Goal: Task Accomplishment & Management: Manage account settings

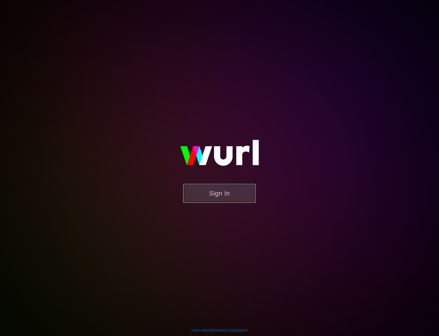
click at [218, 185] on button "Sign In" at bounding box center [219, 193] width 72 height 19
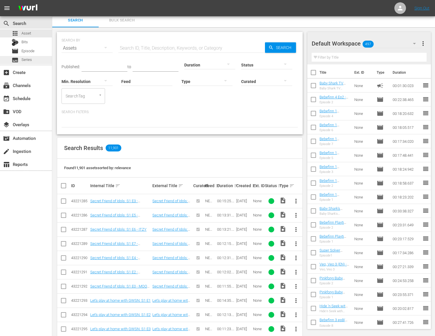
scroll to position [52, 0]
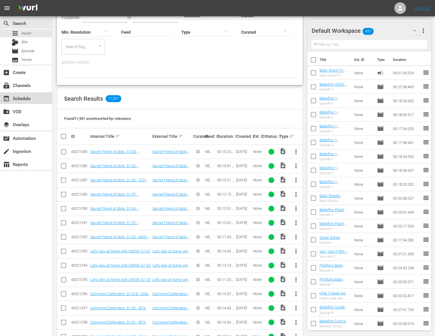
click at [19, 98] on div "event_available Schedule" at bounding box center [16, 97] width 32 height 5
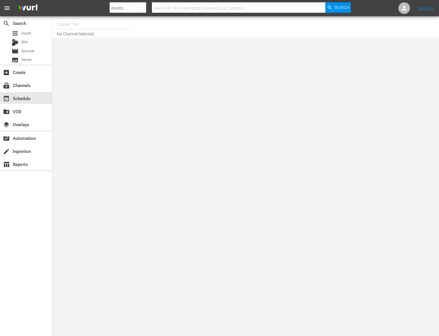
click at [89, 29] on hr at bounding box center [94, 29] width 74 height 0
click at [89, 28] on input "text" at bounding box center [94, 25] width 74 height 14
type input "a"
type input "ㅠ"
type input "b"
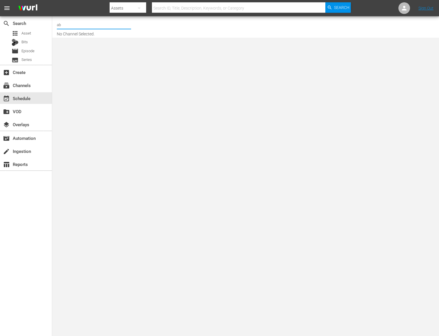
type input "a"
click at [109, 26] on input "baby shark" at bounding box center [94, 25] width 74 height 14
drag, startPoint x: 106, startPoint y: 26, endPoint x: 44, endPoint y: 20, distance: 61.7
click at [52, 0] on div "search Search apps Asset Bits movie Episode subtitles Series add_box Create sub…" at bounding box center [245, 0] width 387 height 0
drag, startPoint x: 85, startPoint y: 27, endPoint x: 50, endPoint y: 26, distance: 35.7
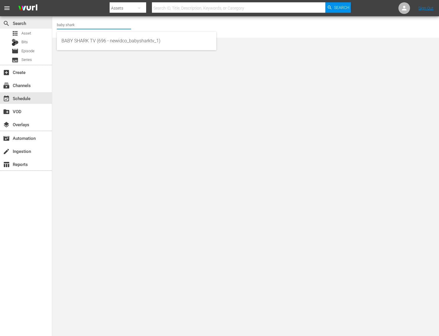
click at [52, 0] on div "search Search apps Asset Bits movie Episode subtitles Series add_box Create sub…" at bounding box center [245, 0] width 387 height 0
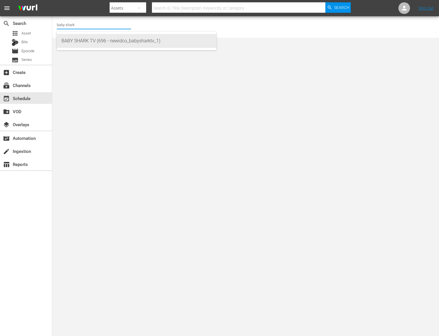
click at [77, 37] on div "BABY SHARK TV (696 - newidco_babysharktv_1)" at bounding box center [136, 41] width 150 height 14
type input "BABY SHARK TV (696 - newidco_babysharktv_1)"
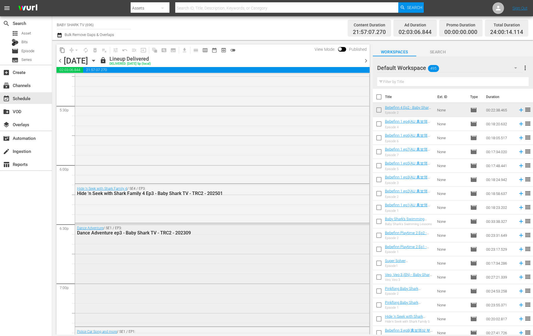
scroll to position [2190, 0]
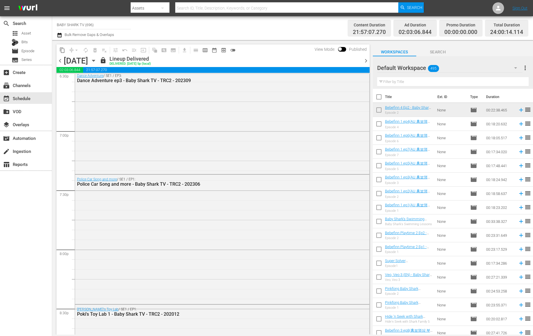
click at [95, 60] on icon "button" at bounding box center [93, 60] width 3 height 1
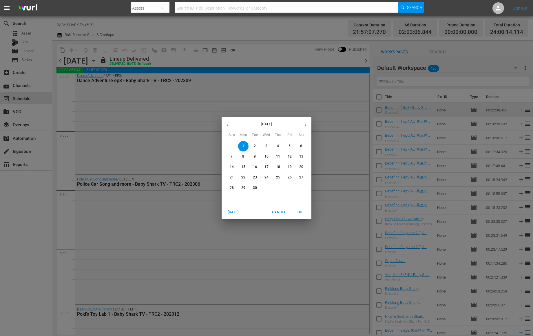
click at [294, 146] on span "5" at bounding box center [290, 145] width 10 height 5
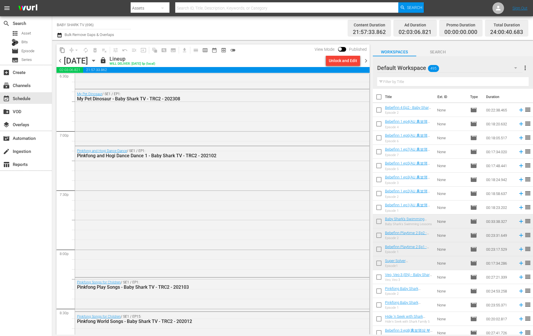
click at [97, 59] on icon "button" at bounding box center [93, 60] width 6 height 6
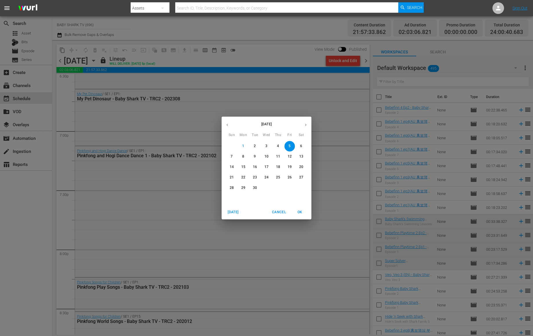
click at [299, 146] on span "6" at bounding box center [301, 145] width 10 height 5
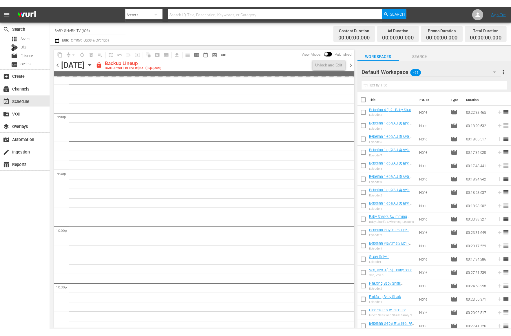
scroll to position [2437, 0]
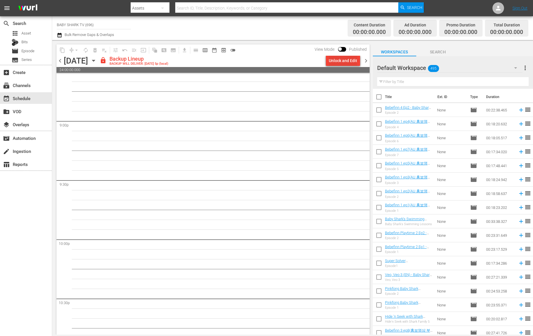
click at [350, 60] on div "Unlock and Edit" at bounding box center [343, 60] width 28 height 10
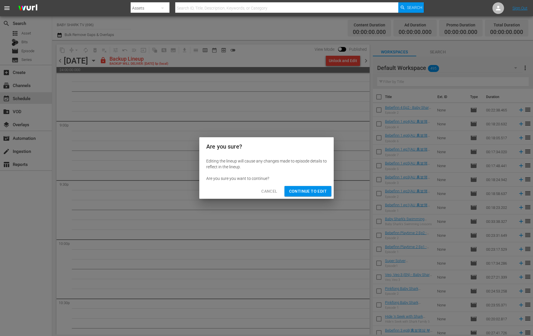
click at [320, 56] on div "Are you sure? Editing the lineup will cause any changes made to episode details…" at bounding box center [266, 168] width 533 height 336
click at [313, 191] on span "Continue to Edit" at bounding box center [308, 191] width 38 height 7
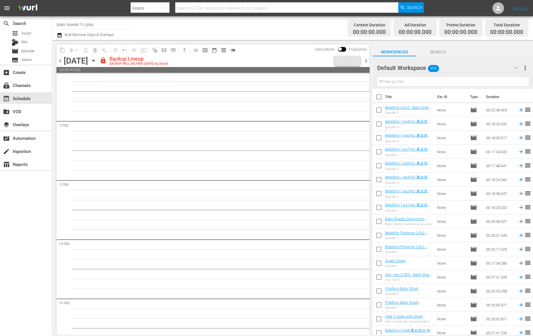
click at [291, 57] on div "lock Backup Lineup BACKUP WILL DELIVER: 9/5 @ 5p (local)" at bounding box center [216, 61] width 233 height 10
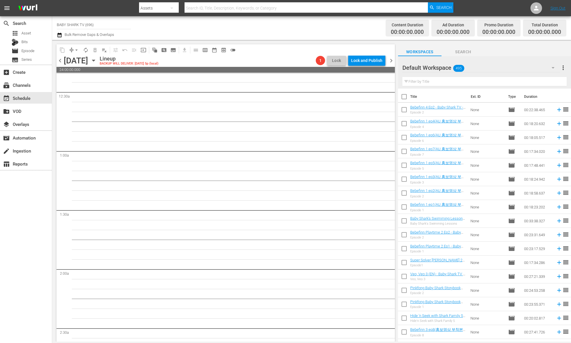
scroll to position [0, 0]
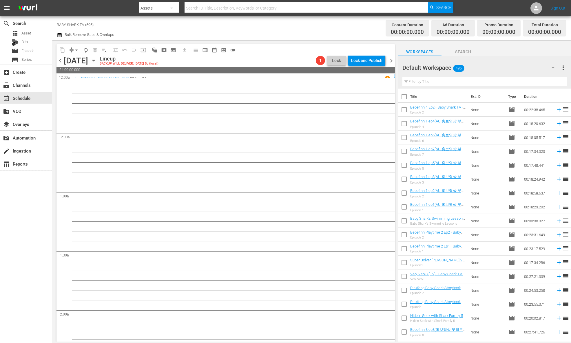
click at [439, 81] on input "text" at bounding box center [485, 81] width 164 height 9
paste input "Pinkfong Star Sign Stories"
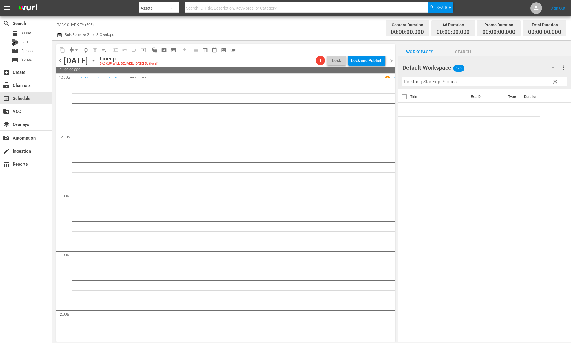
type input "Pinkfong Star Sign Stories"
click at [439, 146] on div "Title Ext. ID Type Duration" at bounding box center [484, 216] width 173 height 254
click at [439, 158] on div "Title Ext. ID Type Duration" at bounding box center [484, 216] width 173 height 254
click at [439, 330] on div "Title Ext. ID Type Duration" at bounding box center [484, 216] width 173 height 254
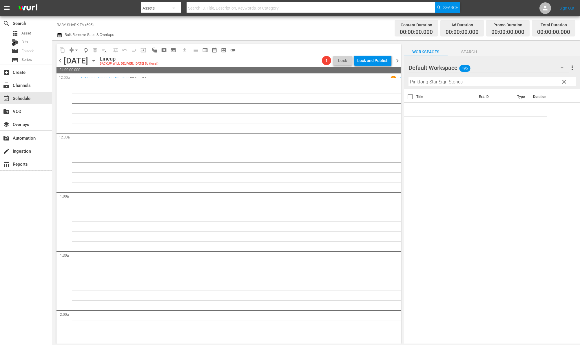
click at [439, 135] on div "Title Ext. ID Type Duration" at bounding box center [492, 217] width 176 height 256
click at [439, 81] on input "Pinkfong Star Sign Stories" at bounding box center [492, 81] width 167 height 9
click at [439, 166] on div "Title Ext. ID Type Duration" at bounding box center [492, 217] width 176 height 256
click at [439, 121] on div "Title Ext. ID Type Duration" at bounding box center [492, 217] width 176 height 256
click at [439, 85] on input "Pinkfong Star Sign Stories" at bounding box center [492, 81] width 167 height 9
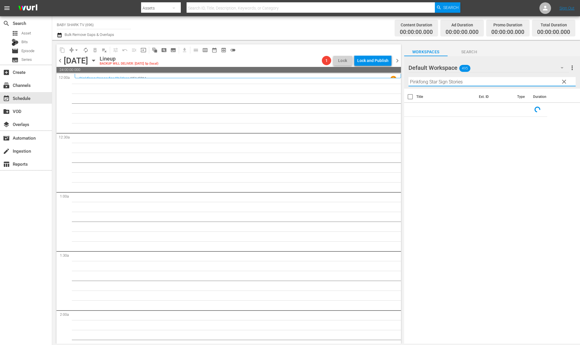
click at [439, 84] on input "Pinkfong Star Sign Stories" at bounding box center [492, 81] width 167 height 9
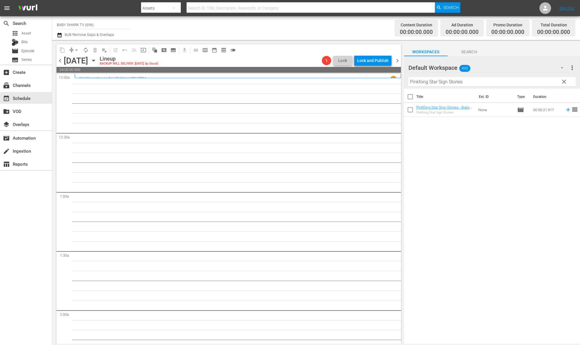
click at [439, 169] on div "Title Ext. ID Type Duration Pinkfong Star Sign Stories - Baby Shark TV - TRC2 -…" at bounding box center [492, 217] width 176 height 256
click at [439, 137] on div "Title Ext. ID Type Duration Pinkfong Star Sign Stories - Baby Shark TV - TRC2 -…" at bounding box center [492, 217] width 176 height 256
click at [439, 82] on span "clear" at bounding box center [564, 81] width 7 height 7
click at [439, 82] on input "Pinkfong Star Sign Stories" at bounding box center [492, 81] width 167 height 9
click at [439, 81] on input "Pinkfong Star Sign Stories" at bounding box center [492, 81] width 167 height 9
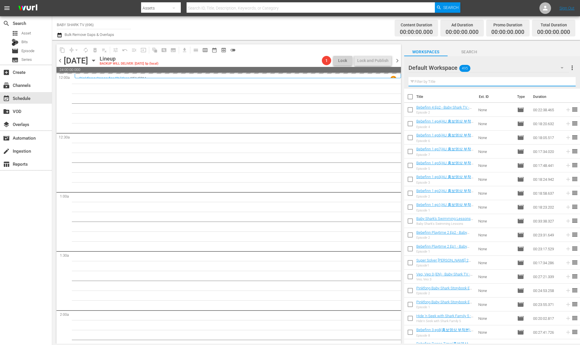
click at [439, 81] on input "text" at bounding box center [492, 81] width 167 height 9
paste input "Pinkfong Origami for Kids"
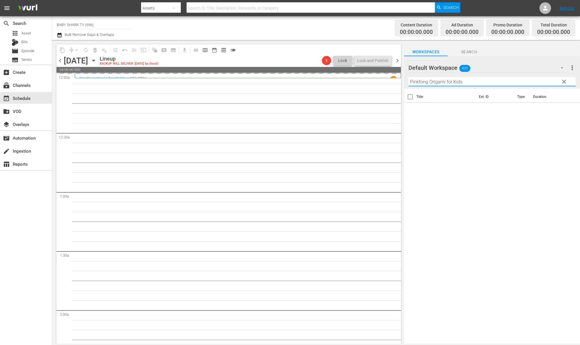
type input "Pinkfong Origami for Kids"
click at [439, 138] on div "Title Ext. ID Type Duration" at bounding box center [492, 217] width 176 height 256
click at [439, 53] on span "Search" at bounding box center [469, 51] width 43 height 7
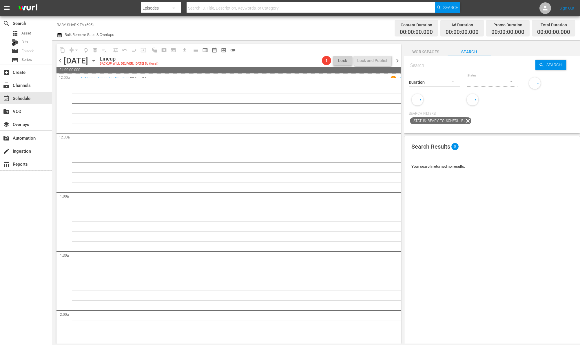
click at [439, 53] on span "Search" at bounding box center [469, 51] width 43 height 7
click at [439, 69] on input "text" at bounding box center [472, 66] width 127 height 14
click at [439, 68] on input "text" at bounding box center [472, 66] width 127 height 14
paste input "Pinkfong Origami for Kids"
type input "Pinkfong Origami for Kids"
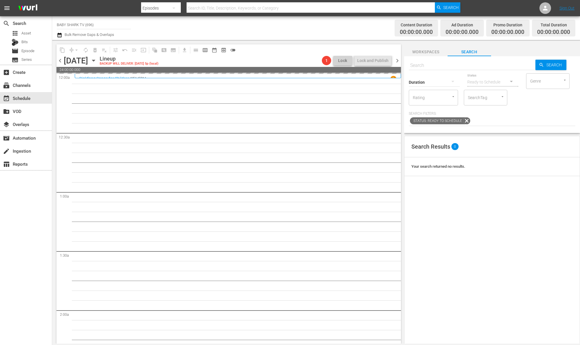
click at [439, 106] on div "Duration Status Ready to Schedule Genre Genre Rating Rating SearchTag SearchTag" at bounding box center [492, 88] width 167 height 33
click at [288, 56] on div "Lineup BACKUP WILL DELIVER: 9/5 @ 5p (local)" at bounding box center [210, 61] width 220 height 10
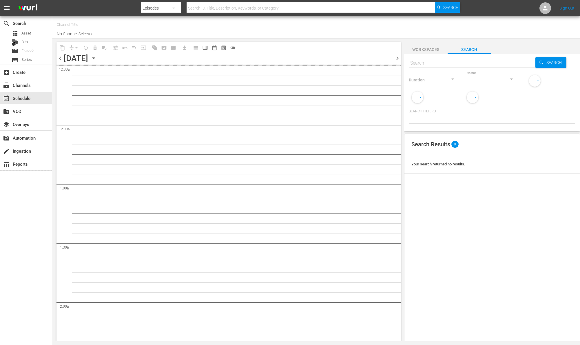
click at [278, 32] on div "Channel Title No Channel Selected." at bounding box center [198, 27] width 283 height 19
click at [199, 63] on div "chevron_left Saturday, September 6th September 6th chevron_right" at bounding box center [229, 58] width 345 height 11
type input "BABY SHARK TV (696)"
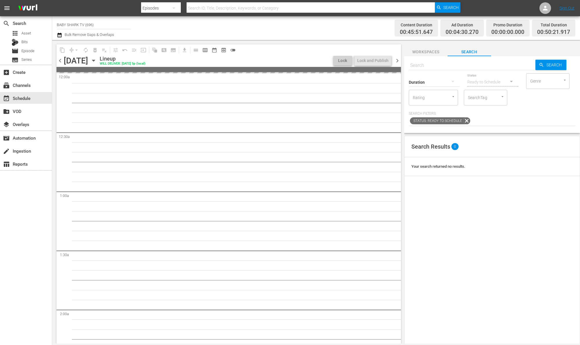
click at [268, 57] on div "Lineup WILL DELIVER: 9/5 @ 5p (local)" at bounding box center [216, 61] width 232 height 10
click at [95, 61] on icon "button" at bounding box center [93, 60] width 3 height 1
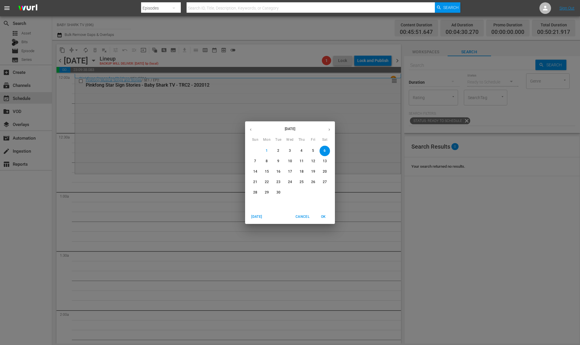
click at [474, 200] on div "September 2025 Sun Mon Tue Wed Thu Fri Sat 31 1 2 3 4 5 6 7 8 9 10 11 12 13 14 …" at bounding box center [290, 172] width 580 height 345
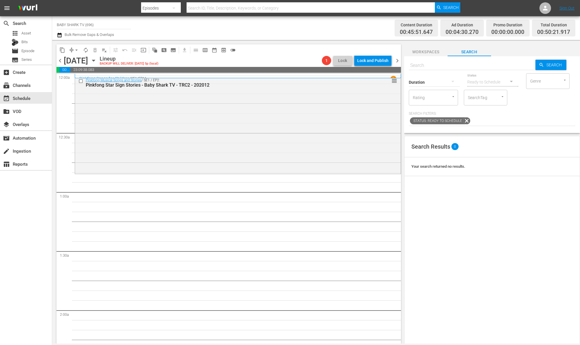
click at [493, 68] on input "text" at bounding box center [472, 66] width 127 height 14
click at [493, 67] on input "text" at bounding box center [472, 66] width 127 height 14
paste input "Pinkfong Origami for Kids"
type input "Pinkfong Origami for Kids"
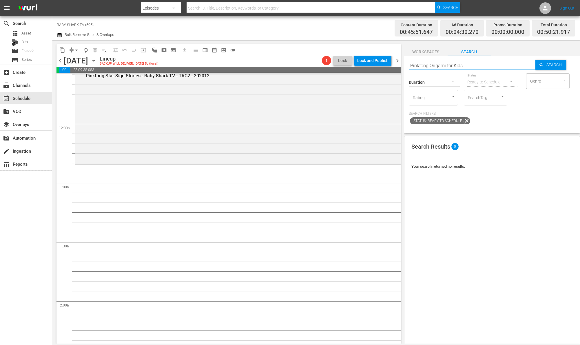
type input "Pinkfong Origami for Kids"
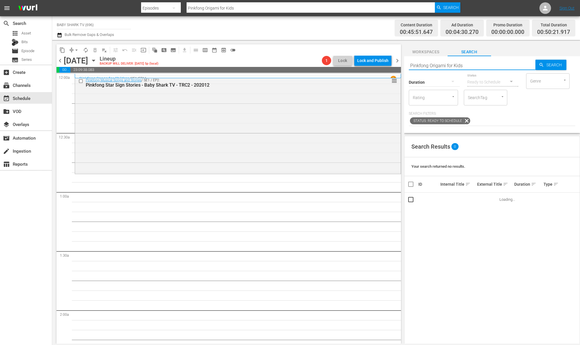
type input "Pinkfong Origami for Kids"
click at [544, 133] on div "Search Pinkfong Origami for Kids Search Duration Status Ready to Schedule Genre…" at bounding box center [492, 94] width 176 height 77
click at [488, 66] on input "Pinkfong Origami for Kids" at bounding box center [472, 66] width 127 height 14
click at [498, 124] on div "Duration Status Ready to Schedule Genre Genre Rating Rating SearchTag SearchTag…" at bounding box center [492, 99] width 167 height 54
click at [479, 224] on div "Search Results 0 Your search returned no results. ID Internal Title sort Extern…" at bounding box center [492, 280] width 176 height 288
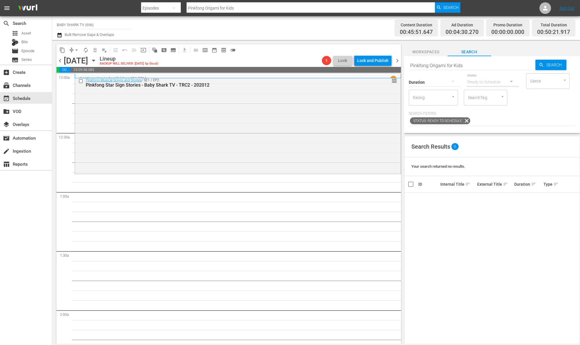
click at [529, 126] on div "Status: Ready to Schedule" at bounding box center [492, 121] width 167 height 10
click at [493, 63] on input "Pinkfong Origami for Kids" at bounding box center [472, 66] width 127 height 14
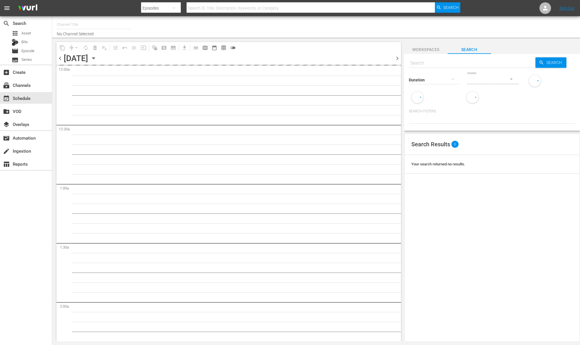
type input "BABY SHARK TV (696)"
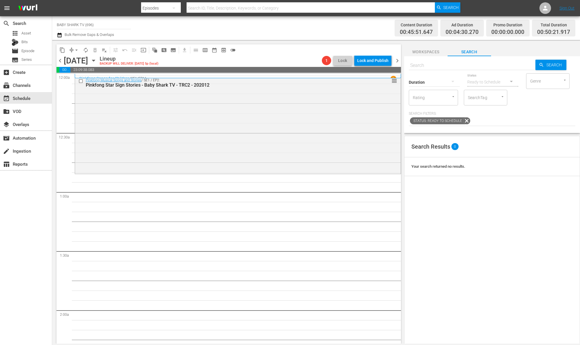
click at [493, 68] on input "text" at bounding box center [472, 66] width 127 height 14
paste input "Pinkfong Origami for Kids"
type input "Pinkfong Origami for Kids"
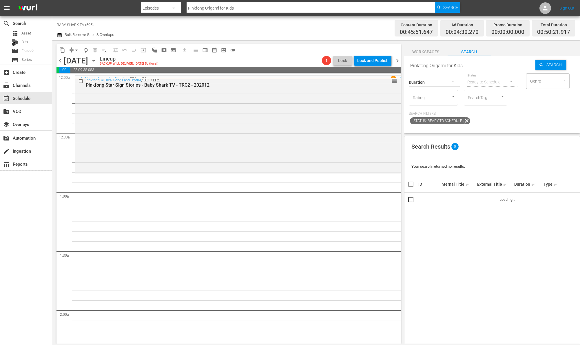
click at [529, 133] on div "Search Pinkfong Origami for Kids Search Duration Status Ready to Schedule Genre…" at bounding box center [492, 94] width 176 height 77
click at [546, 157] on div "Search Results 0" at bounding box center [492, 146] width 175 height 21
click at [506, 132] on div "Search Pinkfong Origami for Kids Search Duration Status Ready to Schedule Genre…" at bounding box center [492, 93] width 176 height 77
click at [429, 53] on span "Workspaces" at bounding box center [425, 51] width 43 height 7
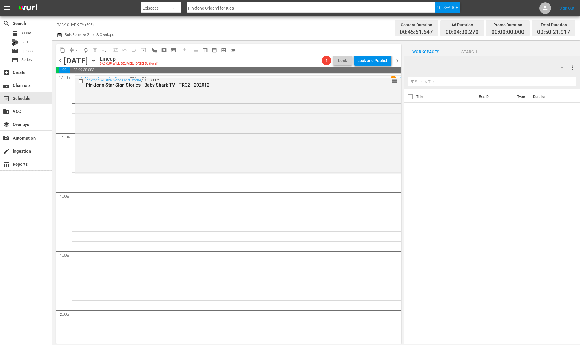
click at [442, 80] on input "text" at bounding box center [492, 81] width 167 height 9
paste input "Pinkfong Origami for Kids"
type input "Pinkfong Origami for Kids"
click at [473, 125] on div "Title Ext. ID Type Duration" at bounding box center [492, 217] width 176 height 256
click at [481, 82] on input "Pinkfong Origami for Kids" at bounding box center [492, 81] width 167 height 9
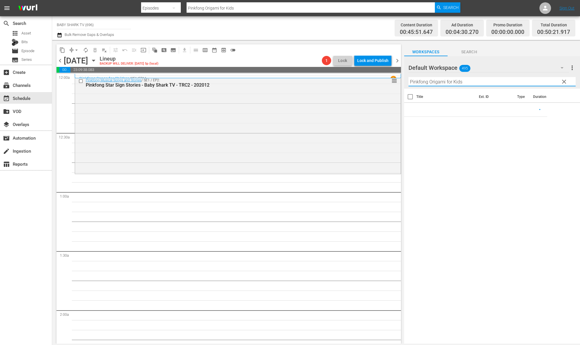
click at [464, 129] on div "Title Ext. ID Type Duration" at bounding box center [492, 217] width 176 height 256
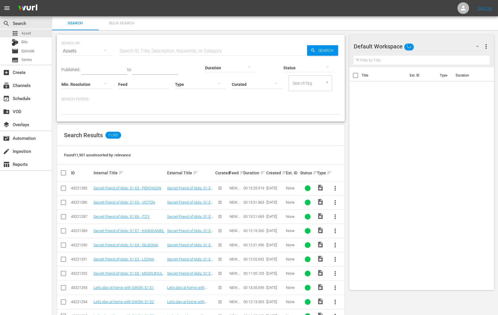
click at [157, 43] on div "SEARCH BY Search By Assets Search ID, Title, Description, Keywords, or Category…" at bounding box center [200, 47] width 279 height 21
click at [13, 82] on div "subscriptions Channels" at bounding box center [16, 84] width 32 height 5
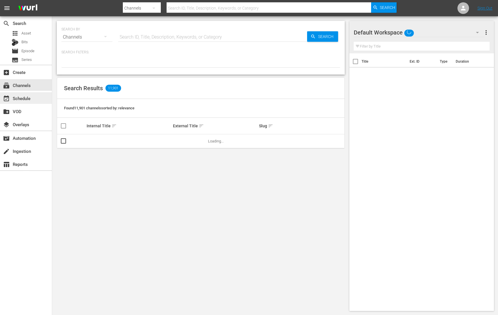
click at [23, 98] on div "event_available Schedule" at bounding box center [16, 97] width 32 height 5
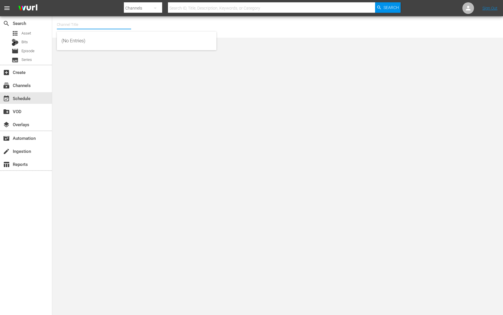
click at [105, 21] on input "text" at bounding box center [94, 25] width 74 height 14
type input "ㅁ"
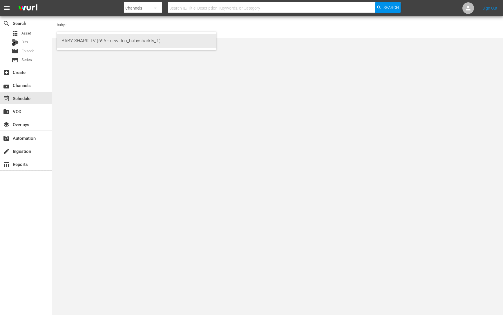
click at [91, 46] on div "BABY SHARK TV (696 - newidco_babysharktv_1)" at bounding box center [136, 41] width 150 height 14
type input "BABY SHARK TV (696 - newidco_babysharktv_1)"
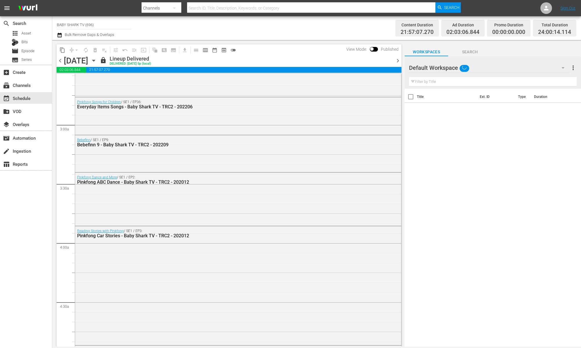
scroll to position [259, 0]
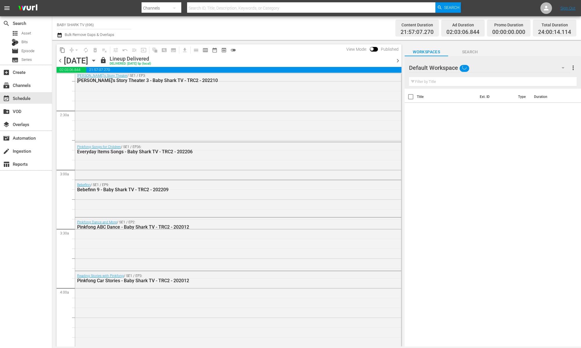
click at [97, 62] on icon "button" at bounding box center [93, 60] width 6 height 6
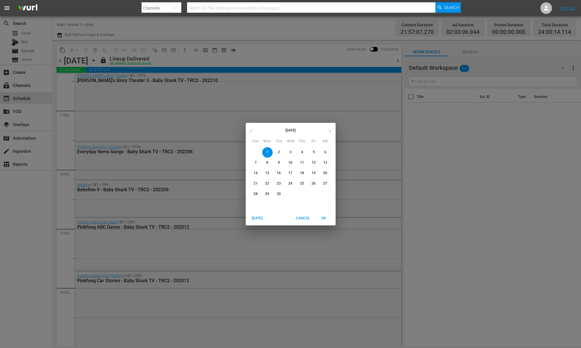
click at [307, 148] on button "6" at bounding box center [325, 152] width 10 height 10
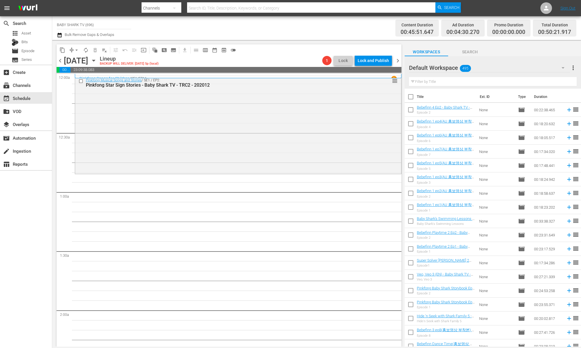
click at [307, 78] on input "text" at bounding box center [493, 81] width 168 height 9
paste input "Pinkfong Origami for Kids"
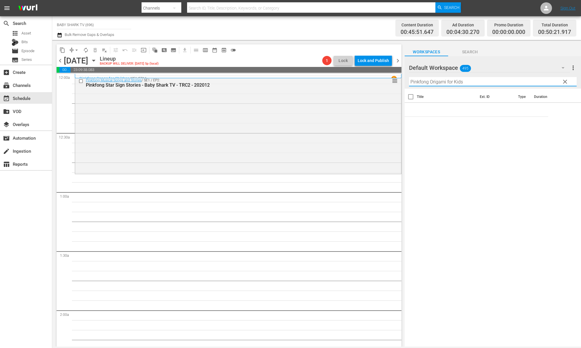
type input "Pinkfong Origami for Kids"
click at [307, 158] on div "Title Ext. ID Type Duration" at bounding box center [492, 218] width 176 height 259
click at [307, 82] on input "Pinkfong Origami for Kids" at bounding box center [493, 81] width 168 height 9
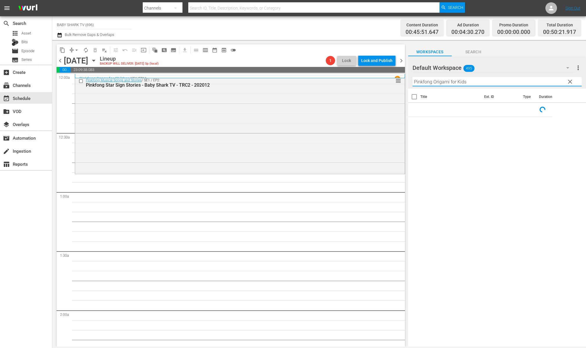
click at [307, 147] on div "Title Ext. ID Type Duration" at bounding box center [497, 218] width 178 height 259
click at [307, 125] on div "Title Ext. ID Type Duration" at bounding box center [497, 218] width 178 height 259
click at [307, 49] on span "Search" at bounding box center [472, 51] width 43 height 7
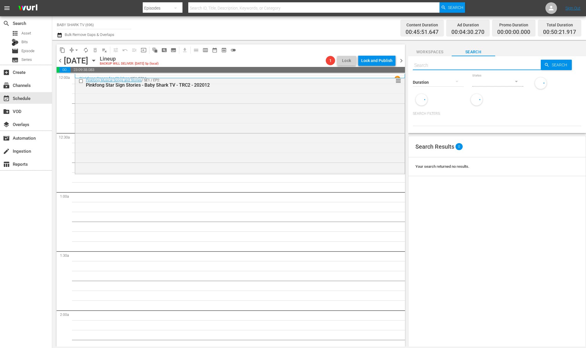
click at [307, 63] on input "text" at bounding box center [476, 66] width 128 height 14
paste input "Pinkfong Origami for Kids"
type input "Pinkfong Origami for Kids"
click at [307, 114] on p "Search Filters:" at bounding box center [496, 113] width 168 height 5
type input "Pinkfong Origami for Kids"
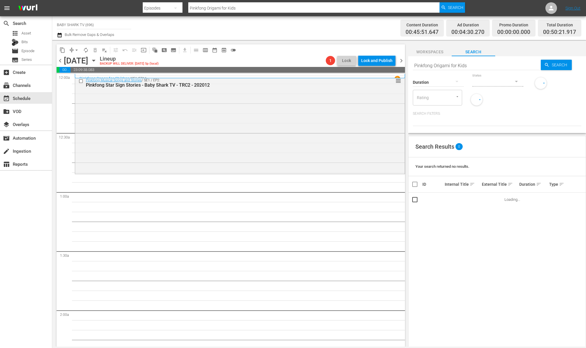
click at [307, 146] on div "Search Results 0" at bounding box center [496, 146] width 177 height 21
click at [307, 184] on div "Search Results 0 Your search returned no results." at bounding box center [497, 281] width 178 height 291
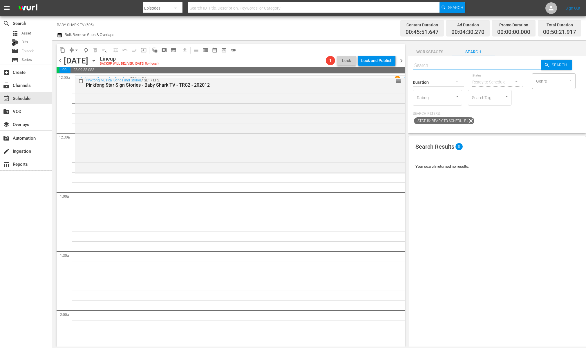
click at [307, 66] on input "text" at bounding box center [476, 66] width 128 height 14
paste input "Pinkfong Origami for Kids"
type input "Pinkfong Origami for Kids"
click at [307, 65] on input "Pinkfong Origami for Kids" at bounding box center [476, 66] width 128 height 14
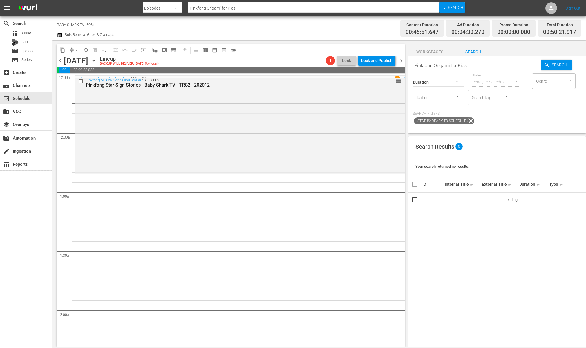
click at [307, 65] on input "Pinkfong Origami for Kids" at bounding box center [476, 66] width 128 height 14
click at [307, 63] on input "Pinkfong Origami for Kids" at bounding box center [476, 66] width 128 height 14
type input "Pinkfong Origami for Ki"
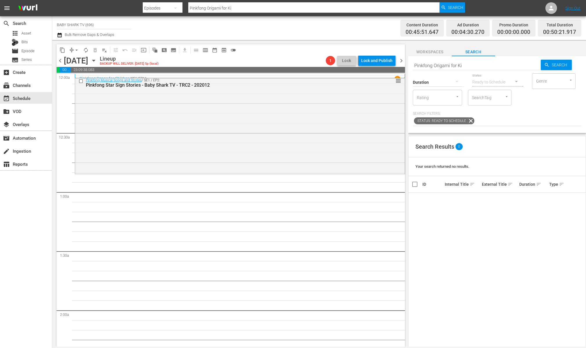
click at [307, 67] on input "Pinkfong Origami for Ki" at bounding box center [476, 66] width 128 height 14
paste input "Sing along with Pinkfong and Hogi 1"
type input "Sing along with Pinkfong and Hogi"
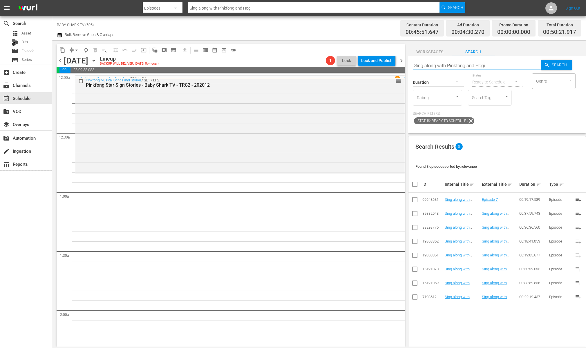
click at [307, 65] on input "Sing along with Pinkfong and Hogi" at bounding box center [476, 66] width 128 height 14
paste input "Baby Shark Fire & Rescue Play"
type input "Baby Shark Fire & Rescue Play"
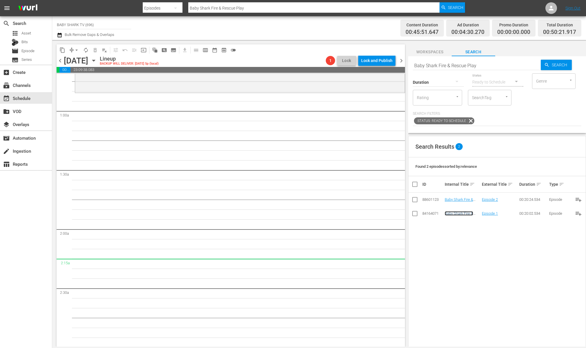
scroll to position [105, 0]
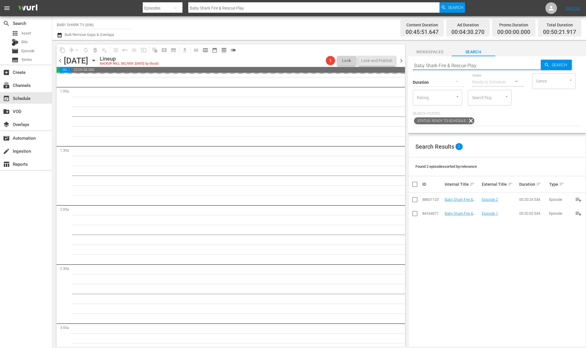
click at [307, 63] on input "Baby Shark Fire & Rescue Play" at bounding box center [476, 66] width 128 height 14
paste input "Pinkfong Origami for Kids"
type input "Pinkfong Origami for Kids"
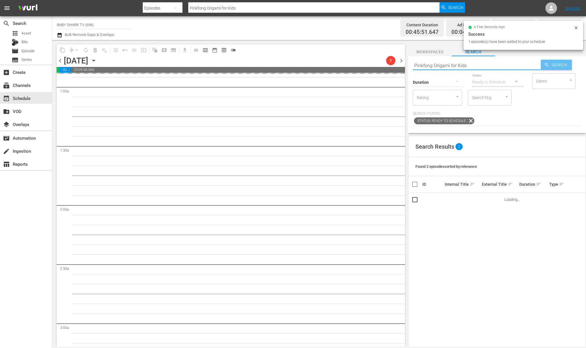
click at [307, 64] on span "Search" at bounding box center [560, 65] width 22 height 10
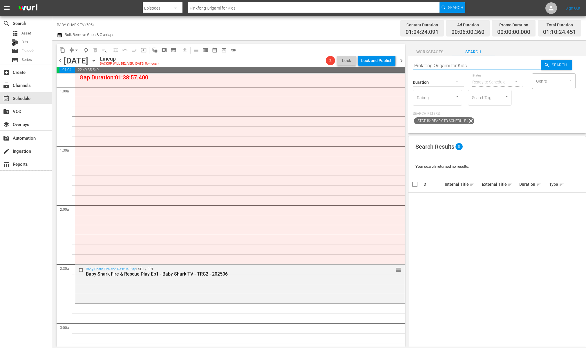
click at [307, 61] on input "Pinkfong Origami for Kids" at bounding box center [476, 66] width 128 height 14
paste input "Sing along with Pinkfong and Hogi 1"
type input "Sing along with Pinkfong and Hogi 1"
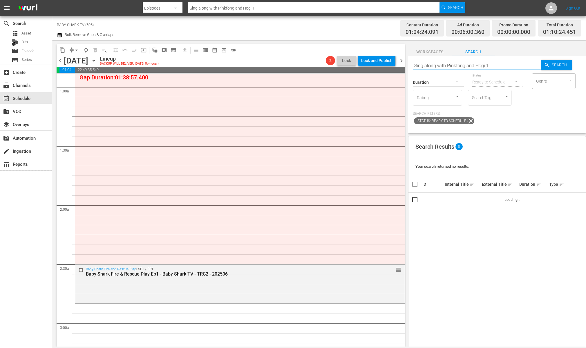
click at [307, 63] on input "Sing along with Pinkfong and Hogi 1" at bounding box center [476, 66] width 128 height 14
type input "Sing along with Pinkfong and Hogi"
click at [307, 89] on div "Genre" at bounding box center [553, 81] width 43 height 16
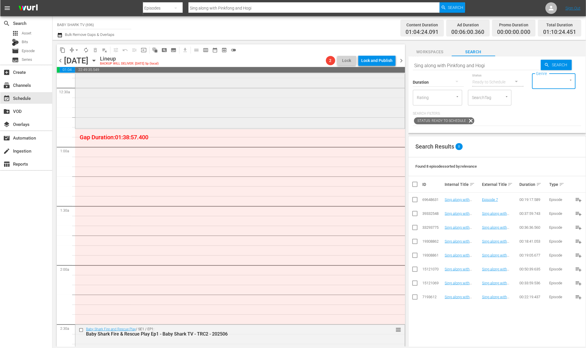
scroll to position [0, 0]
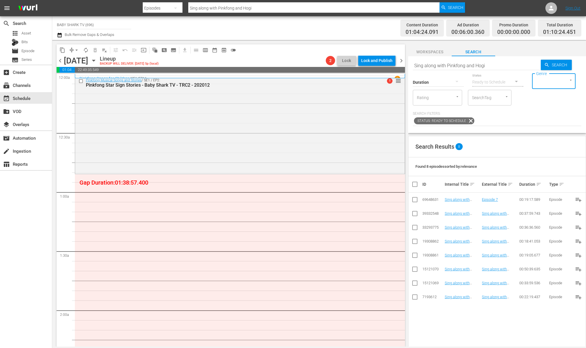
click at [307, 65] on input "Sing along with Pinkfong and Hogi" at bounding box center [476, 66] width 128 height 14
click at [307, 66] on input "Sing along with Pinkfong and Hogi" at bounding box center [477, 66] width 128 height 14
paste input "Pinkfong Kids Art Gallery"
type input "Pinkfong Kids Art Gallery"
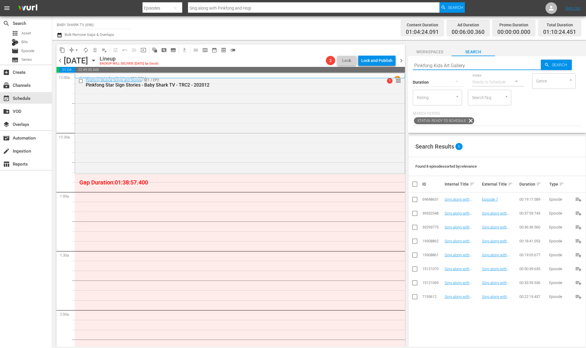
type input "Pinkfong Kids Art Gallery"
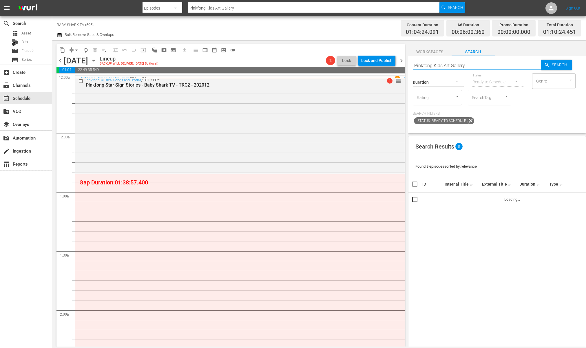
click at [307, 120] on div "Status: Ready to Schedule" at bounding box center [497, 121] width 169 height 10
click at [307, 124] on div "Status: Ready to Schedule" at bounding box center [497, 121] width 169 height 10
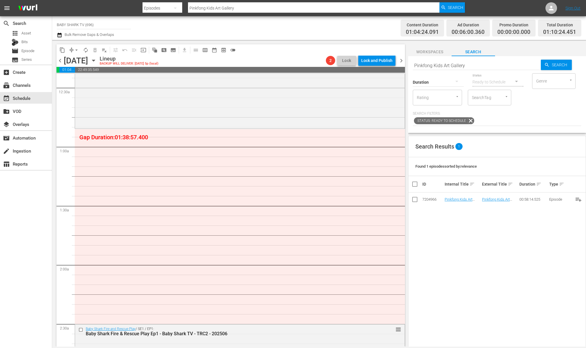
scroll to position [57, 0]
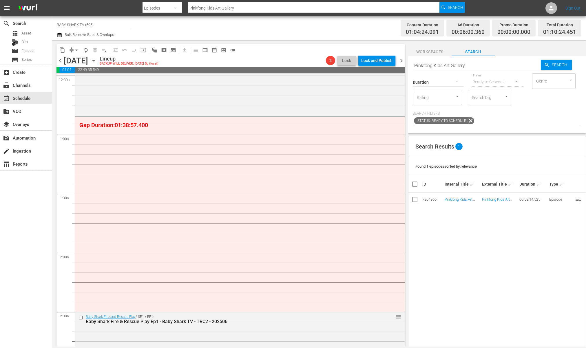
click at [307, 225] on div "Search Results 1 Found 1 episodes sorted by: relevance ID Internal Title sort E…" at bounding box center [497, 281] width 178 height 291
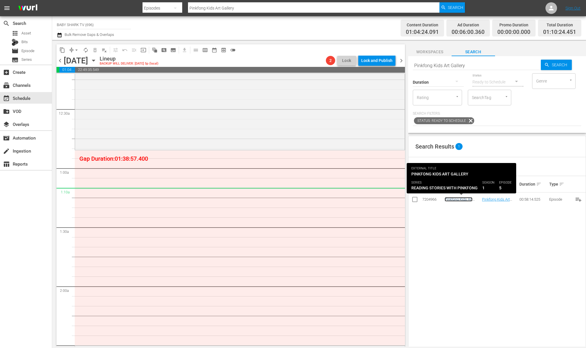
scroll to position [21, 0]
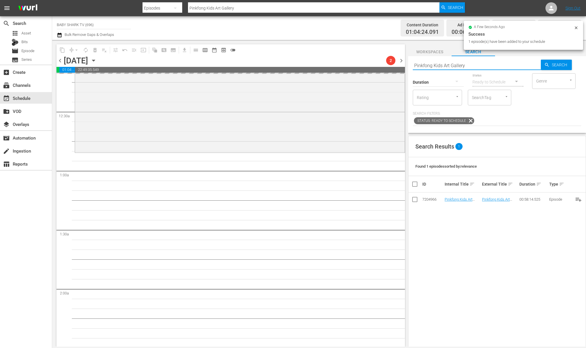
click at [307, 65] on input "Pinkfong Kids Art Gallery" at bounding box center [477, 66] width 128 height 14
paste input "Sing along with Pinkfong and Hogi 1"
type input "Sing along with Pinkfong and Hogi 1"
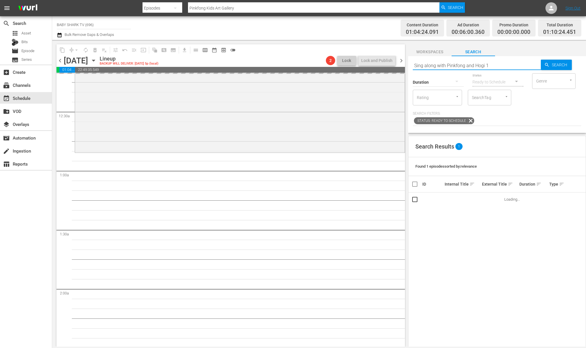
type input "Sing along with Pinkfong and Hogi 1"
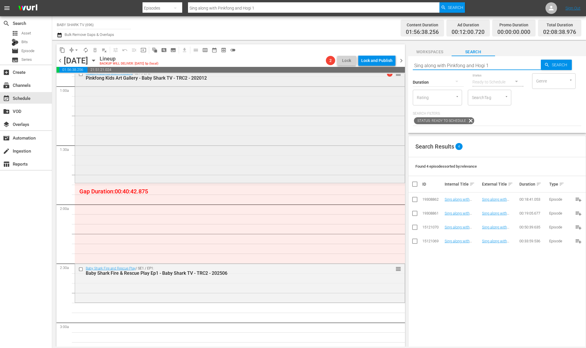
scroll to position [184, 0]
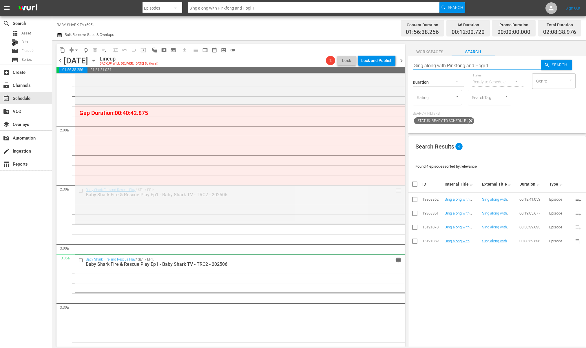
drag, startPoint x: 396, startPoint y: 189, endPoint x: 395, endPoint y: 257, distance: 67.8
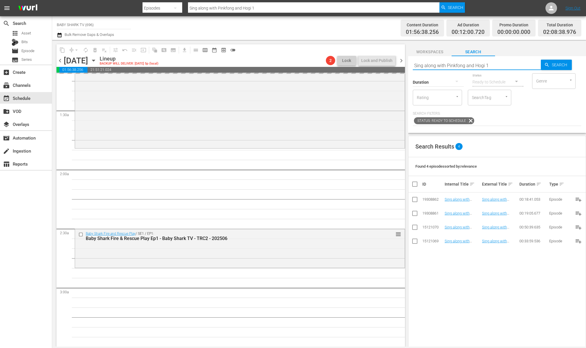
scroll to position [129, 0]
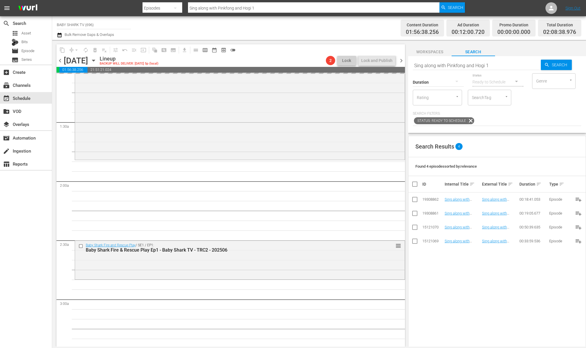
click at [307, 150] on div "Search Results 4" at bounding box center [497, 146] width 177 height 21
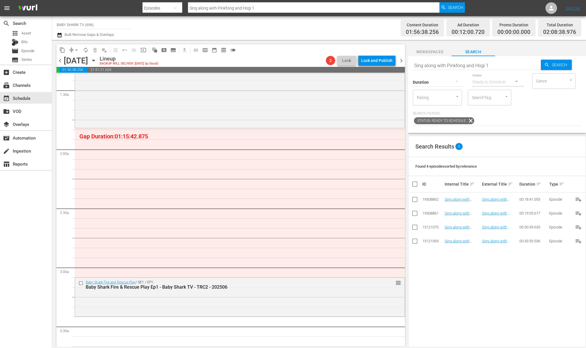
scroll to position [164, 0]
click at [307, 272] on div "Search Results 4 Found 4 episodes sorted by: relevance ID Internal Title sort E…" at bounding box center [497, 281] width 178 height 291
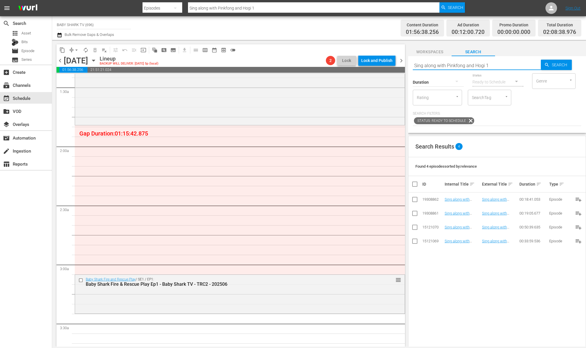
click at [307, 65] on input "Sing along with Pinkfong and Hogi 1" at bounding box center [477, 66] width 128 height 14
type input "Sing along with Pinkfong and Hogi"
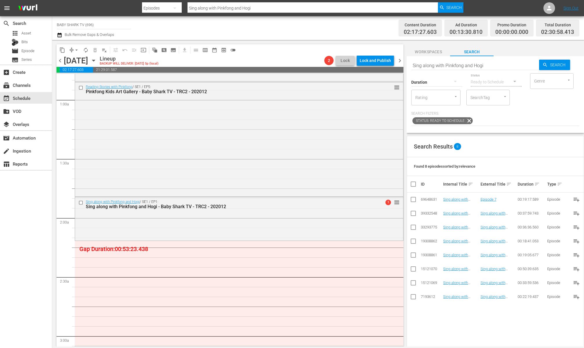
scroll to position [120, 0]
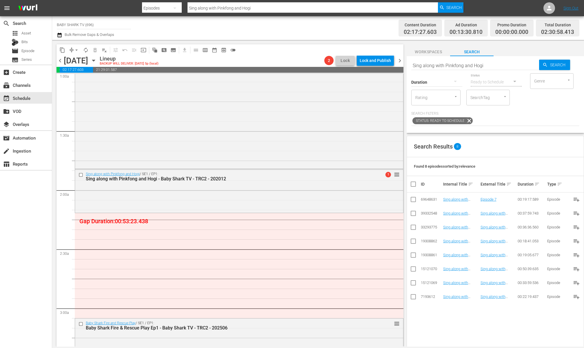
click at [307, 68] on input "Sing along with Pinkfong and Hogi" at bounding box center [475, 66] width 128 height 14
click at [307, 67] on input "Sing along with Pinkfong and Hogi" at bounding box center [475, 66] width 128 height 14
paste input "Baby Shark Fire & Rescue Play"
type input "Baby Shark Fire & Rescue Play"
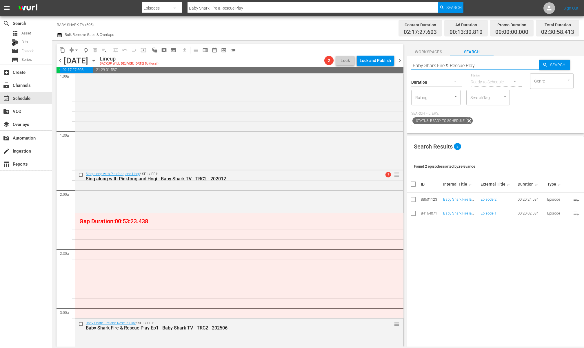
click at [307, 68] on input "Baby Shark Fire & Rescue Play" at bounding box center [475, 66] width 128 height 14
paste input "Baby Yes Papa & Mama"
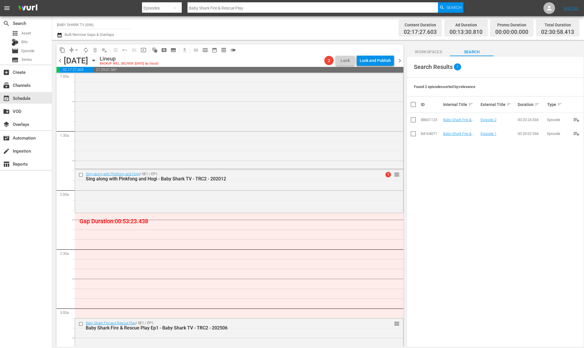
type input "Baby Baby Yes Papa & Mama"
click at [307, 238] on div "Search Results 2 Found 2 episodes sorted by: relevance ID Internal Title sort E…" at bounding box center [495, 201] width 177 height 291
type input "Baby Baby Yes Papa & Mama"
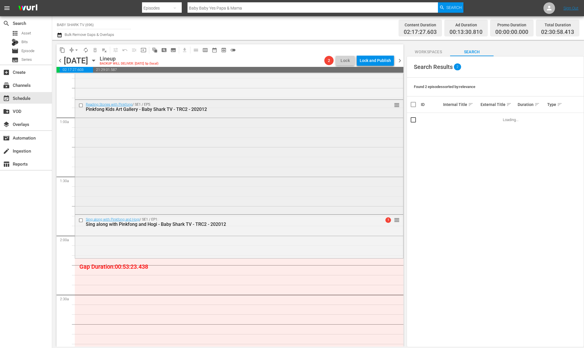
scroll to position [273, 0]
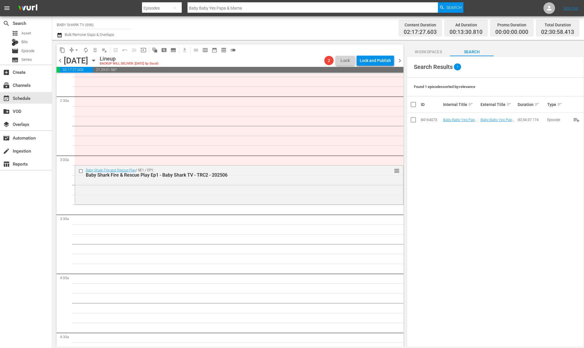
click at [307, 136] on div "Search Results 1 Found 1 episodes sorted by: relevance ID Internal Title sort E…" at bounding box center [495, 201] width 177 height 291
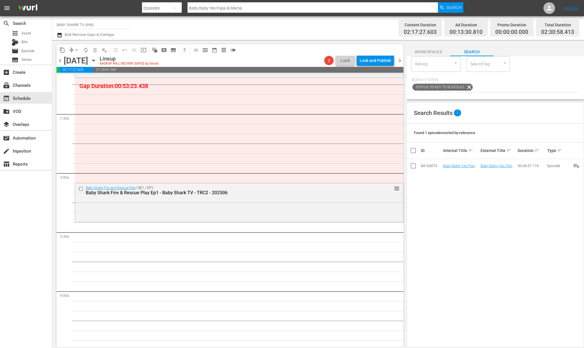
scroll to position [132, 0]
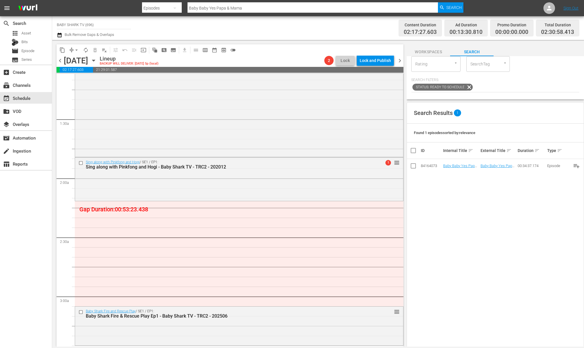
click at [307, 197] on div "Search Results 1 Found 1 episodes sorted by: relevance ID Internal Title sort E…" at bounding box center [495, 247] width 177 height 291
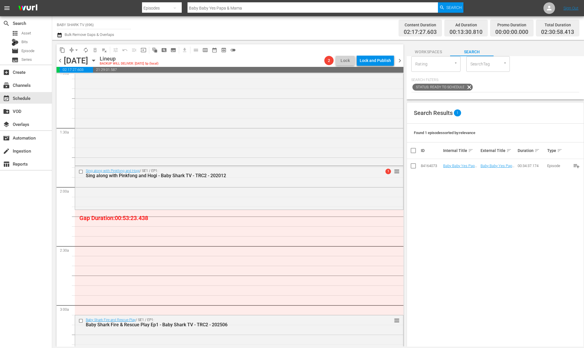
scroll to position [117, 0]
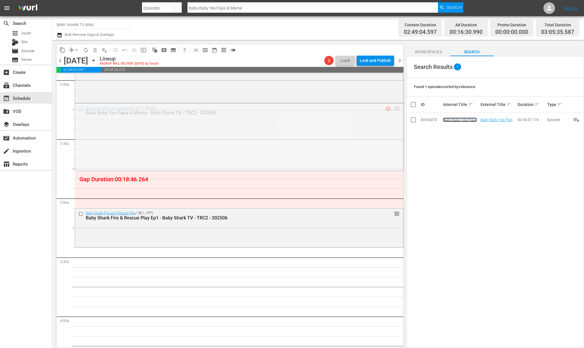
scroll to position [262, 0]
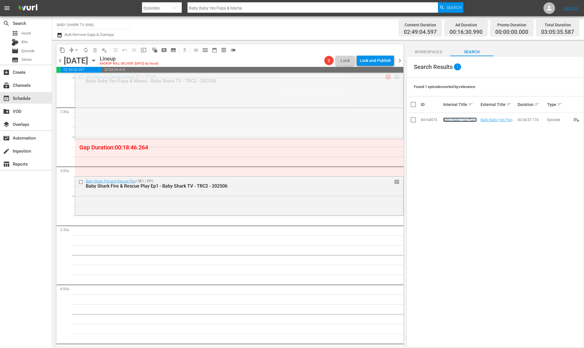
drag, startPoint x: 392, startPoint y: 189, endPoint x: 388, endPoint y: 97, distance: 92.3
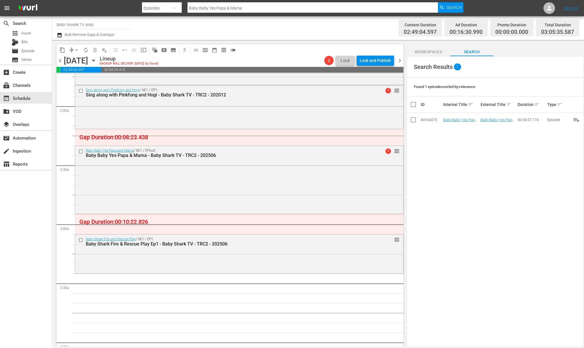
scroll to position [209, 0]
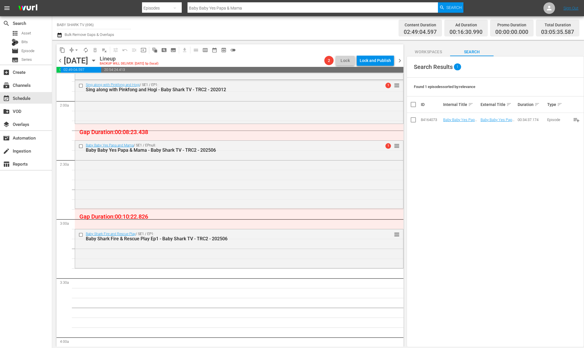
click at [307, 83] on div "Found 1 episodes sorted by: relevance" at bounding box center [495, 87] width 177 height 19
click at [307, 84] on div "Found 1 episodes sorted by: relevance" at bounding box center [495, 87] width 177 height 19
drag, startPoint x: 476, startPoint y: 85, endPoint x: 470, endPoint y: 86, distance: 5.8
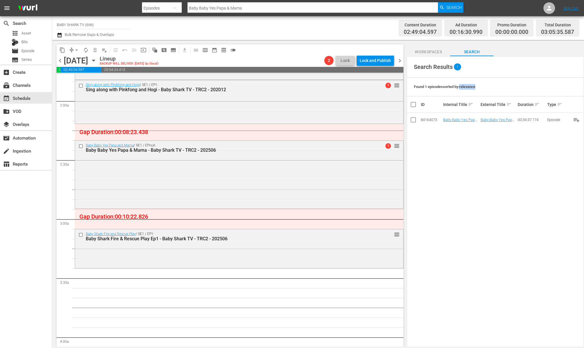
click at [307, 86] on div "Found 1 episodes sorted by: relevance" at bounding box center [495, 87] width 177 height 19
click at [307, 86] on span "Found 1 episodes sorted by: relevance" at bounding box center [444, 87] width 61 height 4
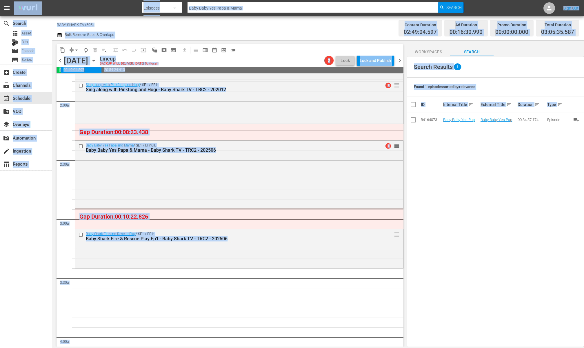
click at [307, 93] on div "Found 1 episodes sorted by: relevance" at bounding box center [495, 87] width 177 height 19
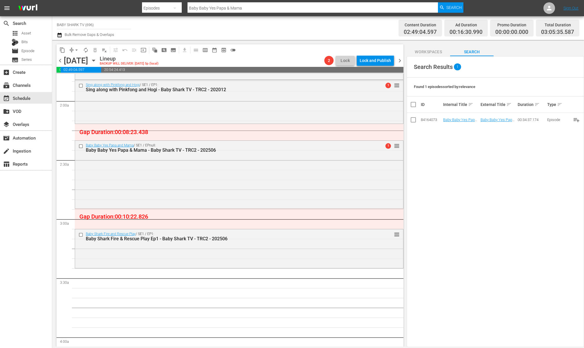
click at [307, 56] on button "Workspaces" at bounding box center [428, 51] width 43 height 12
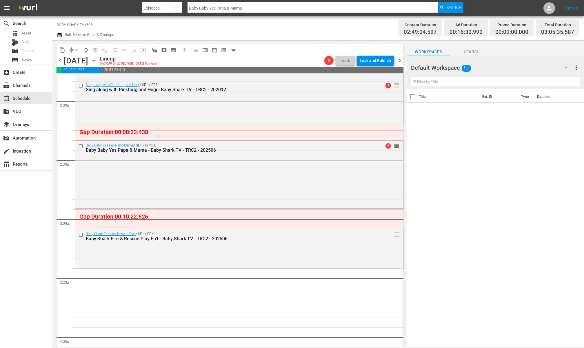
click at [307, 54] on span "Search" at bounding box center [471, 51] width 43 height 7
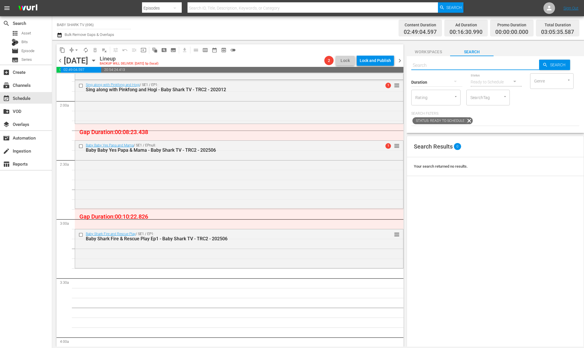
click at [307, 63] on input "text" at bounding box center [475, 66] width 128 height 14
paste input "Save Our Home, Our Earth"
type input "Save Our Home, Our Earth"
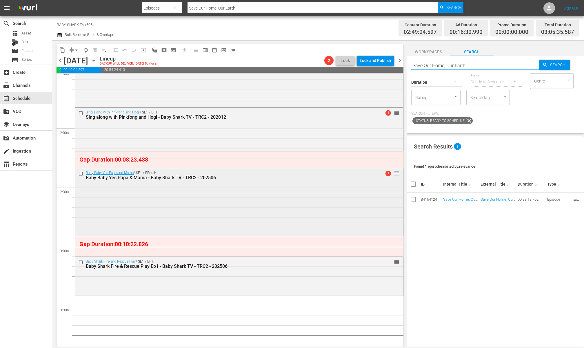
scroll to position [279, 0]
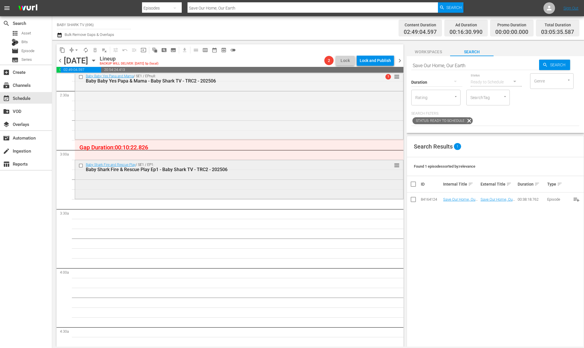
click at [307, 178] on div "Baby Shark Fire and Rescue Play / SE1 / EP1: Baby Shark Fire & Rescue Play Ep1 …" at bounding box center [239, 179] width 328 height 38
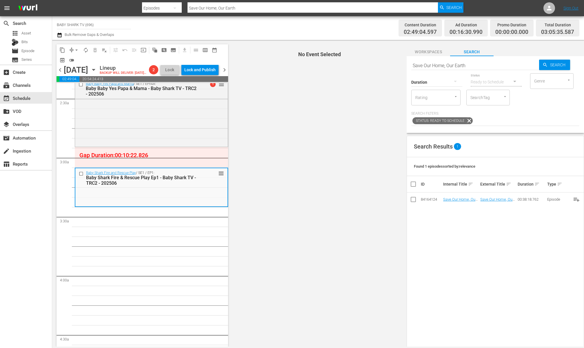
scroll to position [286, 0]
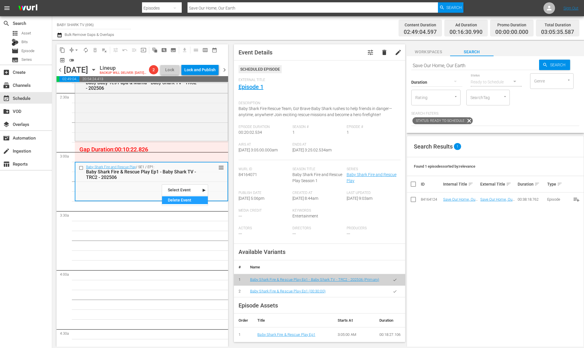
click at [175, 202] on div "Delete Event" at bounding box center [185, 201] width 46 height 8
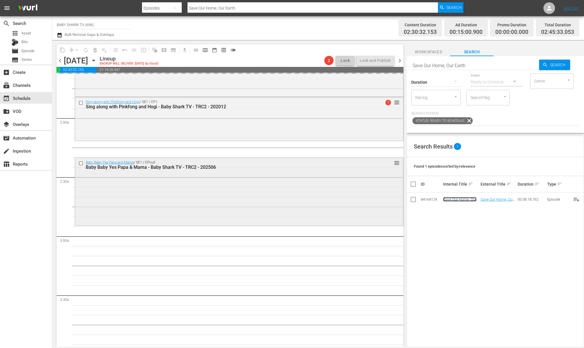
scroll to position [183, 0]
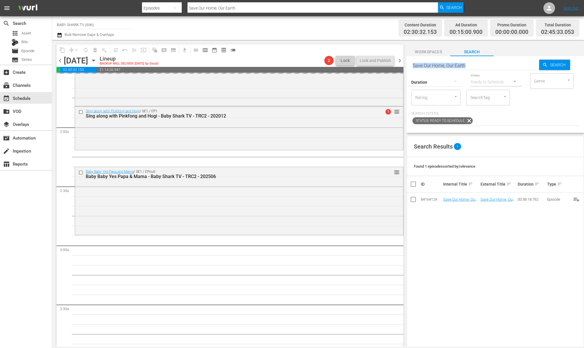
click at [307, 70] on div "Search Save Our Home, Our Earth" at bounding box center [475, 66] width 128 height 14
click at [307, 69] on input "Save Our Home, Our Earth" at bounding box center [475, 66] width 128 height 14
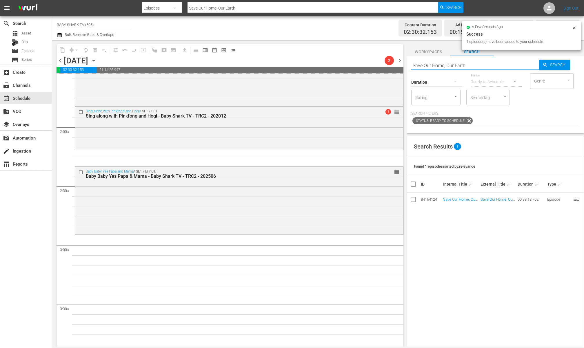
paste input "Bebefinn Animal Yoga"
type input "Bebefinn Animal Yoga"
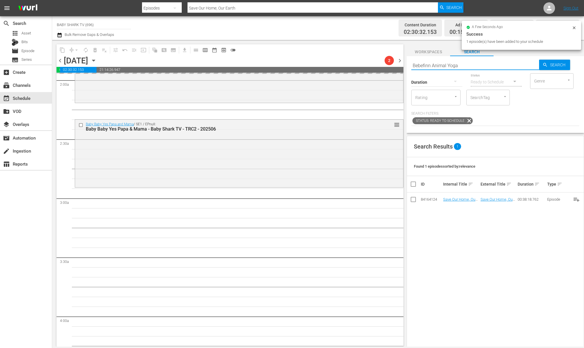
type input "Bebefinn Animal Yoga"
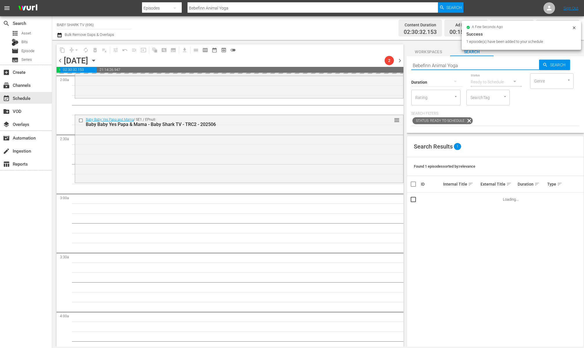
scroll to position [240, 0]
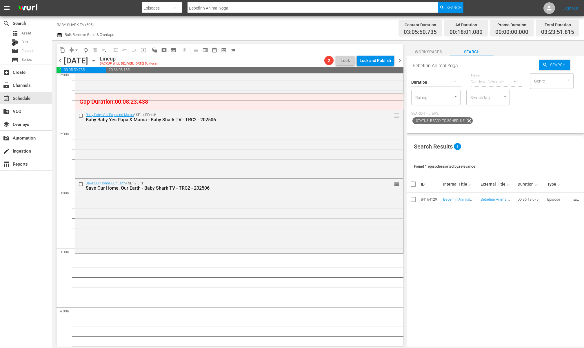
click at [307, 144] on div "Search Results 1" at bounding box center [495, 146] width 177 height 21
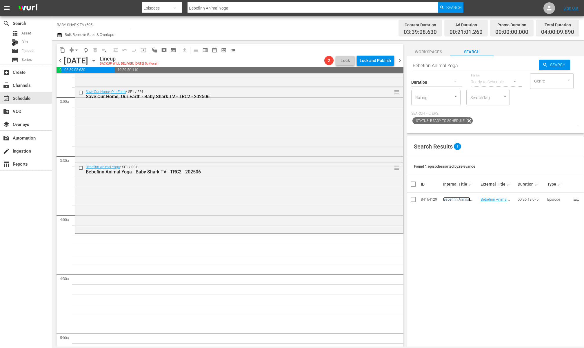
scroll to position [332, 0]
click at [307, 66] on input "Bebefinn Animal Yoga" at bounding box center [475, 66] width 128 height 14
paste input "Welcome to the [GEOGRAPHIC_DATA]"
type input "Welcome to the [GEOGRAPHIC_DATA]"
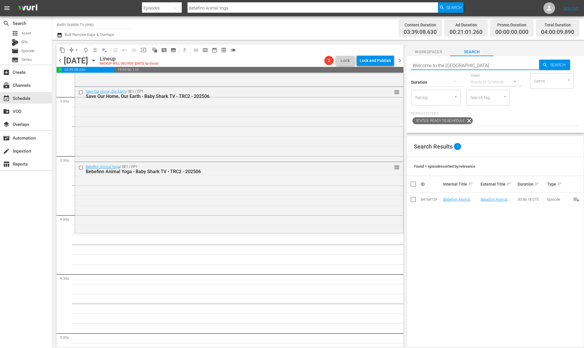
click at [307, 107] on div "Duration Status Ready to Schedule Genre Genre Rating Rating SearchTag SearchTag…" at bounding box center [495, 99] width 168 height 54
click at [307, 112] on p "Search Filters:" at bounding box center [495, 113] width 168 height 5
type input "Welcome to the [GEOGRAPHIC_DATA]"
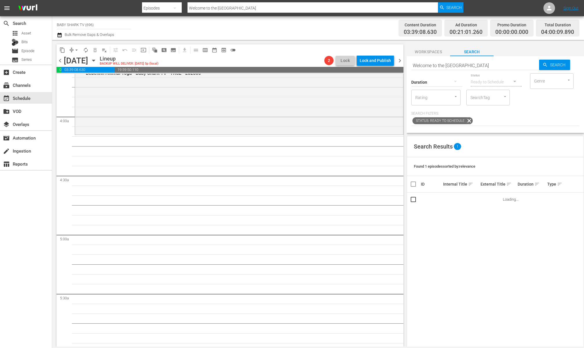
scroll to position [454, 0]
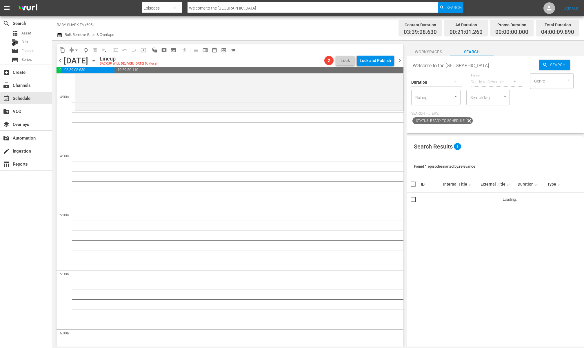
click at [307, 245] on div "Search Results 1 Found 1 episodes sorted by: relevance ID Internal Title sort E…" at bounding box center [495, 281] width 177 height 291
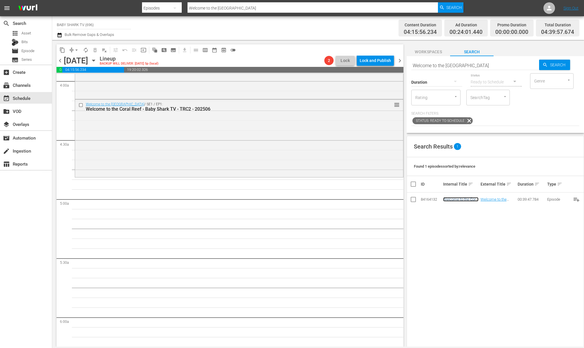
scroll to position [466, 0]
click at [307, 253] on div "Search Results 1 Found 1 episodes sorted by: relevance ID Internal Title sort E…" at bounding box center [495, 281] width 177 height 291
click at [307, 217] on div "Search Results 1 Found 1 episodes sorted by: relevance ID Internal Title sort E…" at bounding box center [495, 281] width 177 height 291
click at [307, 61] on input "Welcome to the Coral Reef" at bounding box center [475, 66] width 128 height 14
click at [307, 65] on input "Welcome to the Coral Reef" at bounding box center [475, 66] width 128 height 14
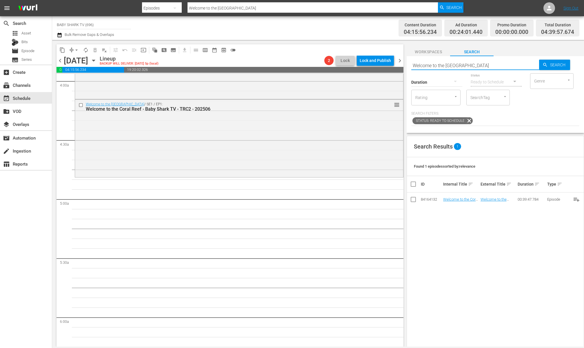
paste input "Bebefinn I Spy Song"
type input "Bebefinn I Spy Song"
click at [307, 133] on div "Search Bebefinn I Spy Song Search Duration Status Ready to Schedule Genre Genre…" at bounding box center [495, 201] width 177 height 291
type input "Bebefinn I Spy Song"
click at [307, 65] on span "Search" at bounding box center [559, 65] width 22 height 10
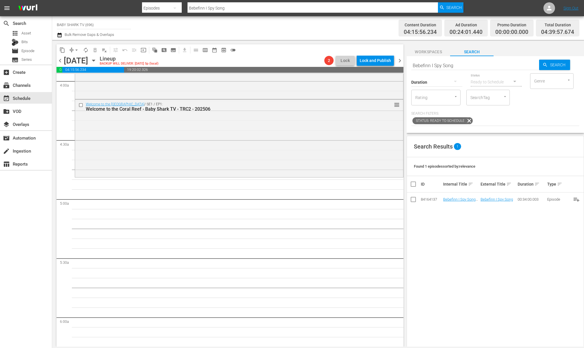
click at [307, 250] on div "Search Results 1 Found 1 episodes sorted by: relevance ID Internal Title sort E…" at bounding box center [495, 281] width 177 height 291
click at [307, 68] on input "Bebefinn I Spy Song" at bounding box center [475, 66] width 128 height 14
paste input "Pinkfong Around the World"
type input "Pinkfong Around the World"
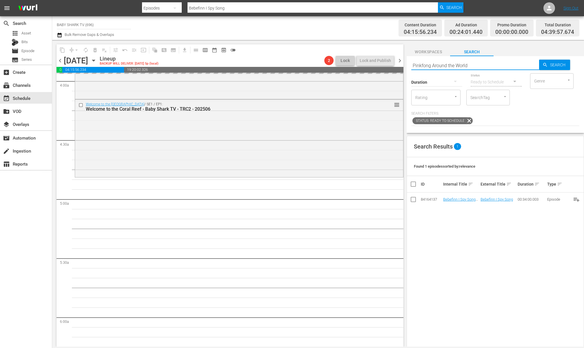
click at [307, 137] on div "Search Results 1" at bounding box center [495, 146] width 177 height 21
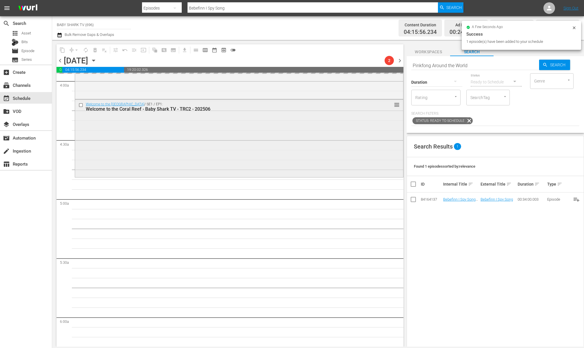
type input "Pinkfong Around the World"
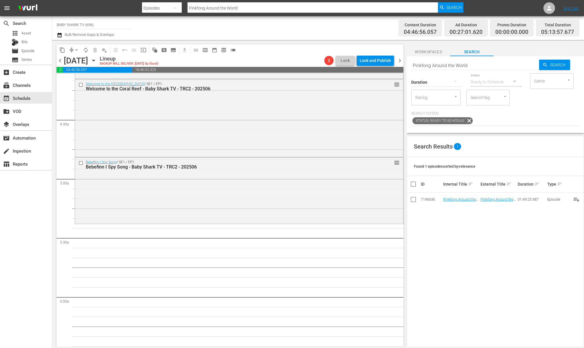
scroll to position [519, 0]
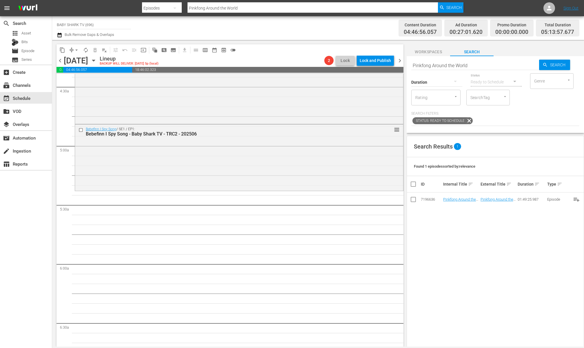
click at [307, 218] on div "Search Results 1 Found 1 episodes sorted by: relevance ID Internal Title sort E…" at bounding box center [495, 281] width 177 height 291
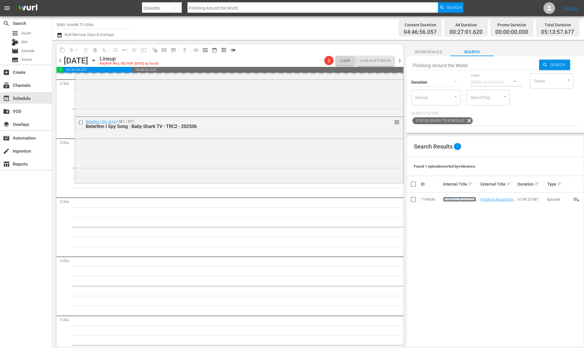
scroll to position [531, 0]
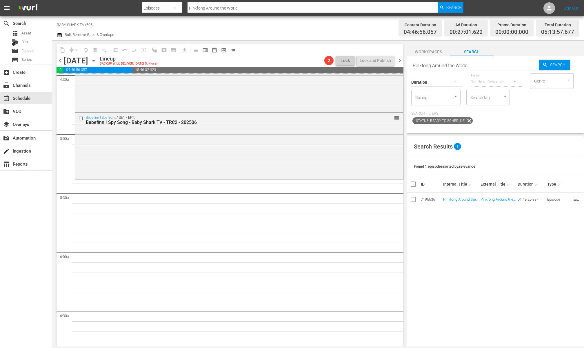
click at [307, 65] on input "Pinkfong Around the World" at bounding box center [475, 66] width 128 height 14
paste input "Baby Shark the Dentist ep2"
type input "Baby Shark the Dentist ep2"
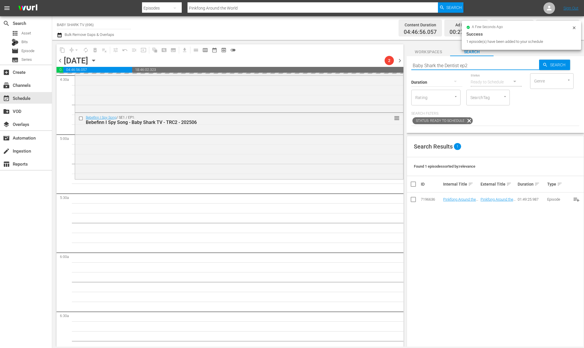
type input "Baby Shark the Dentist ep2"
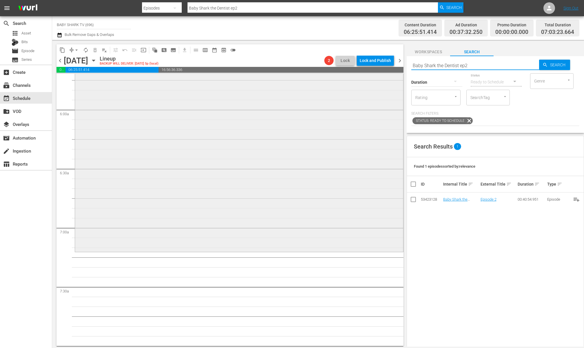
scroll to position [704, 0]
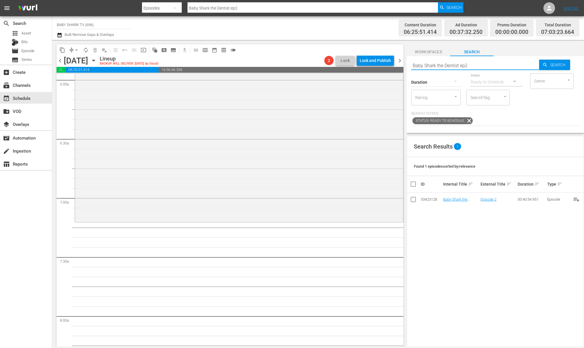
click at [307, 247] on div "Search Results 1 Found 1 episodes sorted by: relevance ID Internal Title sort E…" at bounding box center [495, 281] width 177 height 291
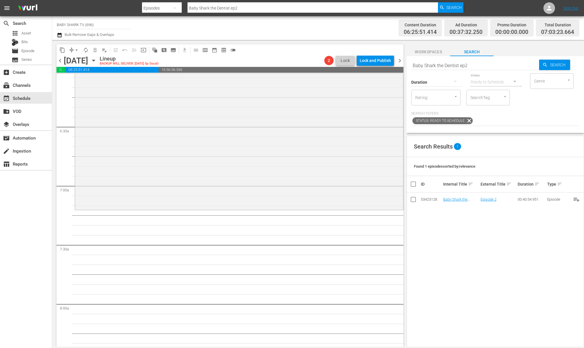
click at [307, 234] on div "Search Results 1 Found 1 episodes sorted by: relevance ID Internal Title sort E…" at bounding box center [495, 281] width 177 height 291
click at [307, 228] on div "Search Results 1 Found 1 episodes sorted by: relevance ID Internal Title sort E…" at bounding box center [495, 281] width 177 height 291
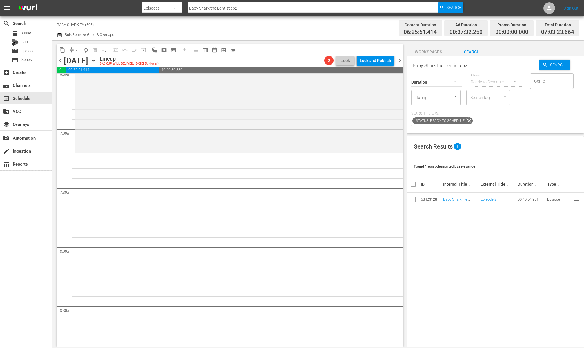
scroll to position [779, 0]
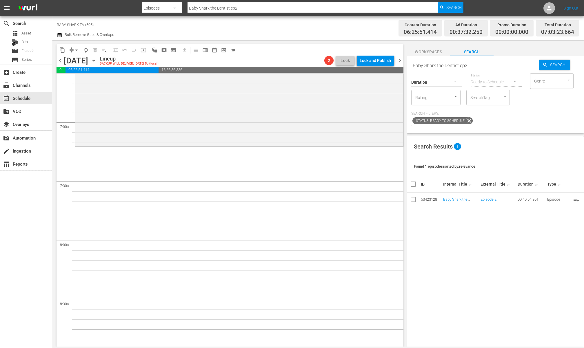
click at [307, 223] on div "Search Results 1 Found 1 episodes sorted by: relevance ID Internal Title sort E…" at bounding box center [495, 281] width 177 height 291
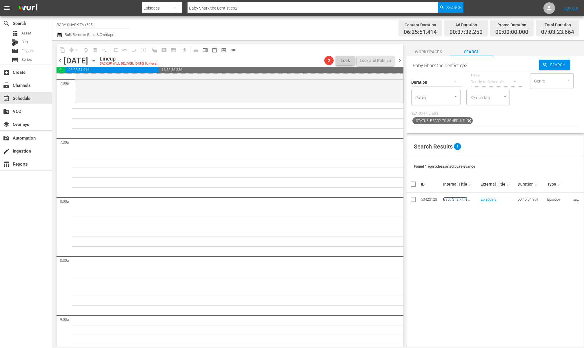
scroll to position [824, 0]
click at [307, 68] on div "Status Ready to Schedule" at bounding box center [496, 78] width 51 height 21
click at [307, 67] on input "Baby Shark the Dentist ep2" at bounding box center [475, 66] width 128 height 14
paste input "Happy Baby Shark Month"
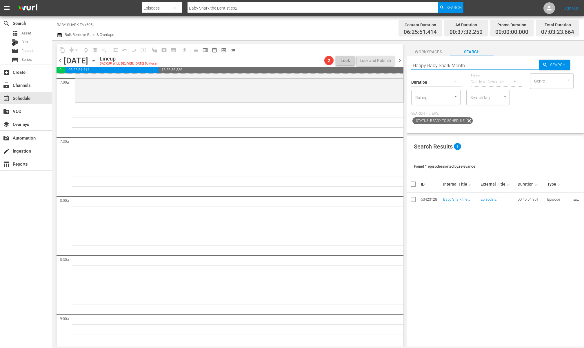
type input "Happy Baby Shark Month"
click at [307, 105] on div "Duration Status Ready to Schedule Genre Genre Rating Rating SearchTag SearchTag" at bounding box center [495, 88] width 168 height 33
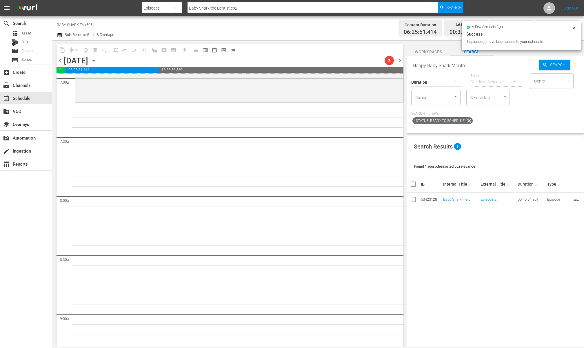
type input "Happy Baby Shark Month"
click at [307, 106] on div "Duration Status Ready to Schedule Genre Genre Rating Rating SearchTag SearchTag…" at bounding box center [495, 99] width 168 height 54
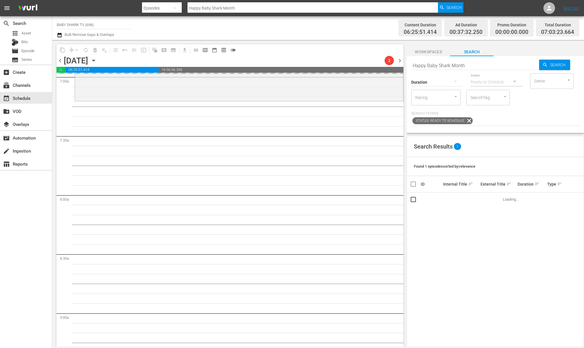
click at [307, 108] on div "Duration Status Ready to Schedule Genre Genre Rating Rating SearchTag SearchTag…" at bounding box center [495, 99] width 168 height 54
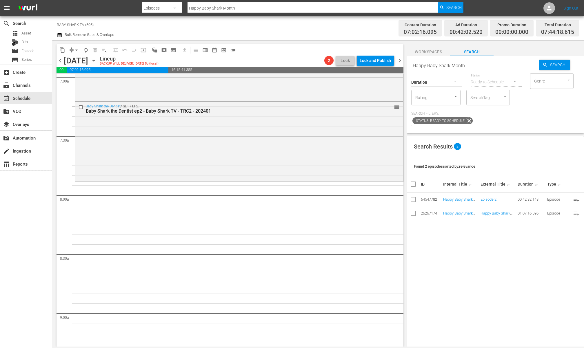
click at [307, 109] on div "Duration Status Ready to Schedule Genre Genre Rating Rating SearchTag SearchTag…" at bounding box center [495, 99] width 168 height 54
click at [307, 115] on p "Search Filters:" at bounding box center [495, 113] width 168 height 5
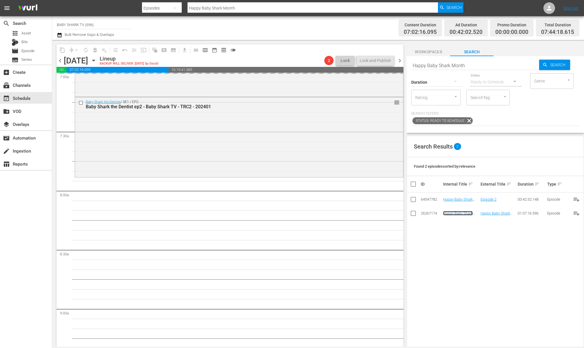
scroll to position [836, 0]
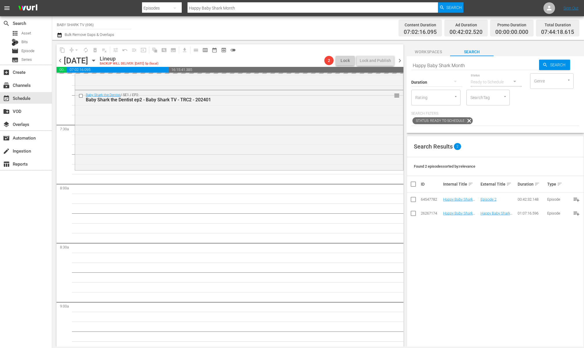
click at [307, 67] on input "Happy Baby Shark Month" at bounding box center [475, 66] width 128 height 14
paste input "Pinkfong and Hogi Dance Dance 1"
type input "Pinkfong and Hogi Dance Dance 1"
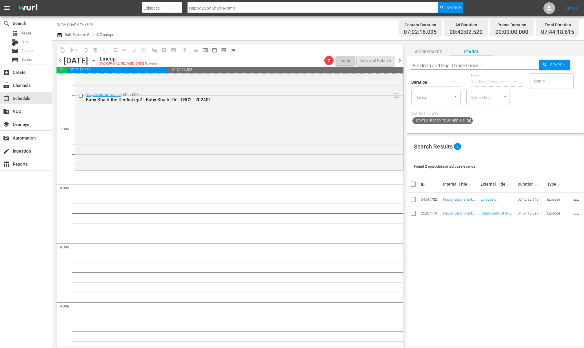
type input "Pinkfong and Hogi Dance Dance 1"
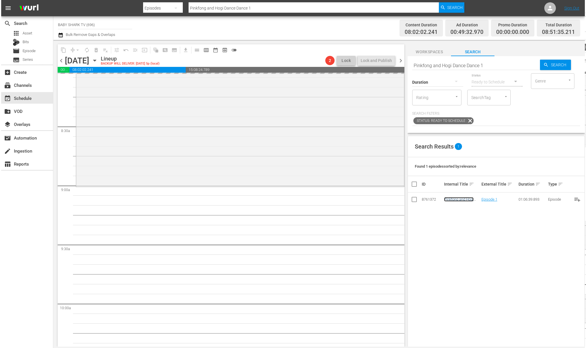
scroll to position [959, 0]
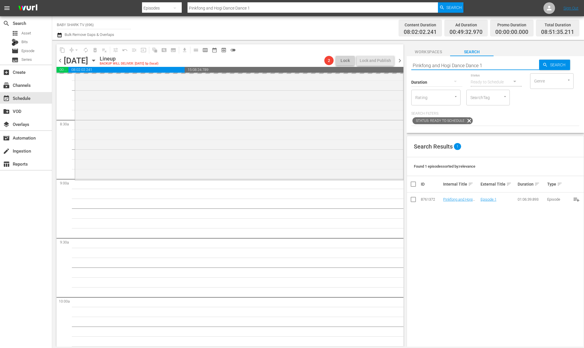
click at [307, 67] on input "Pinkfong and Hogi Dance Dance 1" at bounding box center [475, 66] width 128 height 14
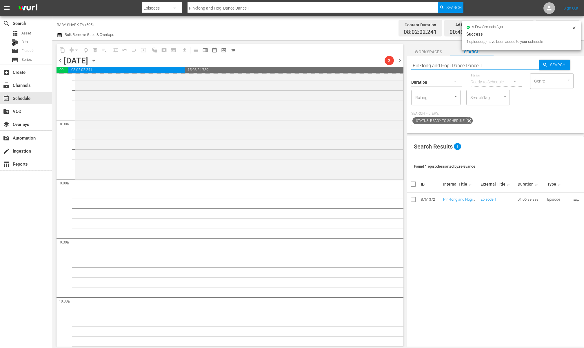
paste input "Let’s Cook with Baby Shark ep"
type input "Let’s Cook with Baby Shark ep1"
click at [307, 105] on div "Duration Status Ready to Schedule Genre Genre Rating Rating SearchTag SearchTag" at bounding box center [495, 88] width 168 height 33
type input "Let’s Cook with Baby Shark ep1"
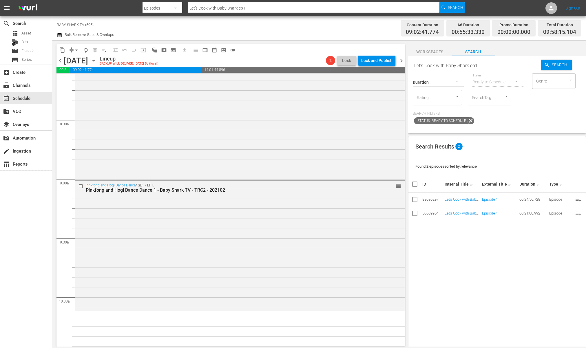
click at [307, 114] on p "Search Filters:" at bounding box center [497, 113] width 169 height 5
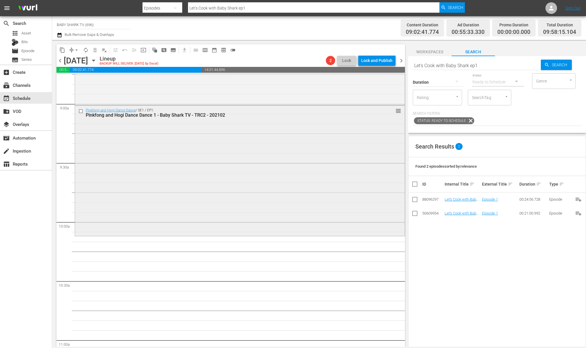
scroll to position [1064, 0]
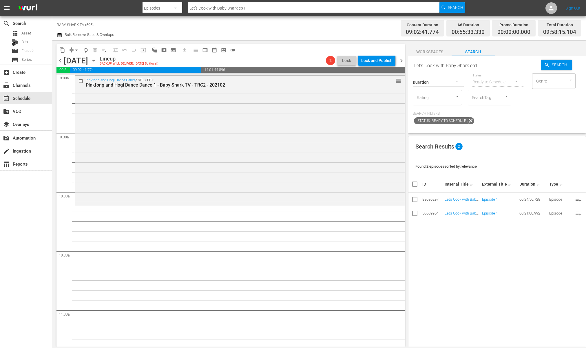
click at [307, 138] on div "Search Results 2" at bounding box center [497, 146] width 177 height 21
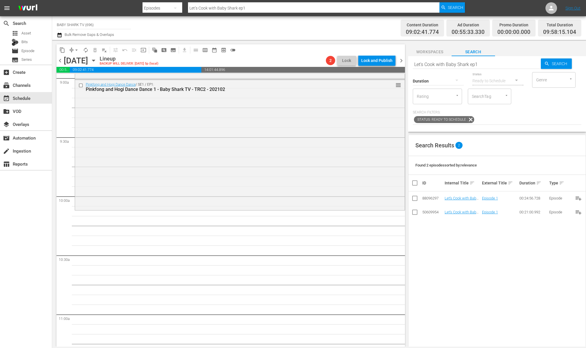
scroll to position [1060, 0]
click at [307, 251] on div "Search Results 2 Found 2 episodes sorted by: relevance ID Internal Title sort E…" at bounding box center [497, 280] width 178 height 291
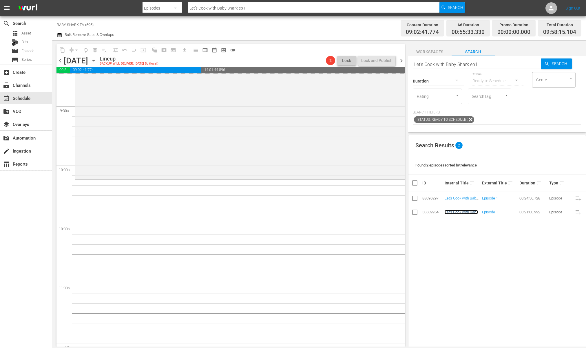
scroll to position [1114, 0]
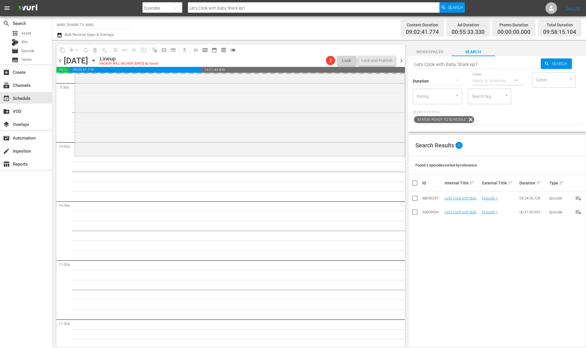
click at [307, 67] on div "Status Ready to Schedule" at bounding box center [498, 77] width 51 height 21
click at [307, 66] on input "Let’s Cook with Baby Shark ep1" at bounding box center [477, 64] width 128 height 14
paste input "Have You Seen My Siren"
type input "Have You Seen My Siren"
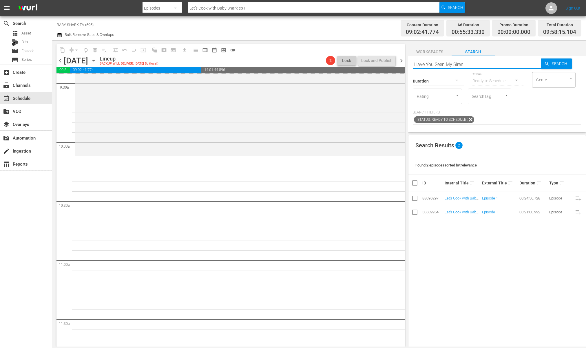
click at [307, 135] on div "Search Results 2" at bounding box center [497, 145] width 177 height 21
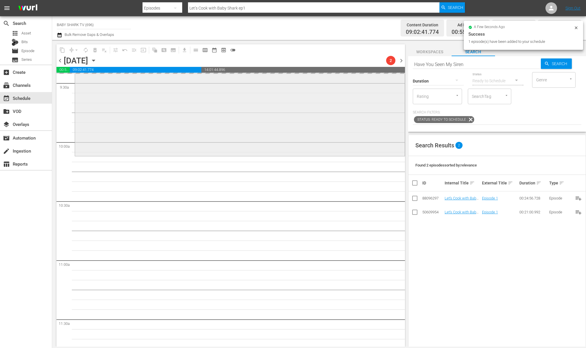
type input "Have You Seen My Siren"
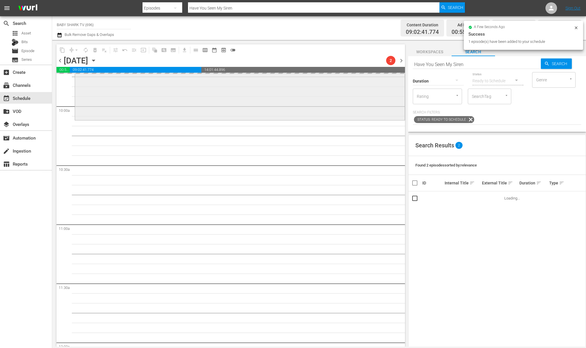
scroll to position [1155, 0]
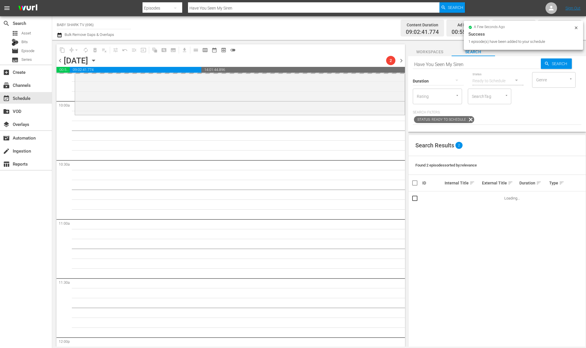
click at [307, 124] on div "Status: Ready to Schedule" at bounding box center [497, 120] width 169 height 10
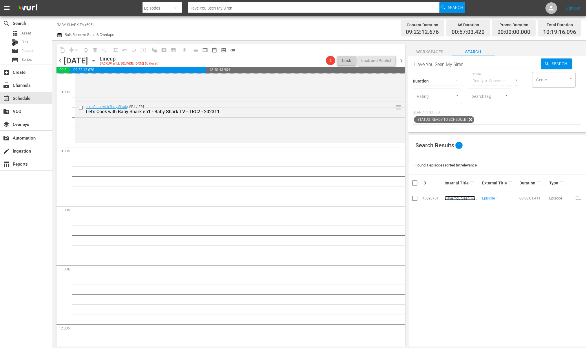
scroll to position [1169, 0]
click at [307, 67] on div "Status Ready to Schedule" at bounding box center [498, 77] width 51 height 21
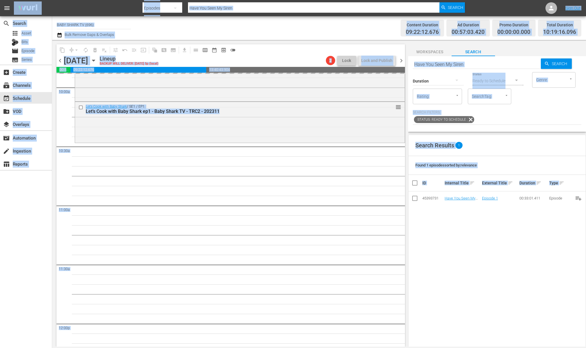
click at [307, 66] on input "Have You Seen My Siren" at bounding box center [477, 64] width 128 height 14
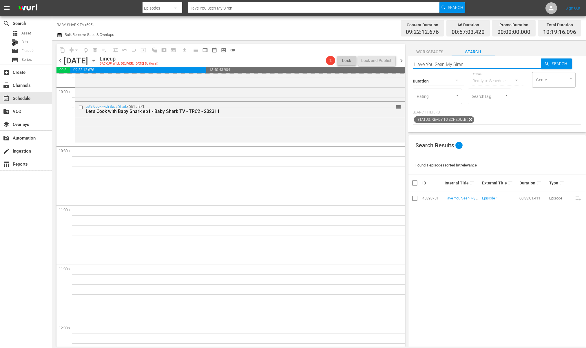
click at [307, 63] on input "Have You Seen My Siren" at bounding box center [477, 64] width 128 height 14
paste input "Bebefinn 2 Ep1"
type input "Bebefinn 2 Ep1"
click at [307, 129] on div "Search Bebefinn 2 Ep1 Search Duration Status Ready to Schedule Genre Genre Rati…" at bounding box center [497, 93] width 178 height 77
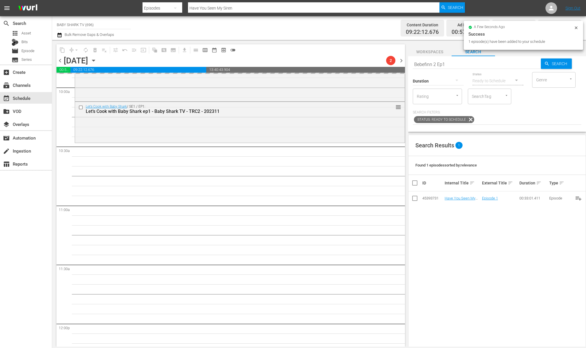
type input "Bebefinn 2 Ep1"
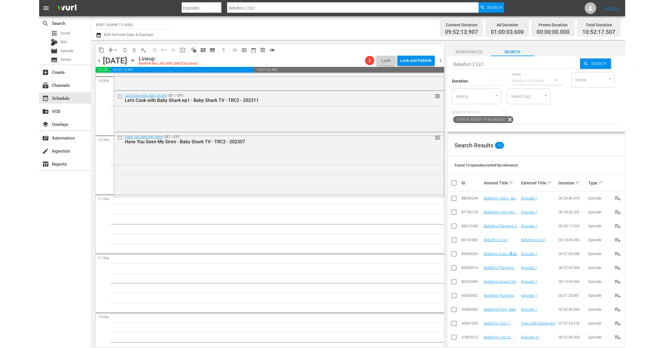
scroll to position [1181, 0]
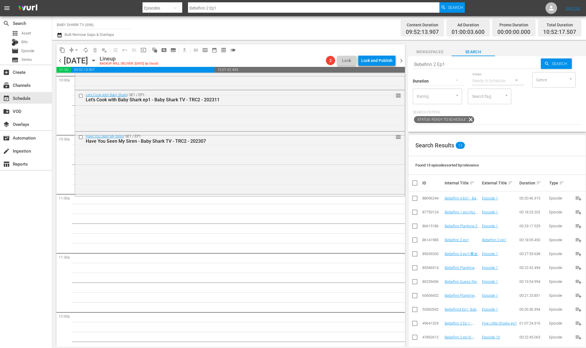
click at [307, 138] on div "Search Results 13" at bounding box center [497, 145] width 177 height 21
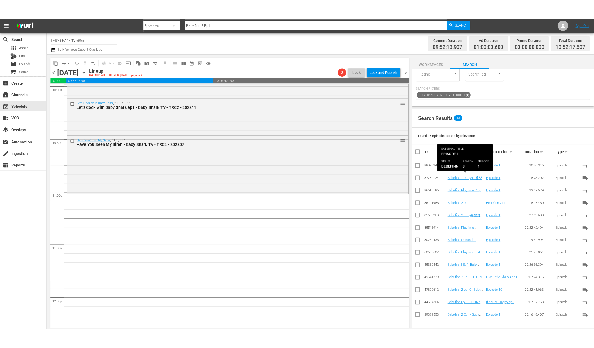
scroll to position [0, 0]
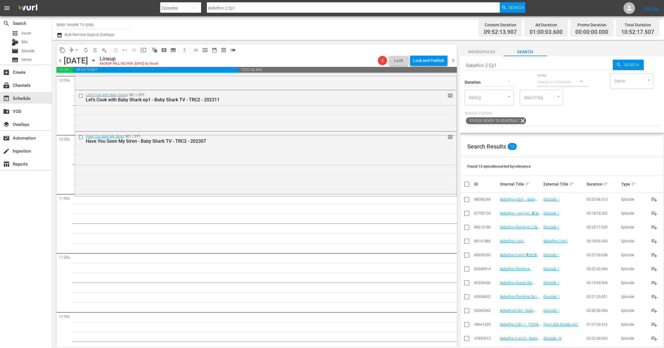
click at [307, 56] on button "Workspaces" at bounding box center [481, 51] width 43 height 12
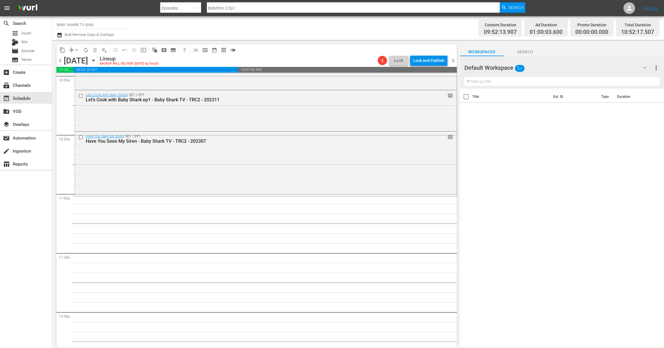
click at [307, 80] on input "text" at bounding box center [562, 81] width 195 height 9
paste input "Bebefinn 2 Ep1"
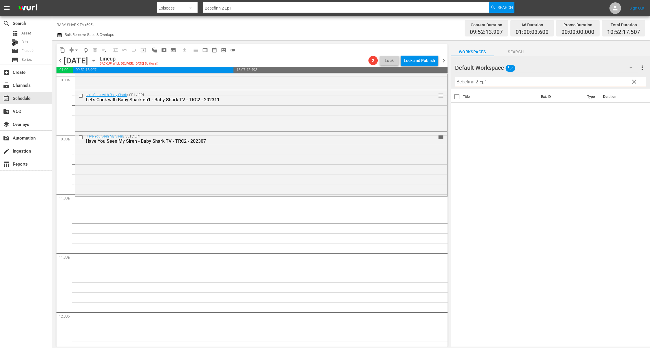
click at [307, 85] on input "Bebefinn 2 Ep1" at bounding box center [550, 81] width 191 height 9
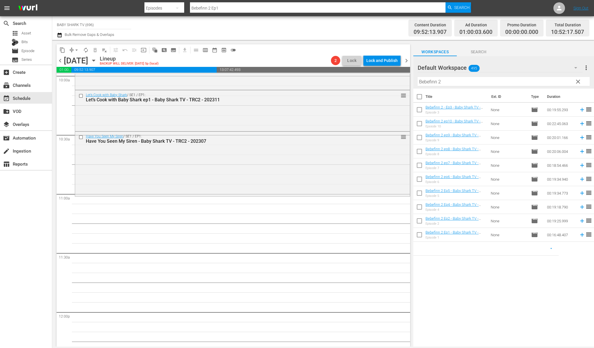
click at [307, 268] on div "Title Ext. ID Type Duration Bebefinn 2 - Ep3 - Baby Shark TV - TRC2 - 202503 Ep…" at bounding box center [503, 218] width 181 height 259
click at [307, 285] on div "Title Ext. ID Type Duration Bebefinn 2 - Ep3 - Baby Shark TV - TRC2 - 202503 Ep…" at bounding box center [503, 218] width 181 height 259
click at [307, 80] on input "Bebefinn 2" at bounding box center [503, 81] width 172 height 9
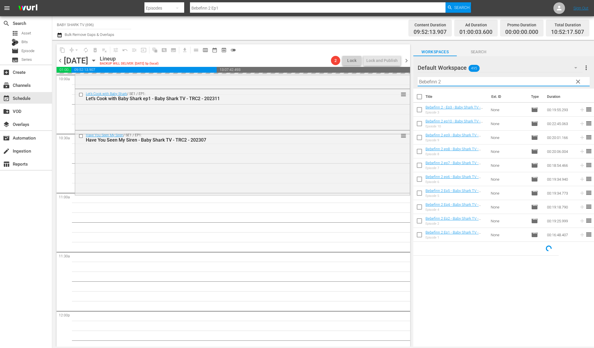
click at [307, 80] on input "Bebefinn 2" at bounding box center [503, 81] width 172 height 9
paste input "Happy 1st Birthday Bebefinn"
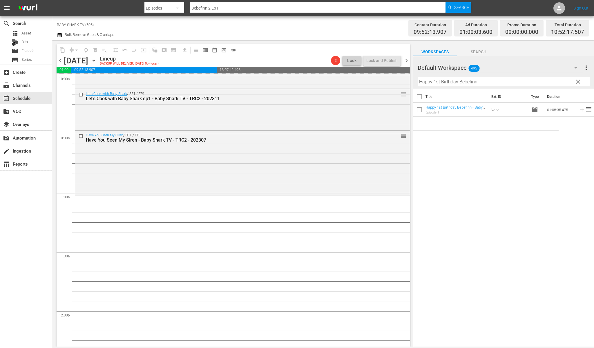
click at [307, 53] on div "Workspaces Search" at bounding box center [503, 51] width 181 height 12
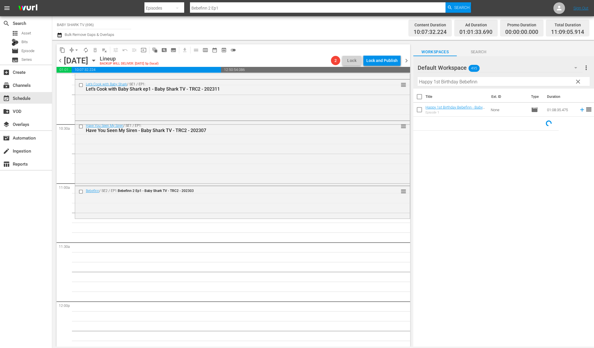
click at [307, 134] on div "Title Ext. ID Type Duration Happy 1st Birthday Bebefinn - Baby Shark TV - TRC2 …" at bounding box center [503, 218] width 181 height 259
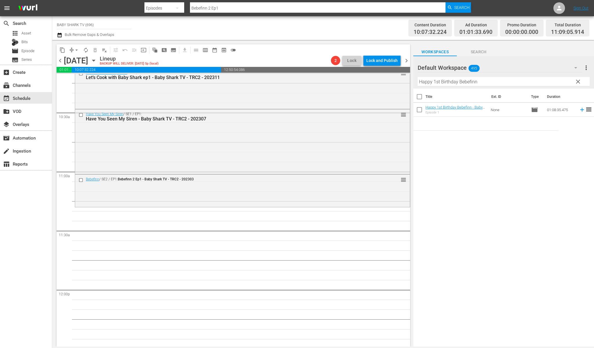
scroll to position [1203, 0]
click at [307, 158] on div "Title Ext. ID Type Duration Happy 1st Birthday Bebefinn - Baby Shark TV - TRC2 …" at bounding box center [503, 218] width 181 height 259
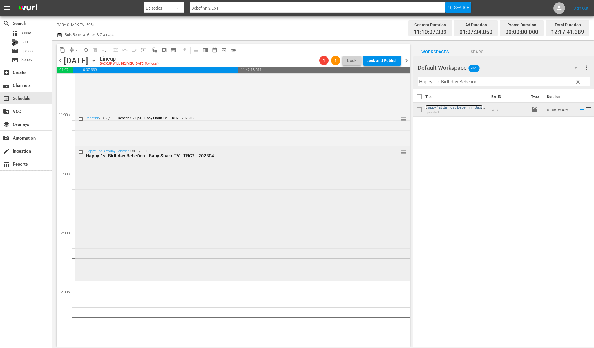
scroll to position [1379, 0]
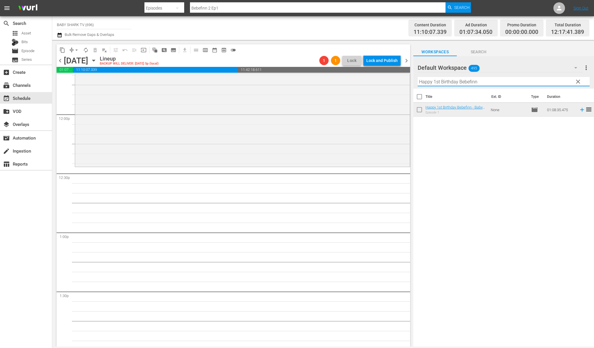
click at [307, 83] on input "Happy 1st Birthday Bebefinn" at bounding box center [503, 81] width 172 height 9
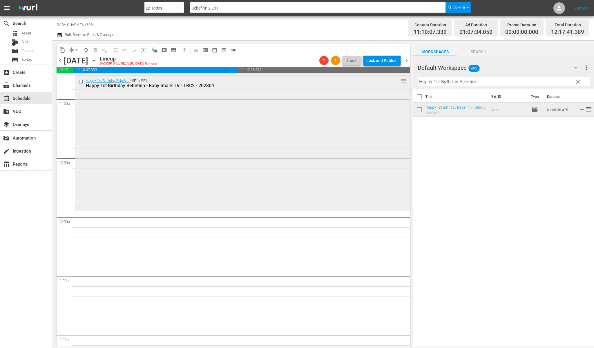
scroll to position [1332, 0]
click at [307, 169] on div "Title Ext. ID Type Duration Happy 1st Birthday Bebefinn - Baby Shark TV - TRC2 …" at bounding box center [503, 218] width 181 height 259
click at [307, 83] on input "Happy 1st Birthday Bebefinn" at bounding box center [503, 81] width 172 height 9
paste input "Everyday Items Songs"
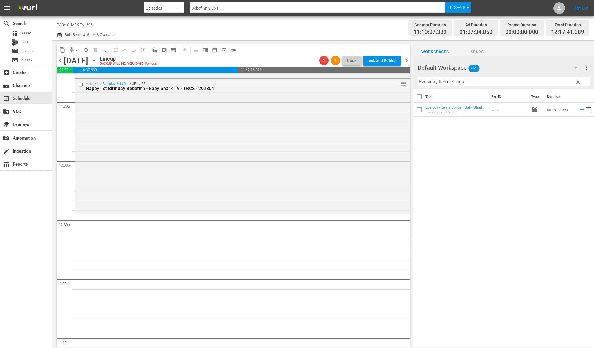
type input "Everyday Items Songs"
click at [307, 156] on div "Title Ext. ID Type Duration Everyday Items Songs - Baby Shark TV - TRC2 - 20220…" at bounding box center [503, 218] width 181 height 259
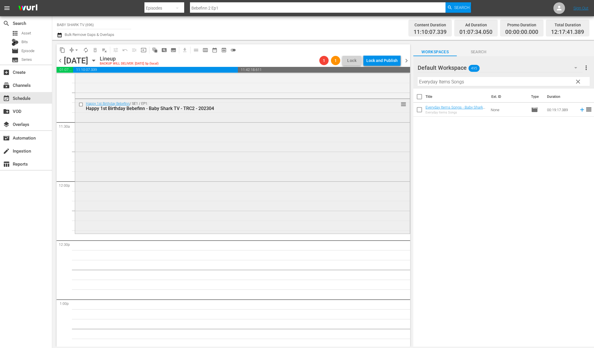
scroll to position [1312, 0]
click at [307, 159] on div "Title Ext. ID Type Duration Everyday Items Songs - Baby Shark TV - TRC2 - 20220…" at bounding box center [503, 218] width 181 height 259
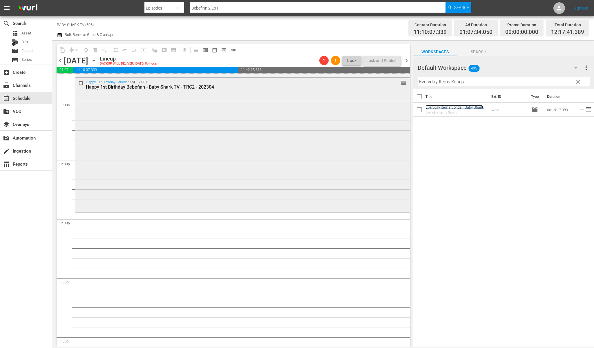
scroll to position [1367, 0]
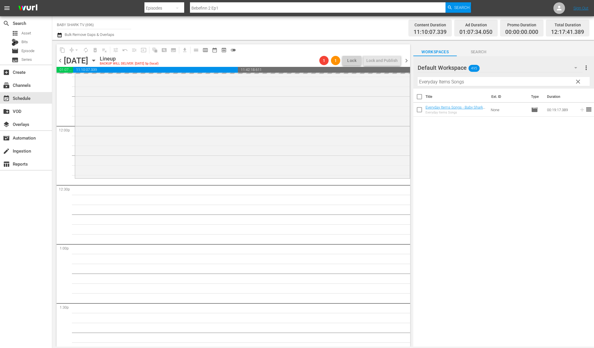
click at [307, 81] on button "clear" at bounding box center [577, 81] width 9 height 9
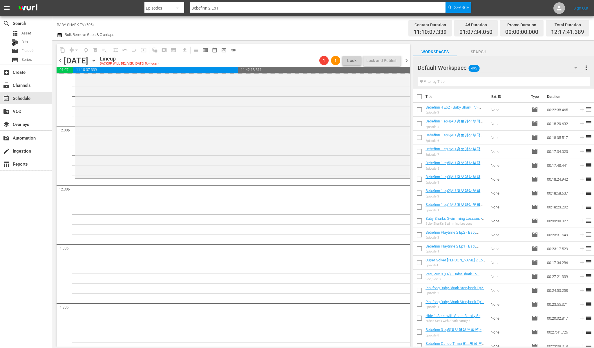
click at [307, 80] on input "text" at bounding box center [503, 81] width 172 height 9
paste input "Learn Colors with Hogi 2 Ep1"
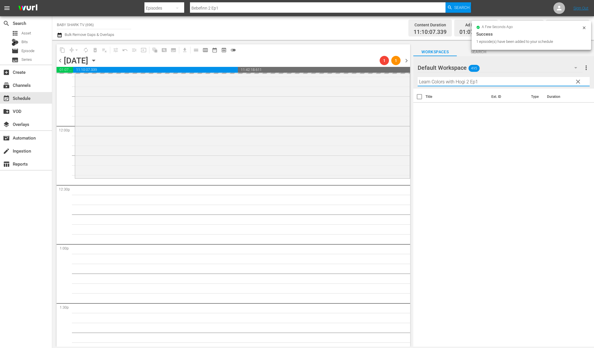
click at [307, 124] on div "Title Ext. ID Type Duration" at bounding box center [503, 218] width 181 height 259
click at [307, 77] on input "Learn Colors with Hogi 2 Ep1" at bounding box center [503, 81] width 172 height 9
click at [307, 81] on input "Learn Colors with Hogi 2 Ep1" at bounding box center [503, 81] width 172 height 9
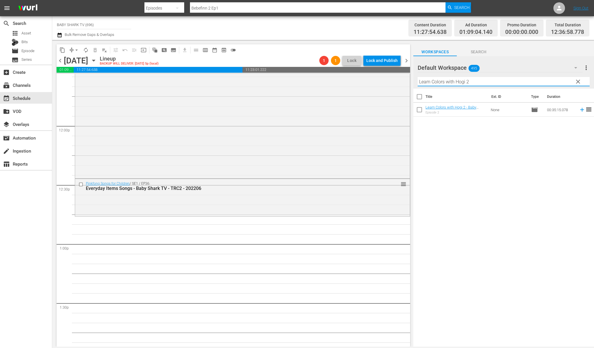
type input "Learn Colors with Hogi 2"
click at [293, 27] on div "Channel Title BABY SHARK TV (696) Bulk Remove Gaps & Overlaps" at bounding box center [202, 28] width 290 height 21
click at [307, 167] on div "Title Ext. ID Type Duration Learn Colors with Hogi 2 - Baby Shark TV - TRC2 - 2…" at bounding box center [503, 218] width 181 height 259
click at [307, 143] on div "Title Ext. ID Type Duration Learn Colors with Hogi 2 - Baby Shark TV - TRC2 - 2…" at bounding box center [503, 218] width 181 height 259
click at [307, 141] on div "Title Ext. ID Type Duration Learn Colors with Hogi 2 - Baby Shark TV - TRC2 - 2…" at bounding box center [503, 218] width 181 height 259
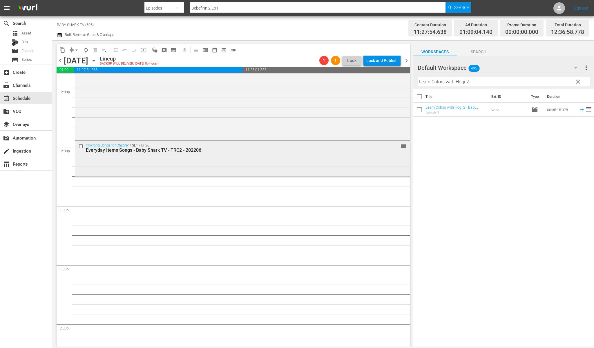
scroll to position [1408, 0]
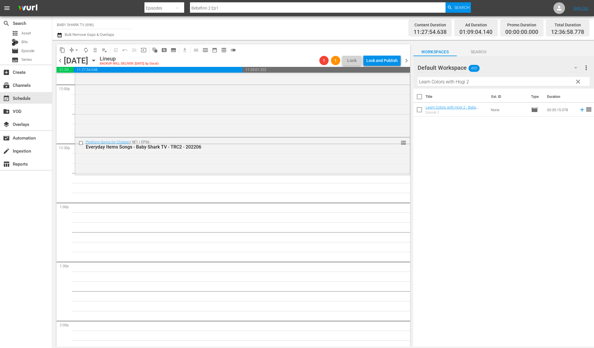
click at [307, 154] on div "Title Ext. ID Type Duration Learn Colors with Hogi 2 - Baby Shark TV - TRC2 - 2…" at bounding box center [503, 218] width 181 height 259
drag, startPoint x: 446, startPoint y: 106, endPoint x: 75, endPoint y: 15, distance: 382.6
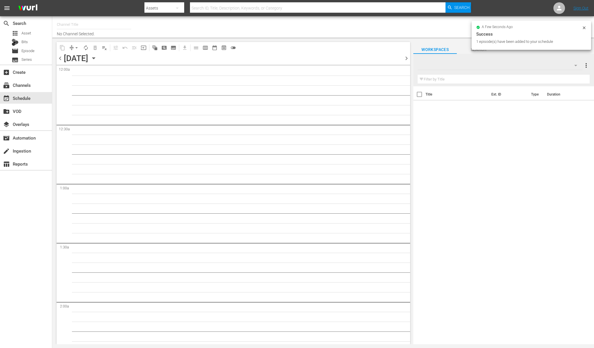
click at [549, 132] on div "Title Ext. ID Type Duration" at bounding box center [503, 215] width 181 height 259
click at [583, 28] on icon at bounding box center [583, 28] width 5 height 5
type input "BABY SHARK TV (696)"
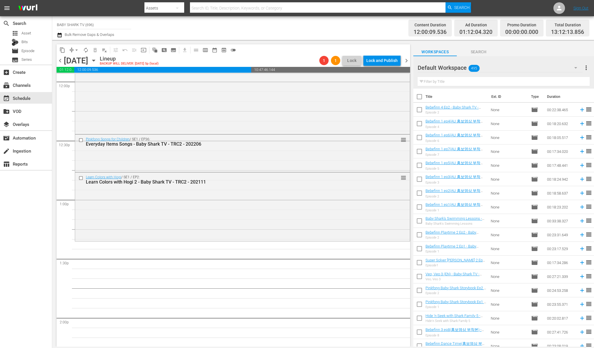
scroll to position [1413, 0]
click at [479, 81] on input "text" at bounding box center [503, 81] width 172 height 9
paste input "Ninimo Animal Songs"
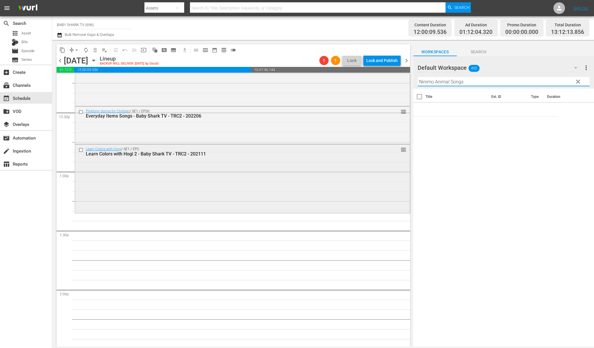
scroll to position [1462, 0]
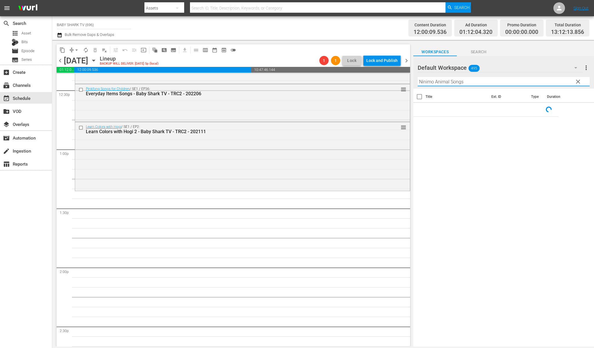
type input "Ninimo Animal Songs"
click at [464, 150] on div "Title Ext. ID Type Duration" at bounding box center [503, 218] width 181 height 259
click at [483, 80] on input "Ninimo Animal Songs" at bounding box center [503, 81] width 172 height 9
click at [477, 155] on div "Title Ext. ID Type Duration Ninimo Animal Songs - Baby Shark TV - TRC2 - 202311…" at bounding box center [503, 218] width 181 height 259
click at [474, 147] on div "Title Ext. ID Type Duration Ninimo Animal Songs - Baby Shark TV - TRC2 - 202311…" at bounding box center [503, 218] width 181 height 259
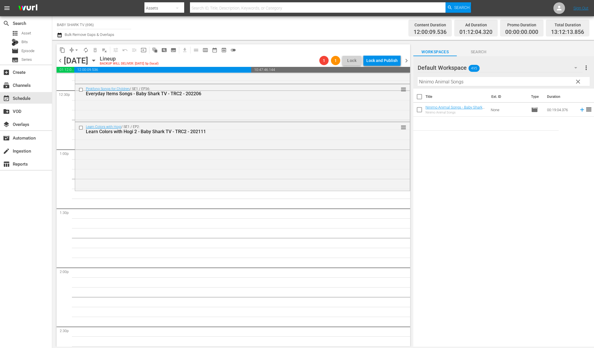
click at [450, 161] on div "Title Ext. ID Type Duration Ninimo Animal Songs - Baby Shark TV - TRC2 - 202311…" at bounding box center [503, 218] width 181 height 259
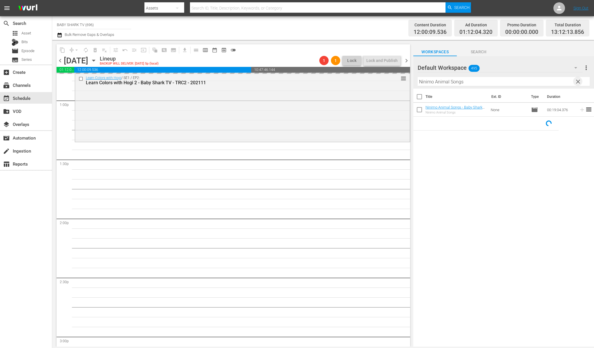
click at [579, 84] on span "clear" at bounding box center [577, 81] width 7 height 7
click at [577, 84] on input "Ninimo Animal Songs" at bounding box center [503, 81] width 172 height 9
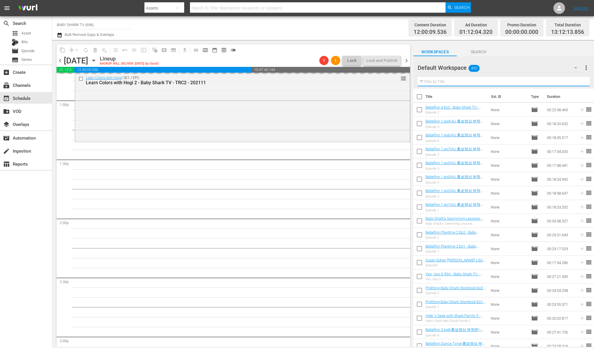
click at [568, 81] on input "text" at bounding box center [503, 81] width 172 height 9
click at [567, 81] on input "text" at bounding box center [503, 81] width 172 height 9
paste input "Baby Shark Hospital Play 2"
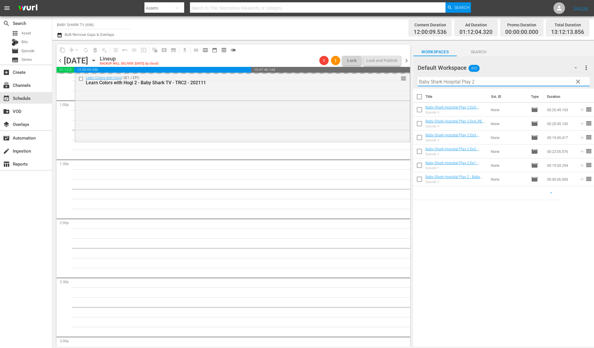
type input "Baby Shark Hospital Play 2"
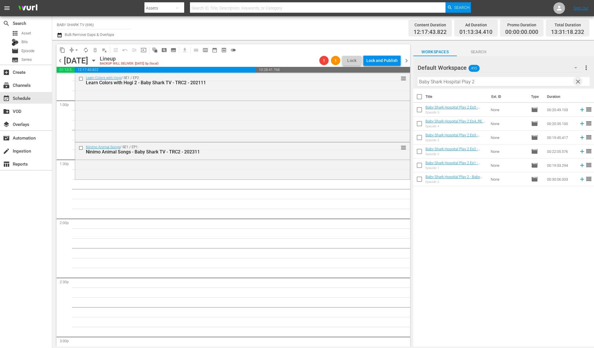
click at [579, 82] on span "clear" at bounding box center [577, 81] width 7 height 7
click at [577, 82] on input "Baby Shark Hospital Play 2" at bounding box center [503, 81] width 172 height 9
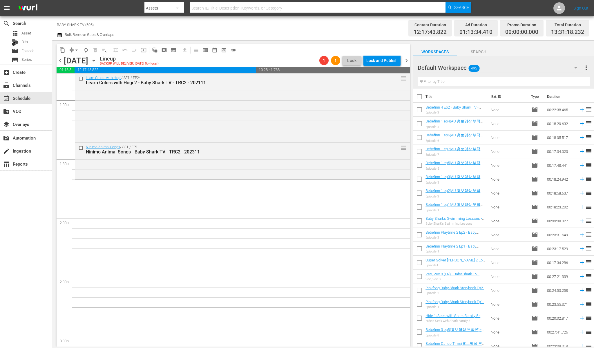
click at [576, 82] on input "text" at bounding box center [503, 81] width 172 height 9
paste input "Fun Rhyming Songs"
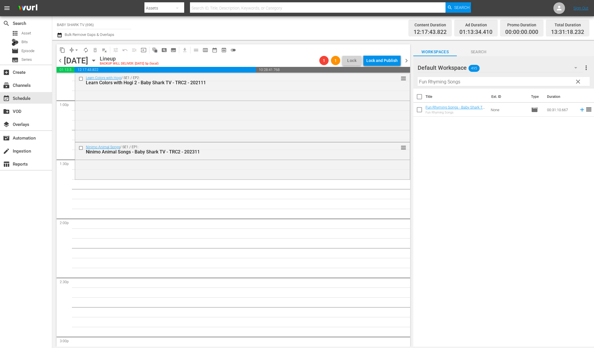
click at [478, 152] on div "Title Ext. ID Type Duration Fun Rhyming Songs - Baby Shark TV - TRC2 - 202201 F…" at bounding box center [503, 218] width 181 height 259
click at [494, 82] on input "Fun Rhyming Songs" at bounding box center [503, 81] width 172 height 9
paste input "Baby Shark Hospital Play 2"
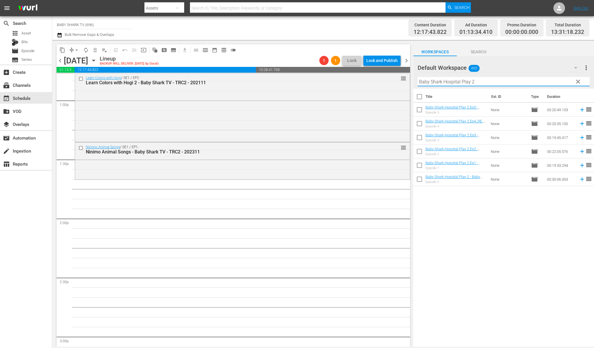
type input "Baby Shark Hospital Play 2"
click at [467, 214] on div "Title Ext. ID Type Duration Baby Shark Hospital Play 2 Ep5 - Baby Shark TV - TR…" at bounding box center [503, 218] width 181 height 259
click at [518, 235] on div "Title Ext. ID Type Duration Baby Shark Hospital Play 2 Ep5 - Baby Shark TV - TR…" at bounding box center [503, 218] width 181 height 259
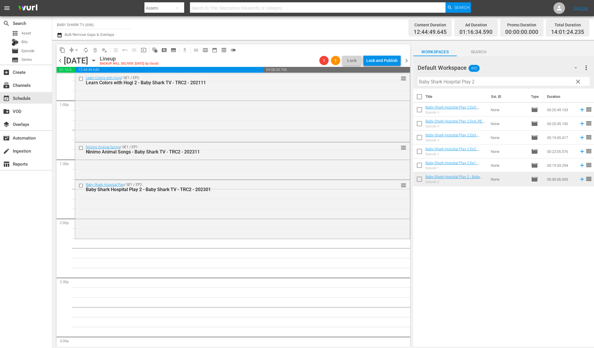
scroll to position [1564, 0]
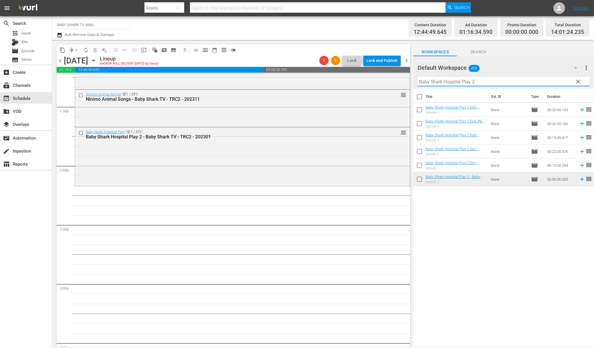
click at [557, 82] on input "Baby Shark Hospital Play 2" at bounding box center [503, 81] width 172 height 9
drag, startPoint x: 572, startPoint y: 82, endPoint x: 575, endPoint y: 82, distance: 3.2
click at [574, 82] on div "Default Workspace 495 Default more_vert clear Filter by Title Baby Shark Hospit…" at bounding box center [503, 72] width 181 height 32
drag, startPoint x: 575, startPoint y: 82, endPoint x: 566, endPoint y: 81, distance: 9.3
click at [576, 82] on span "clear" at bounding box center [577, 81] width 7 height 7
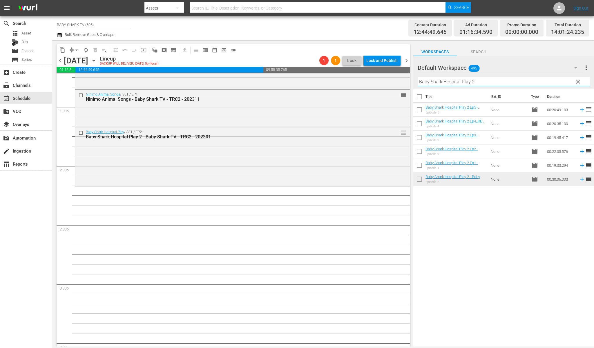
click at [579, 81] on input "Baby Shark Hospital Play 2" at bounding box center [503, 81] width 172 height 9
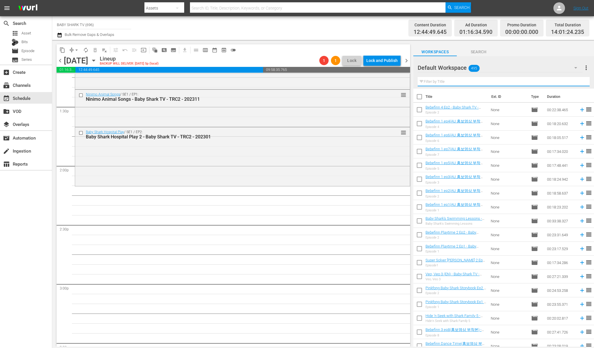
click at [565, 81] on input "text" at bounding box center [503, 81] width 172 height 9
click at [564, 81] on input "text" at bounding box center [503, 81] width 172 height 9
paste input "Fun Rhyming Songs"
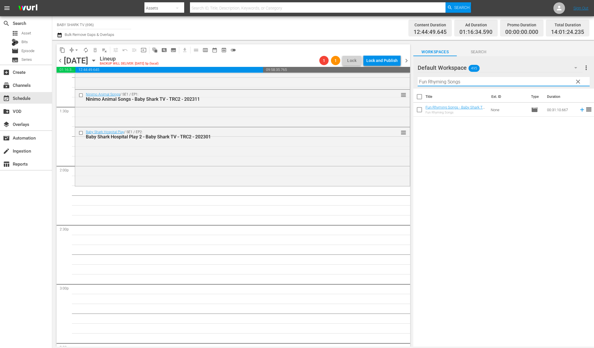
type input "Fun Rhyming Songs"
click at [512, 198] on div "Title Ext. ID Type Duration Fun Rhyming Songs - Baby Shark TV - TRC2 - 202201 F…" at bounding box center [503, 218] width 181 height 259
click at [478, 166] on div "Title Ext. ID Type Duration Fun Rhyming Songs - Baby Shark TV - TRC2 - 202201 F…" at bounding box center [503, 218] width 181 height 259
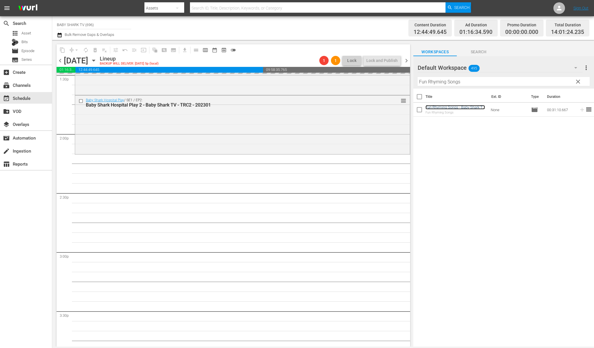
scroll to position [1608, 0]
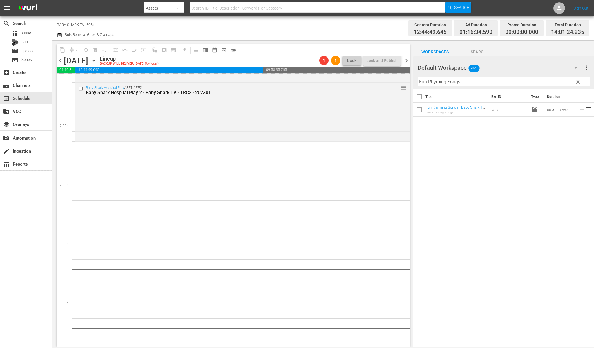
click at [541, 132] on div "Title Ext. ID Type Duration Fun Rhyming Songs - Baby Shark TV - TRC2 - 202201 F…" at bounding box center [503, 218] width 181 height 259
click at [571, 83] on input "Fun Rhyming Songs" at bounding box center [503, 81] width 172 height 9
drag, startPoint x: 576, startPoint y: 83, endPoint x: 568, endPoint y: 83, distance: 7.2
click at [576, 83] on span "clear" at bounding box center [577, 81] width 7 height 7
click at [576, 83] on input "Fun Rhyming Songs" at bounding box center [503, 81] width 172 height 9
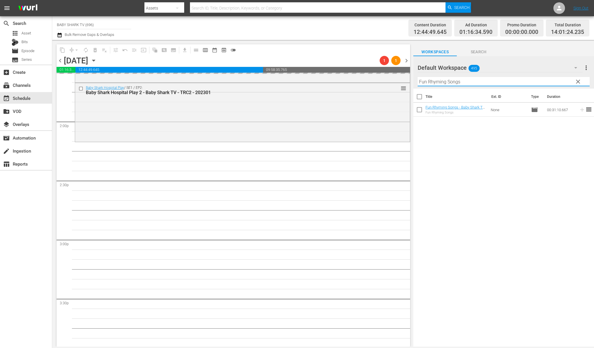
click at [568, 83] on input "Fun Rhyming Songs" at bounding box center [503, 81] width 172 height 9
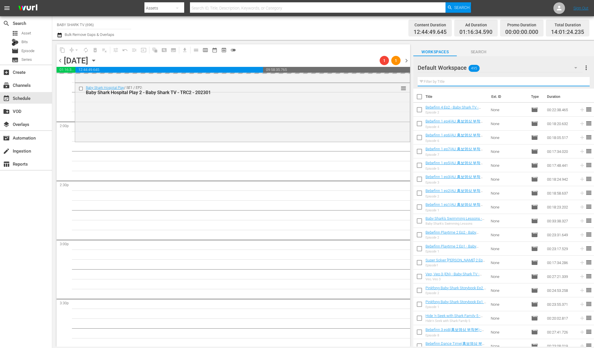
click at [568, 83] on input "text" at bounding box center [503, 81] width 172 height 9
paste input "Baby Shark Special Song 1"
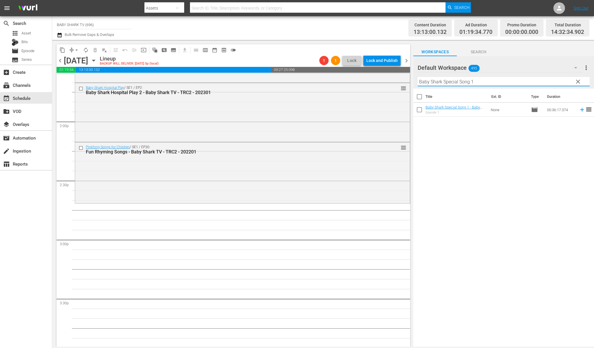
type input "Baby Shark Special Song 1"
click at [476, 136] on div "Title Ext. ID Type Duration Baby Shark Special Song 1 - Baby Shark TV - TRC2 - …" at bounding box center [503, 218] width 181 height 259
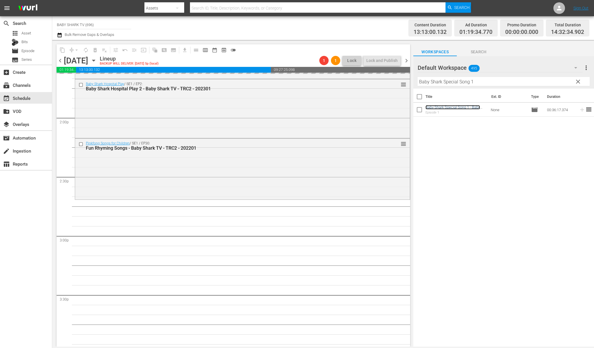
scroll to position [1618, 0]
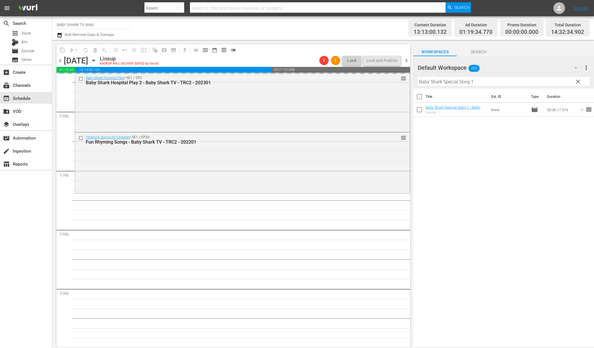
click at [571, 80] on input "Baby Shark Special Song 1" at bounding box center [503, 81] width 172 height 9
click at [574, 80] on button "clear" at bounding box center [577, 81] width 9 height 9
click at [575, 80] on input "Baby Shark Special Song 1" at bounding box center [503, 81] width 172 height 9
click at [576, 80] on input "Baby Shark Special Song 1" at bounding box center [503, 81] width 172 height 9
click at [575, 80] on input "Baby Shark Special Song 1" at bounding box center [503, 81] width 172 height 9
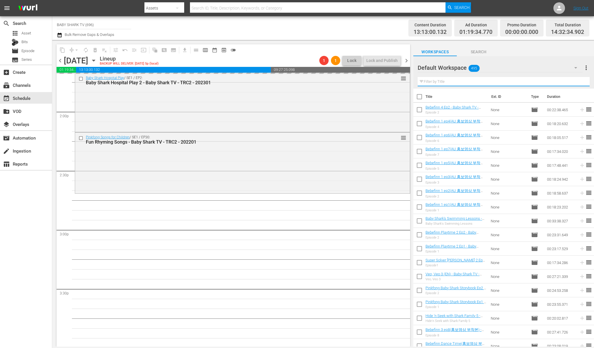
click at [573, 80] on input "text" at bounding box center [503, 81] width 172 height 9
paste input "Bebefinn 5"
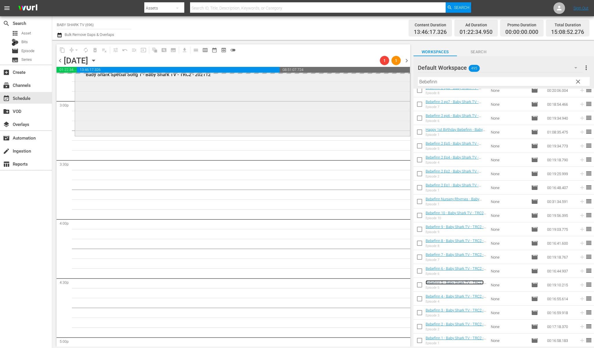
scroll to position [1755, 0]
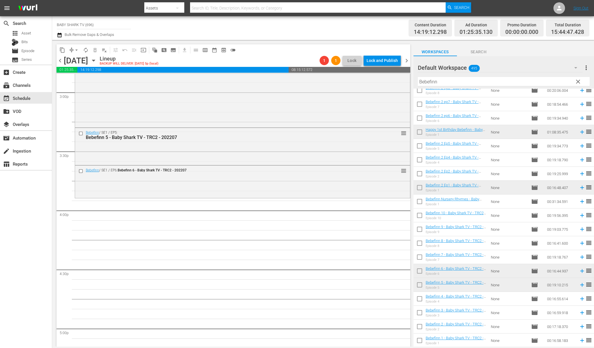
drag, startPoint x: 459, startPoint y: 267, endPoint x: 168, endPoint y: 2, distance: 394.2
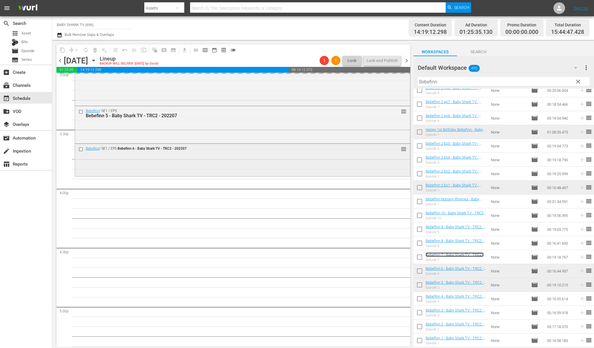
scroll to position [1788, 0]
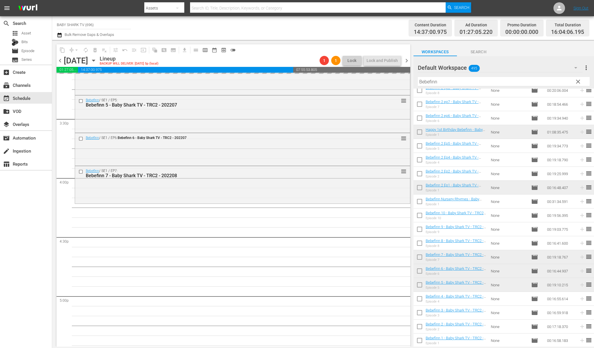
click at [515, 84] on input "Bebefinn" at bounding box center [504, 81] width 172 height 9
paste input "Pinkfong Sing-Along Movie 2: Wonderstar Concert"
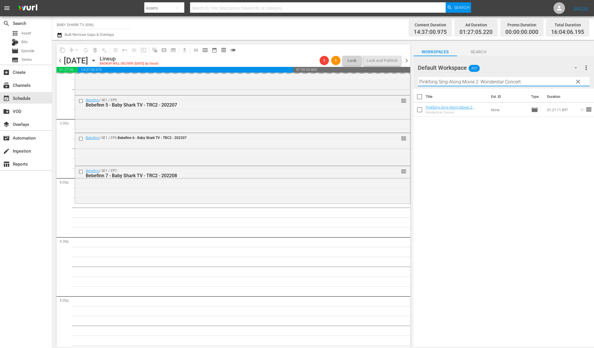
scroll to position [0, 0]
type input "Pinkfong Sing-Along Movie 2: Wonderstar Concert"
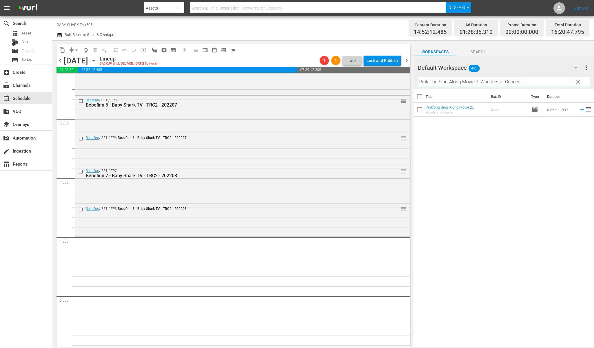
click at [521, 164] on div "Title Ext. ID Type Duration Pinkfong Sing-Along Movie 2: Wonderstar Concert - B…" at bounding box center [504, 218] width 181 height 259
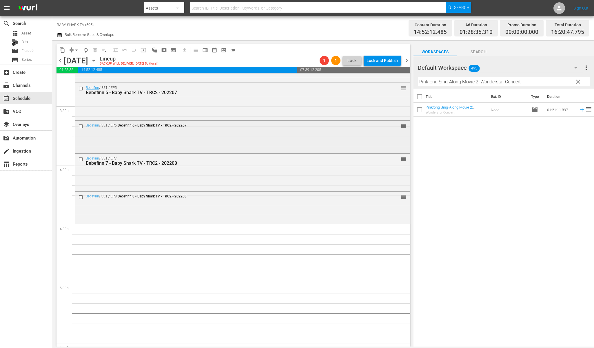
scroll to position [1854, 0]
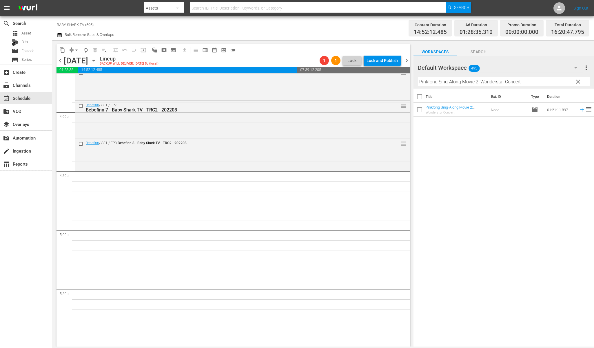
click at [453, 155] on div "Title Ext. ID Type Duration Pinkfong Sing-Along Movie 2: Wonderstar Concert - B…" at bounding box center [504, 218] width 181 height 259
click at [455, 146] on div "Title Ext. ID Type Duration Pinkfong Sing-Along Movie 2: Wonderstar Concert - B…" at bounding box center [504, 218] width 181 height 259
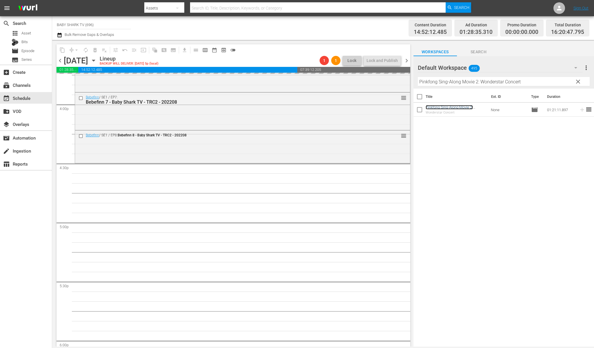
scroll to position [1862, 0]
click at [579, 80] on span "clear" at bounding box center [578, 81] width 7 height 7
click at [575, 81] on input "Pinkfong Sing-Along Movie 2: Wonderstar Concert" at bounding box center [504, 81] width 172 height 9
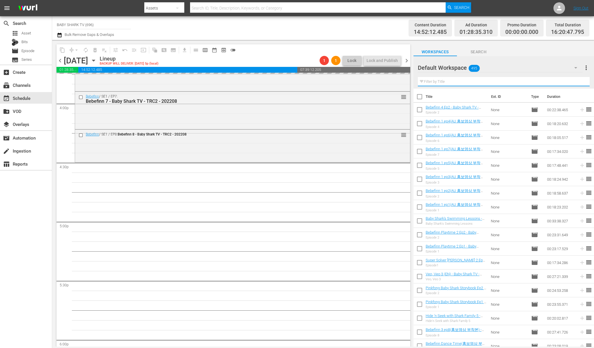
click at [575, 81] on input "text" at bounding box center [504, 81] width 172 height 9
paste input "Pinkfong's Snack Time Ep1"
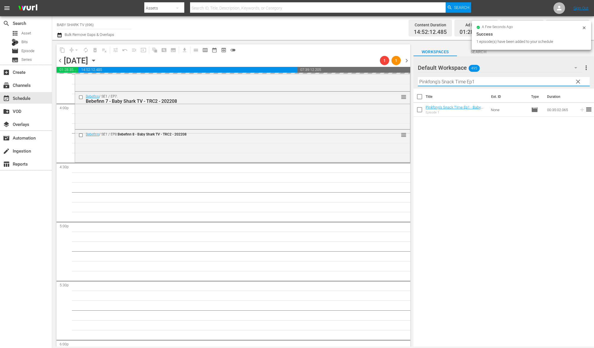
type input "Pinkfong's Snack Time Ep1"
click at [550, 151] on div "Title Ext. ID Type Duration Pinkfong's Snack Time Ep1 - Baby Shark TV - TRC2 - …" at bounding box center [504, 218] width 181 height 259
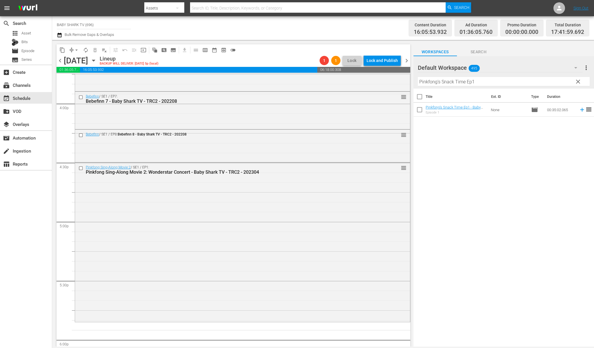
click at [473, 142] on div "Title Ext. ID Type Duration Pinkfong's Snack Time Ep1 - Baby Shark TV - TRC2 - …" at bounding box center [504, 218] width 181 height 259
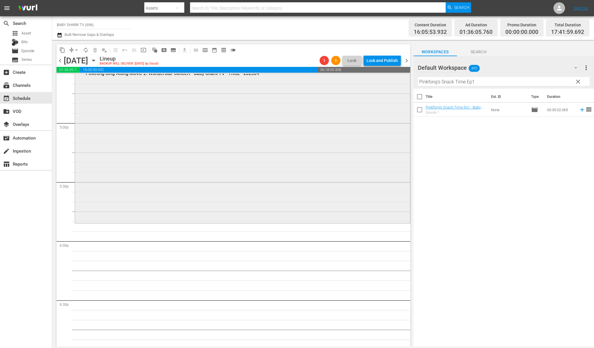
scroll to position [1969, 0]
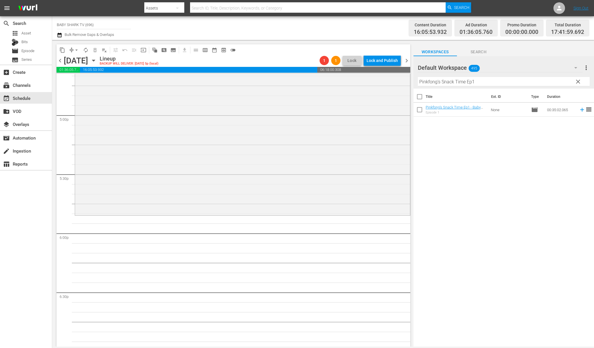
click at [479, 179] on div "Title Ext. ID Type Duration Pinkfong's Snack Time Ep1 - Baby Shark TV - TRC2 - …" at bounding box center [504, 218] width 181 height 259
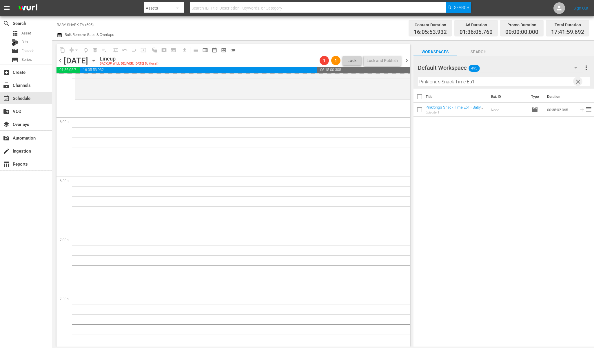
click at [581, 79] on span "clear" at bounding box center [578, 81] width 7 height 7
click at [578, 79] on input "Pinkfong's Snack Time Ep1" at bounding box center [504, 81] width 172 height 9
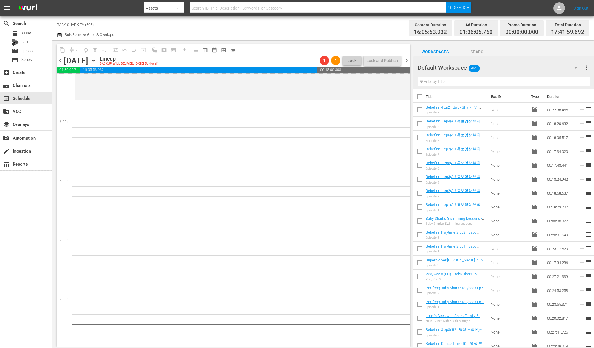
click at [578, 80] on input "text" at bounding box center [504, 81] width 172 height 9
paste input "Pinkfong ABC Phonics 1"
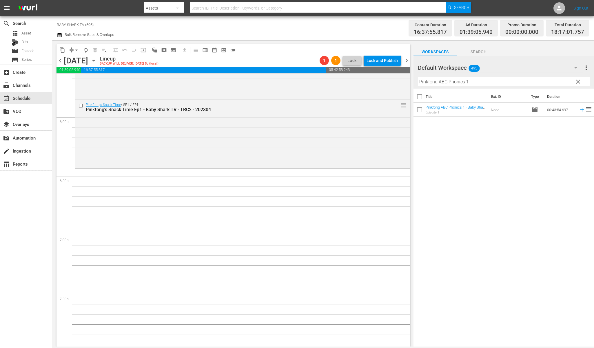
type input "Pinkfong ABC Phonics 1"
click at [461, 161] on div "Title Ext. ID Type Duration Pinkfong ABC Phonics 1 - Baby Shark TV - TRC2 - 202…" at bounding box center [504, 218] width 181 height 259
click at [500, 221] on div "Title Ext. ID Type Duration Pinkfong ABC Phonics 1 - Baby Shark TV - TRC2 - 202…" at bounding box center [504, 218] width 181 height 259
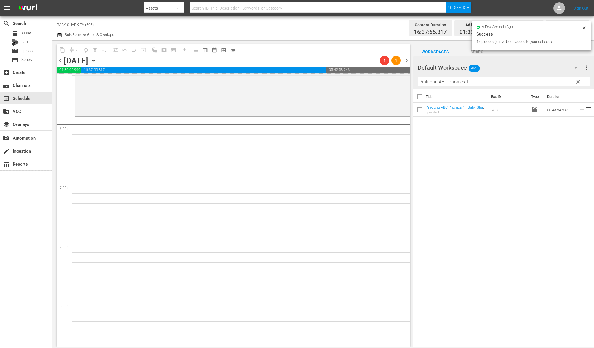
click at [502, 142] on div "Title Ext. ID Type Duration Pinkfong ABC Phonics 1 - Baby Shark TV - TRC2 - 202…" at bounding box center [504, 218] width 181 height 259
click at [580, 80] on span "clear" at bounding box center [578, 81] width 7 height 7
click at [574, 81] on input "Pinkfong ABC Phonics 1" at bounding box center [504, 81] width 172 height 9
click at [569, 81] on input "Pinkfong ABC Phonics 1" at bounding box center [504, 81] width 172 height 9
click at [568, 81] on input "Pinkfong ABC Phonics 1" at bounding box center [504, 81] width 172 height 9
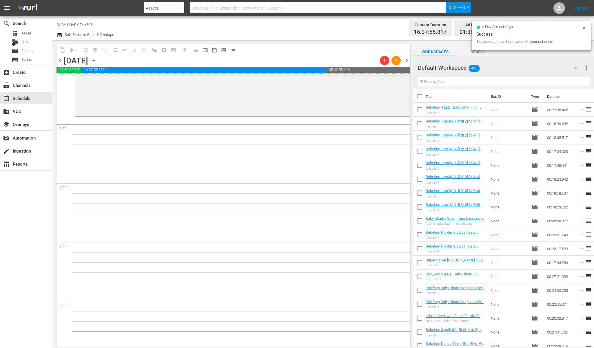
paste input "Pinkfong Princess Songs and Stories"
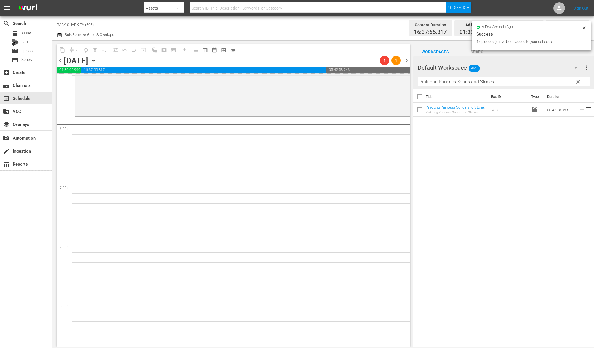
type input "Pinkfong Princess Songs and Stories"
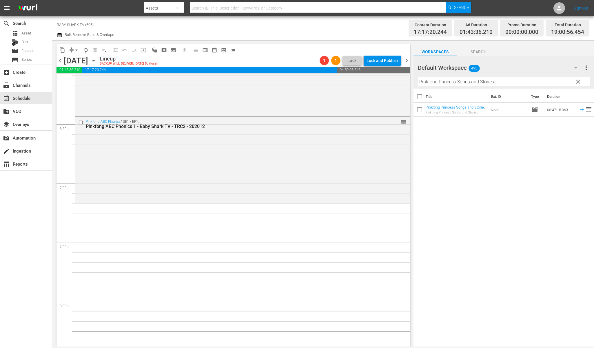
click at [521, 152] on div "Title Ext. ID Type Duration Pinkfong Princess Songs and Stories - Baby Shark TV…" at bounding box center [504, 218] width 181 height 259
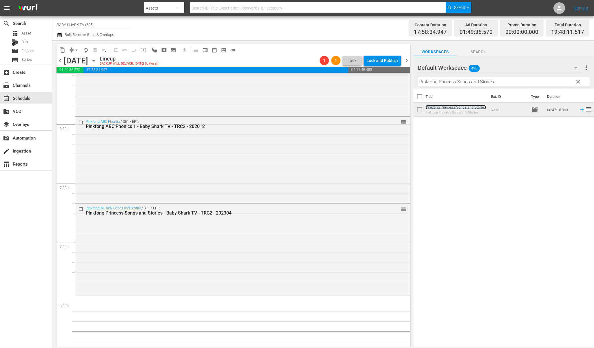
scroll to position [2148, 0]
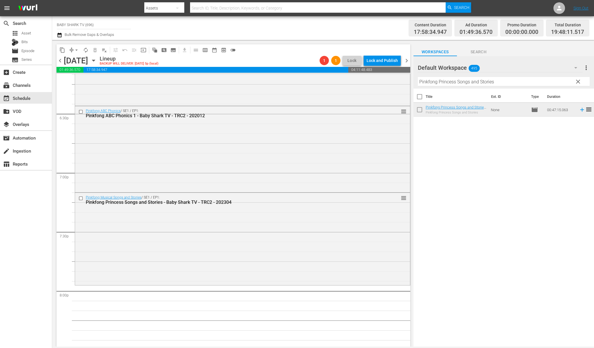
click at [544, 193] on div "Title Ext. ID Type Duration Pinkfong Princess Songs and Stories - Baby Shark TV…" at bounding box center [504, 218] width 181 height 259
click at [578, 85] on span "clear" at bounding box center [578, 81] width 7 height 7
click at [578, 84] on input "Pinkfong Princess Songs and Stories" at bounding box center [504, 81] width 172 height 9
click at [575, 84] on input "Pinkfong Princess Songs and Stories" at bounding box center [504, 81] width 172 height 9
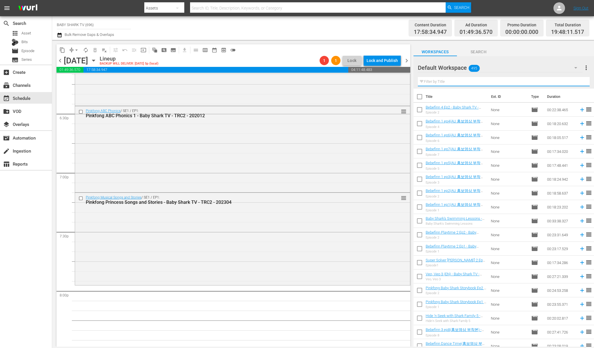
click at [575, 84] on input "text" at bounding box center [504, 81] width 172 height 9
paste input "Storytime with Pinkfong and Animal Friends ep1"
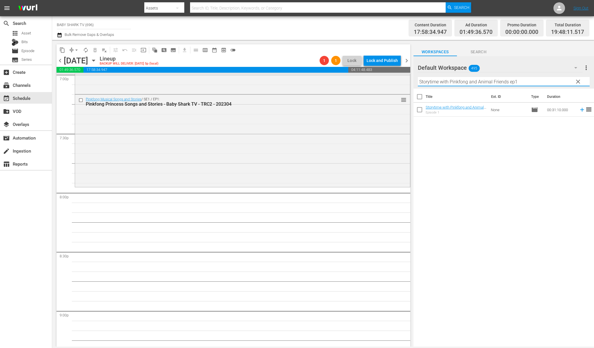
scroll to position [2254, 0]
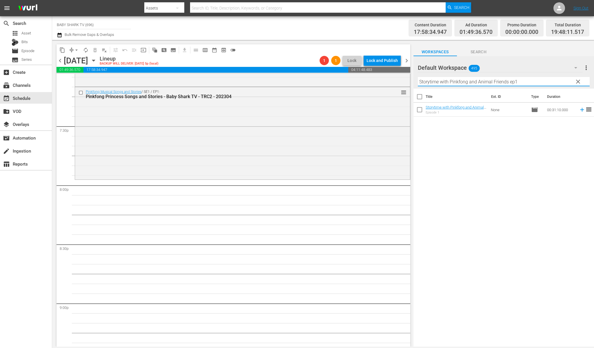
type input "Storytime with Pinkfong and Animal Friends ep1"
click at [466, 151] on div "Title Ext. ID Type Duration Storytime with Pinkfong and Animal Friends ep1 - Ba…" at bounding box center [504, 218] width 181 height 259
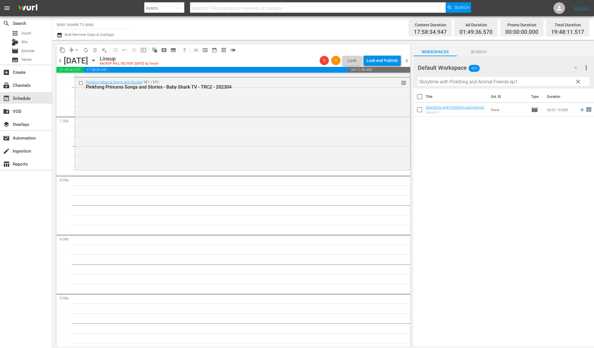
scroll to position [2264, 0]
click at [466, 168] on div "Title Ext. ID Type Duration Storytime with Pinkfong and Animal Friends ep1 - Ba…" at bounding box center [504, 218] width 181 height 259
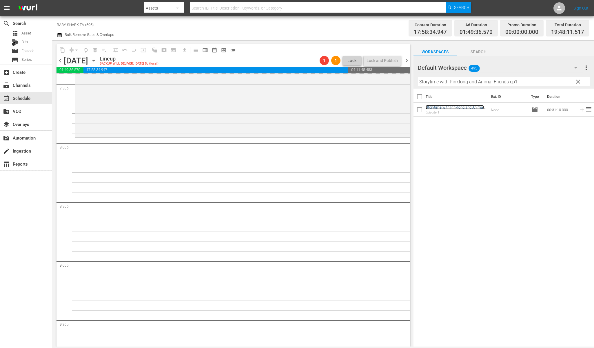
scroll to position [2300, 0]
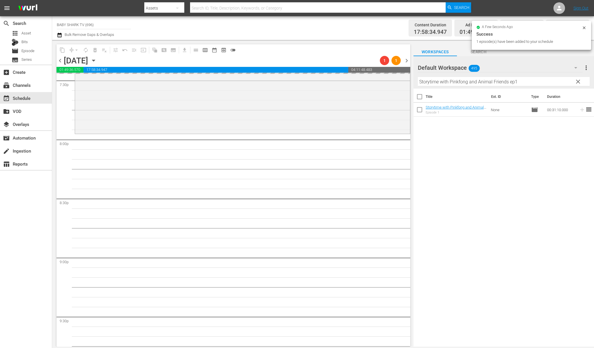
click at [575, 84] on span "clear" at bounding box center [578, 81] width 7 height 7
click at [576, 83] on input "Storytime with Pinkfong and Animal Friends ep1" at bounding box center [504, 81] width 172 height 9
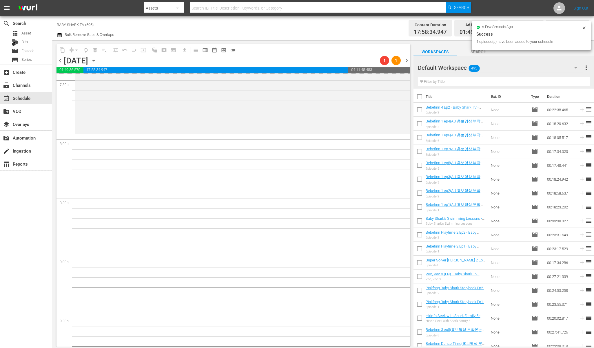
click at [571, 83] on input "text" at bounding box center [504, 81] width 172 height 9
click at [570, 83] on input "text" at bounding box center [504, 81] width 172 height 9
paste input "Colors Song"
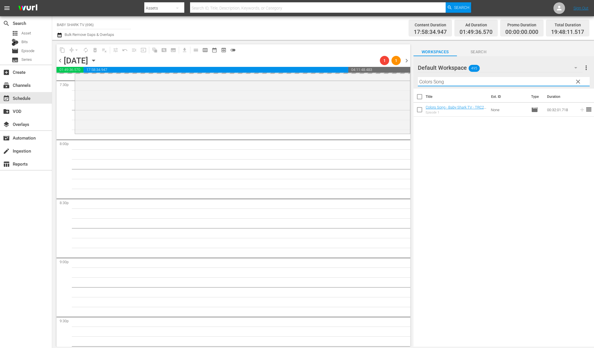
type input "Colors Song"
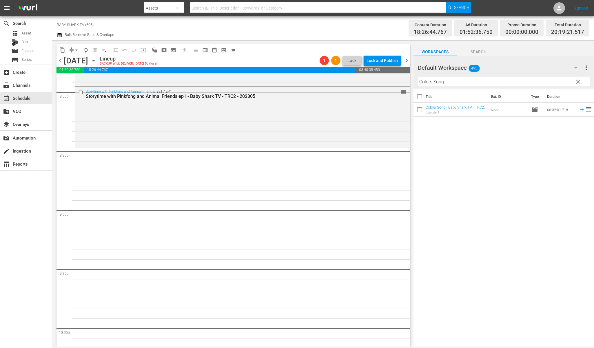
scroll to position [2347, 0]
click at [524, 139] on div "Title Ext. ID Type Duration Colors Song - Baby Shark TV - TRC2 - 202301 Episode…" at bounding box center [504, 218] width 181 height 259
click at [499, 158] on div "Title Ext. ID Type Duration Colors Song - Baby Shark TV - TRC2 - 202301 Episode…" at bounding box center [504, 218] width 181 height 259
click at [461, 123] on div "Title Ext. ID Type Duration Colors Song - Baby Shark TV - TRC2 - 202301 Episode…" at bounding box center [504, 218] width 181 height 259
click at [579, 81] on span "clear" at bounding box center [578, 81] width 7 height 7
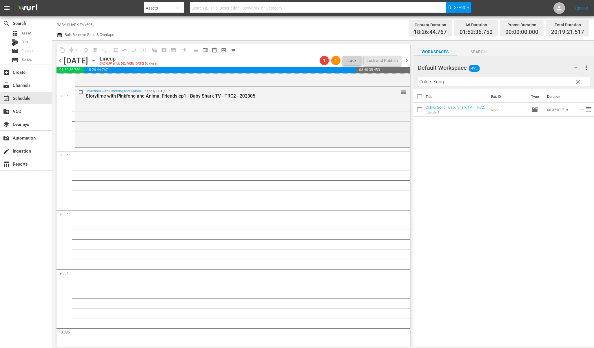
click at [577, 81] on input "Colors Song" at bounding box center [504, 81] width 172 height 9
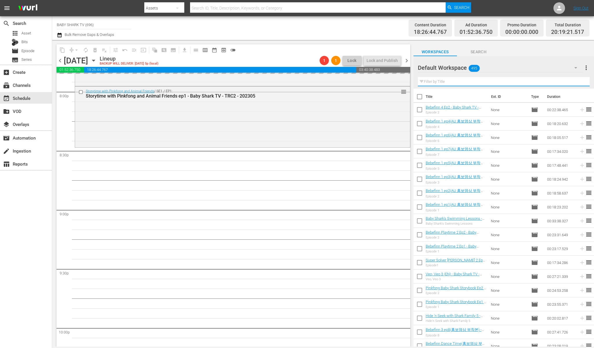
click at [575, 81] on input "text" at bounding box center [504, 81] width 172 height 9
paste input "Sing along with Baby Shark 3"
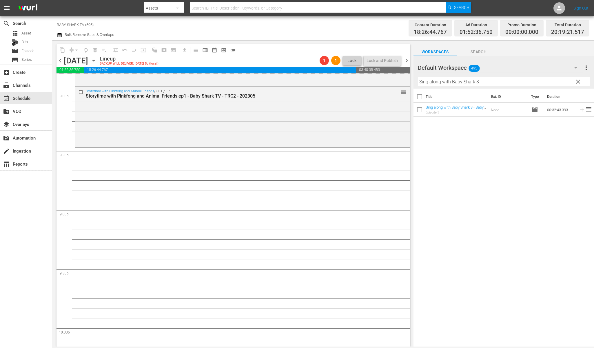
type input "Sing along with Baby Shark 3"
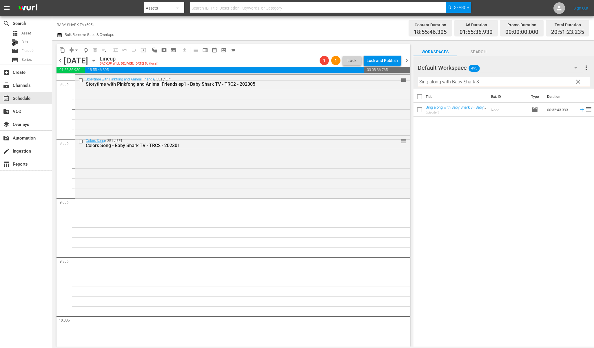
scroll to position [2360, 0]
click at [510, 177] on div "Title Ext. ID Type Duration Sing along with Baby Shark 3 - Baby Shark TV - TRC2…" at bounding box center [504, 218] width 181 height 259
click at [524, 177] on div "Title Ext. ID Type Duration Sing along with Baby Shark 3 - Baby Shark TV - TRC2…" at bounding box center [504, 218] width 181 height 259
click at [500, 182] on div "Title Ext. ID Type Duration Sing along with Baby Shark 3 - Baby Shark TV - TRC2…" at bounding box center [504, 218] width 181 height 259
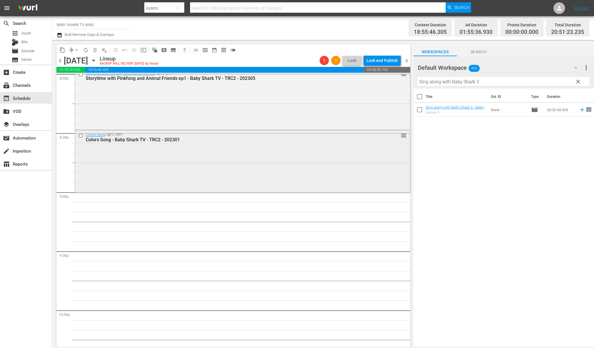
scroll to position [2369, 0]
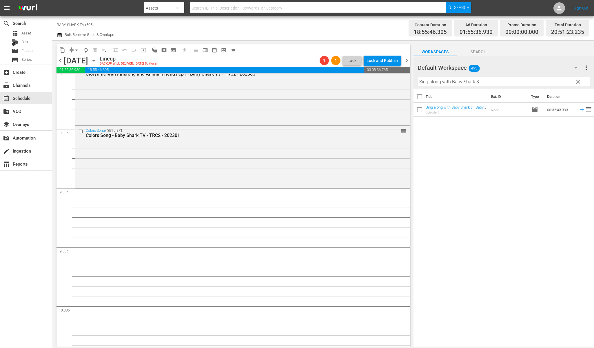
click at [419, 168] on div "Title Ext. ID Type Duration Sing along with Baby Shark 3 - Baby Shark TV - TRC2…" at bounding box center [504, 218] width 181 height 259
click at [465, 158] on div "Title Ext. ID Type Duration Sing along with Baby Shark 3 - Baby Shark TV - TRC2…" at bounding box center [504, 218] width 181 height 259
click at [475, 148] on div "Title Ext. ID Type Duration Sing along with Baby Shark 3 - Baby Shark TV - TRC2…" at bounding box center [504, 218] width 181 height 259
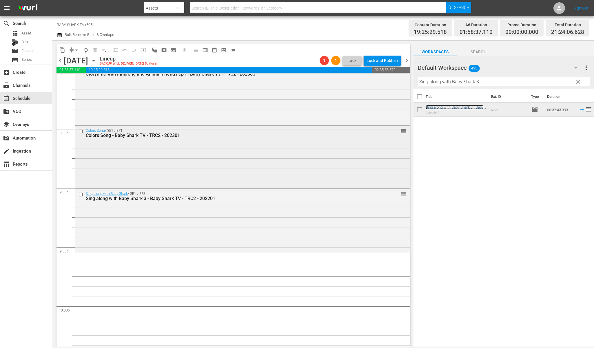
scroll to position [2410, 0]
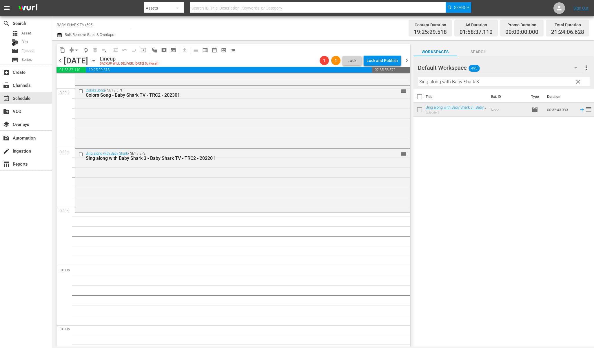
click at [578, 81] on span "clear" at bounding box center [578, 81] width 7 height 7
click at [578, 81] on input "Sing along with Baby Shark 3" at bounding box center [504, 81] width 172 height 9
click at [576, 81] on input "Sing along with Baby Shark 3" at bounding box center [504, 81] width 172 height 9
click at [568, 81] on input "Sing along with Baby Shark 3" at bounding box center [504, 81] width 172 height 9
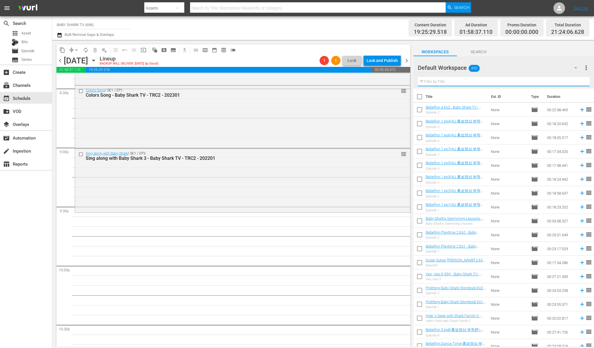
click at [568, 81] on input "text" at bounding box center [504, 81] width 172 height 9
paste input "Baby Shark Surprise Box 1"
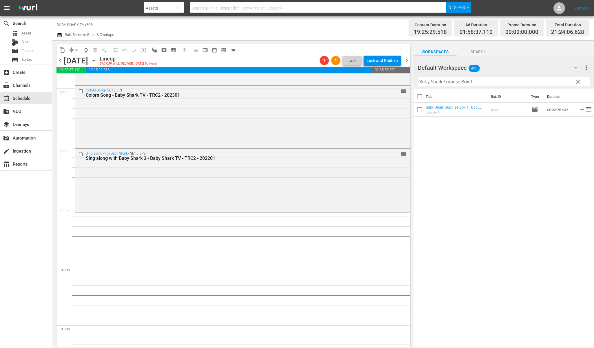
type input "Baby Shark Surprise Box 1"
click at [518, 167] on div "Title Ext. ID Type Duration Baby Shark Surprise Box 1 - Baby Shark TV - TRC2 - …" at bounding box center [504, 218] width 181 height 259
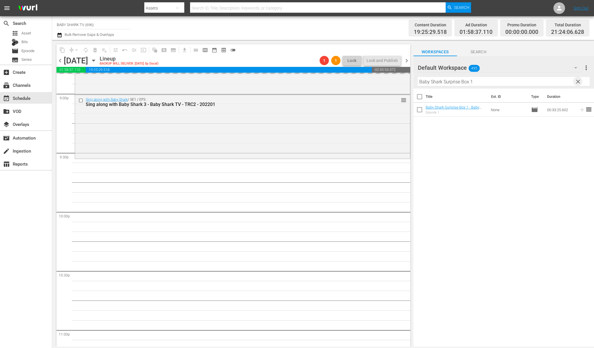
click at [578, 82] on span "clear" at bounding box center [578, 81] width 7 height 7
click at [578, 82] on input "Baby Shark Surprise Box 1" at bounding box center [504, 81] width 172 height 9
click at [574, 82] on input "Baby Shark Surprise Box 1" at bounding box center [504, 81] width 172 height 9
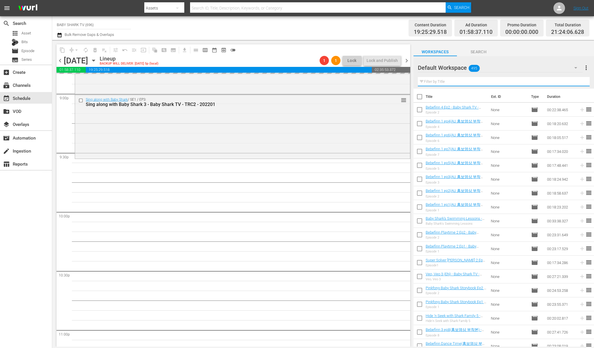
click at [573, 82] on input "text" at bounding box center [504, 81] width 172 height 9
paste input "Pinkfong Number Songs"
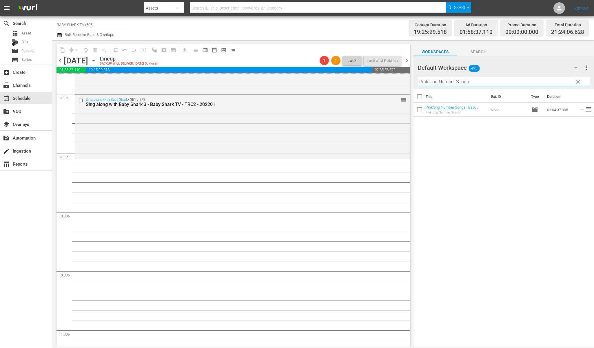
type input "Pinkfong Number Songs"
click at [568, 58] on div "Default Workspace 495 Default more_vert" at bounding box center [504, 65] width 172 height 19
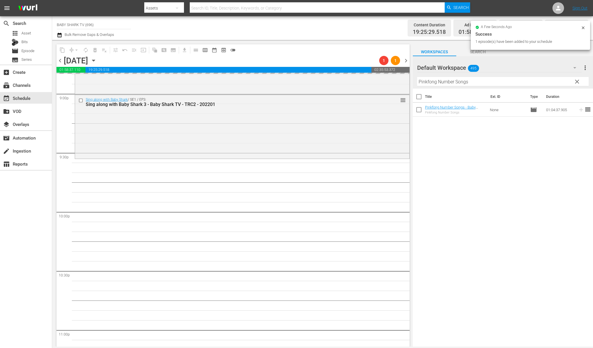
click at [570, 57] on div "Default Workspace 495 Default more_vert" at bounding box center [503, 65] width 172 height 19
click at [461, 166] on div "Title Ext. ID Type Duration Pinkfong Number Songs - Baby Shark TV - TRC2 - 2021…" at bounding box center [503, 218] width 180 height 259
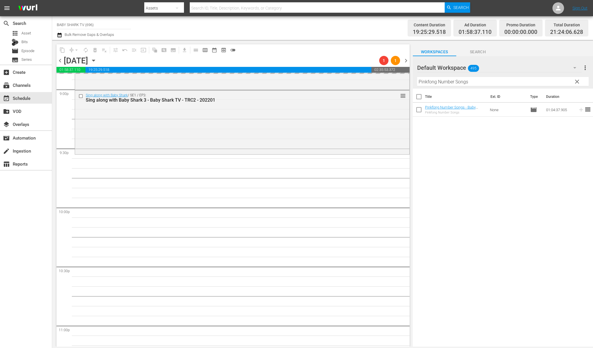
scroll to position [2475, 0]
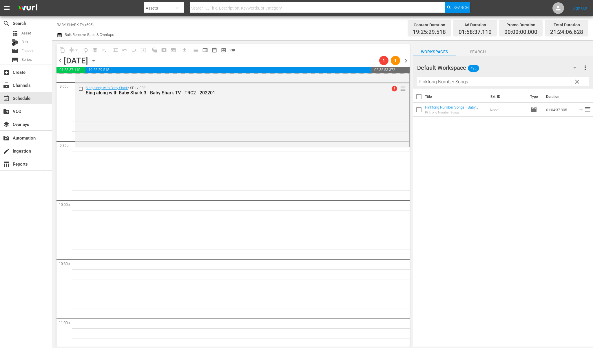
click at [522, 162] on div "Title Ext. ID Type Duration Pinkfong Number Songs - Baby Shark TV - TRC2 - 2021…" at bounding box center [503, 218] width 180 height 259
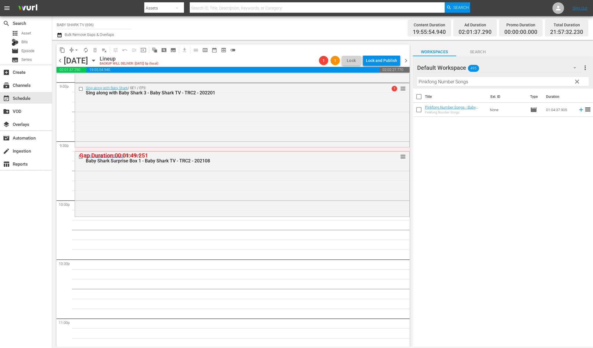
click at [474, 142] on div "Title Ext. ID Type Duration Pinkfong Number Songs - Baby Shark TV - TRC2 - 2021…" at bounding box center [503, 218] width 180 height 259
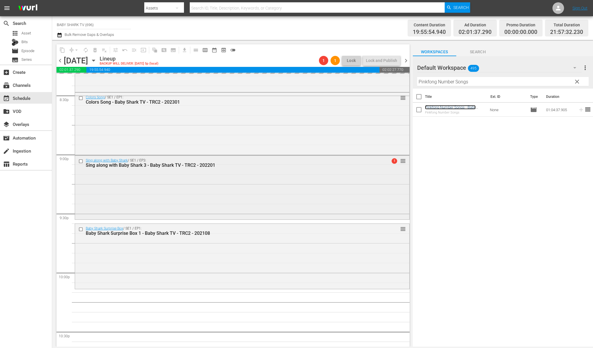
scroll to position [2565, 0]
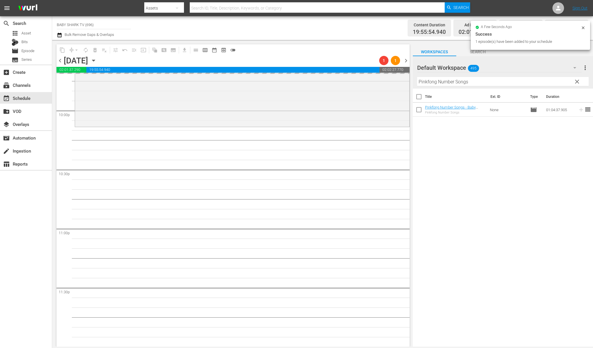
click at [576, 82] on span "clear" at bounding box center [577, 81] width 7 height 7
click at [576, 82] on input "Pinkfong Number Songs" at bounding box center [503, 81] width 172 height 9
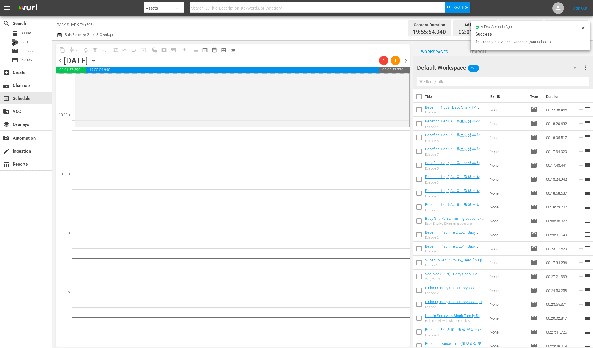
click at [571, 82] on input "text" at bounding box center [503, 81] width 172 height 9
paste input "Baby Shark Brooklyn Ep.3"
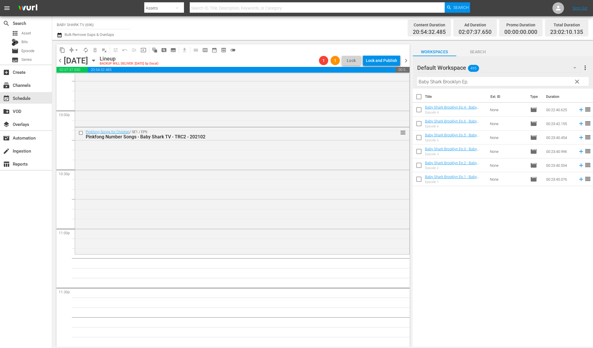
click at [516, 206] on div "Title Ext. ID Type Duration Baby Shark Brooklyn Ep.4 - Baby Shark TV - TRC2 - 2…" at bounding box center [503, 218] width 180 height 259
click at [500, 217] on div "Title Ext. ID Type Duration Baby Shark Brooklyn Ep.4 - Baby Shark TV - TRC2 - 2…" at bounding box center [503, 218] width 180 height 259
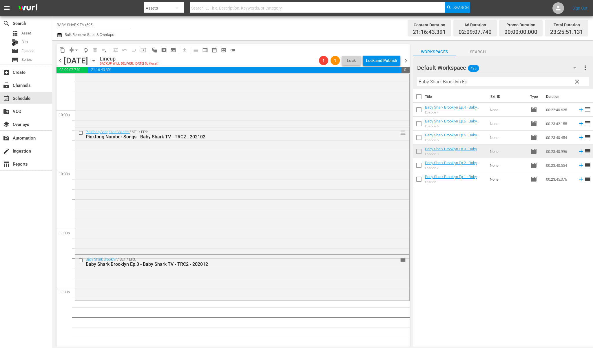
click at [515, 79] on input "Baby Shark Brooklyn Ep." at bounding box center [503, 81] width 172 height 9
paste input "shark's Transformation"
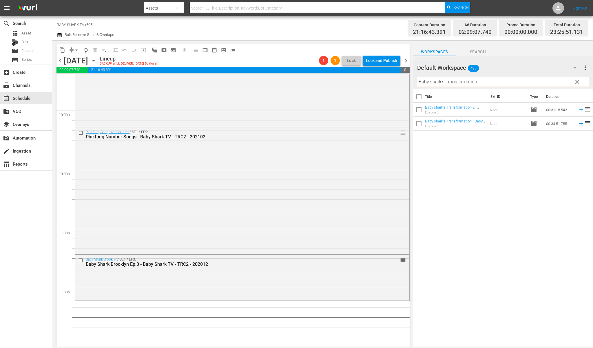
click at [532, 170] on div "Title Ext. ID Type Duration Baby shark's Transformation 2 - Baby Shark TV - TRC…" at bounding box center [503, 218] width 180 height 259
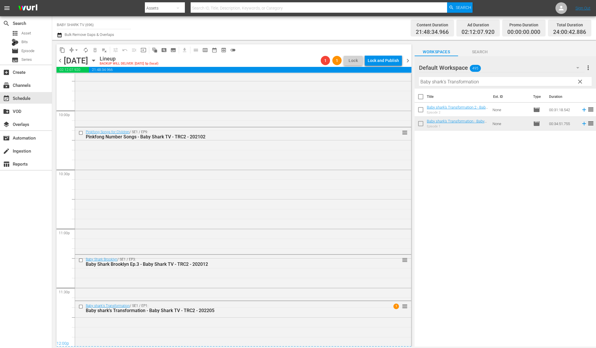
click at [565, 176] on div "Title Ext. ID Type Duration Baby shark's Transformation 2 - Baby Shark TV - TRC…" at bounding box center [505, 218] width 181 height 259
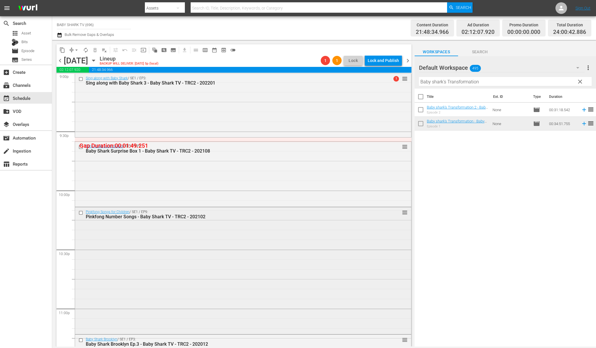
scroll to position [2588, 0]
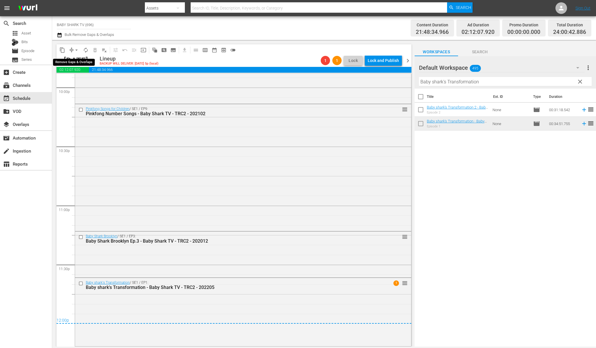
click at [71, 47] on span "compress" at bounding box center [72, 50] width 6 height 6
click at [76, 50] on span "arrow_drop_down" at bounding box center [77, 50] width 6 height 6
click at [76, 63] on li "Align to Midnight" at bounding box center [76, 62] width 61 height 10
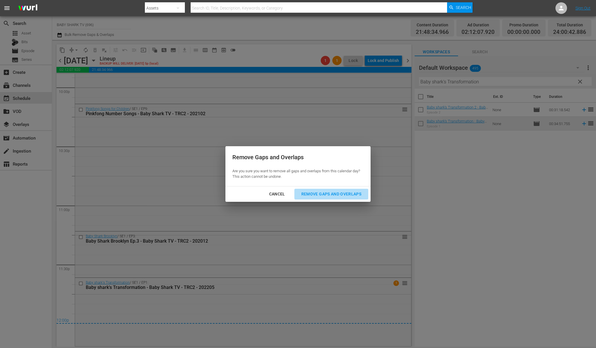
click at [348, 191] on div "Remove Gaps and Overlaps" at bounding box center [331, 194] width 69 height 7
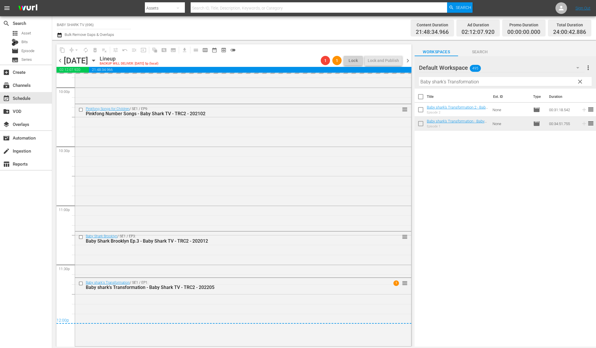
click at [515, 206] on div "Title Ext. ID Type Duration Baby shark's Transformation 2 - Baby Shark TV - TRC…" at bounding box center [505, 218] width 181 height 259
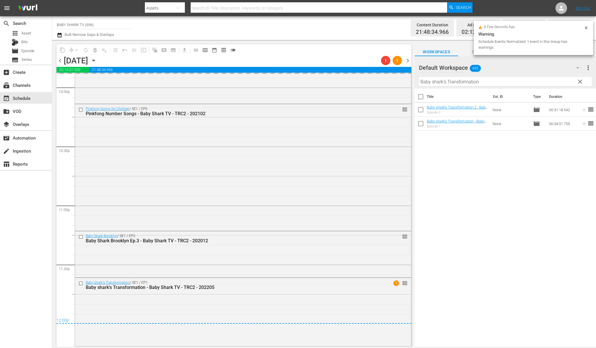
click at [497, 208] on div "Title Ext. ID Type Duration Baby shark's Transformation 2 - Baby Shark TV - TRC…" at bounding box center [505, 218] width 181 height 259
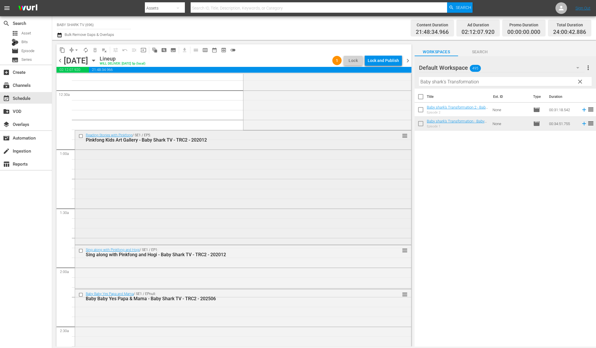
scroll to position [0, 0]
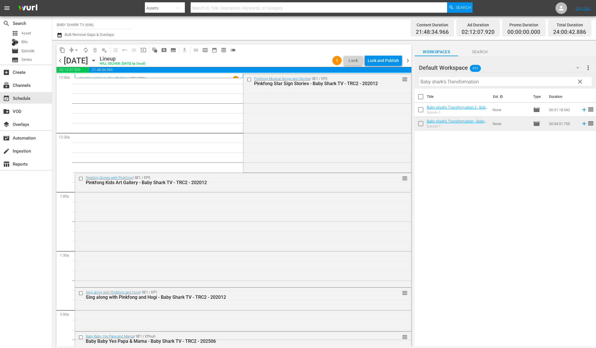
click at [280, 51] on div "content_copy compress arrow_drop_down autorenew_outlined delete_forever_outline…" at bounding box center [234, 49] width 355 height 11
click at [379, 63] on div "Lock and Publish" at bounding box center [383, 60] width 31 height 10
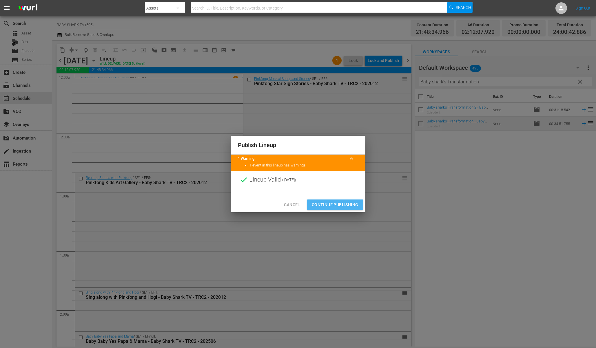
click at [331, 204] on span "Continue Publishing" at bounding box center [335, 204] width 47 height 7
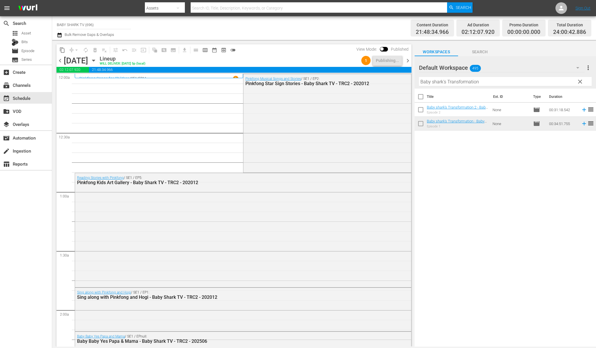
click at [97, 58] on icon "button" at bounding box center [93, 60] width 6 height 6
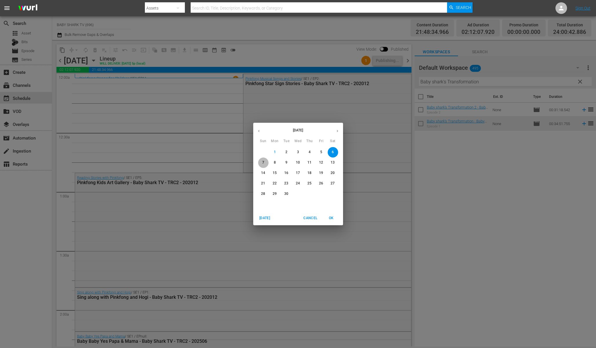
click at [259, 163] on span "7" at bounding box center [263, 162] width 10 height 5
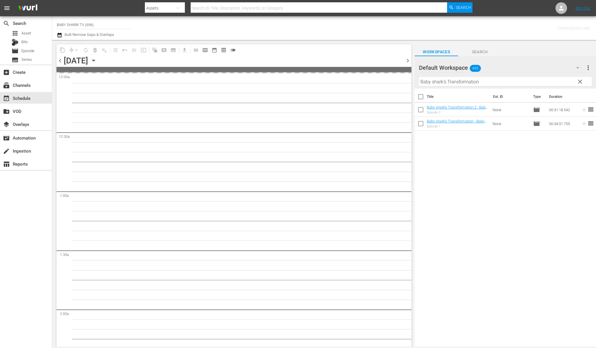
click at [462, 192] on div "Title Ext. ID Type Duration Baby shark's Transformation 2 - Baby Shark TV - TRC…" at bounding box center [505, 218] width 181 height 259
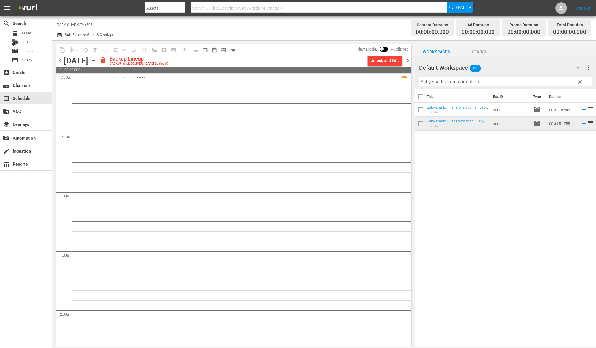
click at [307, 59] on div "lock Backup Lineup BACKUP WILL DELIVER: 9/6 @ 5p (local)" at bounding box center [233, 61] width 266 height 10
click at [386, 62] on div "Unlock and Edit" at bounding box center [385, 60] width 28 height 10
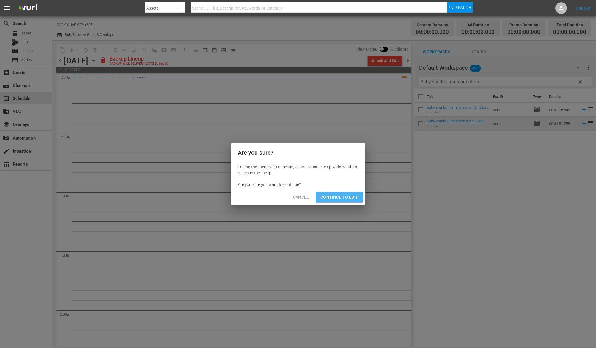
click at [329, 198] on span "Continue to Edit" at bounding box center [340, 197] width 38 height 7
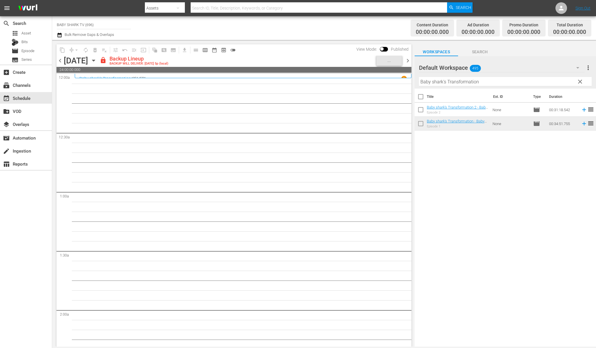
click at [467, 190] on div "Title Ext. ID Type Duration Baby shark's Transformation 2 - Baby Shark TV - TRC…" at bounding box center [505, 218] width 181 height 259
click at [319, 56] on div "lock Backup Lineup BACKUP WILL DELIVER: 9/6 @ 5p (local)" at bounding box center [237, 61] width 275 height 10
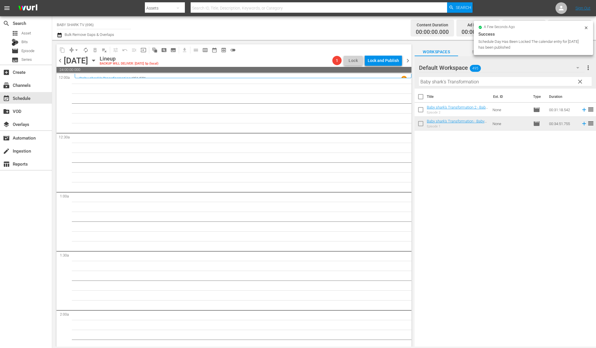
click at [512, 152] on div "Title Ext. ID Type Duration Baby shark's Transformation 2 - Baby Shark TV - TRC…" at bounding box center [505, 218] width 181 height 259
click at [490, 76] on div "Filter by Title Baby shark's Transformation" at bounding box center [505, 82] width 173 height 14
click at [492, 78] on input "Baby shark's Transformation" at bounding box center [505, 81] width 173 height 9
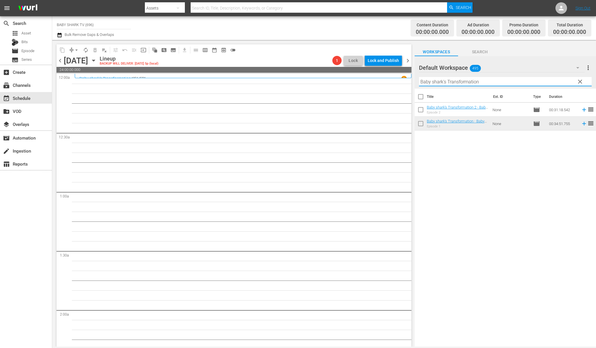
paste input "Pinkfong Car Stories"
type input "Pinkfong Car Stories"
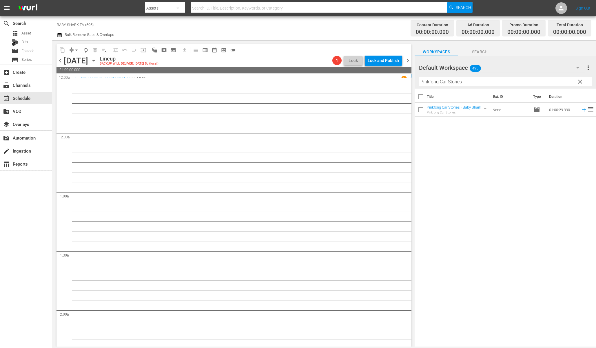
click at [504, 141] on div "Title Ext. ID Type Duration Pinkfong Car Stories - Baby Shark TV - TRC2 - 20201…" at bounding box center [505, 218] width 181 height 259
drag, startPoint x: 579, startPoint y: 81, endPoint x: 576, endPoint y: 81, distance: 2.9
click at [578, 81] on span "clear" at bounding box center [580, 81] width 7 height 7
click at [578, 81] on input "Pinkfong Car Stories" at bounding box center [505, 81] width 173 height 9
click at [577, 81] on input "Pinkfong Car Stories" at bounding box center [505, 81] width 173 height 9
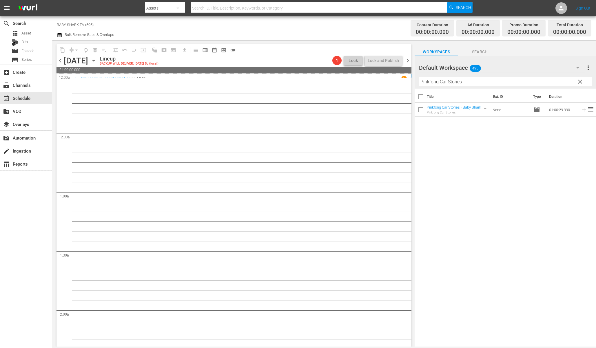
click at [576, 81] on input "Pinkfong Car Stories" at bounding box center [505, 81] width 173 height 9
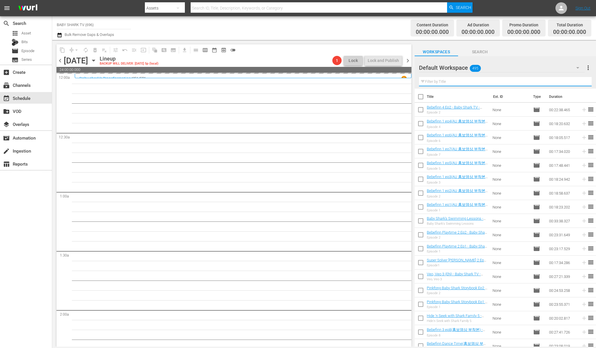
click at [576, 81] on input "text" at bounding box center [505, 81] width 173 height 9
paste input "Hide 'n Seek with Shark Family 5 Ep1"
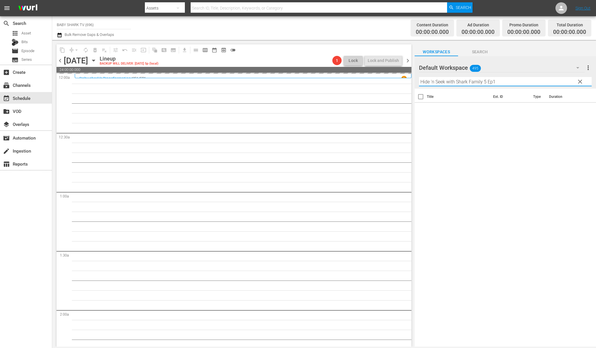
click at [517, 172] on div "Title Ext. ID Type Duration" at bounding box center [505, 218] width 181 height 259
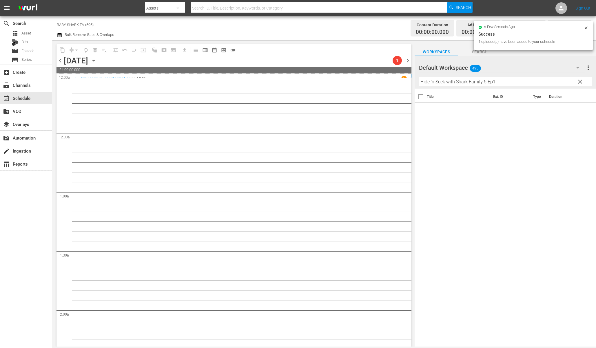
click at [519, 85] on input "Hide 'n Seek with Shark Family 5 Ep1" at bounding box center [505, 81] width 173 height 9
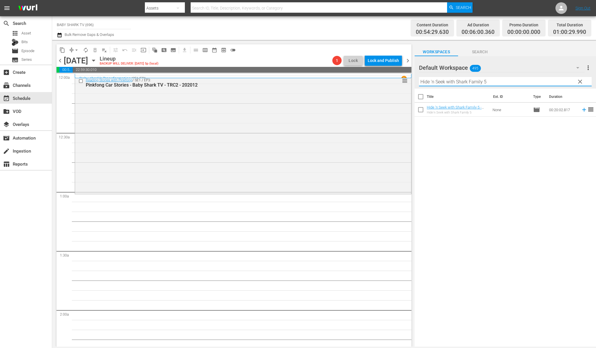
type input "Hide 'n Seek with Shark Family 5"
click at [483, 151] on div "Title Ext. ID Type Duration Hide 'n Seek with Shark Family 5 - Baby Shark TV - …" at bounding box center [505, 218] width 181 height 259
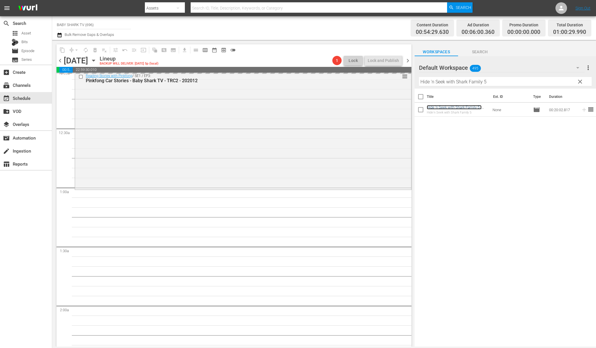
scroll to position [11, 0]
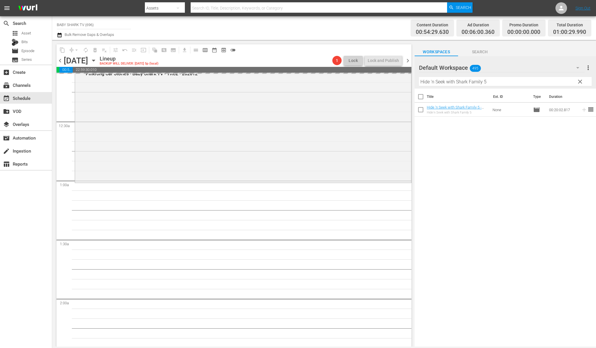
click at [581, 80] on span "clear" at bounding box center [580, 81] width 7 height 7
click at [580, 80] on input "Hide 'n Seek with Shark Family 5" at bounding box center [505, 81] width 173 height 9
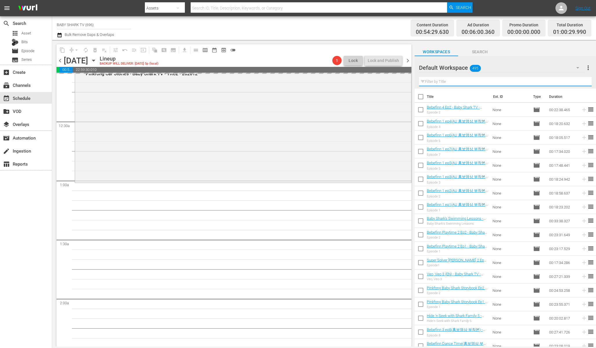
click at [578, 80] on input "text" at bounding box center [505, 81] width 173 height 9
paste input "Pinkfong Baby Shark Storybook Ep1"
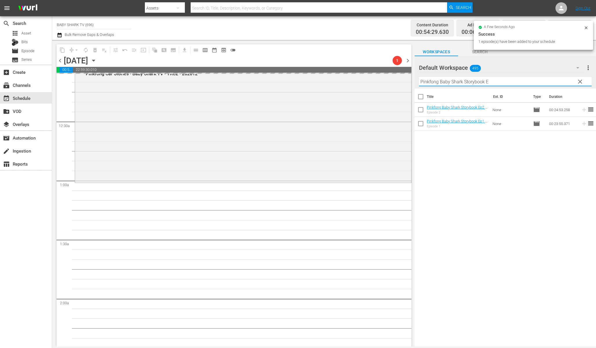
type input "Pinkfong Baby Shark Storybook E"
click at [452, 156] on div "Title Ext. ID Type Duration Pinkfong Baby Shark Storybook Ep2 - Baby Shark TV -…" at bounding box center [505, 218] width 181 height 259
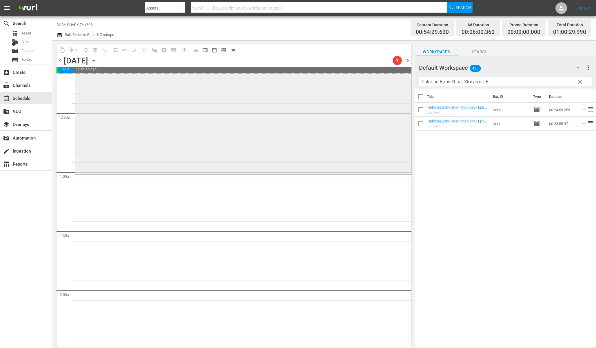
scroll to position [46, 0]
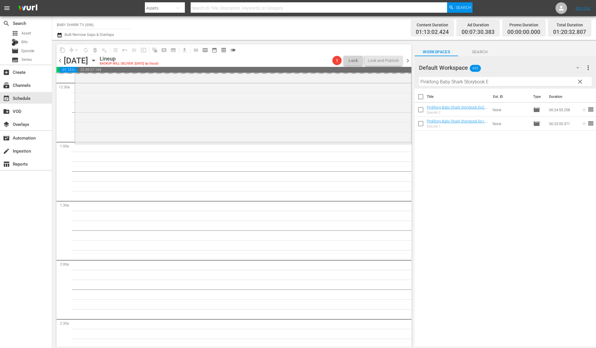
click at [493, 170] on div "Title Ext. ID Type Duration Pinkfong Baby Shark Storybook Ep2 - Baby Shark TV -…" at bounding box center [505, 218] width 181 height 259
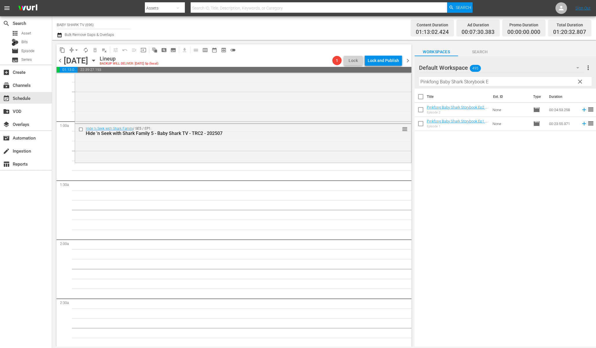
scroll to position [101, 0]
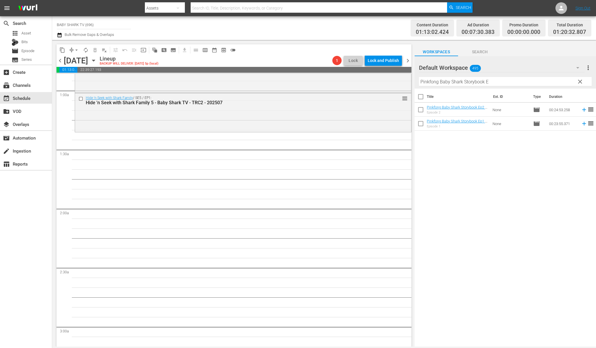
click at [466, 156] on div "Title Ext. ID Type Duration Pinkfong Baby Shark Storybook Ep2 - Baby Shark TV -…" at bounding box center [505, 218] width 181 height 259
click at [466, 148] on div "Title Ext. ID Type Duration Pinkfong Baby Shark Storybook Ep2 - Baby Shark TV -…" at bounding box center [505, 218] width 181 height 259
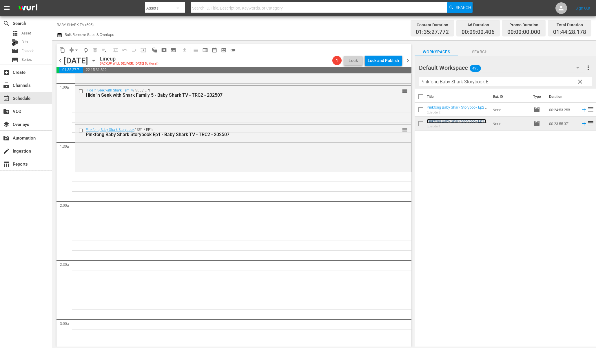
scroll to position [113, 0]
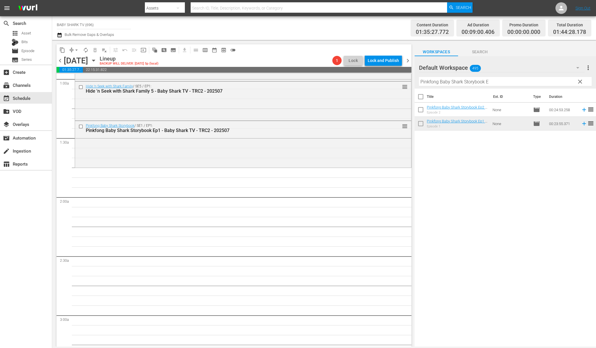
click at [491, 179] on div "Title Ext. ID Type Duration Pinkfong Baby Shark Storybook Ep2 - Baby Shark TV -…" at bounding box center [505, 218] width 181 height 259
click at [501, 161] on div "Title Ext. ID Type Duration Pinkfong Baby Shark Storybook Ep2 - Baby Shark TV -…" at bounding box center [505, 218] width 181 height 259
click at [578, 84] on span "clear" at bounding box center [580, 81] width 7 height 7
click at [578, 83] on input "Pinkfong Baby Shark Storybook E" at bounding box center [505, 81] width 173 height 9
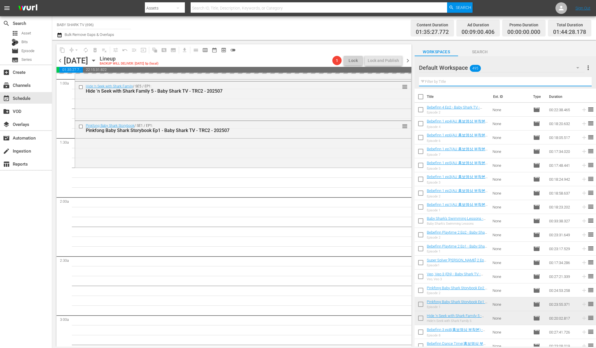
click at [572, 83] on input "text" at bounding box center [505, 81] width 173 height 9
paste input "Bebefinn Playtime 2 Ep2"
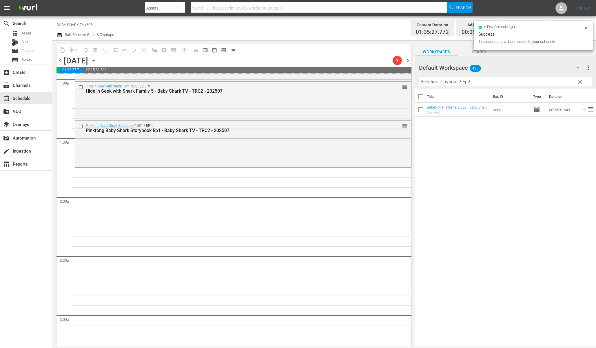
type input "Bebefinn Playtime 2 Ep2"
click at [508, 165] on div "Title Ext. ID Type Duration Bebefinn Playtime 2 Ep2 - Baby Shark TV - TRC2 - 20…" at bounding box center [505, 218] width 181 height 259
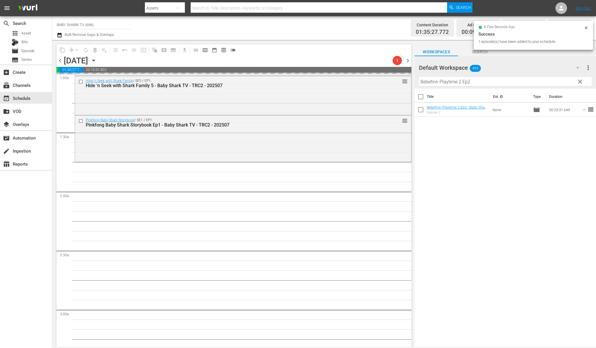
click at [480, 159] on div "Title Ext. ID Type Duration Bebefinn Playtime 2 Ep2 - Baby Shark TV - TRC2 - 20…" at bounding box center [505, 218] width 181 height 259
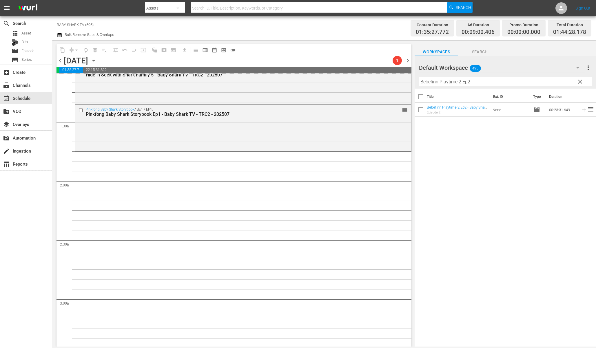
click at [491, 173] on div "Title Ext. ID Type Duration Bebefinn Playtime 2 Ep2 - Baby Shark TV - TRC2 - 20…" at bounding box center [505, 218] width 181 height 259
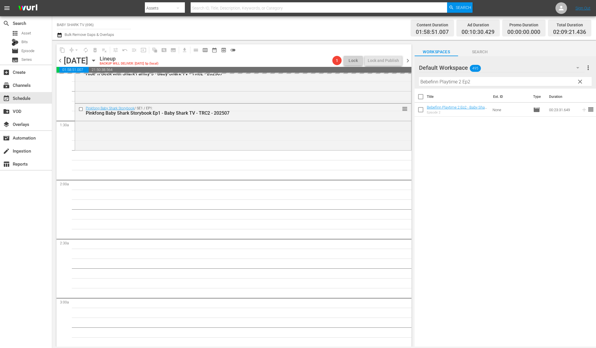
click at [469, 154] on div "Title Ext. ID Type Duration Bebefinn Playtime 2 Ep2 - Baby Shark TV - TRC2 - 20…" at bounding box center [505, 218] width 181 height 259
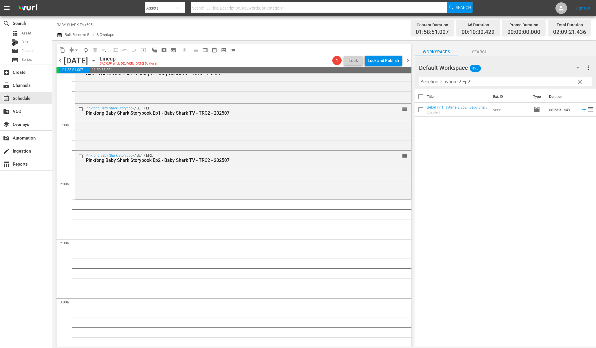
drag, startPoint x: 500, startPoint y: 175, endPoint x: 491, endPoint y: 162, distance: 16.5
click at [500, 175] on div "Title Ext. ID Type Duration Bebefinn Playtime 2 Ep2 - Baby Shark TV - TRC2 - 20…" at bounding box center [505, 218] width 181 height 259
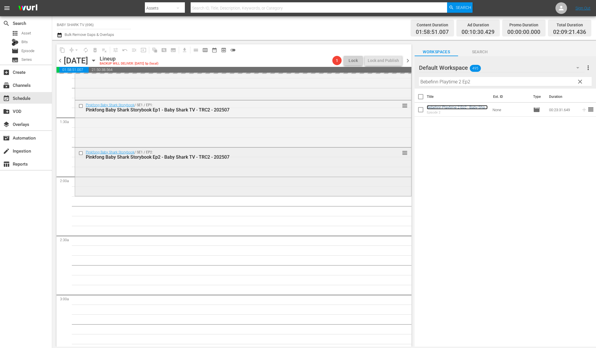
scroll to position [138, 0]
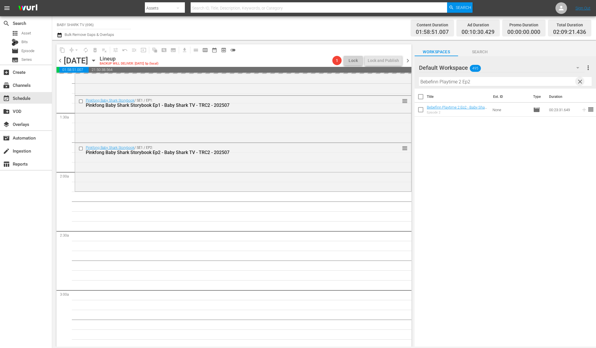
click at [581, 85] on span "clear" at bounding box center [580, 81] width 7 height 7
click at [581, 83] on input "Bebefinn Playtime 2 Ep2" at bounding box center [505, 81] width 173 height 9
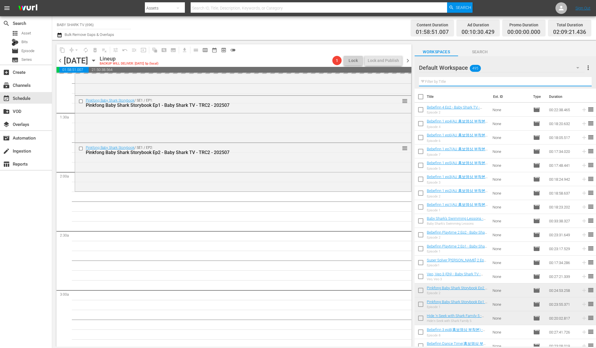
click at [578, 83] on input "text" at bounding box center [505, 81] width 173 height 9
paste input "Bebefinn 2 ep7"
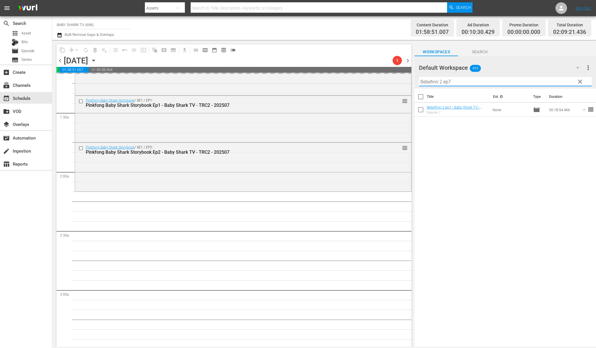
type input "Bebefinn 2 ep7"
click at [503, 153] on div "Title Ext. ID Type Duration Bebefinn 2 ep7 - Baby Shark TV - TRC2 - 202305 Epis…" at bounding box center [505, 218] width 181 height 259
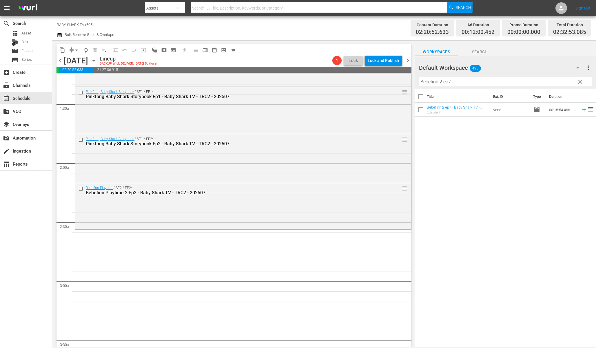
scroll to position [152, 0]
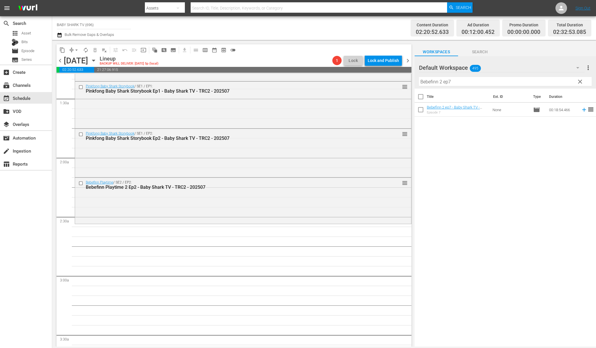
drag, startPoint x: 470, startPoint y: 163, endPoint x: 469, endPoint y: 147, distance: 16.0
click at [470, 163] on div "Title Ext. ID Type Duration Bebefinn 2 ep7 - Baby Shark TV - TRC2 - 202305 Epis…" at bounding box center [505, 218] width 181 height 259
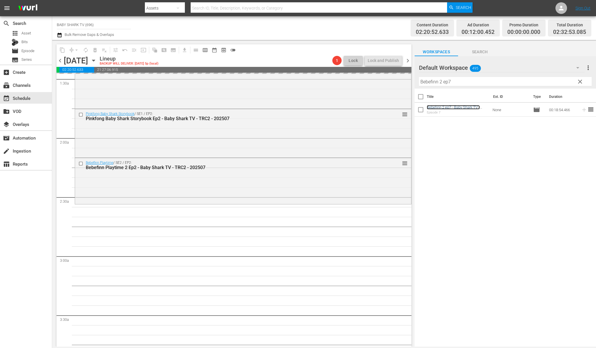
scroll to position [177, 0]
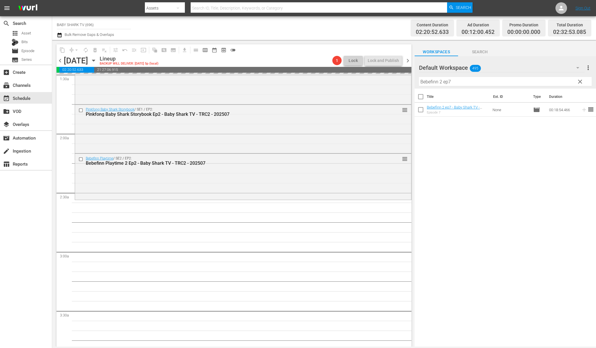
click at [579, 83] on span "clear" at bounding box center [580, 81] width 7 height 7
drag, startPoint x: 579, startPoint y: 83, endPoint x: 573, endPoint y: 83, distance: 6.1
click at [579, 83] on input "Bebefinn 2 ep7" at bounding box center [505, 81] width 173 height 9
click at [573, 83] on input "Bebefinn 2 ep7" at bounding box center [505, 81] width 173 height 9
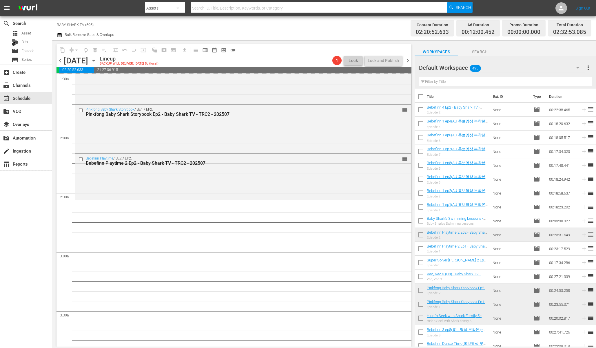
click at [572, 83] on input "text" at bounding box center [505, 81] width 173 height 9
paste input "Bebefinn 2 ep8"
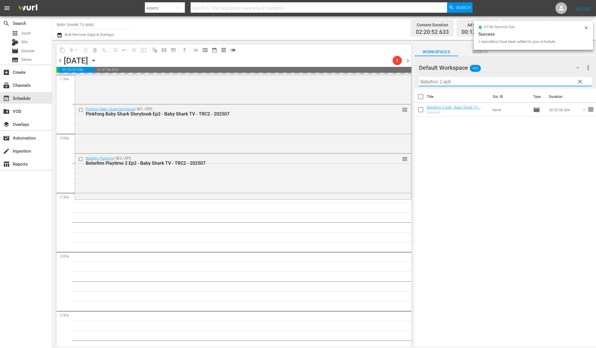
type input "Bebefinn 2 ep8"
click at [524, 160] on div "Title Ext. ID Type Duration Bebefinn 2 ep8 - Baby Shark TV - TRC2 - 202307 Epis…" at bounding box center [505, 218] width 181 height 259
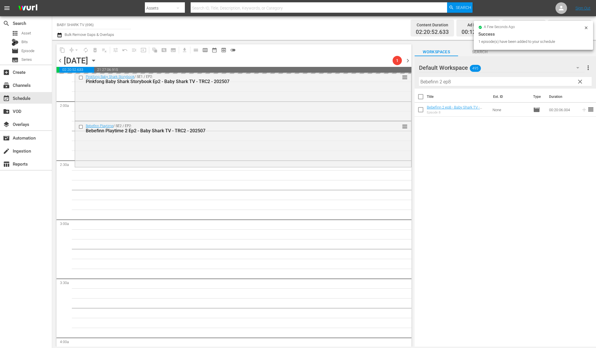
scroll to position [210, 0]
click at [492, 147] on div "Title Ext. ID Type Duration Bebefinn 2 ep8 - Baby Shark TV - TRC2 - 202307 Epis…" at bounding box center [505, 218] width 181 height 259
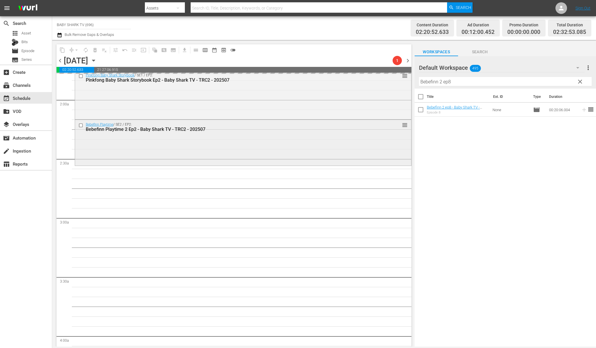
scroll to position [256, 0]
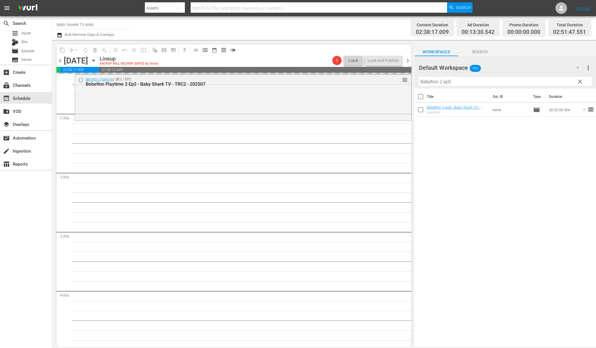
click at [505, 138] on div "Title Ext. ID Type Duration Bebefinn 2 ep8 - Baby Shark TV - TRC2 - 202307 Epis…" at bounding box center [505, 218] width 181 height 259
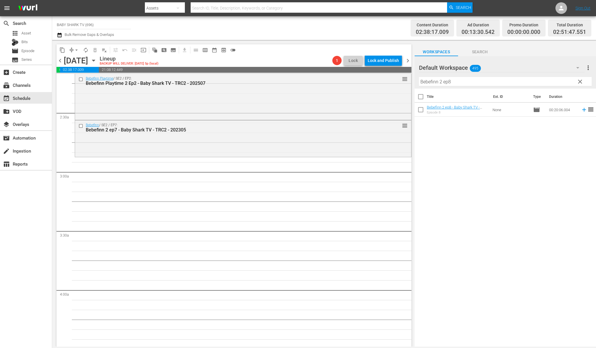
scroll to position [257, 0]
click at [463, 155] on div "Title Ext. ID Type Duration Bebefinn 2 ep8 - Baby Shark TV - TRC2 - 202307 Epis…" at bounding box center [505, 218] width 181 height 259
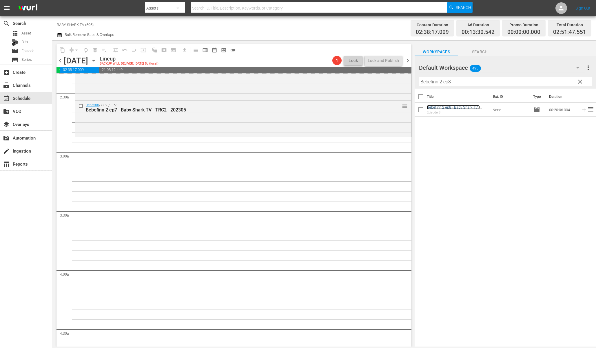
scroll to position [312, 0]
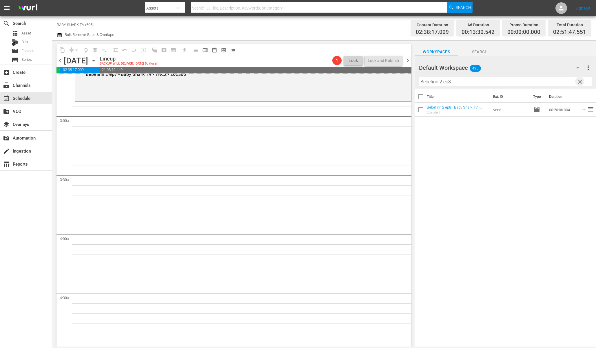
click at [581, 80] on span "clear" at bounding box center [580, 81] width 7 height 7
click at [579, 81] on input "Bebefinn 2 ep8" at bounding box center [505, 81] width 173 height 9
click at [574, 83] on input "Bebefinn 2 ep8" at bounding box center [505, 81] width 173 height 9
click at [573, 83] on input "Bebefinn 2 ep8" at bounding box center [505, 81] width 173 height 9
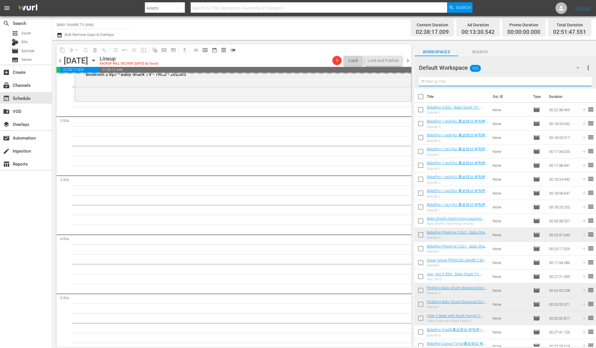
click at [573, 83] on input "text" at bounding box center [505, 81] width 173 height 9
paste input "Toy Car Baby Shark to the Rescue Ep1"
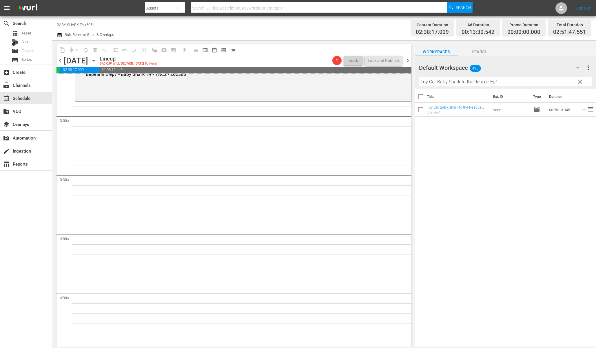
type input "Toy Car Baby Shark to the Rescue Ep1"
click at [561, 149] on div "Title Ext. ID Type Duration Toy Car Baby Shark to the Rescue Ep1 - Baby Shark T…" at bounding box center [505, 218] width 181 height 259
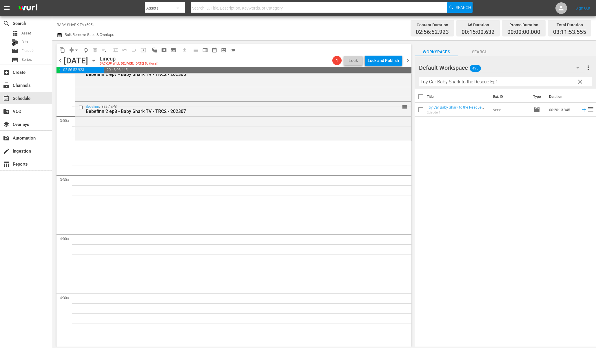
click at [517, 144] on div "Title Ext. ID Type Duration Toy Car Baby Shark to the Rescue Ep1 - Baby Shark T…" at bounding box center [505, 218] width 181 height 259
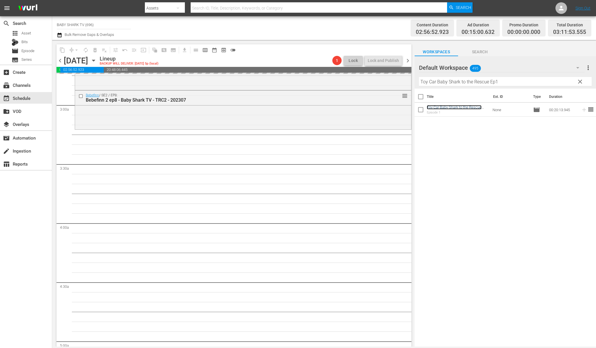
scroll to position [353, 0]
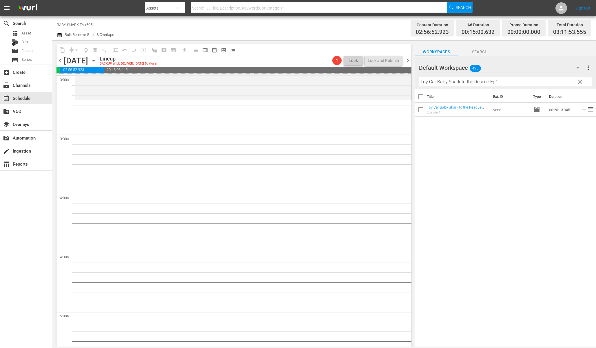
click at [581, 81] on span "clear" at bounding box center [580, 81] width 7 height 7
click at [581, 81] on input "Toy Car Baby Shark to the Rescue Ep1" at bounding box center [505, 81] width 173 height 9
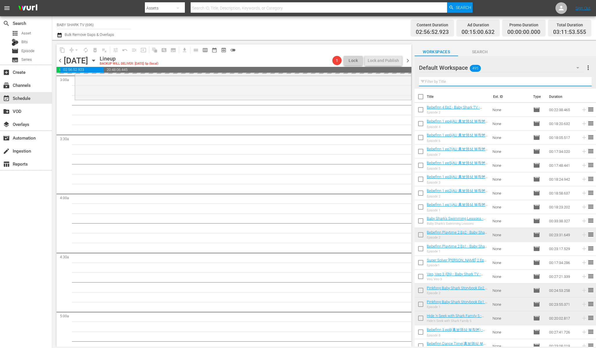
click at [570, 81] on input "text" at bounding box center [505, 81] width 173 height 9
paste input "Baby Shark's Halloween ep2"
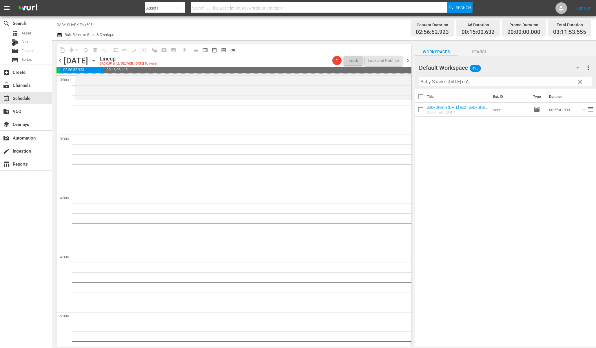
type input "Baby Shark's Halloween ep2"
click at [558, 149] on div "Title Ext. ID Type Duration Baby Shark's Halloween ep2 - Baby Shark TV - TRC2 -…" at bounding box center [505, 218] width 181 height 259
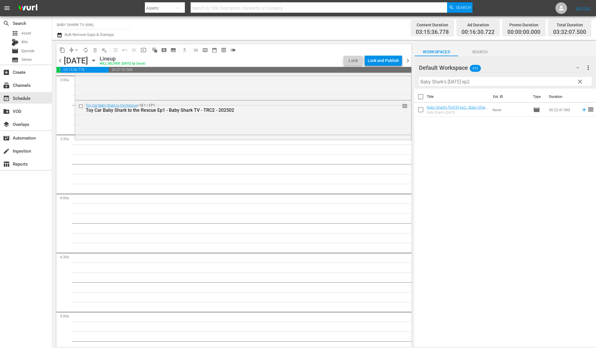
click at [505, 112] on td "None" at bounding box center [510, 110] width 41 height 14
click at [481, 146] on div "Title Ext. ID Type Duration Baby Shark's Halloween ep2 - Baby Shark TV - TRC2 -…" at bounding box center [505, 218] width 181 height 259
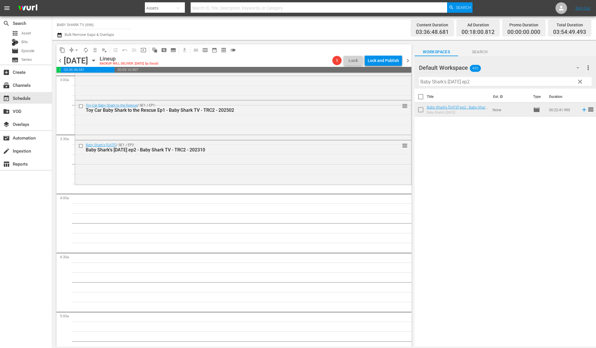
scroll to position [363, 0]
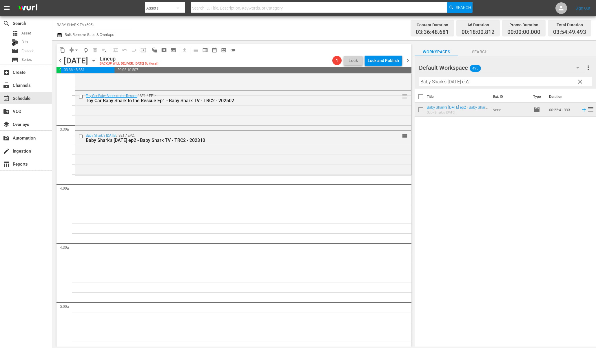
click at [582, 81] on span "clear" at bounding box center [580, 81] width 7 height 7
click at [582, 81] on input "Baby Shark's Halloween ep2" at bounding box center [505, 81] width 173 height 9
click at [577, 81] on input "Baby Shark's Halloween ep2" at bounding box center [505, 81] width 173 height 9
click at [575, 81] on input "Baby Shark's Halloween ep2" at bounding box center [505, 81] width 173 height 9
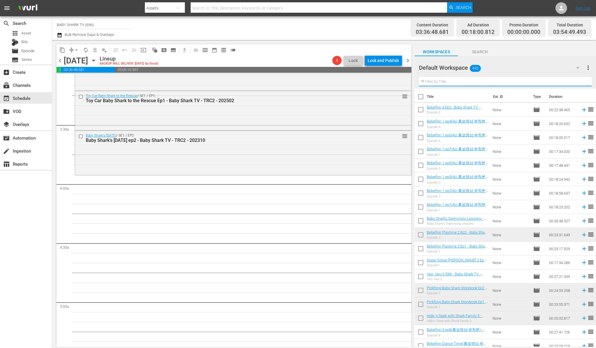
click at [575, 81] on input "text" at bounding box center [505, 81] width 173 height 9
paste input "Hide 'n Seek with Shark Family Ep2"
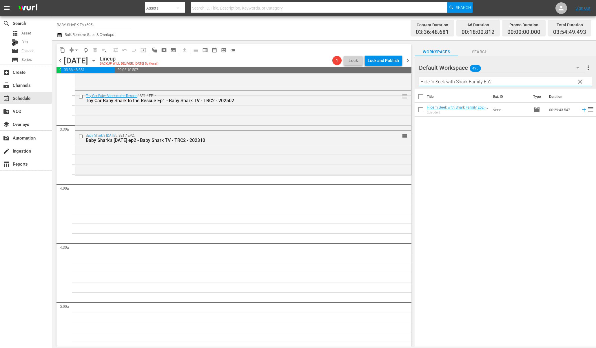
type input "Hide 'n Seek with Shark Family Ep2"
click at [482, 145] on div "Title Ext. ID Type Duration Hide 'n Seek with Shark Family Ep2 - Baby Shark TV …" at bounding box center [505, 218] width 181 height 259
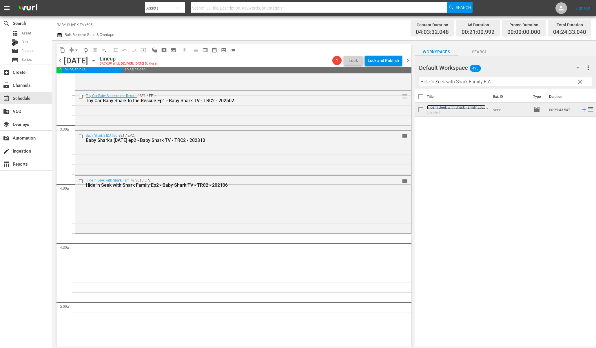
scroll to position [374, 0]
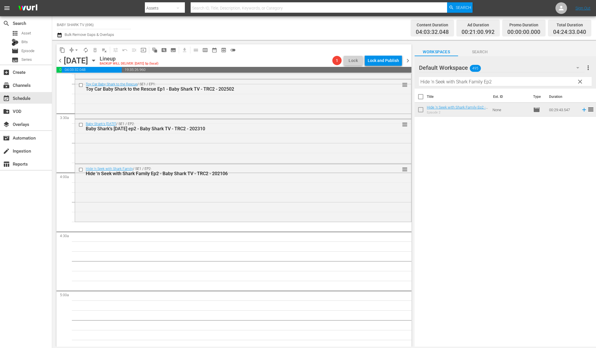
click at [521, 183] on div "Title Ext. ID Type Duration Hide 'n Seek with Shark Family Ep2 - Baby Shark TV …" at bounding box center [505, 218] width 181 height 259
click at [580, 76] on div "Filter by Title Hide 'n Seek with Shark Family Ep2" at bounding box center [505, 82] width 173 height 14
click at [580, 78] on button "clear" at bounding box center [579, 81] width 9 height 9
click at [580, 79] on input "Hide 'n Seek with Shark Family Ep2" at bounding box center [505, 81] width 173 height 9
click at [579, 79] on input "Hide 'n Seek with Shark Family Ep2" at bounding box center [505, 81] width 173 height 9
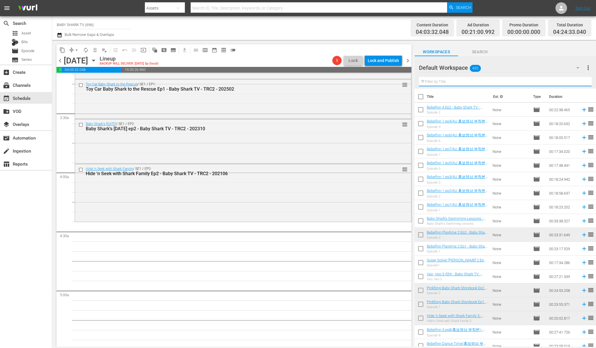
click at [572, 79] on input "text" at bounding box center [505, 81] width 173 height 9
paste input "Bebefinn Go Away, Rain!"
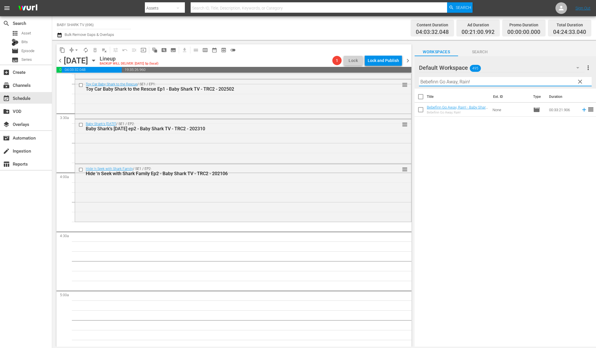
type input "Bebefinn Go Away, Rain!"
drag, startPoint x: 544, startPoint y: 188, endPoint x: 516, endPoint y: 179, distance: 29.5
click at [544, 188] on div "Title Ext. ID Type Duration Bebefinn Go Away, Rain! - Baby Shark TV - TRC2 - 20…" at bounding box center [505, 218] width 181 height 259
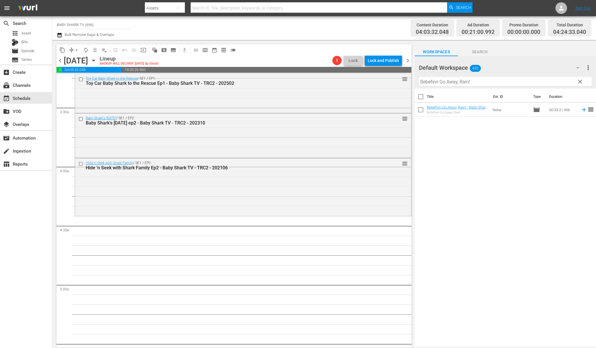
scroll to position [384, 0]
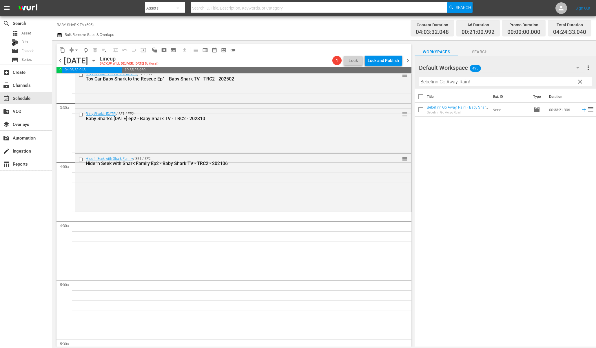
click at [508, 173] on div "Title Ext. ID Type Duration Bebefinn Go Away, Rain! - Baby Shark TV - TRC2 - 20…" at bounding box center [505, 218] width 181 height 259
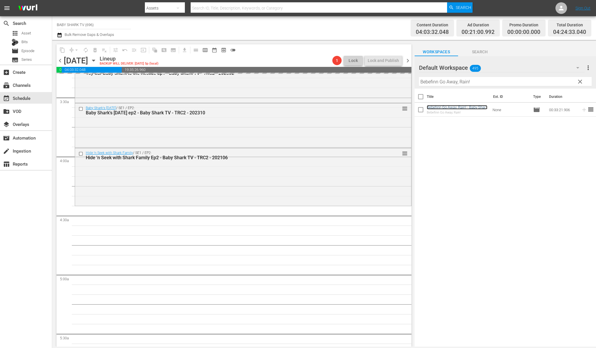
scroll to position [397, 0]
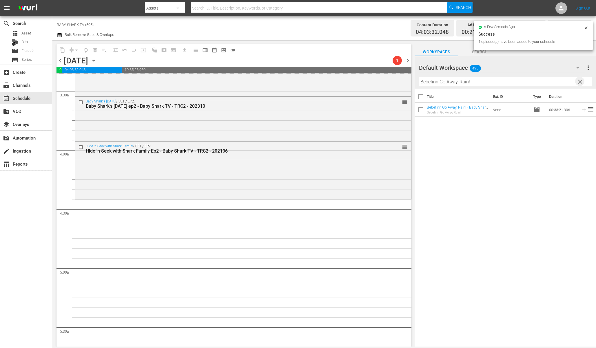
click at [583, 82] on span "clear" at bounding box center [580, 81] width 7 height 7
click at [581, 82] on input "Bebefinn Go Away, Rain!" at bounding box center [505, 81] width 173 height 9
click at [571, 85] on input "Bebefinn Go Away, Rain!" at bounding box center [505, 81] width 173 height 9
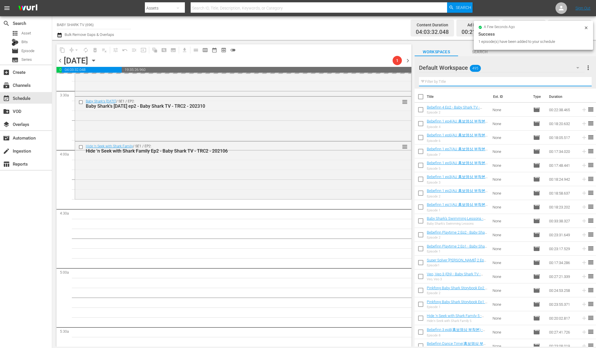
click at [568, 82] on input "text" at bounding box center [505, 81] width 173 height 9
paste input "Save Our Home, Our Earth"
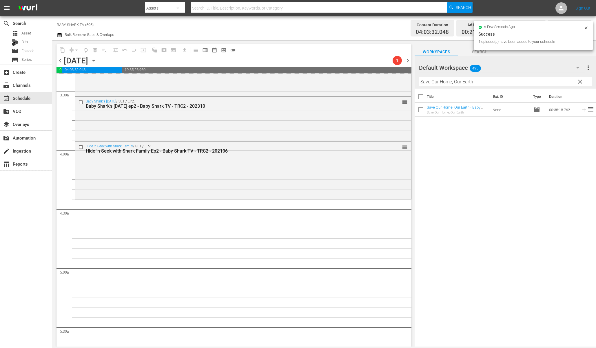
type input "Save Our Home, Our Earth"
click at [517, 252] on div "Title Ext. ID Type Duration Save Our Home, Our Earth - Baby Shark TV - TRC2 - 2…" at bounding box center [505, 218] width 181 height 259
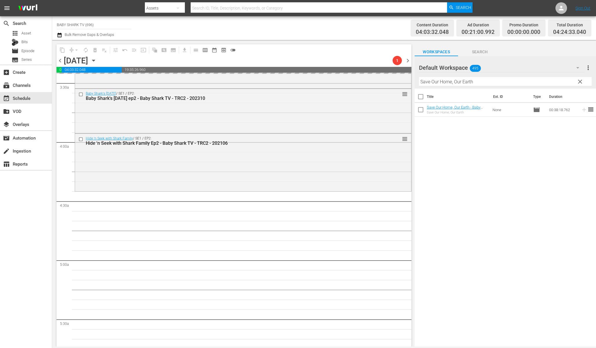
scroll to position [408, 0]
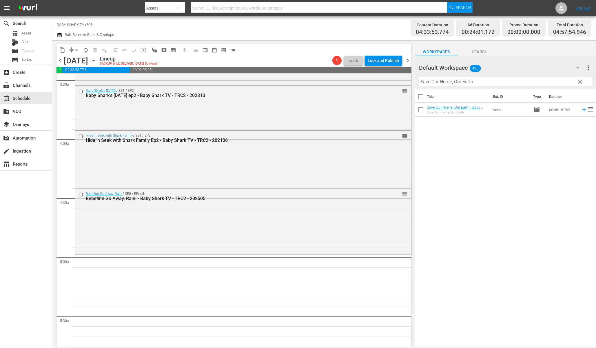
click at [527, 157] on div "Title Ext. ID Type Duration Save Our Home, Our Earth - Baby Shark TV - TRC2 - 2…" at bounding box center [505, 218] width 181 height 259
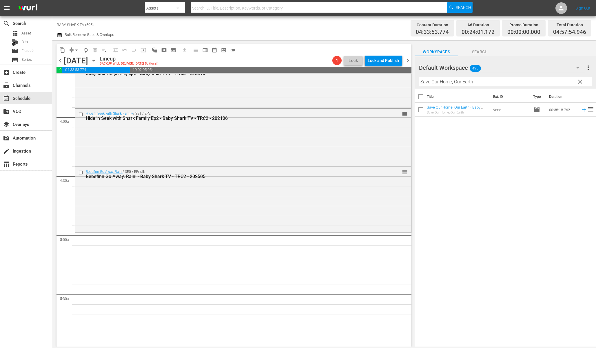
scroll to position [430, 0]
click at [502, 150] on div "Title Ext. ID Type Duration Save Our Home, Our Earth - Baby Shark TV - TRC2 - 2…" at bounding box center [505, 218] width 181 height 259
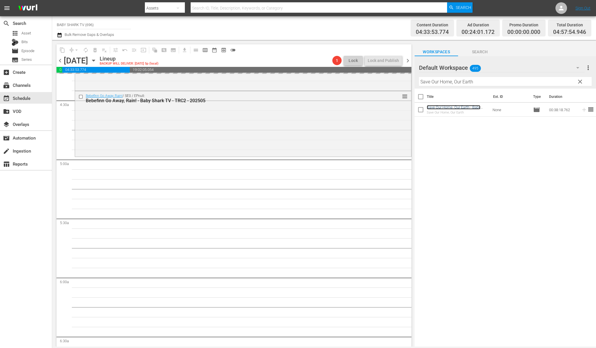
scroll to position [556, 0]
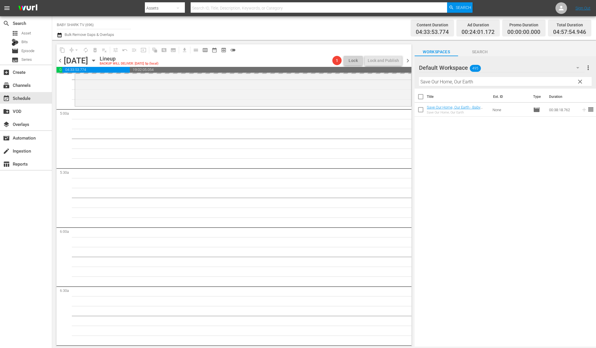
click at [578, 79] on span "clear" at bounding box center [580, 81] width 7 height 7
click at [578, 79] on input "Save Our Home, Our Earth" at bounding box center [505, 81] width 173 height 9
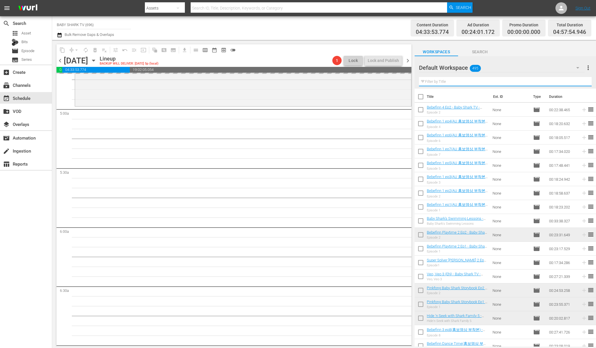
click at [570, 79] on input "text" at bounding box center [505, 81] width 173 height 9
click at [569, 79] on input "text" at bounding box center [505, 81] width 173 height 9
paste input "Pinkfong & Hogi: New Friend Ninimo Ep4"
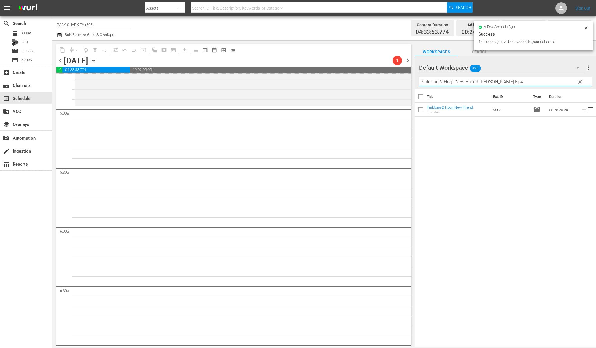
type input "Pinkfong & Hogi: New Friend Ninimo Ep4"
click at [518, 140] on div "Title Ext. ID Type Duration Pinkfong & Hogi: New Friend Ninimo Ep4 - Baby Shark…" at bounding box center [505, 218] width 181 height 259
click at [508, 149] on div "Title Ext. ID Type Duration Pinkfong & Hogi: New Friend Ninimo Ep4 - Baby Shark…" at bounding box center [505, 218] width 181 height 259
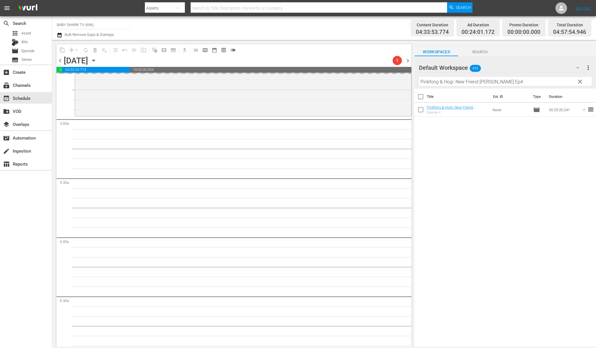
scroll to position [516, 0]
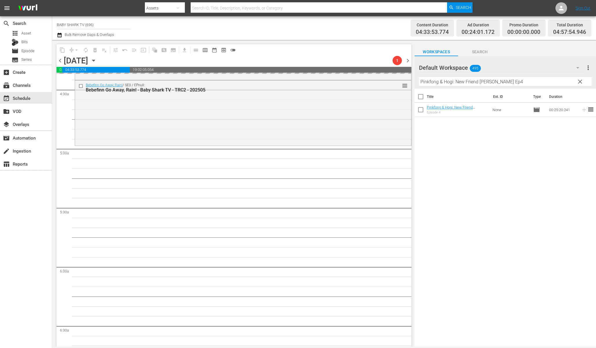
click at [488, 161] on div "Title Ext. ID Type Duration Pinkfong & Hogi: New Friend Ninimo Ep4 - Baby Shark…" at bounding box center [505, 218] width 181 height 259
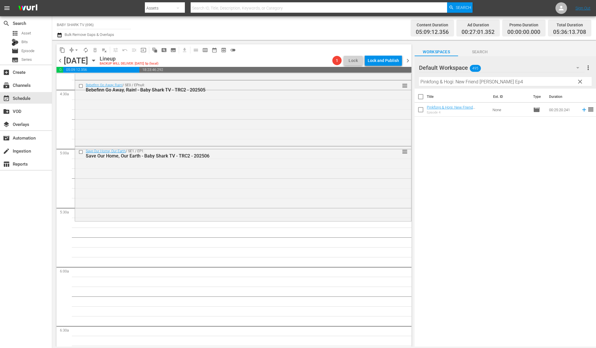
click at [504, 143] on div "Title Ext. ID Type Duration Pinkfong & Hogi: New Friend Ninimo Ep4 - Baby Shark…" at bounding box center [505, 218] width 181 height 259
click at [480, 150] on div "Title Ext. ID Type Duration Pinkfong & Hogi: New Friend Ninimo Ep4 - Baby Shark…" at bounding box center [505, 218] width 181 height 259
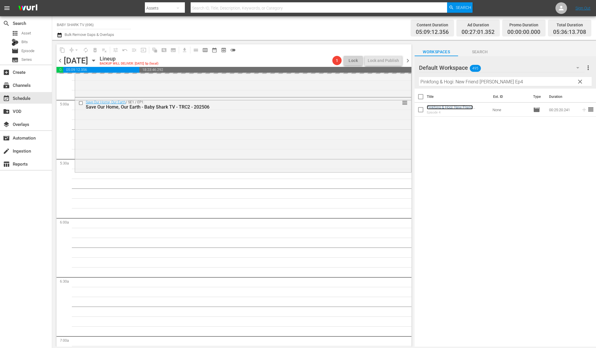
scroll to position [571, 0]
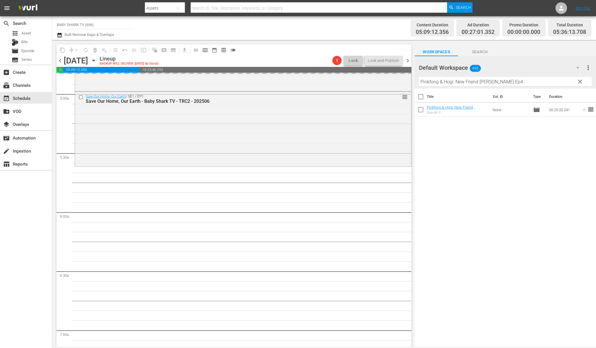
click at [577, 82] on button "clear" at bounding box center [579, 81] width 9 height 9
click at [577, 82] on input "Pinkfong & Hogi: New Friend Ninimo Ep4" at bounding box center [505, 81] width 173 height 9
click at [555, 80] on input "Pinkfong & Hogi: New Friend Ninimo Ep4" at bounding box center [505, 81] width 173 height 9
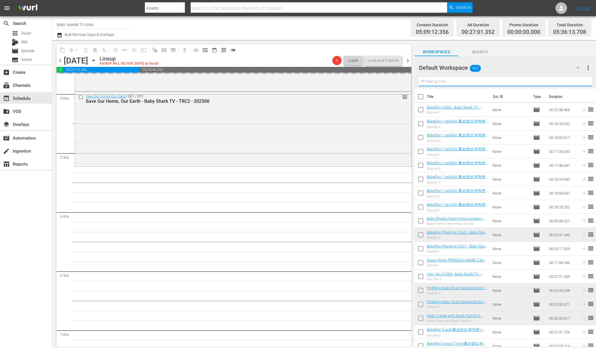
click at [555, 80] on input "text" at bounding box center [505, 81] width 173 height 9
paste input "Let's Color With Baby Shark 1"
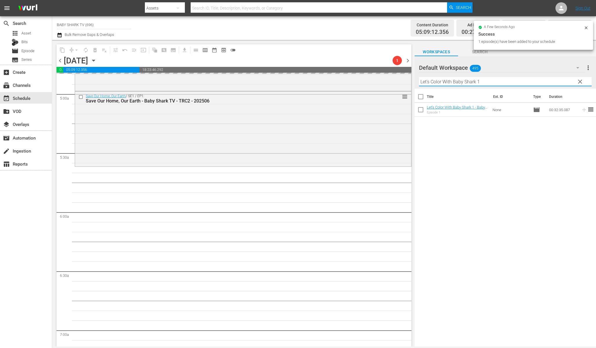
type input "Let's Color With Baby Shark 1"
click at [526, 139] on div "Title Ext. ID Type Duration Let's Color With Baby Shark 1 - Baby Shark TV - TRC…" at bounding box center [505, 218] width 181 height 259
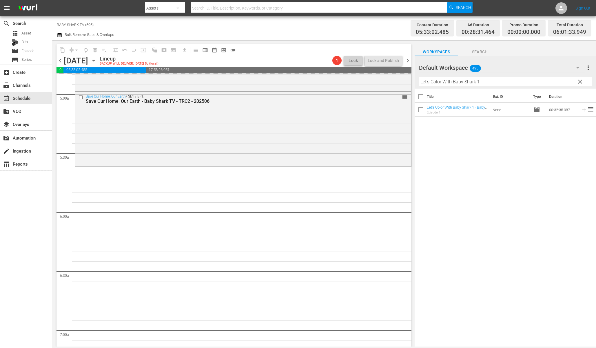
scroll to position [572, 0]
click at [503, 146] on div "Title Ext. ID Type Duration Let's Color With Baby Shark 1 - Baby Shark TV - TRC…" at bounding box center [505, 218] width 181 height 259
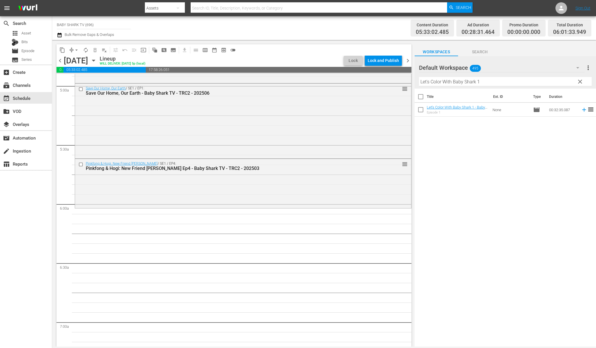
scroll to position [583, 0]
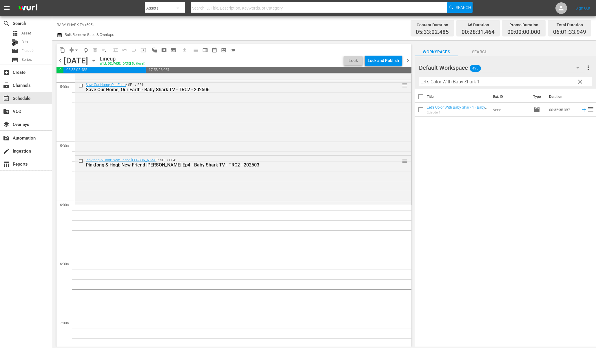
click at [480, 158] on div "Title Ext. ID Type Duration Let's Color With Baby Shark 1 - Baby Shark TV - TRC…" at bounding box center [505, 218] width 181 height 259
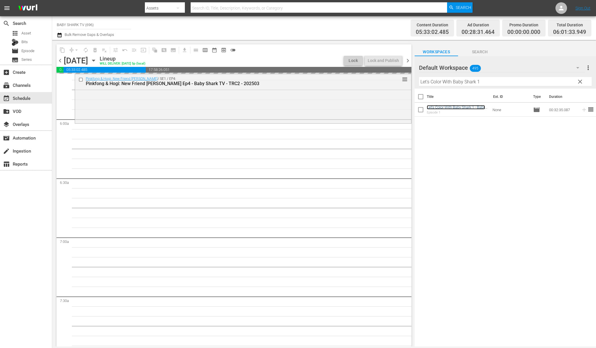
scroll to position [666, 0]
click at [582, 82] on span "clear" at bounding box center [580, 81] width 7 height 7
click at [580, 82] on input "Let's Color With Baby Shark 1" at bounding box center [505, 81] width 173 height 9
click at [576, 82] on input "Let's Color With Baby Shark 1" at bounding box center [505, 81] width 173 height 9
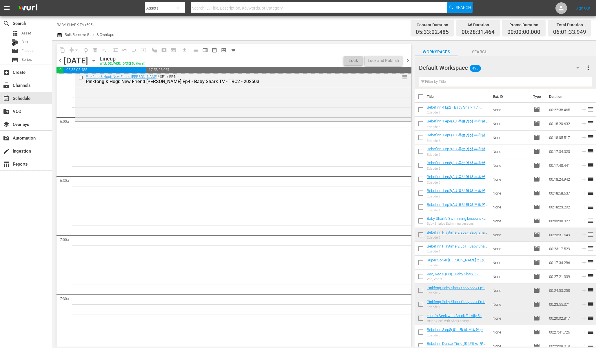
click at [576, 82] on input "text" at bounding box center [505, 81] width 173 height 9
click at [575, 82] on input "text" at bounding box center [505, 81] width 173 height 9
paste input "Police Car Song and more"
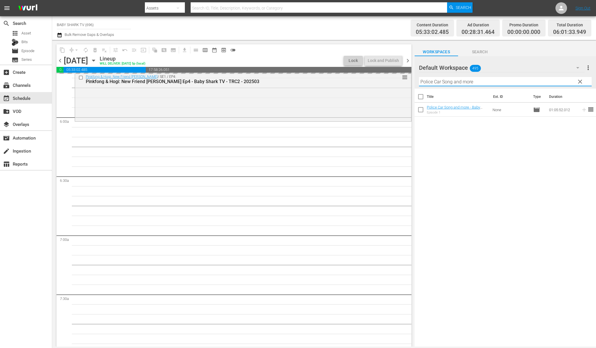
type input "Police Car Song and more"
click at [535, 185] on div "Title Ext. ID Type Duration Police Car Song and more - Baby Shark TV - TRC2 - 2…" at bounding box center [505, 218] width 181 height 259
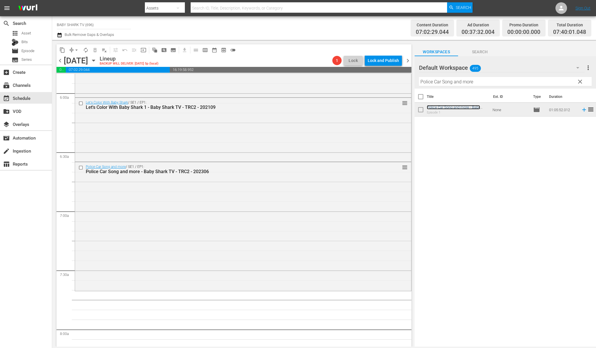
scroll to position [715, 0]
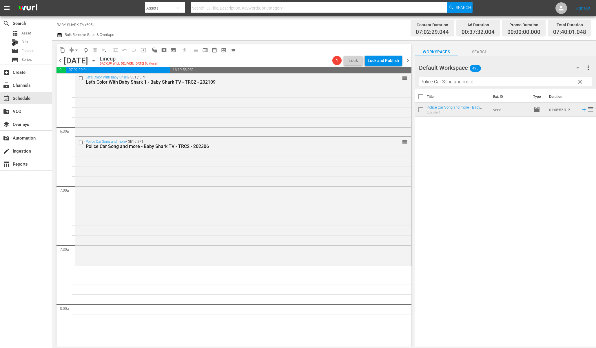
click at [578, 85] on button "clear" at bounding box center [579, 81] width 9 height 9
click at [579, 84] on input "Police Car Song and more" at bounding box center [505, 81] width 173 height 9
click at [576, 82] on input "Police Car Song and more" at bounding box center [505, 81] width 173 height 9
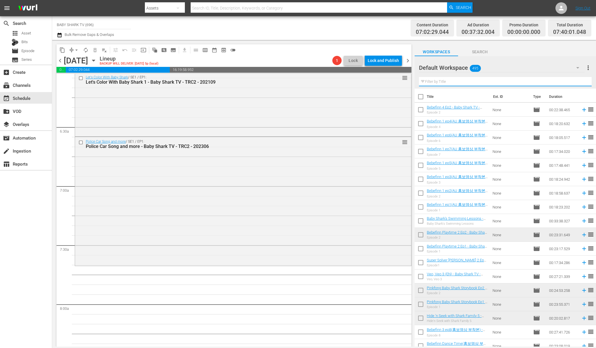
click at [568, 83] on input "text" at bounding box center [505, 81] width 173 height 9
click at [567, 83] on input "text" at bounding box center [505, 81] width 173 height 9
paste input "Pinkfong Super Rescue Team 2"
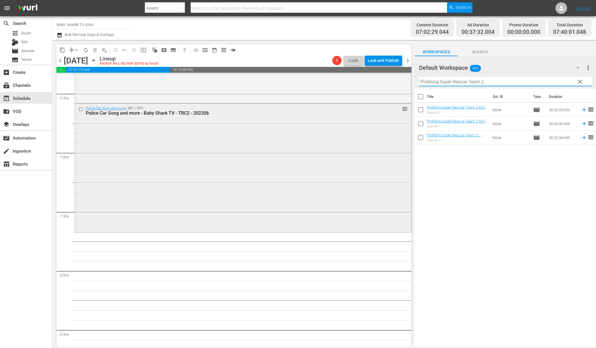
scroll to position [793, 0]
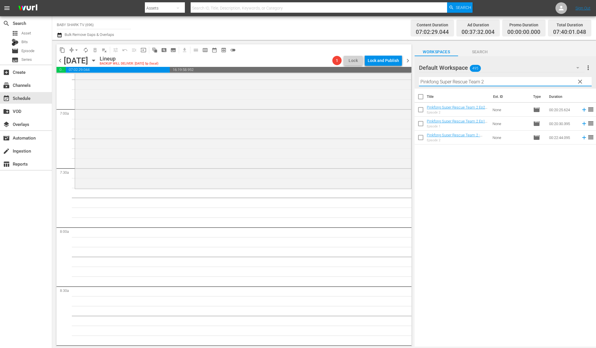
type input "Pinkfong Super Rescue Team 2"
click at [477, 177] on div "Title Ext. ID Type Duration Pinkfong Super Rescue Team 2 Ep2 - Baby Shark TV - …" at bounding box center [505, 218] width 181 height 259
click at [471, 173] on div "Title Ext. ID Type Duration Pinkfong Super Rescue Team 2 Ep2 - Baby Shark TV - …" at bounding box center [505, 218] width 181 height 259
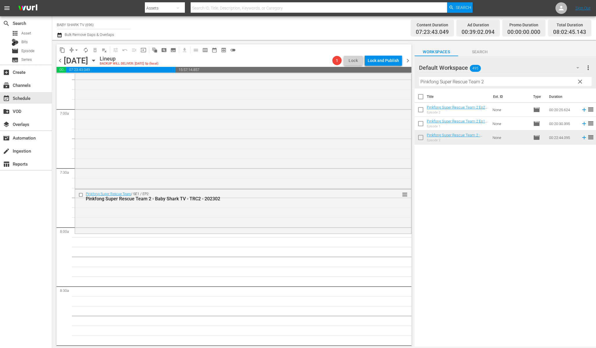
scroll to position [848, 0]
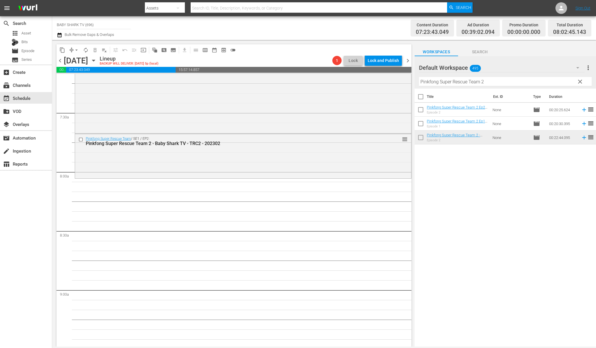
click at [583, 81] on span "clear" at bounding box center [580, 81] width 7 height 7
click at [578, 81] on input "Pinkfong Super Rescue Team 2" at bounding box center [505, 81] width 173 height 9
click at [577, 81] on input "Pinkfong Super Rescue Team 2" at bounding box center [505, 81] width 173 height 9
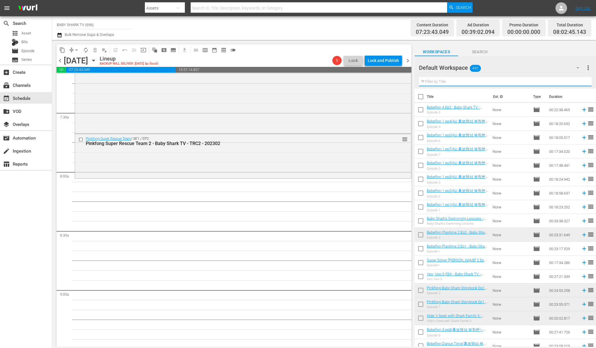
click at [576, 81] on input "text" at bounding box center [505, 81] width 173 height 9
click at [574, 81] on input "text" at bounding box center [505, 81] width 173 height 9
paste input "Fun with Phonics"
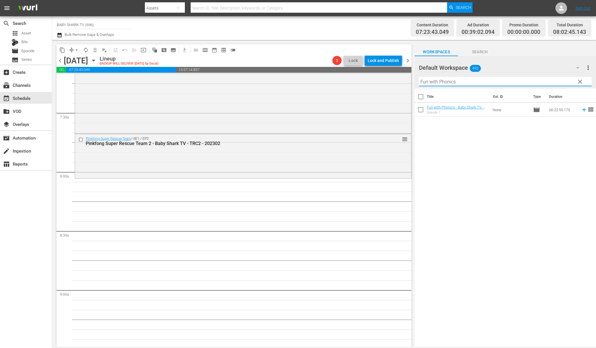
type input "Fun with Phonics"
drag, startPoint x: 477, startPoint y: 189, endPoint x: 451, endPoint y: 183, distance: 26.3
click at [477, 190] on div "Title Ext. ID Type Duration Fun with Phonics - Baby Shark TV - TRC2 - 202401 Ep…" at bounding box center [505, 218] width 181 height 259
click at [464, 163] on div "Title Ext. ID Type Duration Fun with Phonics - Baby Shark TV - TRC2 - 202401 Ep…" at bounding box center [505, 218] width 181 height 259
click at [577, 79] on span "clear" at bounding box center [580, 81] width 7 height 7
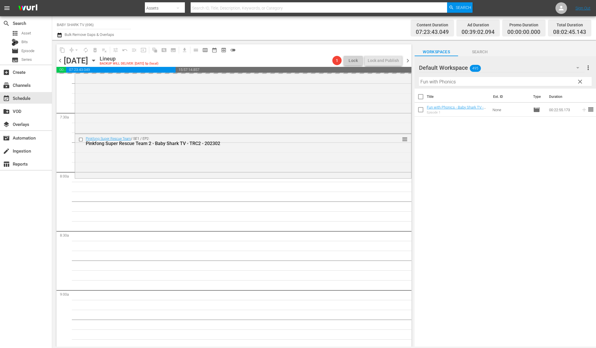
click at [576, 79] on input "Fun with Phonics" at bounding box center [505, 81] width 173 height 9
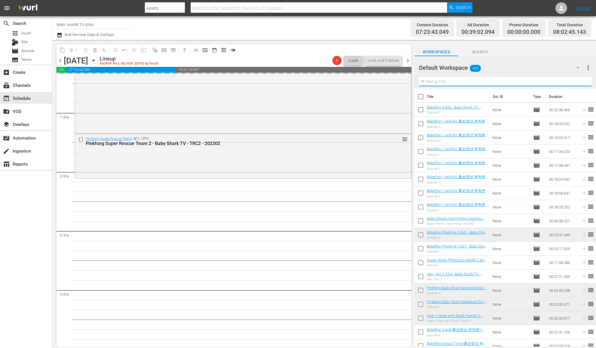
click at [576, 79] on input "text" at bounding box center [505, 81] width 173 height 9
click at [575, 79] on input "text" at bounding box center [505, 81] width 173 height 9
paste input "Pinkfong Ninimo Nursery Rhymes"
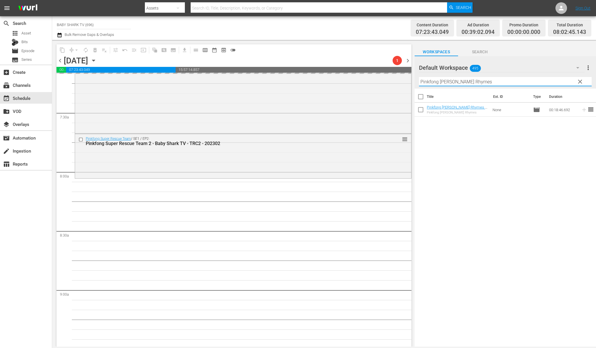
type input "Pinkfong Ninimo Nursery Rhymes"
click at [459, 149] on div "Title Ext. ID Type Duration Pinkfong Ninimo Nursery Rhymes - Baby Shark TV - TR…" at bounding box center [505, 218] width 181 height 259
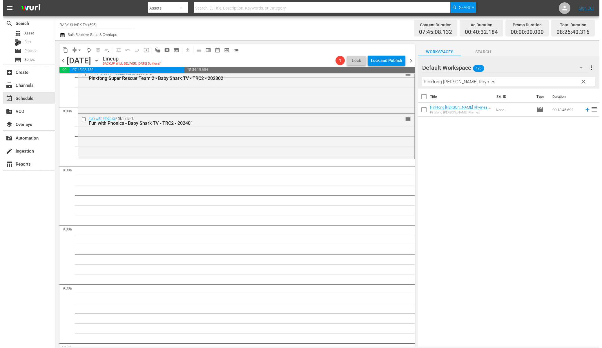
scroll to position [917, 0]
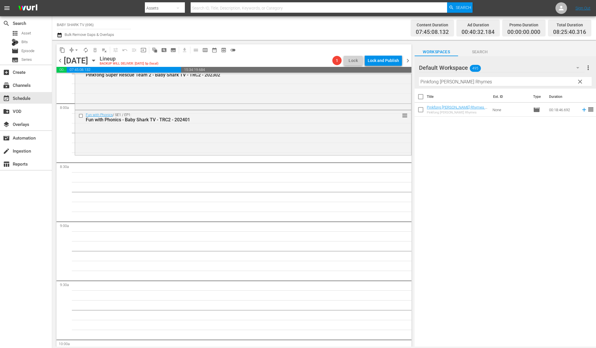
click at [478, 166] on div "Title Ext. ID Type Duration Pinkfong Ninimo Nursery Rhymes - Baby Shark TV - TR…" at bounding box center [505, 218] width 181 height 259
click at [457, 150] on div "Title Ext. ID Type Duration Pinkfong Ninimo Nursery Rhymes - Baby Shark TV - TR…" at bounding box center [505, 218] width 181 height 259
click at [581, 80] on span "clear" at bounding box center [580, 81] width 7 height 7
click at [565, 80] on input "Pinkfong Ninimo Nursery Rhymes" at bounding box center [505, 81] width 173 height 9
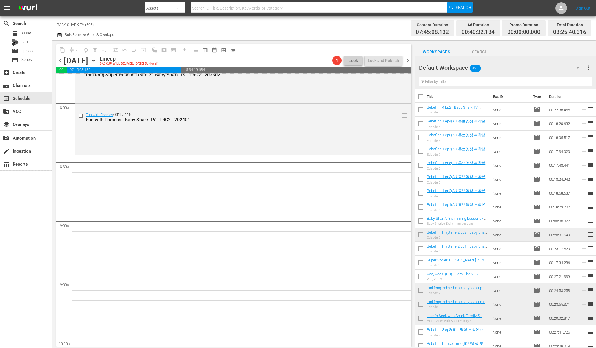
click at [565, 80] on input "text" at bounding box center [505, 81] width 173 height 9
paste input "Pinkfong Wonderstar EN Part 1 - Ep.1"
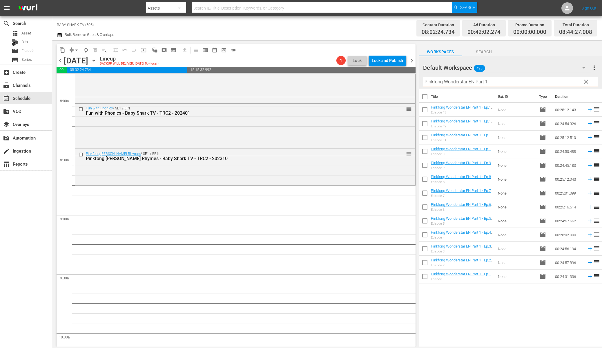
scroll to position [924, 0]
click at [468, 305] on div "Title Ext. ID Type Duration Pinkfong Wonderstar EN Part 1 - Ep.13 - Baby Shark …" at bounding box center [510, 218] width 183 height 259
click at [464, 310] on div "Title Ext. ID Type Duration Pinkfong Wonderstar EN Part 1 - Ep.13 - Baby Shark …" at bounding box center [510, 218] width 183 height 259
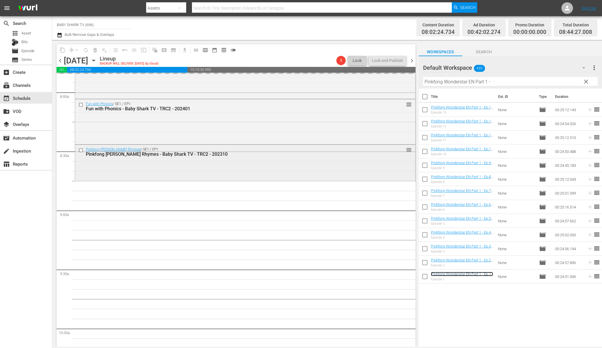
scroll to position [933, 0]
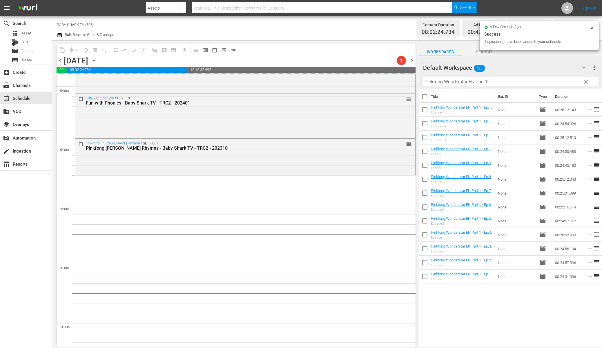
click at [494, 316] on div "Title Ext. ID Type Duration Pinkfong Wonderstar EN Part 1 - Ep.13 - Baby Shark …" at bounding box center [510, 218] width 183 height 259
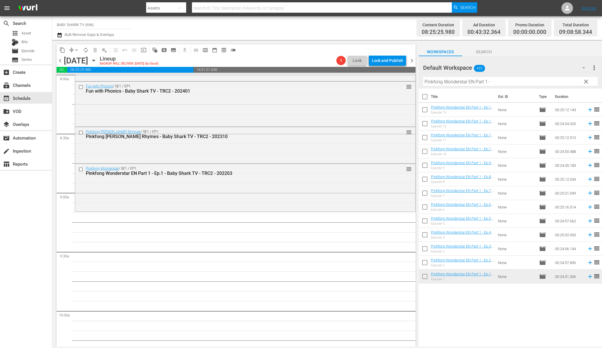
scroll to position [972, 0]
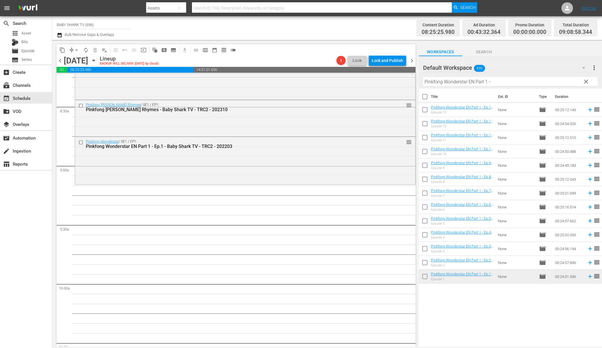
click at [484, 306] on div "Title Ext. ID Type Duration Pinkfong Wonderstar EN Part 1 - Ep.13 - Baby Shark …" at bounding box center [510, 218] width 183 height 259
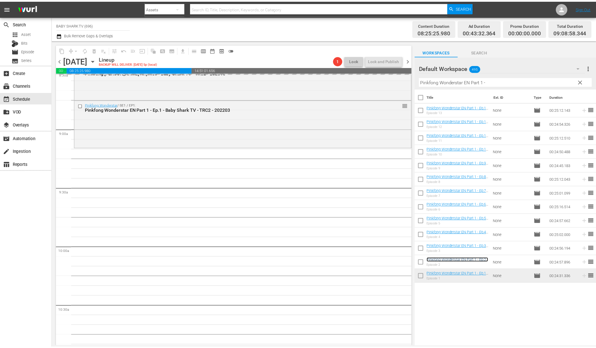
scroll to position [1019, 0]
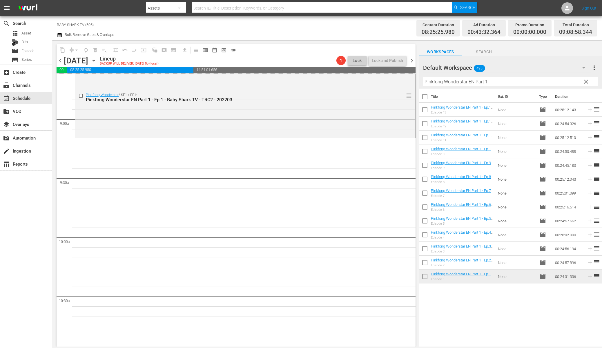
click at [472, 306] on div "Title Ext. ID Type Duration Pinkfong Wonderstar EN Part 1 - Ep.13 - Baby Shark …" at bounding box center [510, 218] width 183 height 259
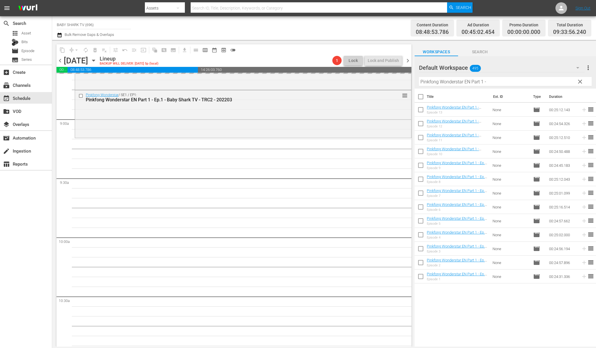
click at [503, 320] on div "Title Ext. ID Type Duration Pinkfong Wonderstar EN Part 1 - Ep.13 - Baby Shark …" at bounding box center [505, 218] width 181 height 259
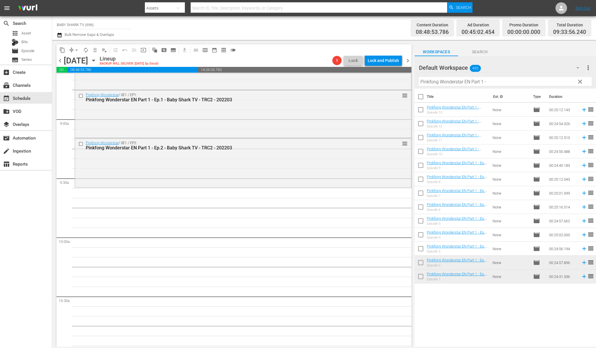
click at [473, 317] on div "Title Ext. ID Type Duration Pinkfong Wonderstar EN Part 1 - Ep.13 - Baby Shark …" at bounding box center [505, 218] width 181 height 259
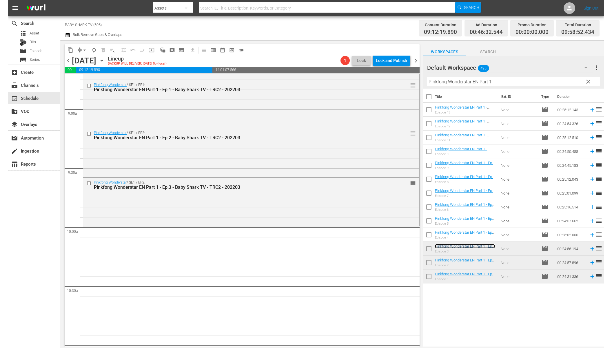
scroll to position [1037, 0]
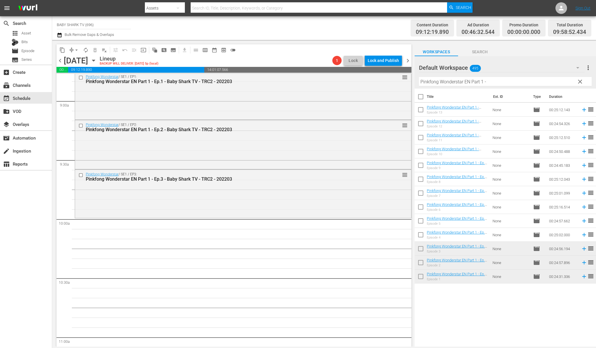
click at [498, 302] on div "Title Ext. ID Type Duration Pinkfong Wonderstar EN Part 1 - Ep.13 - Baby Shark …" at bounding box center [505, 218] width 181 height 259
click at [552, 82] on input "Pinkfong Wonderstar EN Part 1 -" at bounding box center [505, 81] width 173 height 9
paste input "Bebefinn 4 Ep2"
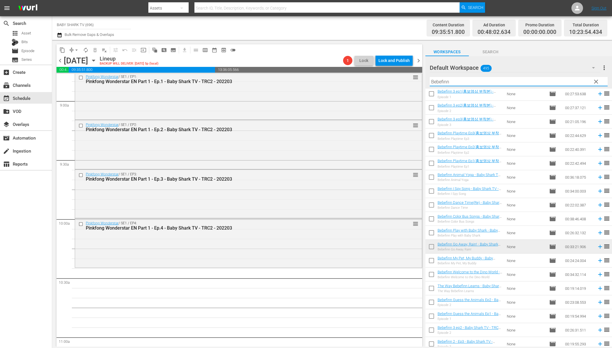
scroll to position [346, 0]
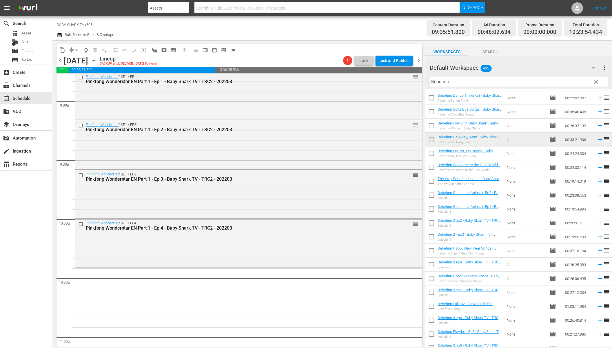
type input "Bebefinn"
click at [484, 53] on span "Search" at bounding box center [490, 51] width 43 height 7
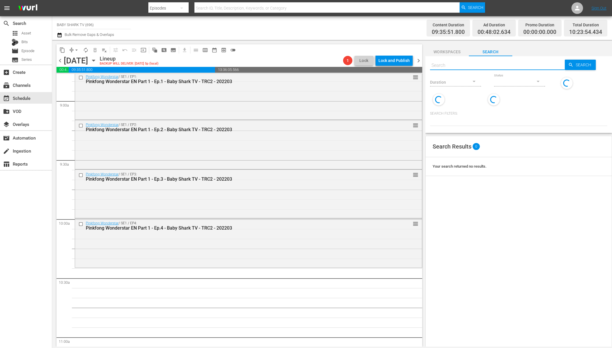
click at [483, 65] on input "text" at bounding box center [497, 66] width 135 height 14
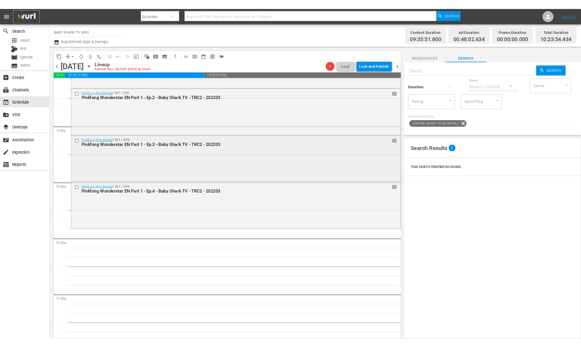
scroll to position [1090, 0]
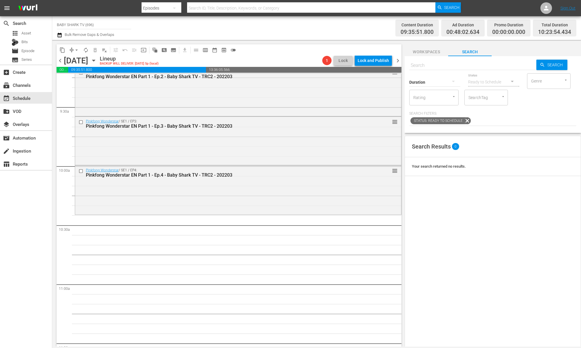
click at [433, 220] on div "Search Results 0 Your search returned no results." at bounding box center [492, 281] width 176 height 291
click at [480, 228] on div "Search Results 0 Your search returned no results." at bounding box center [492, 281] width 176 height 291
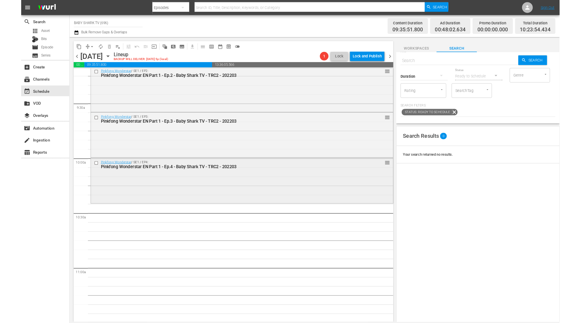
scroll to position [1080, 0]
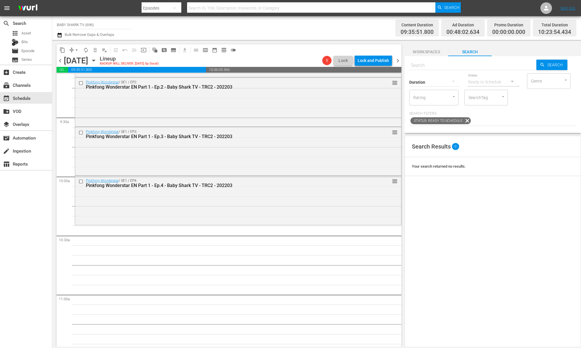
click at [454, 221] on div "Search Results 0 Your search returned no results." at bounding box center [492, 281] width 176 height 291
click at [483, 207] on div "Search Results 0 Your search returned no results." at bounding box center [492, 281] width 176 height 291
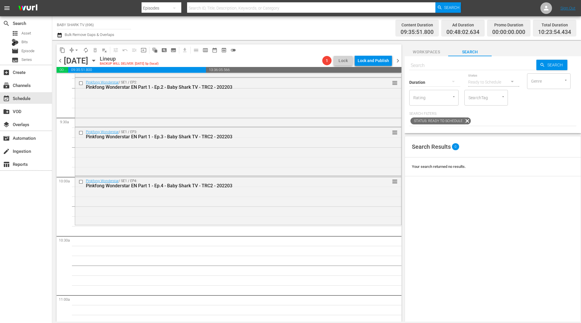
click at [471, 237] on div "Search Results 0 Your search returned no results." at bounding box center [492, 269] width 176 height 266
click at [454, 61] on input "text" at bounding box center [472, 66] width 127 height 14
paste input "9/3"
type input "9/3"
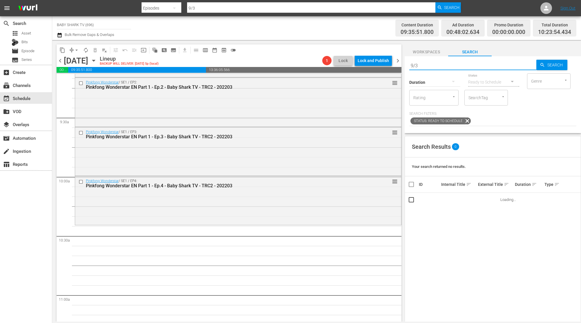
drag, startPoint x: 447, startPoint y: 64, endPoint x: 396, endPoint y: 64, distance: 51.0
click at [396, 64] on div "content_copy compress arrow_drop_down autorenew_outlined delete_forever_outline…" at bounding box center [316, 180] width 528 height 281
click at [422, 49] on span "Workspaces" at bounding box center [425, 51] width 43 height 7
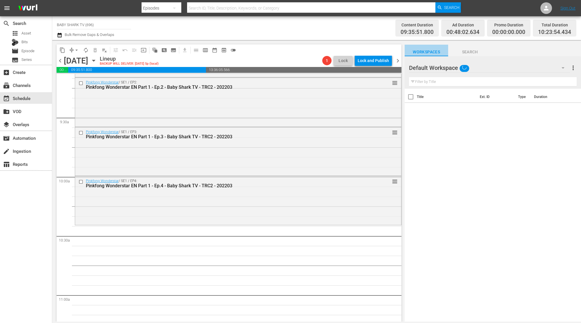
click at [423, 50] on span "Workspaces" at bounding box center [425, 51] width 43 height 7
click at [430, 77] on div "Filter by Title" at bounding box center [493, 82] width 168 height 14
click at [430, 78] on input "text" at bounding box center [493, 81] width 168 height 9
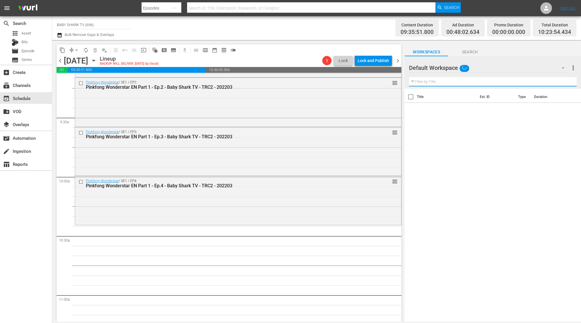
paste input "Bebefinn 4 Ep2"
click at [465, 79] on input "Bebefinn 4 Ep2" at bounding box center [493, 81] width 168 height 9
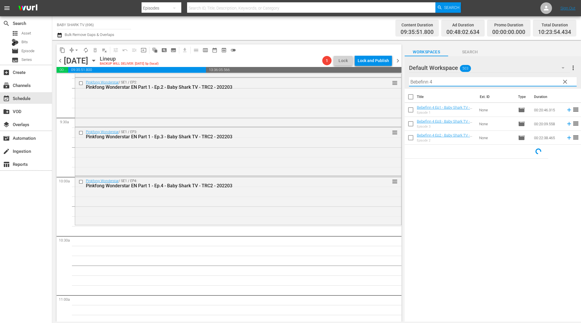
type input "Bebefinn 4"
click at [485, 73] on div "Default Workspace 503" at bounding box center [489, 68] width 161 height 16
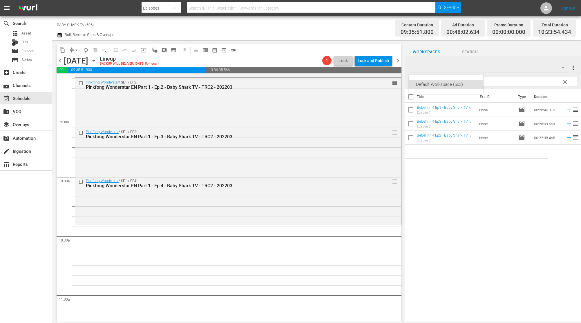
click at [507, 54] on div "Default Workspace (503)" at bounding box center [290, 161] width 581 height 323
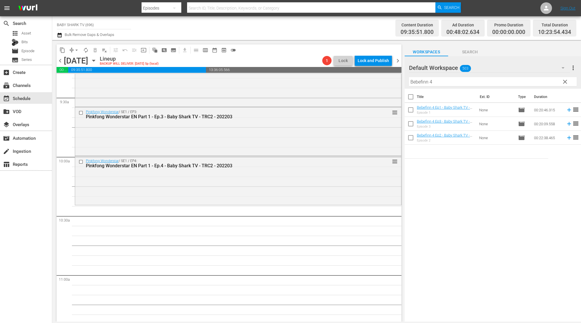
scroll to position [1133, 0]
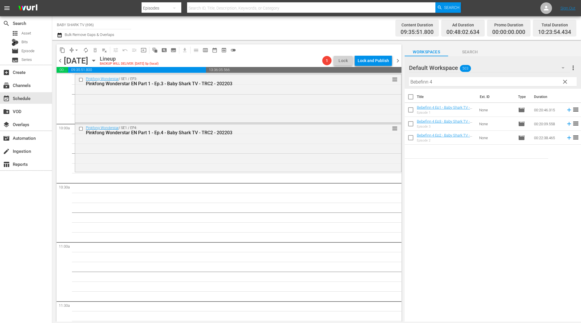
click at [479, 211] on div "Title Ext. ID Type Duration Bebefinn 4 Ep1 - Baby Shark TV - TRC2 - 202508 Epis…" at bounding box center [492, 206] width 176 height 234
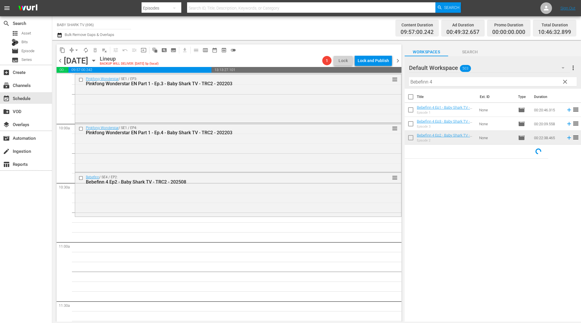
drag, startPoint x: 442, startPoint y: 135, endPoint x: 247, endPoint y: 0, distance: 236.6
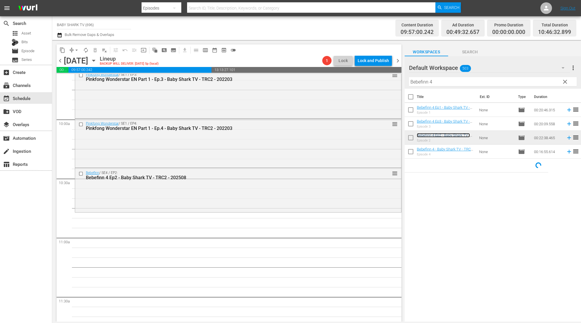
scroll to position [1142, 0]
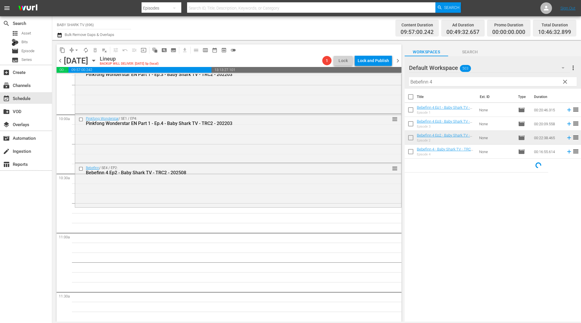
click at [475, 209] on div "Title Ext. ID Type Duration Bebefinn 4 Ep1 - Baby Shark TV - TRC2 - 202508 Epis…" at bounding box center [492, 206] width 176 height 234
click at [470, 221] on div "Title Ext. ID Type Duration Bebefinn 4 Ep1 - Baby Shark TV - TRC2 - 202508 Epis…" at bounding box center [492, 206] width 176 height 234
click at [471, 220] on div "Title Ext. ID Type Duration Bebefinn 4 Ep1 - Baby Shark TV - TRC2 - 202508 Epis…" at bounding box center [492, 206] width 176 height 234
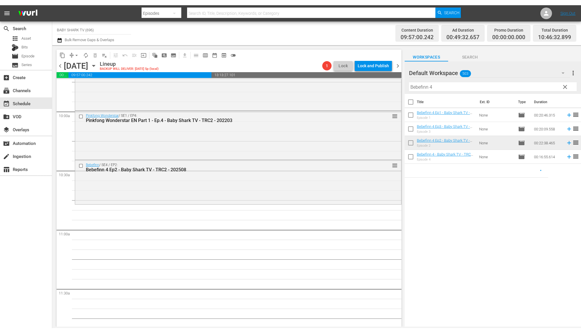
scroll to position [1155, 0]
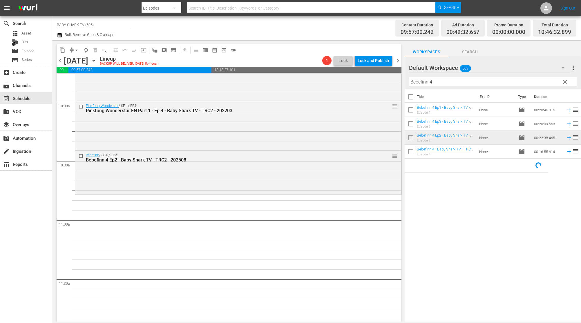
click at [490, 195] on div "Title Ext. ID Type Duration Bebefinn 4 Ep1 - Baby Shark TV - TRC2 - 202508 Epis…" at bounding box center [492, 206] width 176 height 234
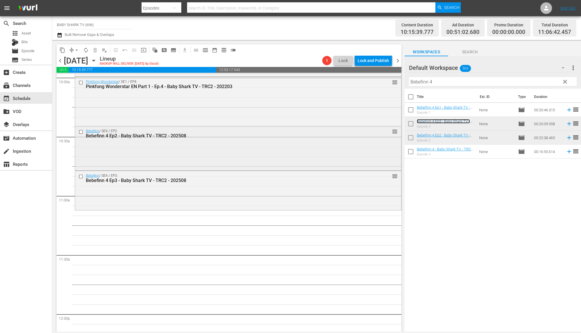
scroll to position [1202, 0]
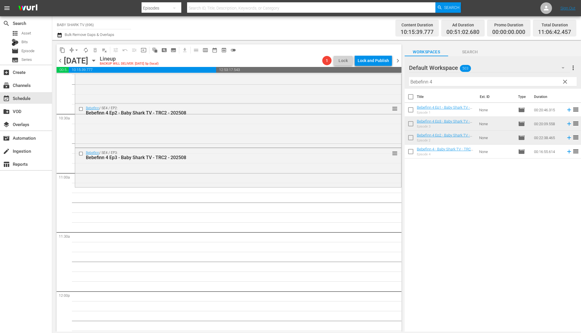
click at [420, 167] on div "Title Ext. ID Type Duration Bebefinn 4 Ep1 - Baby Shark TV - TRC2 - 202508 Epis…" at bounding box center [492, 211] width 176 height 244
click at [439, 173] on div "Title Ext. ID Type Duration Bebefinn 4 Ep1 - Baby Shark TV - TRC2 - 202508 Epis…" at bounding box center [492, 211] width 176 height 244
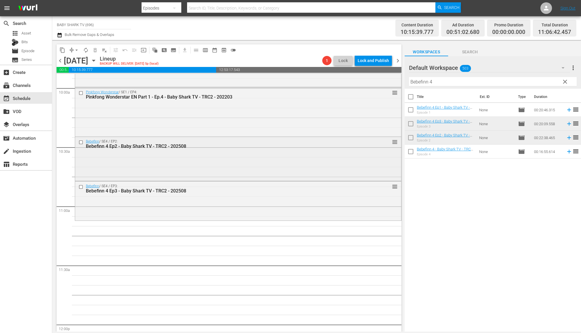
scroll to position [1175, 0]
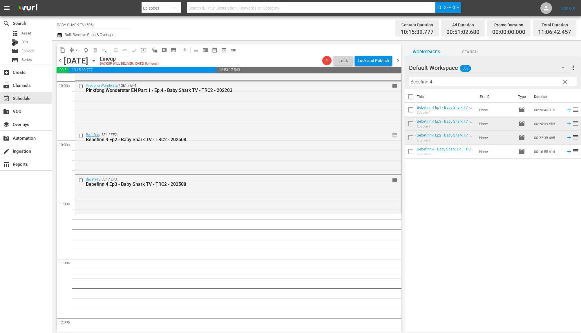
click at [561, 84] on button "clear" at bounding box center [564, 81] width 9 height 9
click at [565, 83] on input "Bebefinn 4" at bounding box center [493, 81] width 168 height 9
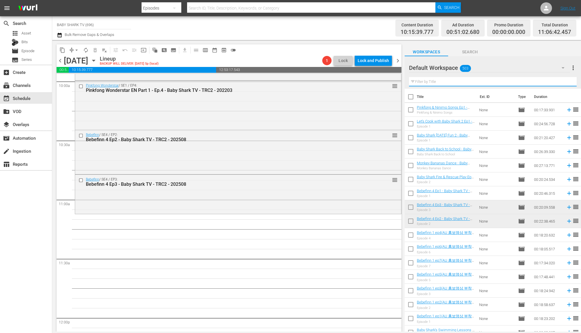
click at [556, 83] on input "text" at bounding box center [493, 81] width 168 height 9
paste input "Let’s Cook with Baby Shark 2 Ep1"
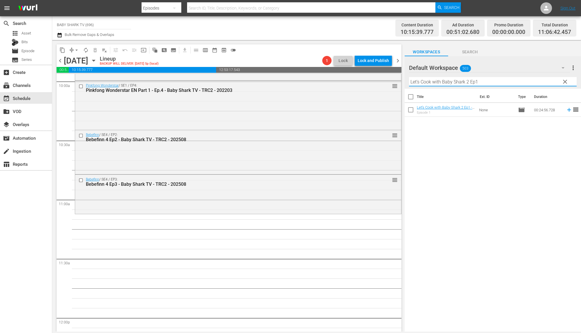
type input "Let’s Cook with Baby Shark 2 Ep1"
click at [543, 148] on div "Title Ext. ID Type Duration Let’s Cook with Baby Shark 2 Ep1 - Baby Shark TV - …" at bounding box center [492, 211] width 176 height 244
click at [472, 138] on div "Title Ext. ID Type Duration Let’s Cook with Baby Shark 2 Ep1 - Baby Shark TV - …" at bounding box center [492, 211] width 176 height 244
click at [432, 123] on div "Title Ext. ID Type Duration Let’s Cook with Baby Shark 2 Ep1 - Baby Shark TV - …" at bounding box center [492, 211] width 176 height 244
click at [560, 83] on button "clear" at bounding box center [564, 81] width 9 height 9
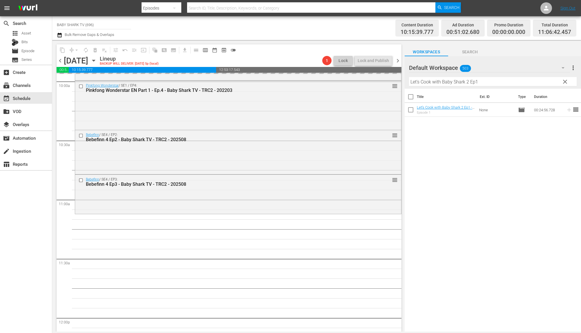
click at [560, 83] on input "Let’s Cook with Baby Shark 2 Ep1" at bounding box center [493, 81] width 168 height 9
click at [557, 81] on input "Let’s Cook with Baby Shark 2 Ep1" at bounding box center [493, 81] width 168 height 9
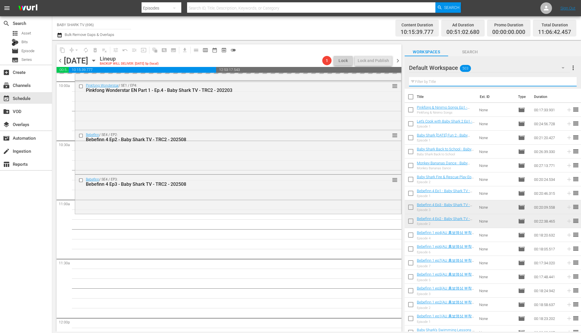
click at [552, 81] on input "text" at bounding box center [493, 81] width 168 height 9
paste input "Baby Shark Fire & Rescue Play Ep2"
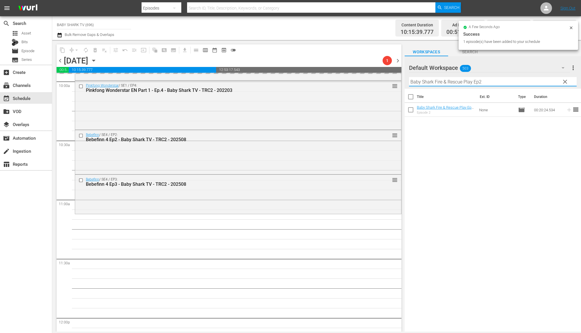
type input "Baby Shark Fire & Rescue Play Ep2"
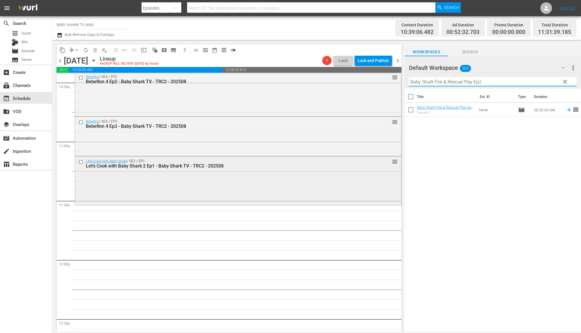
scroll to position [1237, 0]
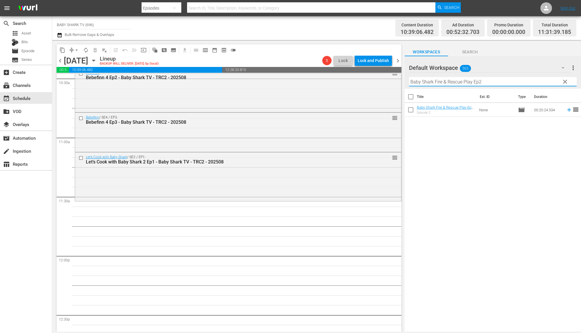
click at [464, 143] on div "Title Ext. ID Type Duration Baby Shark Fire & Rescue Play Ep2 - Baby Shark TV -…" at bounding box center [492, 211] width 176 height 244
drag, startPoint x: 464, startPoint y: 143, endPoint x: 435, endPoint y: 132, distance: 30.2
click at [458, 143] on div "Title Ext. ID Type Duration Baby Shark Fire & Rescue Play Ep2 - Baby Shark TV -…" at bounding box center [492, 211] width 176 height 244
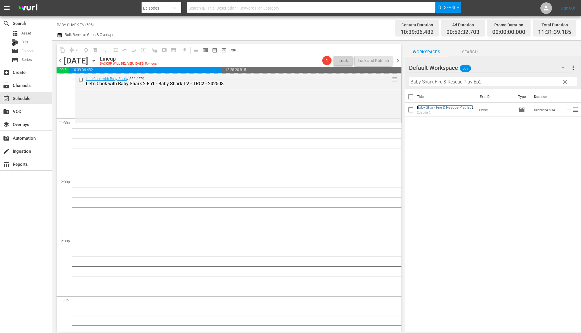
scroll to position [1365, 0]
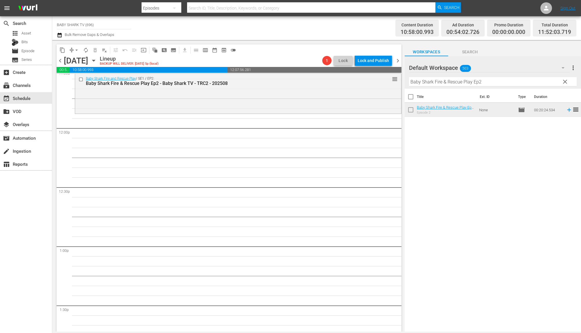
click at [566, 81] on span "clear" at bounding box center [564, 81] width 7 height 7
click at [566, 81] on input "Baby Shark Fire & Rescue Play Ep2" at bounding box center [493, 81] width 168 height 9
click at [559, 82] on input "Baby Shark Fire & Rescue Play Ep2" at bounding box center [493, 81] width 168 height 9
click at [558, 82] on input "Baby Shark Fire & Rescue Play Ep2" at bounding box center [493, 81] width 168 height 9
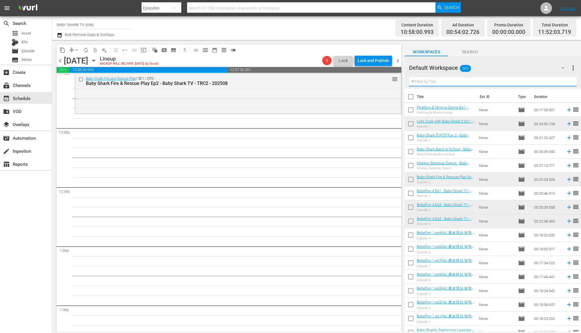
click at [558, 82] on input "text" at bounding box center [493, 81] width 168 height 9
paste input "Dance Adventure"
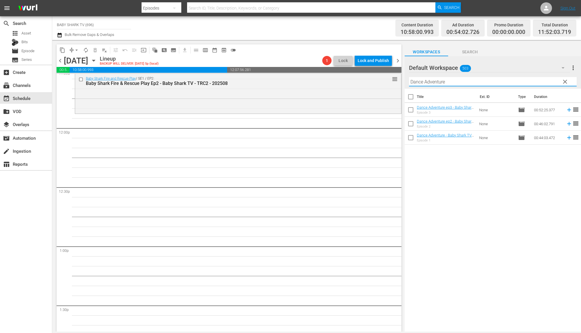
type input "Dance Adventure"
click at [450, 154] on div "Title Ext. ID Type Duration Dance Adventure ep3 - Baby Shark TV - TRC2 - 202309…" at bounding box center [492, 211] width 176 height 244
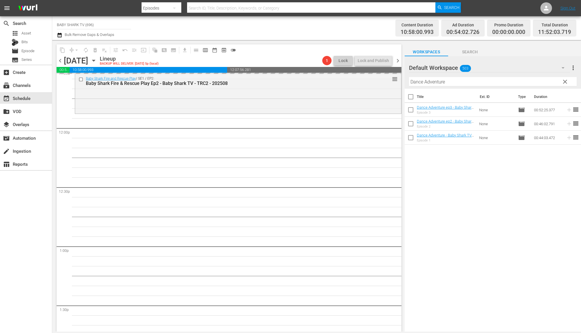
click at [567, 81] on span "clear" at bounding box center [564, 81] width 7 height 7
click at [565, 81] on input "Dance Adventure" at bounding box center [493, 81] width 168 height 9
click at [561, 81] on input "Dance Adventure" at bounding box center [493, 81] width 168 height 9
click at [560, 81] on input "Dance Adventure" at bounding box center [493, 81] width 168 height 9
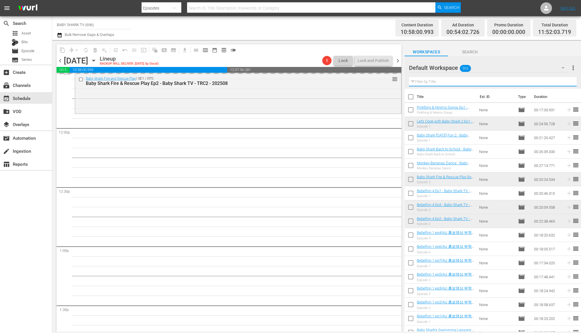
click at [560, 81] on input "text" at bounding box center [493, 81] width 168 height 9
paste input "Junglebell"
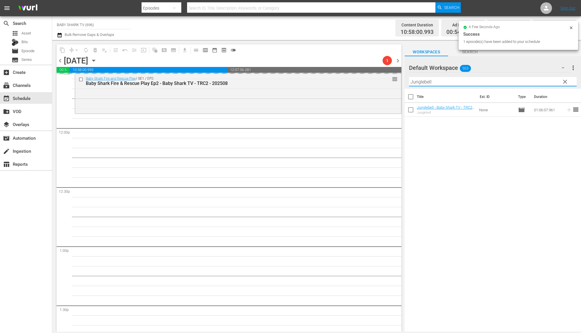
type input "Junglebell"
click at [517, 157] on div "Title Ext. ID Type Duration Junglebell - Baby Shark TV - TRC2 - 202207 Junglebe…" at bounding box center [492, 211] width 176 height 244
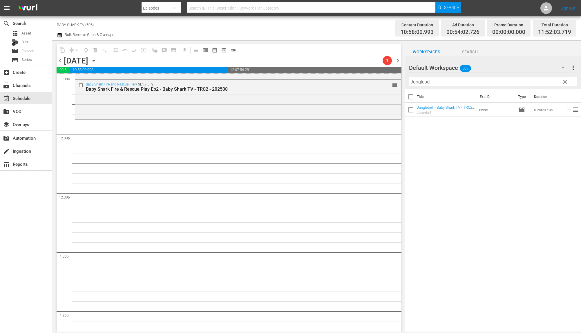
scroll to position [1359, 0]
click at [495, 132] on div "Title Ext. ID Type Duration Junglebell - Baby Shark TV - TRC2 - 202207 Junglebe…" at bounding box center [492, 211] width 176 height 244
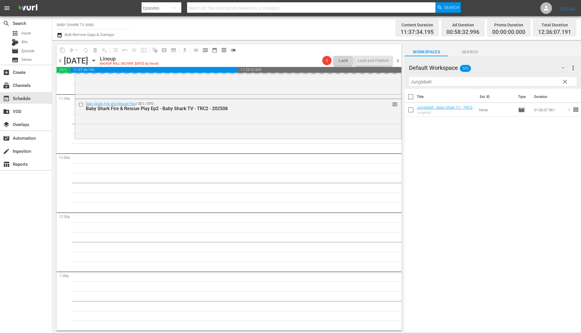
scroll to position [1309, 0]
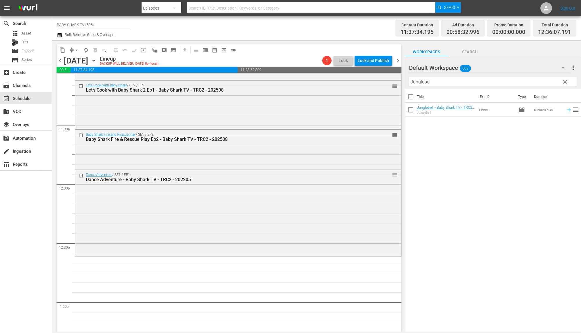
click at [494, 139] on div "Title Ext. ID Type Duration Junglebell - Baby Shark TV - TRC2 - 202207 Junglebe…" at bounding box center [492, 211] width 176 height 244
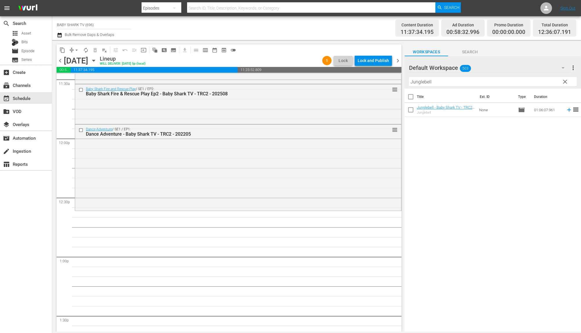
scroll to position [1365, 0]
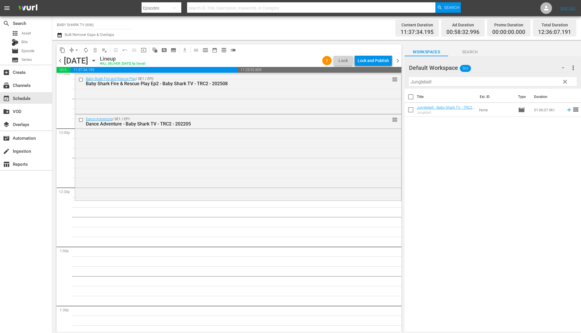
click at [492, 136] on div "Title Ext. ID Type Duration Junglebell - Baby Shark TV - TRC2 - 202207 Junglebe…" at bounding box center [492, 211] width 176 height 244
click at [455, 136] on div "Title Ext. ID Type Duration Junglebell - Baby Shark TV - TRC2 - 202207 Junglebe…" at bounding box center [492, 211] width 176 height 244
click at [450, 144] on div "Title Ext. ID Type Duration Junglebell - Baby Shark TV - TRC2 - 202207 Junglebe…" at bounding box center [492, 211] width 176 height 244
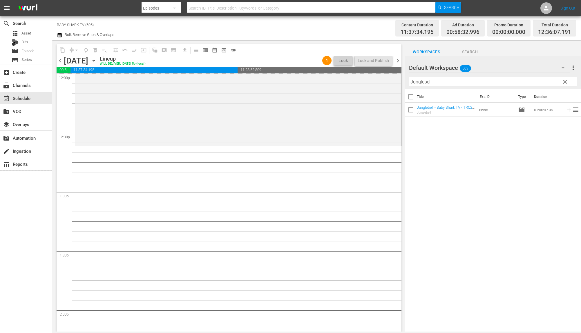
click at [563, 84] on span "clear" at bounding box center [564, 81] width 7 height 7
drag, startPoint x: 563, startPoint y: 84, endPoint x: 555, endPoint y: 83, distance: 8.2
click at [562, 84] on input "Junglebell" at bounding box center [493, 81] width 168 height 9
click at [556, 84] on input "Junglebell" at bounding box center [493, 81] width 168 height 9
click at [556, 83] on input "Junglebell" at bounding box center [493, 81] width 168 height 9
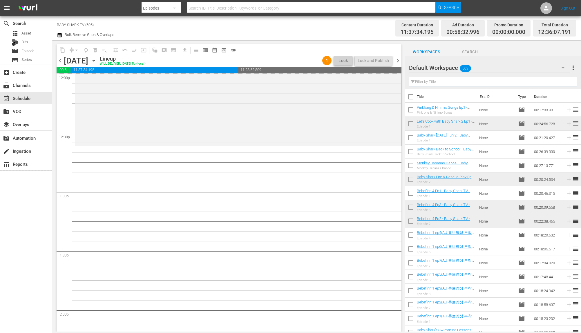
click at [555, 83] on input "text" at bounding box center [493, 81] width 168 height 9
paste input "Farm Animals Songs 1"
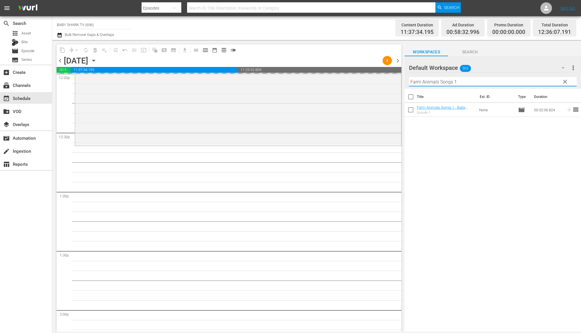
type input "Farm Animals Songs 1"
click at [447, 159] on div "Title Ext. ID Type Duration Farm Animals Songs 1 - Baby Shark TV - TRC2 - 20220…" at bounding box center [492, 211] width 176 height 244
click at [470, 149] on div "Title Ext. ID Type Duration Farm Animals Songs 1 - Baby Shark TV - TRC2 - 20220…" at bounding box center [492, 211] width 176 height 244
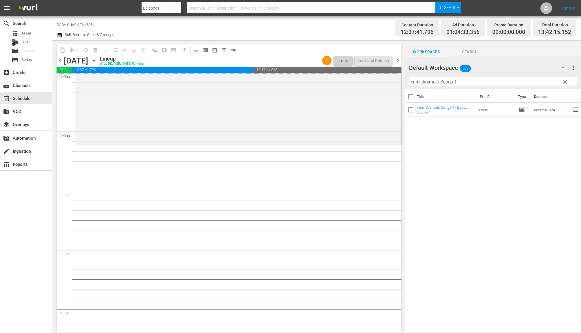
click at [459, 140] on div "Title Ext. ID Type Duration Farm Animals Songs 1 - Baby Shark TV - TRC2 - 20220…" at bounding box center [492, 211] width 176 height 244
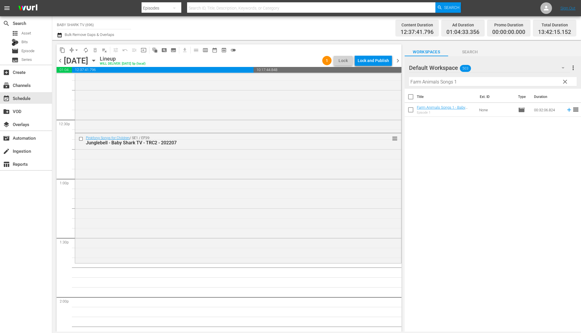
click at [466, 166] on div "Title Ext. ID Type Duration Farm Animals Songs 1 - Baby Shark TV - TRC2 - 20220…" at bounding box center [492, 211] width 176 height 244
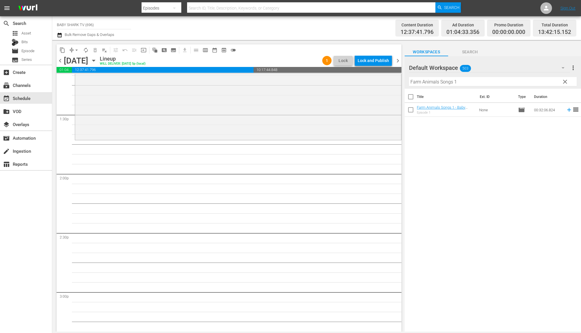
click at [486, 156] on div "Title Ext. ID Type Duration Farm Animals Songs 1 - Baby Shark TV - TRC2 - 20220…" at bounding box center [492, 211] width 176 height 244
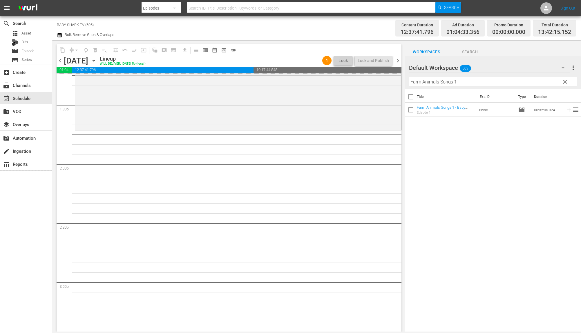
click at [561, 81] on button "clear" at bounding box center [564, 81] width 9 height 9
click at [561, 81] on input "Farm Animals Songs 1" at bounding box center [493, 81] width 168 height 9
click at [557, 81] on input "Farm Animals Songs 1" at bounding box center [493, 81] width 168 height 9
click at [555, 81] on input "Farm Animals Songs 1" at bounding box center [493, 81] width 168 height 9
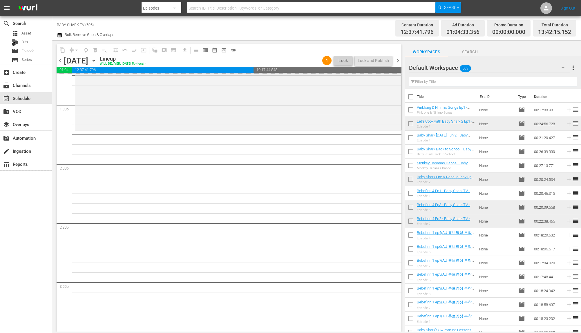
click at [555, 81] on input "text" at bounding box center [493, 81] width 168 height 9
click at [554, 81] on input "text" at bounding box center [493, 81] width 168 height 9
click at [552, 81] on input "text" at bounding box center [493, 81] width 168 height 9
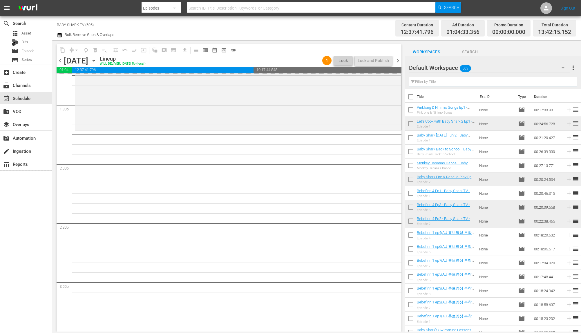
paste input "Hogi Santa's Beard and more ep1"
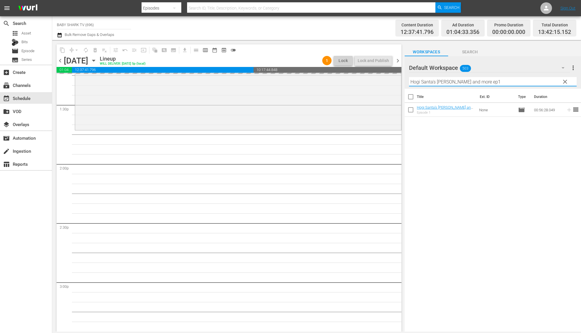
type input "Hogi Santa's Beard and more ep1"
click at [529, 152] on div "Title Ext. ID Type Duration Hogi Santa's Beard and more ep1 - Baby Shark TV - T…" at bounding box center [492, 211] width 176 height 244
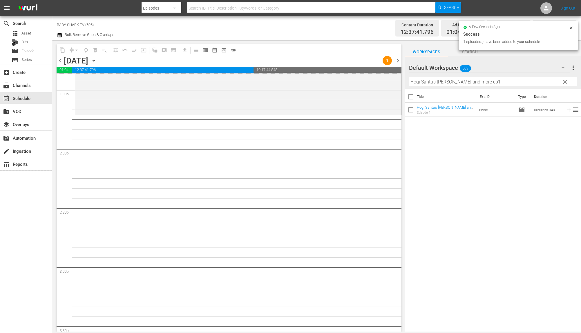
scroll to position [1581, 0]
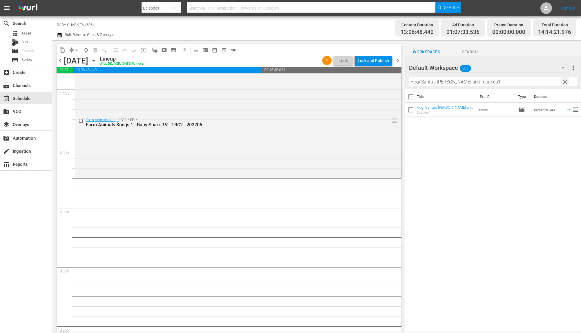
click at [565, 82] on span "clear" at bounding box center [564, 81] width 7 height 7
click at [565, 82] on input "Hogi Santa's Beard and more ep1" at bounding box center [493, 81] width 168 height 9
click at [554, 82] on input "Hogi Santa's Beard and more ep1" at bounding box center [493, 81] width 168 height 9
click at [553, 82] on input "Hogi Santa's Beard and more ep1" at bounding box center [493, 81] width 168 height 9
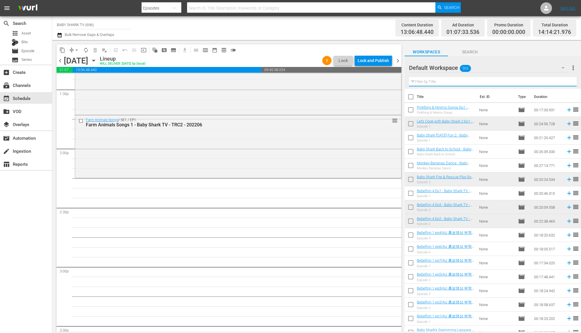
click at [552, 82] on input "text" at bounding box center [493, 81] width 168 height 9
paste input "Bebefinn BEST Songs of The Year"
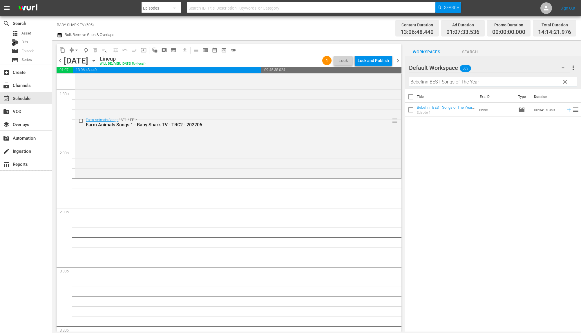
type input "Bebefinn BEST Songs of The Year"
click at [484, 152] on div "Title Ext. ID Type Duration Bebefinn BEST Songs of The Year - Baby Shark TV - T…" at bounding box center [492, 211] width 176 height 244
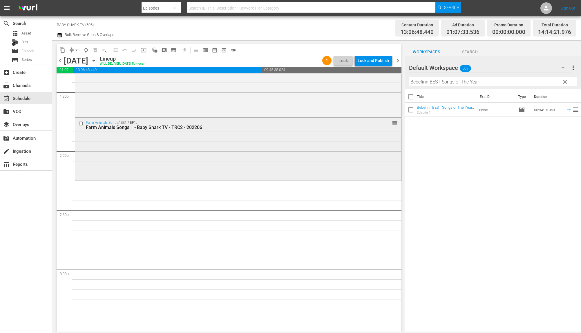
scroll to position [1572, 0]
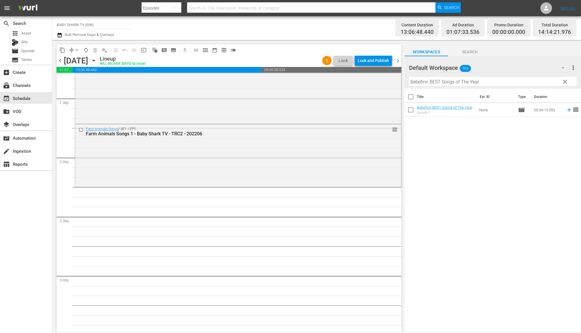
click at [455, 143] on div "Title Ext. ID Type Duration Bebefinn BEST Songs of The Year - Baby Shark TV - T…" at bounding box center [492, 211] width 176 height 244
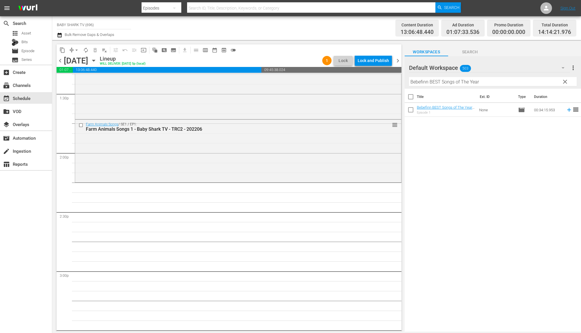
click at [486, 154] on div "Title Ext. ID Type Duration Bebefinn BEST Songs of The Year - Baby Shark TV - T…" at bounding box center [492, 211] width 176 height 244
drag, startPoint x: 444, startPoint y: 106, endPoint x: 340, endPoint y: 1, distance: 147.2
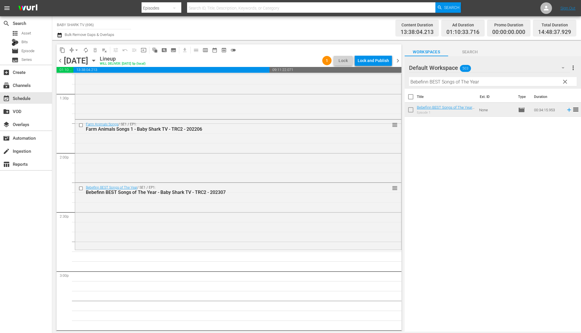
click at [475, 137] on div "Title Ext. ID Type Duration Bebefinn BEST Songs of The Year - Baby Shark TV - T…" at bounding box center [492, 211] width 176 height 244
click at [495, 147] on div "Title Ext. ID Type Duration Bebefinn BEST Songs of The Year - Baby Shark TV - T…" at bounding box center [492, 211] width 176 height 244
click at [480, 150] on div "Title Ext. ID Type Duration Bebefinn BEST Songs of The Year - Baby Shark TV - T…" at bounding box center [492, 211] width 176 height 244
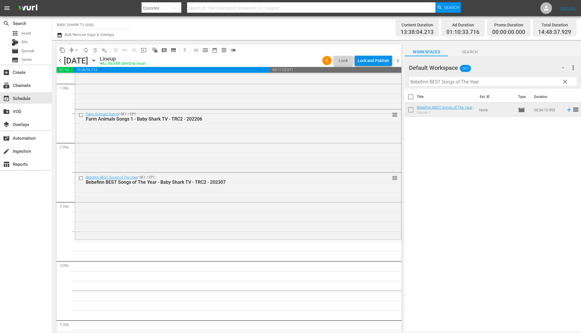
scroll to position [1587, 0]
click at [472, 153] on div "Title Ext. ID Type Duration Bebefinn BEST Songs of The Year - Baby Shark TV - T…" at bounding box center [492, 211] width 176 height 244
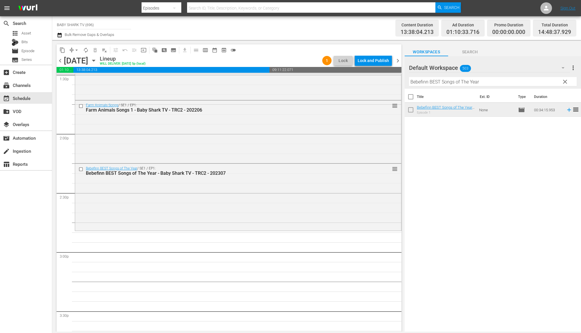
click at [560, 83] on button "clear" at bounding box center [564, 81] width 9 height 9
click at [561, 83] on input "Bebefinn BEST Songs of The Year" at bounding box center [493, 81] width 168 height 9
click at [556, 82] on input "Bebefinn BEST Songs of The Year" at bounding box center [493, 81] width 168 height 9
click at [555, 82] on input "Bebefinn BEST Songs of The Year" at bounding box center [493, 81] width 168 height 9
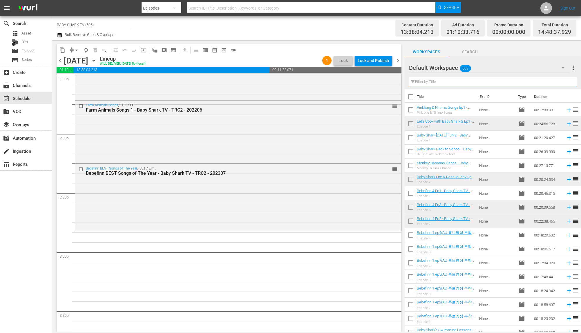
click at [555, 82] on input "text" at bounding box center [493, 81] width 168 height 9
paste input "Pinkfong Play Songs"
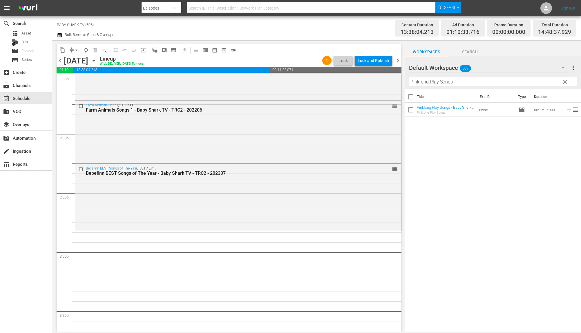
type input "Pinkfong Play Songs"
click at [517, 184] on div "Title Ext. ID Type Duration Pinkfong Play Songs - Baby Shark TV - TRC2 - 202103…" at bounding box center [492, 211] width 176 height 244
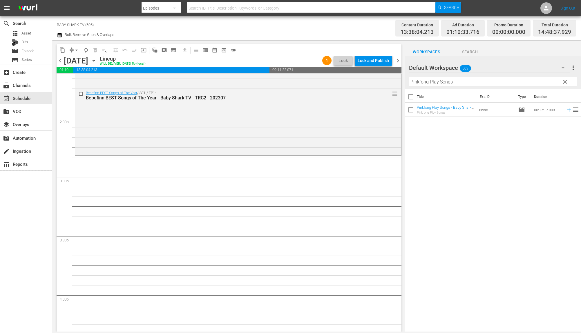
scroll to position [1717, 0]
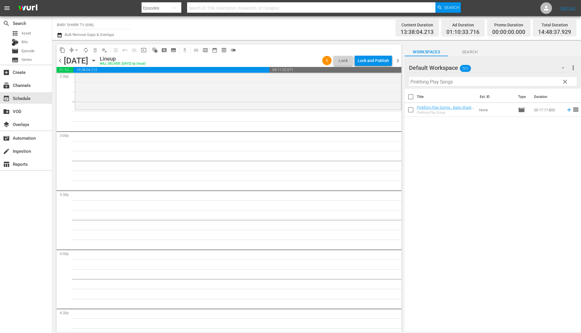
click at [466, 175] on div "Title Ext. ID Type Duration Pinkfong Play Songs - Baby Shark TV - TRC2 - 202103…" at bounding box center [492, 211] width 176 height 244
click at [510, 165] on div "Title Ext. ID Type Duration Pinkfong Play Songs - Baby Shark TV - TRC2 - 202103…" at bounding box center [492, 211] width 176 height 244
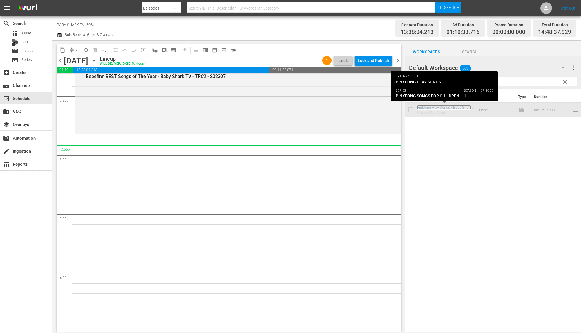
scroll to position [1670, 0]
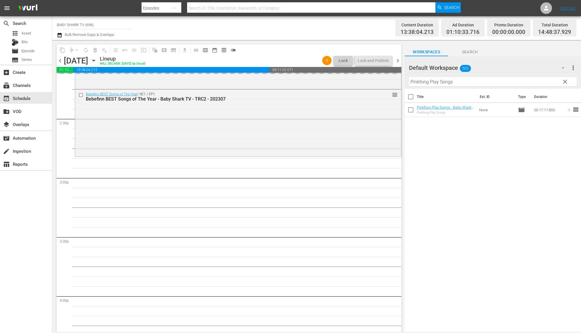
click at [529, 139] on div "Title Ext. ID Type Duration Pinkfong Play Songs - Baby Shark TV - TRC2 - 202103…" at bounding box center [492, 211] width 176 height 244
click at [563, 80] on span "clear" at bounding box center [564, 81] width 7 height 7
click at [563, 80] on input "Pinkfong Play Songs" at bounding box center [493, 81] width 168 height 9
click at [557, 83] on input "Pinkfong Play Songs" at bounding box center [493, 81] width 168 height 9
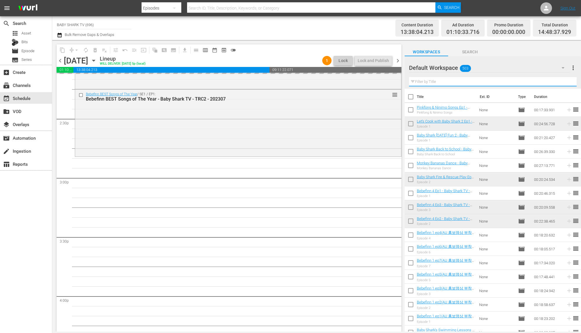
click at [557, 83] on input "text" at bounding box center [493, 81] width 168 height 9
paste input "Baby shark's Transformation"
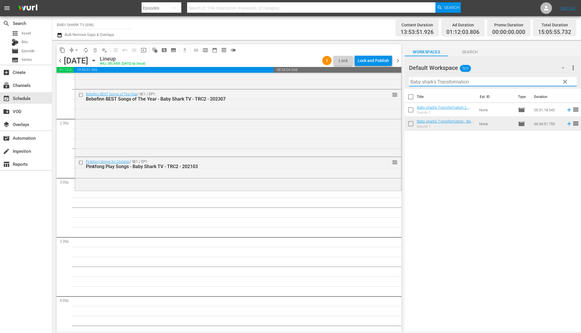
click at [425, 175] on div "Title Ext. ID Type Duration Baby shark's Transformation 2 - Baby Shark TV - TRC…" at bounding box center [492, 211] width 176 height 244
click at [488, 182] on div "Title Ext. ID Type Duration Baby shark's Transformation 2 - Baby Shark TV - TRC…" at bounding box center [492, 211] width 176 height 244
click at [526, 82] on input "Baby shark's Transformation" at bounding box center [493, 81] width 168 height 9
click at [528, 80] on input "Baby shark's Transformation" at bounding box center [493, 81] width 168 height 9
paste input "Fun with Phonics"
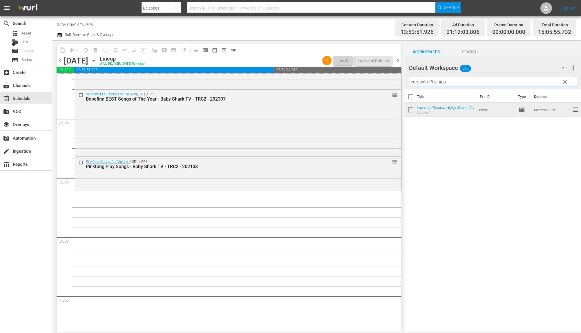
type input "Fun with Phonics"
click at [502, 161] on div "Title Ext. ID Type Duration Fun with Phonics - Baby Shark TV - TRC2 - 202401 Ep…" at bounding box center [492, 211] width 176 height 244
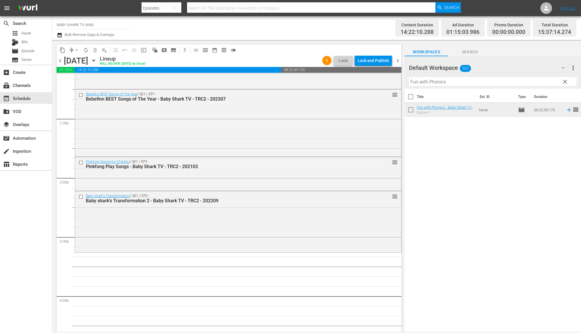
click at [564, 86] on button "clear" at bounding box center [564, 81] width 9 height 9
click at [565, 86] on input "Fun with Phonics" at bounding box center [493, 81] width 168 height 9
click at [565, 85] on input "Fun with Phonics" at bounding box center [493, 81] width 168 height 9
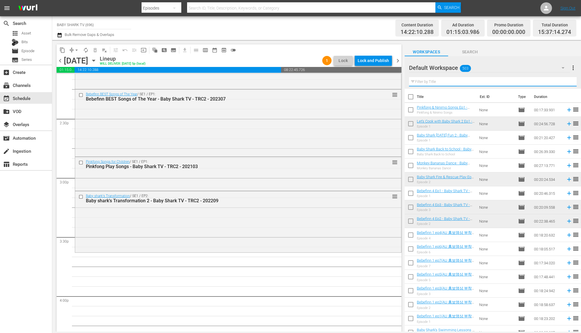
click at [550, 81] on input "text" at bounding box center [493, 81] width 168 height 9
click at [549, 80] on input "text" at bounding box center [493, 81] width 168 height 9
paste input "Dance Adventure ep2"
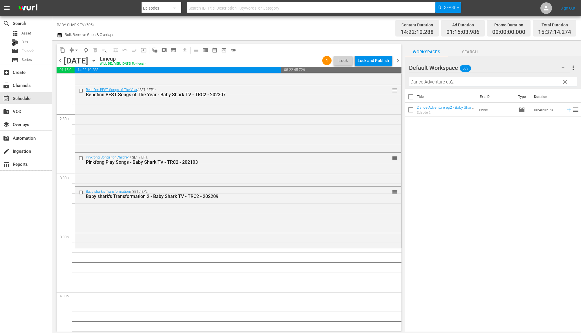
scroll to position [1680, 0]
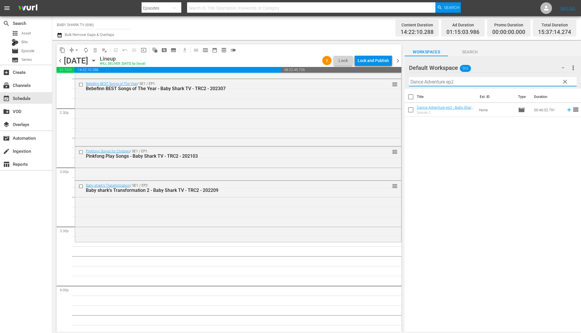
type input "Dance Adventure ep2"
click at [457, 166] on div "Title Ext. ID Type Duration Dance Adventure ep2 - Baby Shark TV - TRC2 - 202309…" at bounding box center [492, 211] width 176 height 244
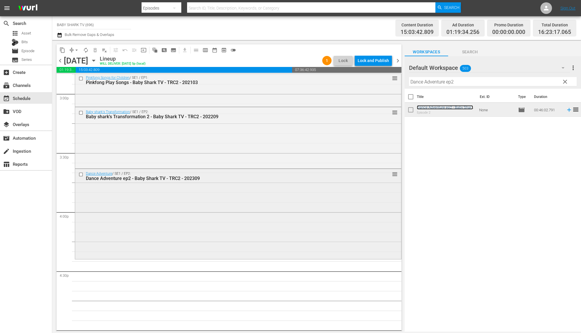
scroll to position [1792, 0]
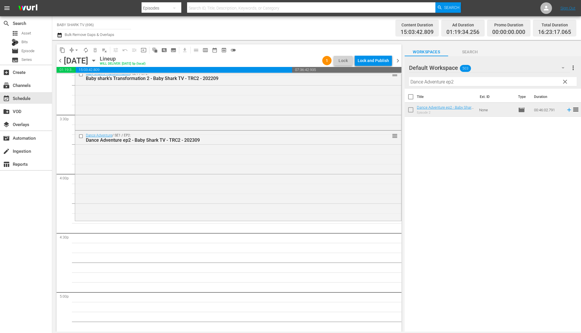
click at [517, 159] on div "Title Ext. ID Type Duration Dance Adventure ep2 - Baby Shark TV - TRC2 - 202309…" at bounding box center [492, 211] width 176 height 244
click at [563, 80] on span "clear" at bounding box center [564, 81] width 7 height 7
click at [563, 80] on input "Dance Adventure ep2" at bounding box center [493, 81] width 168 height 9
click at [563, 84] on input "Dance Adventure ep2" at bounding box center [493, 81] width 168 height 9
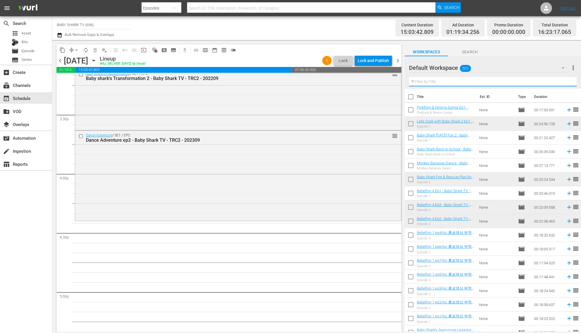
click at [557, 81] on input "text" at bounding box center [493, 81] width 168 height 9
paste input "Bebefinn 3"
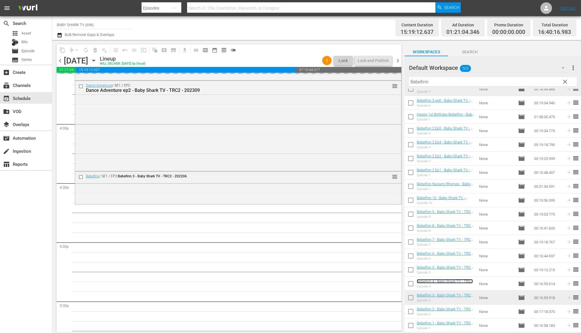
scroll to position [1846, 0]
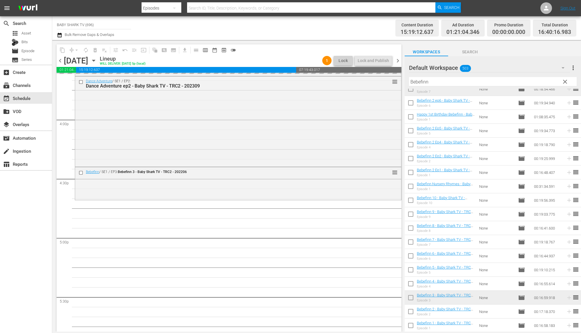
click at [515, 77] on input "Bebefinn" at bounding box center [493, 81] width 168 height 9
click at [509, 85] on input "Bebefinn" at bounding box center [493, 81] width 168 height 9
paste input "Pinkfong Dinosaur Musical Stories 2"
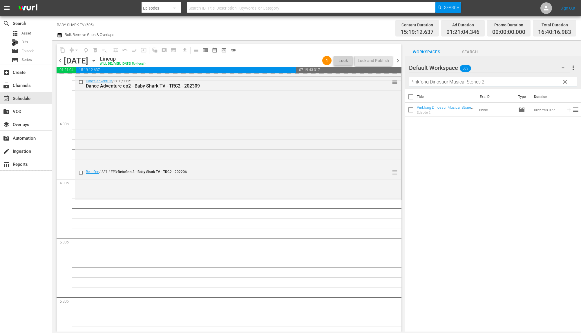
scroll to position [0, 0]
type input "Pinkfong Dinosaur Musical Stories 2"
click at [480, 153] on div "Title Ext. ID Type Duration Pinkfong Dinosaur Musical Stories 2 - Baby Shark TV…" at bounding box center [492, 211] width 176 height 244
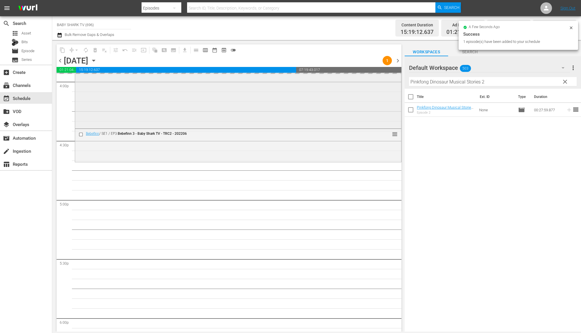
scroll to position [1893, 0]
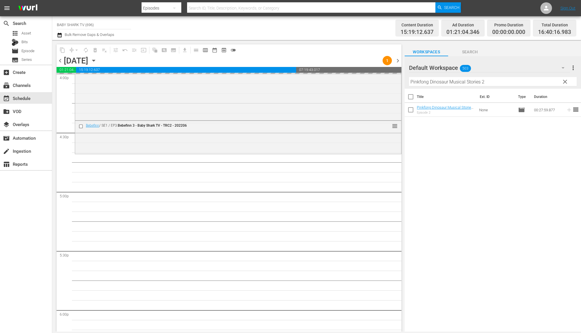
click at [487, 144] on div "Title Ext. ID Type Duration Pinkfong Dinosaur Musical Stories 2 - Baby Shark TV…" at bounding box center [492, 211] width 176 height 244
click at [459, 147] on div "Title Ext. ID Type Duration Pinkfong Dinosaur Musical Stories 2 - Baby Shark TV…" at bounding box center [492, 211] width 176 height 244
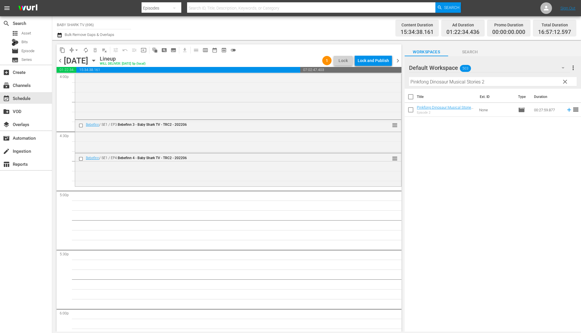
scroll to position [1895, 0]
click at [493, 158] on div "Title Ext. ID Type Duration Pinkfong Dinosaur Musical Stories 2 - Baby Shark TV…" at bounding box center [492, 211] width 176 height 244
click at [562, 83] on span "clear" at bounding box center [564, 81] width 7 height 7
click at [562, 83] on input "Pinkfong Dinosaur Musical Stories 2" at bounding box center [493, 81] width 168 height 9
click at [558, 83] on input "Pinkfong Dinosaur Musical Stories 2" at bounding box center [493, 81] width 168 height 9
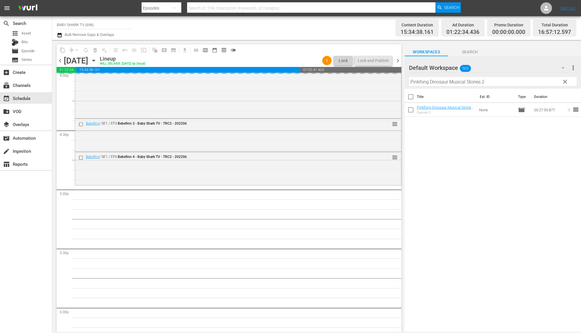
click at [557, 83] on input "Pinkfong Dinosaur Musical Stories 2" at bounding box center [493, 81] width 168 height 9
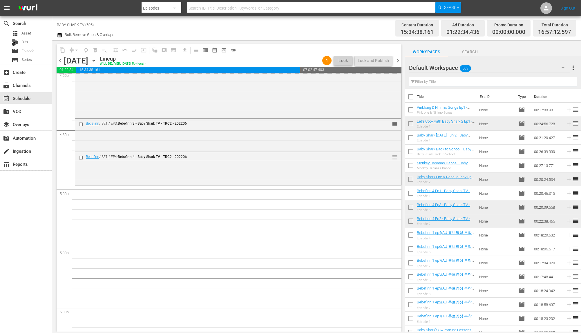
click at [557, 83] on input "text" at bounding box center [493, 81] width 168 height 9
paste input "Zoom Zoom Zoom with Baby Shark - Food with Baby Shark"
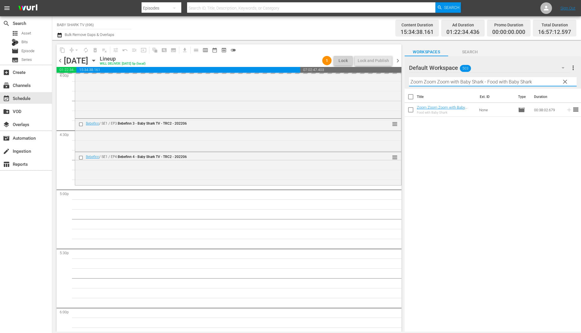
type input "Zoom Zoom Zoom with Baby Shark - Food with Baby Shark"
click at [471, 164] on div "Title Ext. ID Type Duration Zoom Zoom Zoom with Baby Shark - Food with Baby Sha…" at bounding box center [492, 211] width 176 height 244
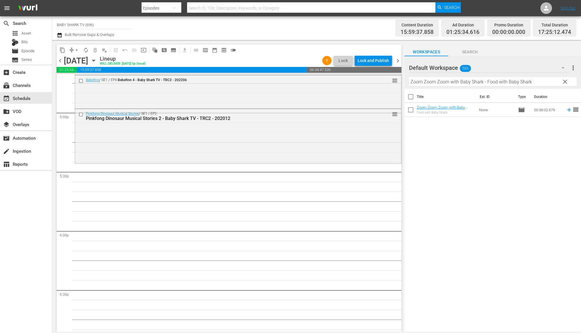
scroll to position [1969, 0]
drag, startPoint x: 432, startPoint y: 167, endPoint x: 433, endPoint y: 156, distance: 10.7
click at [432, 167] on div "Title Ext. ID Type Duration Zoom Zoom Zoom with Baby Shark - Food with Baby Sha…" at bounding box center [492, 211] width 176 height 244
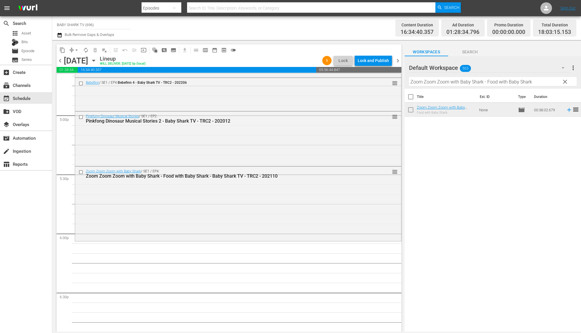
click at [563, 86] on button "clear" at bounding box center [564, 81] width 9 height 9
click at [564, 83] on input "Zoom Zoom Zoom with Baby Shark - Food with Baby Shark" at bounding box center [493, 81] width 168 height 9
click at [562, 83] on input "Zoom Zoom Zoom with Baby Shark - Food with Baby Shark" at bounding box center [493, 81] width 168 height 9
click at [555, 81] on input "Zoom Zoom Zoom with Baby Shark - Food with Baby Shark" at bounding box center [493, 81] width 168 height 9
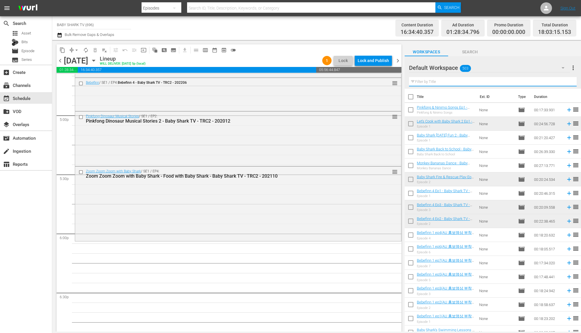
click at [553, 81] on input "text" at bounding box center [493, 81] width 168 height 9
click at [552, 81] on input "text" at bounding box center [493, 81] width 168 height 9
paste input "Peekaboo! Baby Shark Babysits"
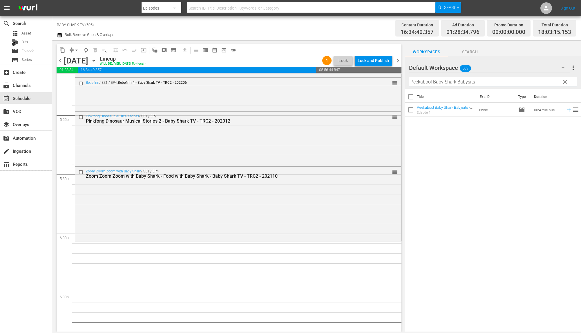
type input "Peekaboo! Baby Shark Babysits"
click at [550, 192] on div "Title Ext. ID Type Duration Peekaboo! Baby Shark Babysits - Baby Shark TV - TRC…" at bounding box center [492, 211] width 176 height 244
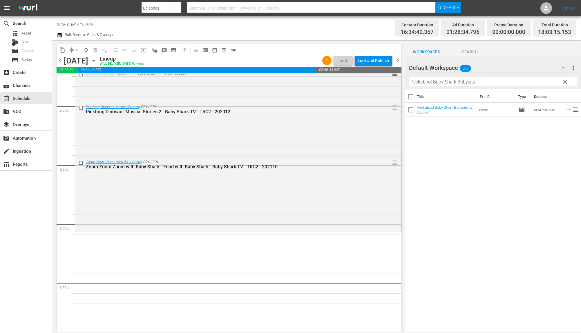
scroll to position [1979, 0]
click at [464, 182] on div "Title Ext. ID Type Duration Peekaboo! Baby Shark Babysits - Baby Shark TV - TRC…" at bounding box center [492, 211] width 176 height 244
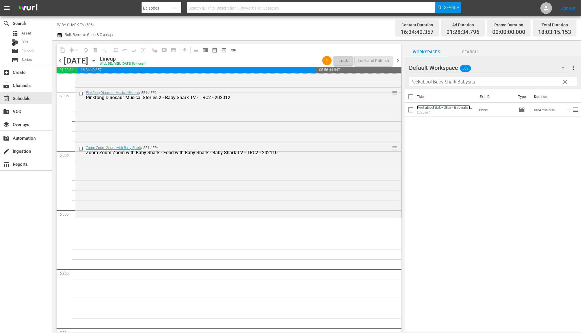
scroll to position [2026, 0]
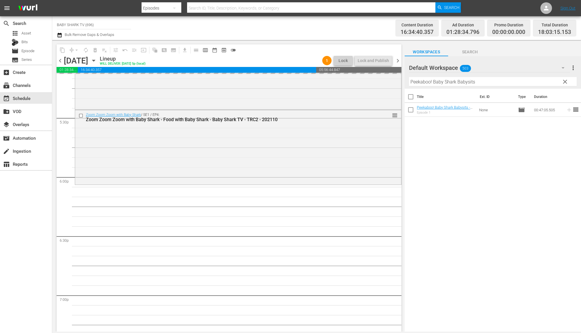
drag, startPoint x: 448, startPoint y: 107, endPoint x: 241, endPoint y: 13, distance: 227.0
click at [567, 83] on span "clear" at bounding box center [564, 81] width 7 height 7
click at [566, 83] on input "Peekaboo! Baby Shark Babysits" at bounding box center [493, 81] width 168 height 9
click at [563, 82] on input "Peekaboo! Baby Shark Babysits" at bounding box center [493, 81] width 168 height 9
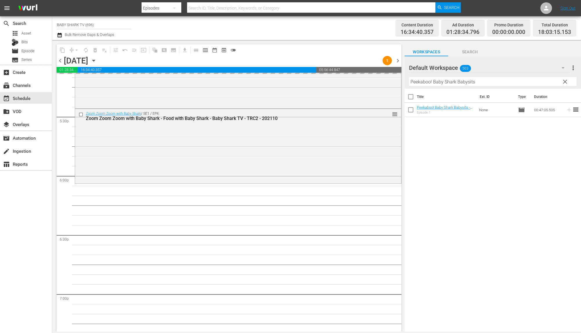
click at [563, 82] on input "Peekaboo! Baby Shark Babysits" at bounding box center [493, 81] width 168 height 9
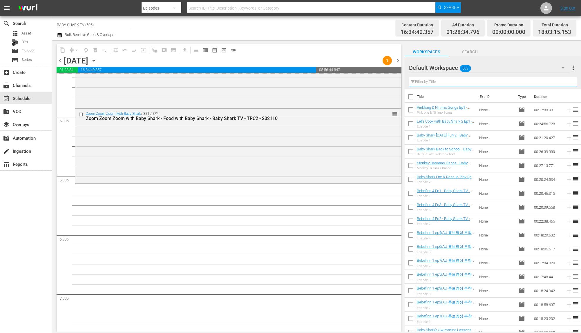
click at [562, 82] on input "text" at bounding box center [493, 81] width 168 height 9
paste input "Pinkfong Number Songs"
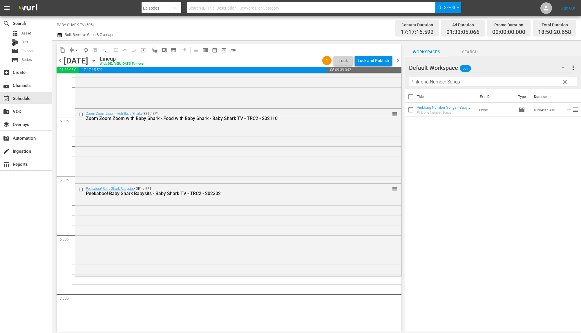
type input "Pinkfong Number Songs"
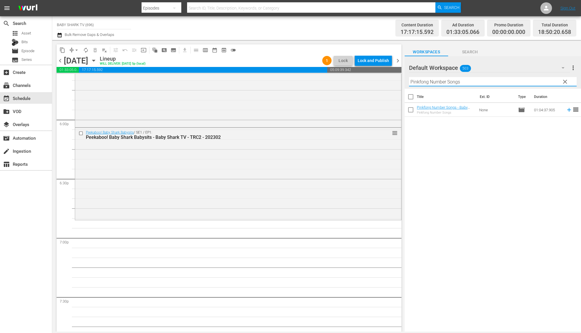
click at [472, 158] on div "Title Ext. ID Type Duration Pinkfong Number Songs - Baby Shark TV - TRC2 - 2021…" at bounding box center [492, 211] width 176 height 244
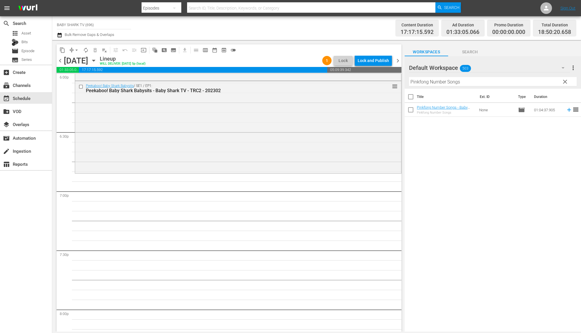
scroll to position [2130, 0]
click at [438, 149] on div "Title Ext. ID Type Duration Pinkfong Number Songs - Baby Shark TV - TRC2 - 2021…" at bounding box center [492, 211] width 176 height 244
drag, startPoint x: 452, startPoint y: 108, endPoint x: 249, endPoint y: 36, distance: 215.5
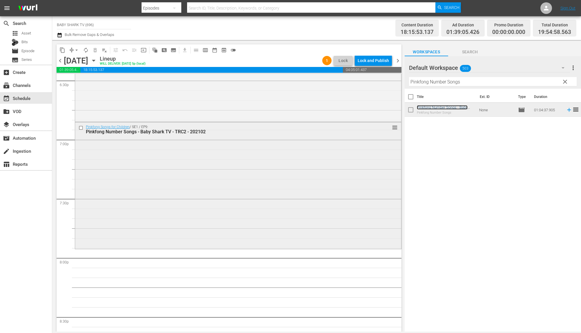
scroll to position [2231, 0]
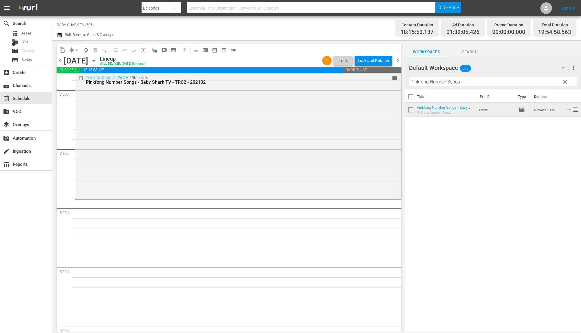
click at [489, 144] on div "Title Ext. ID Type Duration Pinkfong Number Songs - Baby Shark TV - TRC2 - 2021…" at bounding box center [492, 211] width 176 height 244
click at [564, 83] on span "clear" at bounding box center [564, 81] width 7 height 7
click at [564, 83] on input "Pinkfong Number Songs" at bounding box center [493, 81] width 168 height 9
click at [560, 83] on input "Pinkfong Number Songs" at bounding box center [493, 81] width 168 height 9
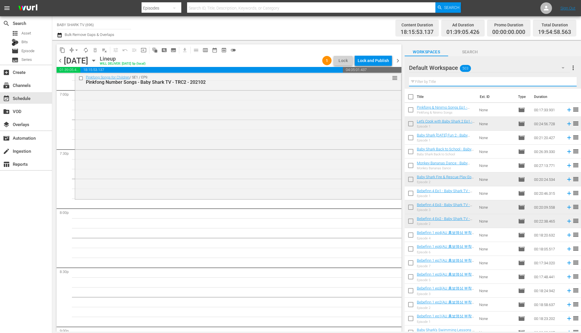
click at [559, 83] on input "text" at bounding box center [493, 81] width 168 height 9
paste input "Baby Shark Back to School"
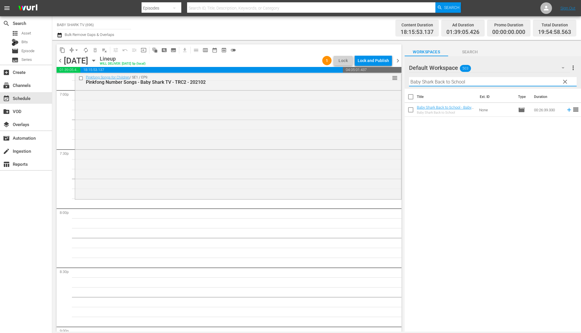
type input "Baby Shark Back to School"
click at [482, 135] on div "Title Ext. ID Type Duration Baby Shark Back to School - Baby Shark TV - TRC2 - …" at bounding box center [492, 211] width 176 height 244
drag, startPoint x: 441, startPoint y: 150, endPoint x: 439, endPoint y: 115, distance: 35.1
click at [441, 149] on div "Title Ext. ID Type Duration Baby Shark Back to School - Baby Shark TV - TRC2 - …" at bounding box center [492, 211] width 176 height 244
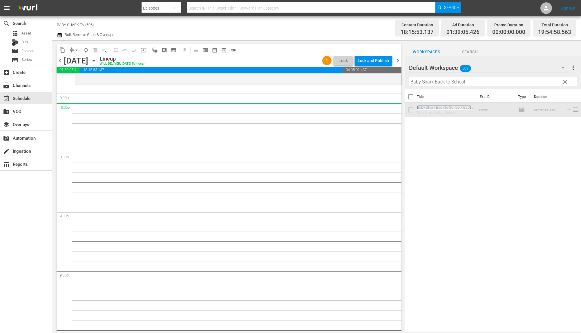
scroll to position [2346, 0]
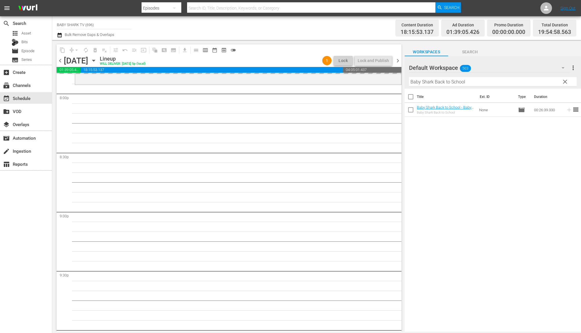
click at [566, 84] on span "clear" at bounding box center [564, 81] width 7 height 7
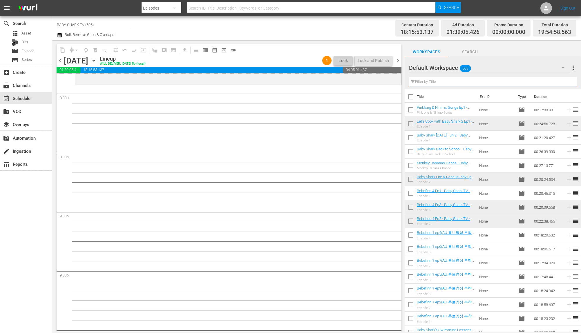
click at [561, 83] on input "text" at bounding box center [493, 81] width 168 height 9
click at [558, 83] on input "text" at bounding box center [493, 81] width 168 height 9
click at [557, 82] on input "text" at bounding box center [493, 81] width 168 height 9
paste input "Monkey Bananas Dance"
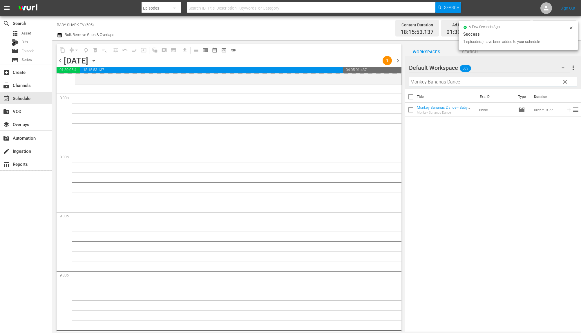
type input "Monkey Bananas Dance"
click at [489, 146] on div "Title Ext. ID Type Duration Monkey Bananas Dance - Baby Shark TV - TRC2 - 20250…" at bounding box center [492, 211] width 176 height 244
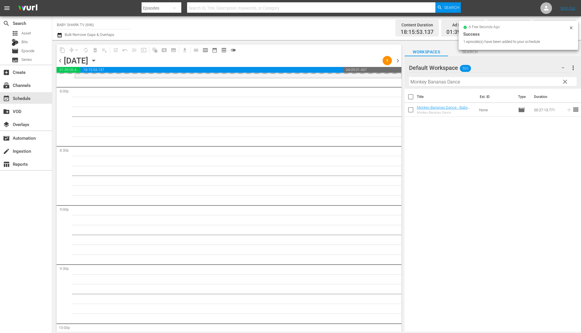
scroll to position [2353, 0]
click at [439, 157] on div "Title Ext. ID Type Duration Monkey Bananas Dance - Baby Shark TV - TRC2 - 20250…" at bounding box center [492, 211] width 176 height 244
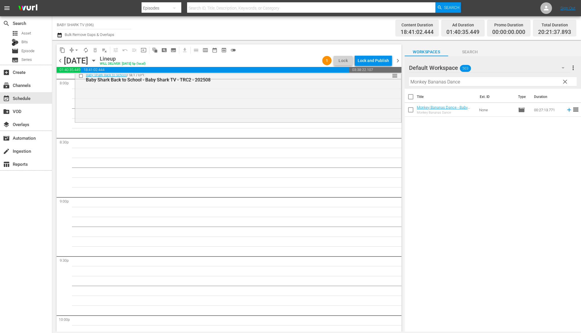
scroll to position [2265, 0]
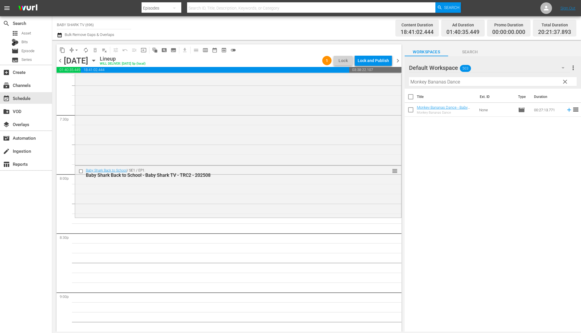
click at [473, 179] on div "Title Ext. ID Type Duration Monkey Bananas Dance - Baby Shark TV - TRC2 - 20250…" at bounding box center [492, 211] width 176 height 244
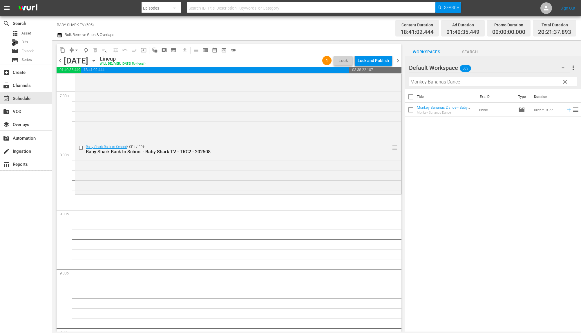
scroll to position [2298, 0]
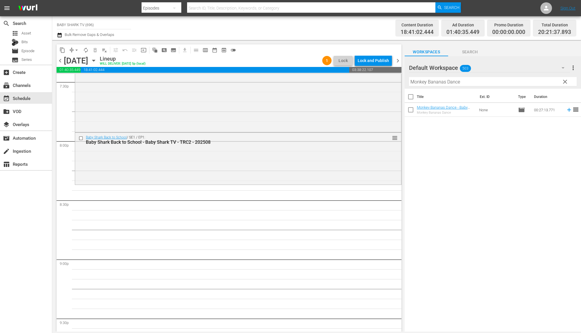
click at [501, 167] on div "Title Ext. ID Type Duration Monkey Bananas Dance - Baby Shark TV - TRC2 - 20250…" at bounding box center [492, 211] width 176 height 244
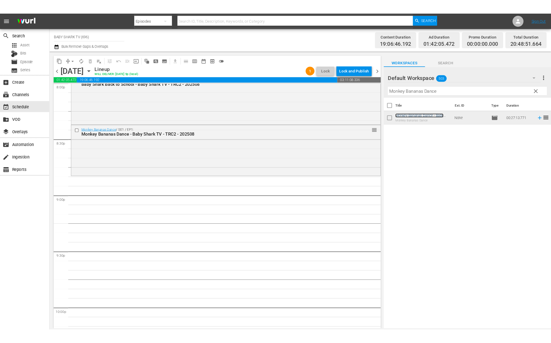
scroll to position [2413, 0]
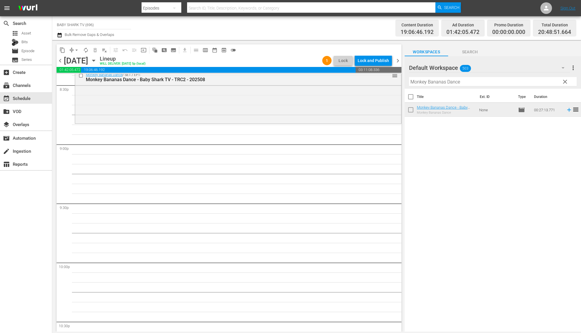
click at [470, 166] on div "Title Ext. ID Type Duration Monkey Bananas Dance - Baby Shark TV - TRC2 - 20250…" at bounding box center [492, 211] width 176 height 244
click at [564, 81] on span "clear" at bounding box center [564, 81] width 7 height 7
click at [555, 82] on input "Monkey Bananas Dance" at bounding box center [493, 81] width 168 height 9
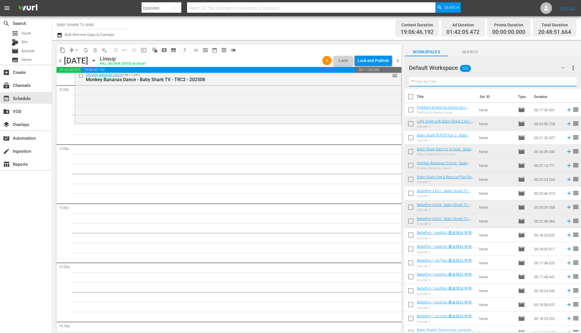
click at [462, 82] on input "text" at bounding box center [493, 81] width 168 height 9
paste input "Baby Shark Monthly 2"
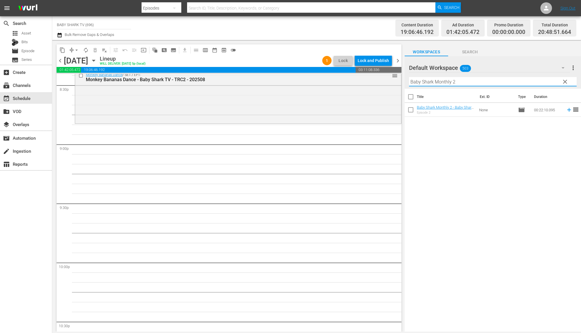
type input "Baby Shark Monthly 2"
drag, startPoint x: 550, startPoint y: 79, endPoint x: 555, endPoint y: 79, distance: 4.9
click at [552, 79] on input "Baby Shark Monthly 2" at bounding box center [493, 81] width 168 height 9
click at [564, 79] on span "clear" at bounding box center [564, 81] width 7 height 7
drag, startPoint x: 564, startPoint y: 79, endPoint x: 543, endPoint y: 81, distance: 20.6
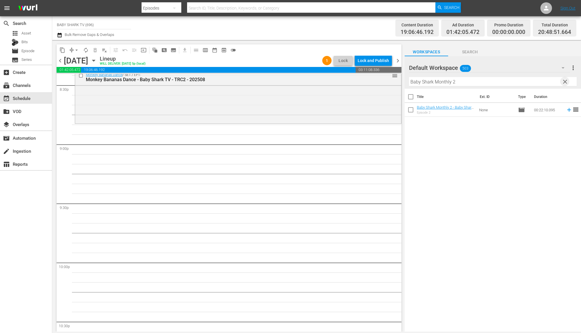
click at [564, 79] on input "Baby Shark Monthly 2" at bounding box center [493, 81] width 168 height 9
click at [544, 81] on input "Baby Shark Monthly 2" at bounding box center [493, 81] width 168 height 9
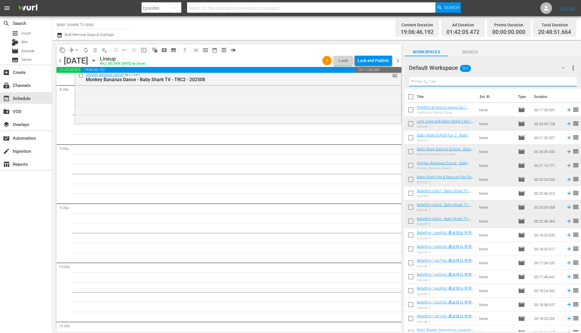
click at [543, 81] on input "text" at bounding box center [493, 81] width 168 height 9
paste input "Baby Shark Monthly 2"
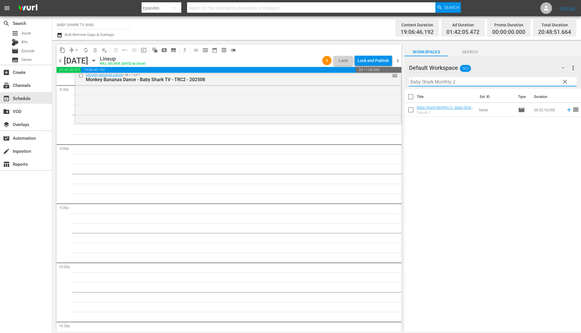
type input "Baby Shark Monthly 2"
click at [462, 162] on div "Title Ext. ID Type Duration Baby Shark Monthly 2 - Baby Shark TV - TRC2 - 20220…" at bounding box center [492, 211] width 176 height 244
click at [475, 157] on div "Title Ext. ID Type Duration Baby Shark Monthly 2 - Baby Shark TV - TRC2 - 20220…" at bounding box center [492, 211] width 176 height 244
drag, startPoint x: 557, startPoint y: 83, endPoint x: 564, endPoint y: 83, distance: 6.7
click at [563, 83] on div "Default Workspace 503 Default more_vert clear Filter by Title Baby Shark Monthl…" at bounding box center [492, 72] width 176 height 32
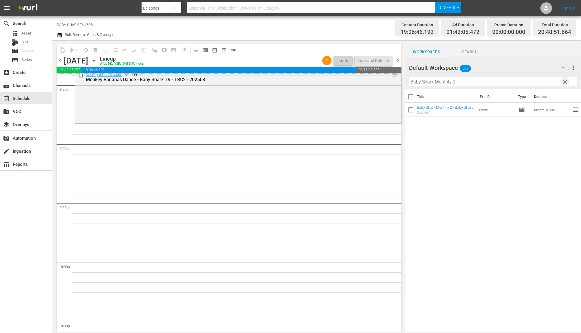
drag, startPoint x: 564, startPoint y: 83, endPoint x: 543, endPoint y: 82, distance: 21.5
click at [564, 83] on span "clear" at bounding box center [564, 81] width 7 height 7
click at [565, 83] on input "Baby Shark Monthly 2" at bounding box center [493, 81] width 168 height 9
click at [557, 83] on input "Baby Shark Monthly 2" at bounding box center [493, 81] width 168 height 9
click at [543, 82] on input "Baby Shark Monthly 2" at bounding box center [493, 81] width 168 height 9
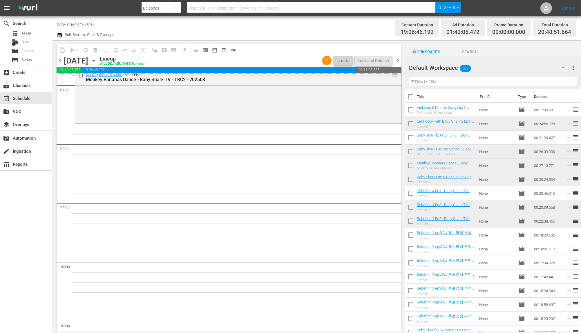
click at [543, 82] on input "text" at bounding box center [493, 81] width 168 height 9
paste input "Pinkfong Healthy Habits Songs 1"
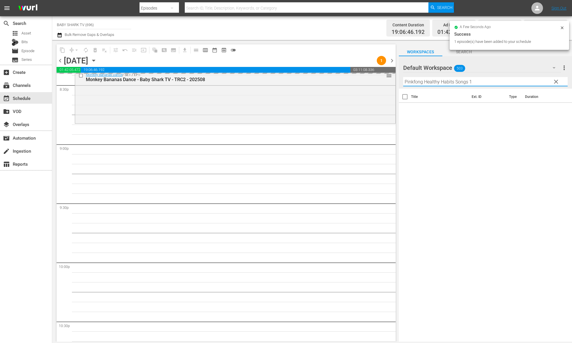
click at [463, 197] on div "Title Ext. ID Type Duration" at bounding box center [485, 216] width 173 height 254
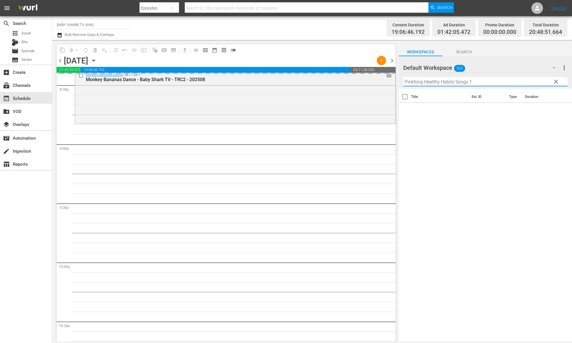
click at [489, 81] on input "Pinkfong Healthy Habits Songs 1" at bounding box center [485, 81] width 164 height 9
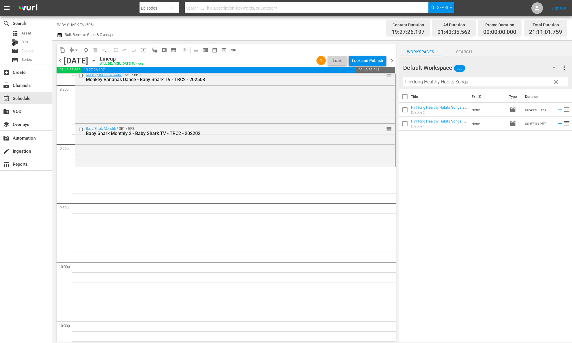
type input "Pinkfong Healthy Habits Songs"
click at [481, 144] on div "Title Ext. ID Type Duration Pinkfong Healthy Habits Songs 2 - Baby Shark TV - T…" at bounding box center [485, 216] width 173 height 254
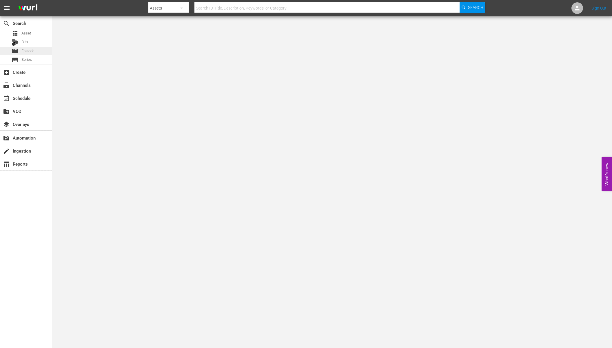
click at [27, 54] on div "movie Episode" at bounding box center [23, 51] width 23 height 8
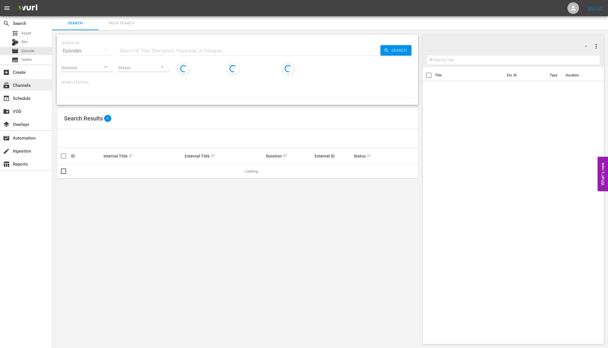
click at [30, 86] on div "subscriptions Channels" at bounding box center [16, 84] width 32 height 5
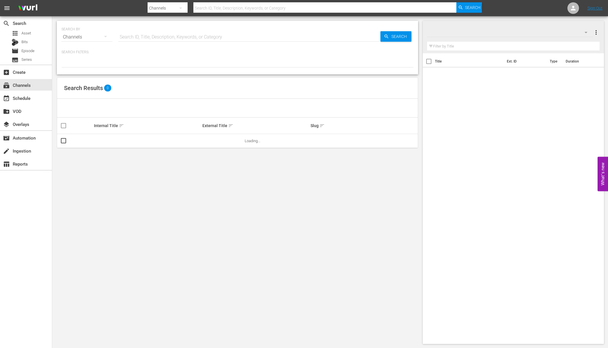
click at [117, 39] on div "SEARCH BY Search By Channels Search ID, Title, Description, Keywords, or Catego…" at bounding box center [237, 33] width 352 height 21
click at [120, 39] on input "text" at bounding box center [249, 37] width 262 height 14
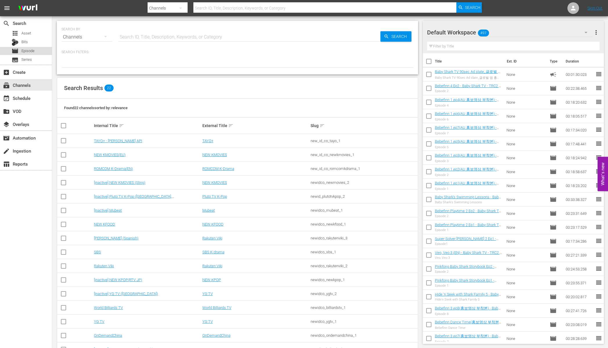
click at [28, 54] on span "Episode" at bounding box center [27, 51] width 13 height 6
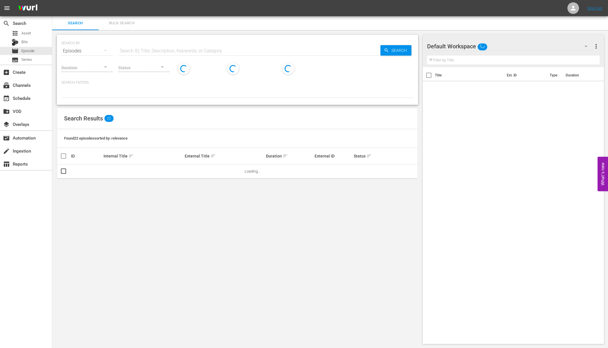
click at [157, 53] on input "text" at bounding box center [249, 51] width 262 height 14
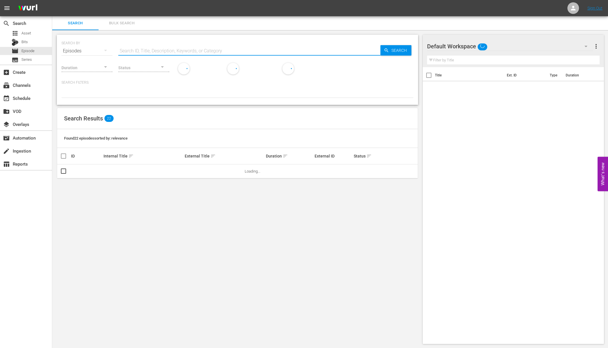
paste input "Bebefinn 4 Ep2"
type input "Bebefinn 4"
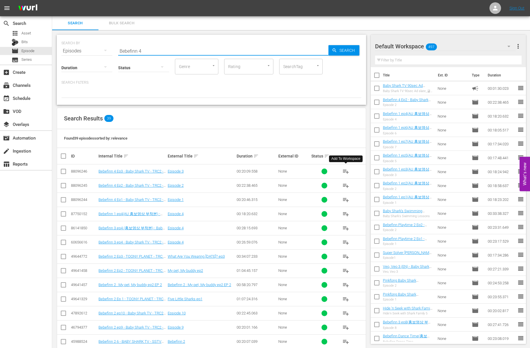
click at [347, 172] on span "playlist_add" at bounding box center [346, 171] width 7 height 7
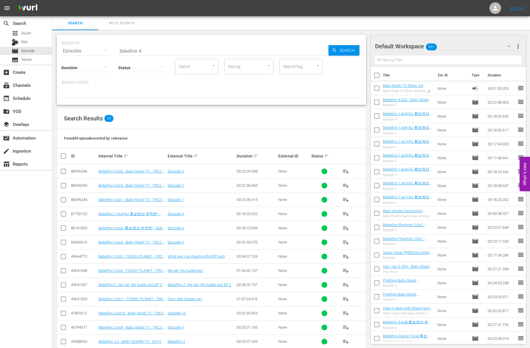
click at [435, 61] on input "text" at bounding box center [448, 60] width 147 height 9
click at [437, 61] on input "text" at bounding box center [448, 60] width 147 height 9
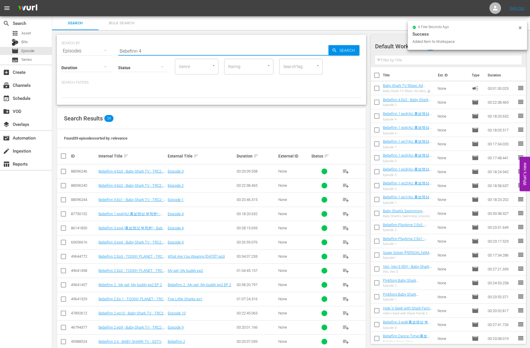
drag, startPoint x: 150, startPoint y: 48, endPoint x: 97, endPoint y: 47, distance: 53.1
click at [96, 47] on div "SEARCH BY Search By Episodes Search ID, Title, Description, Keywords, or Catego…" at bounding box center [211, 47] width 300 height 21
click at [405, 68] on th "Title" at bounding box center [409, 75] width 52 height 16
click at [410, 64] on input "text" at bounding box center [448, 60] width 147 height 9
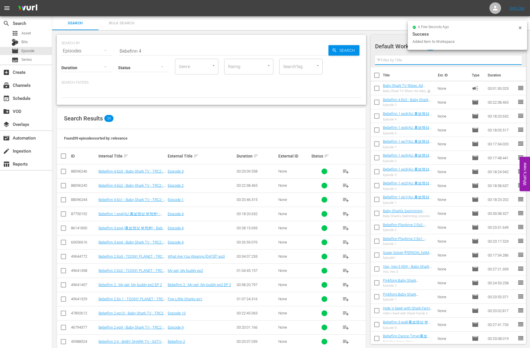
paste input "Bebefinn 4"
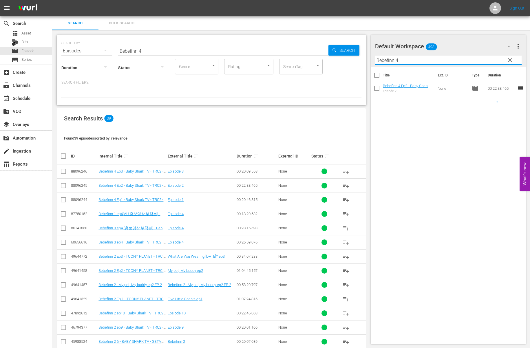
click at [281, 117] on div "Search Results 39" at bounding box center [211, 118] width 309 height 21
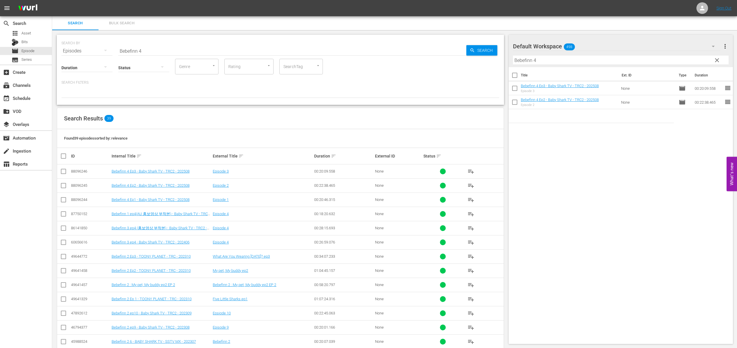
click at [383, 119] on div "Search Results 39" at bounding box center [280, 118] width 447 height 21
click at [470, 202] on span "playlist_add" at bounding box center [471, 200] width 7 height 7
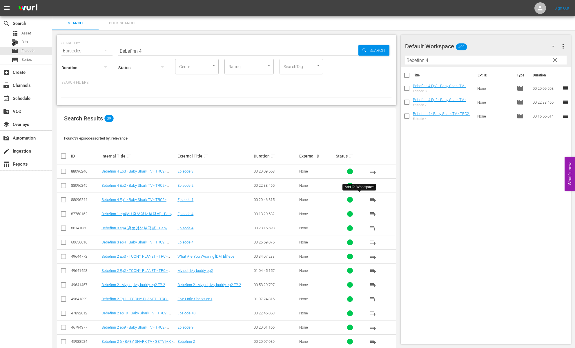
click at [506, 179] on div "Title Ext. ID Type Duration Bebefinn 4 Ep3 - Baby Shark TV - TRC2 - 202508 Epis…" at bounding box center [486, 204] width 170 height 275
click at [241, 130] on div "Found 39 episodes sorted by: relevance" at bounding box center [226, 138] width 339 height 19
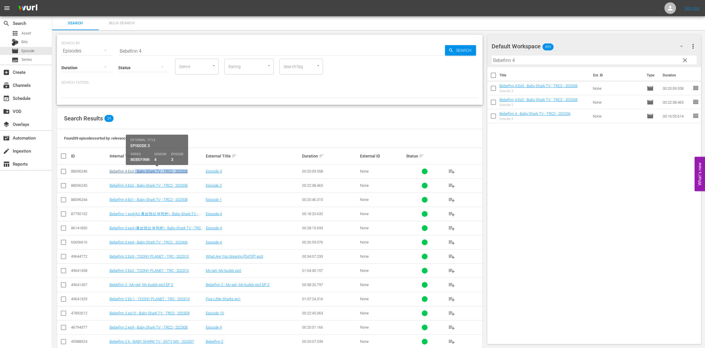
drag, startPoint x: 192, startPoint y: 171, endPoint x: 135, endPoint y: 171, distance: 57.1
click at [135, 171] on div "Bebefinn 4 Ep3 - Baby Shark TV - TRC2 - 202508" at bounding box center [157, 171] width 94 height 4
copy link "- Baby Shark TV - TRC2 - 202508"
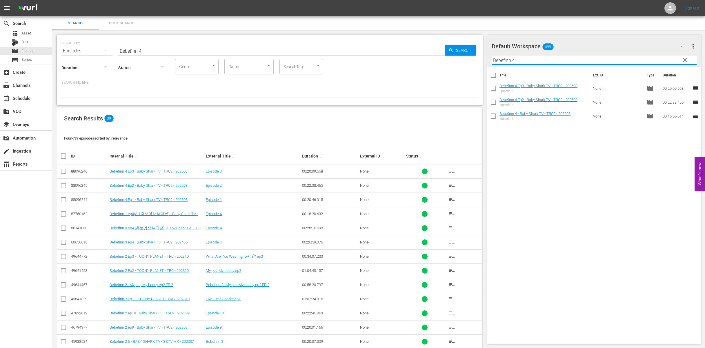
click at [562, 61] on input "Bebefinn 4" at bounding box center [594, 60] width 205 height 9
paste input "- Baby Shark TV - TRC2 - 202508"
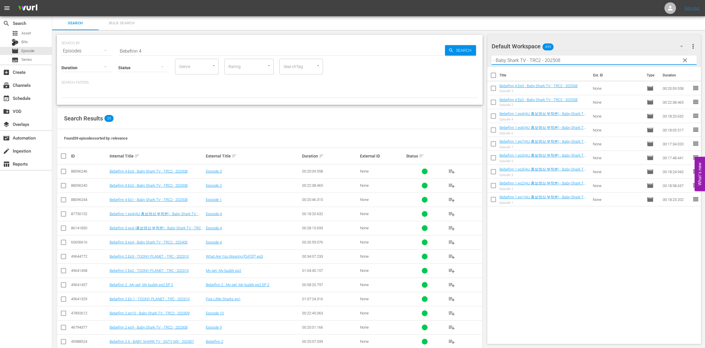
type input "- Baby Shark TV - TRC2 - 202508"
click at [274, 90] on div at bounding box center [269, 93] width 417 height 10
click at [612, 59] on input "- Baby Shark TV - TRC2 - 202508" at bounding box center [594, 60] width 205 height 9
click at [179, 57] on input "Bebefinn 4" at bounding box center [281, 51] width 327 height 14
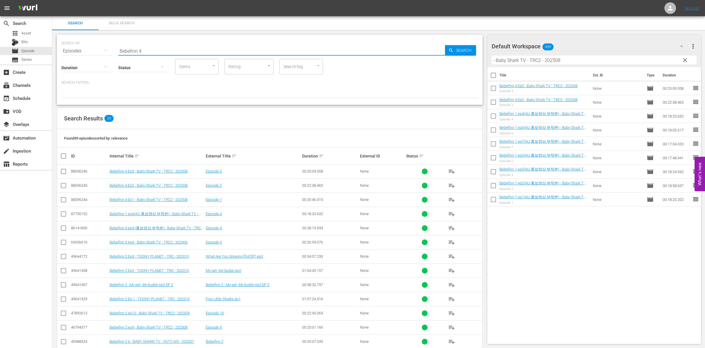
click at [181, 53] on input "Bebefinn 4" at bounding box center [281, 51] width 327 height 14
paste input "- Baby Shark TV - TRC2 - 202508"
type input "- Baby Shark TV - TRC2 - 202508"
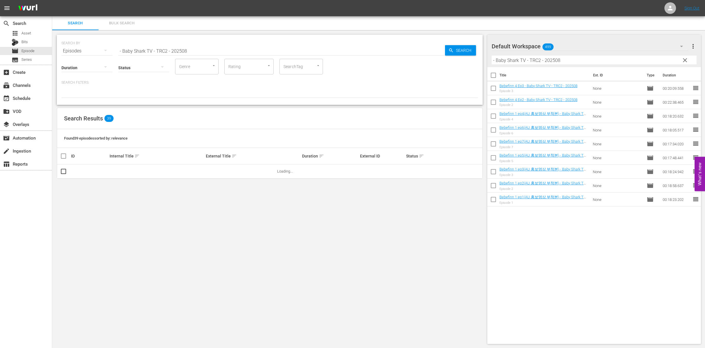
click at [323, 98] on div at bounding box center [269, 93] width 417 height 10
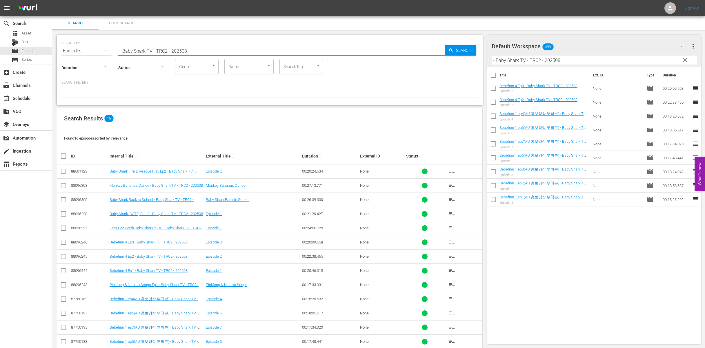
click at [223, 56] on input "- Baby Shark TV - TRC2 - 202508" at bounding box center [281, 51] width 327 height 14
click at [453, 53] on div "Search" at bounding box center [460, 50] width 31 height 10
click at [63, 170] on input "checkbox" at bounding box center [63, 172] width 7 height 7
checkbox input "true"
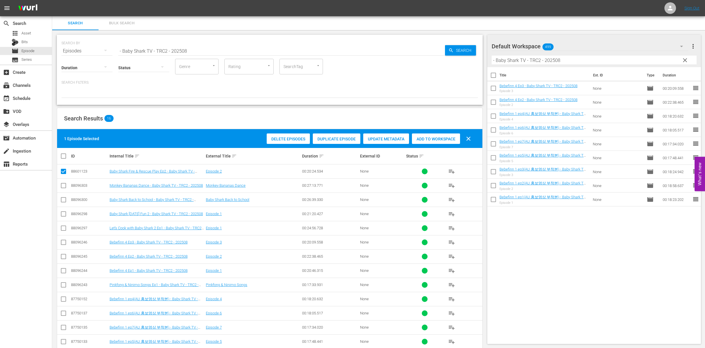
click at [63, 186] on input "checkbox" at bounding box center [63, 186] width 7 height 7
checkbox input "true"
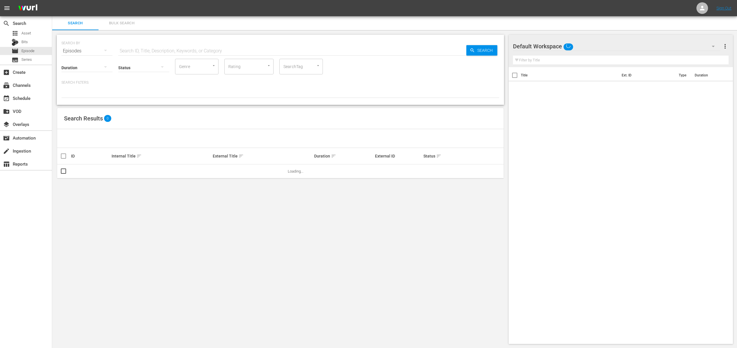
click at [215, 49] on input "text" at bounding box center [292, 51] width 348 height 14
paste input "- Baby Shark TV - TRC2 - 202508"
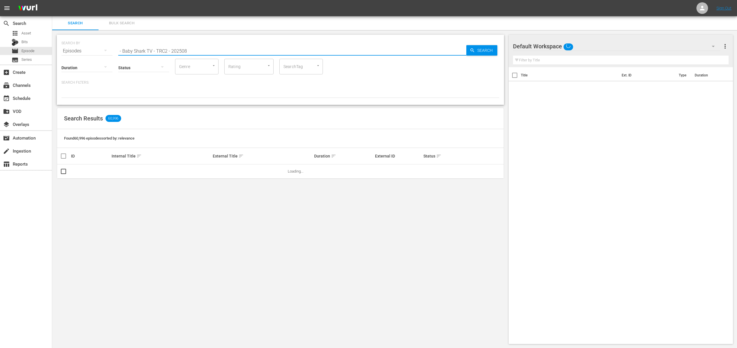
type input "- Baby Shark TV - TRC2 - 202508"
click at [205, 110] on div "Search Results 60,996" at bounding box center [280, 118] width 447 height 21
click at [226, 53] on input "- Baby Shark TV - TRC2 - 202508" at bounding box center [292, 51] width 348 height 14
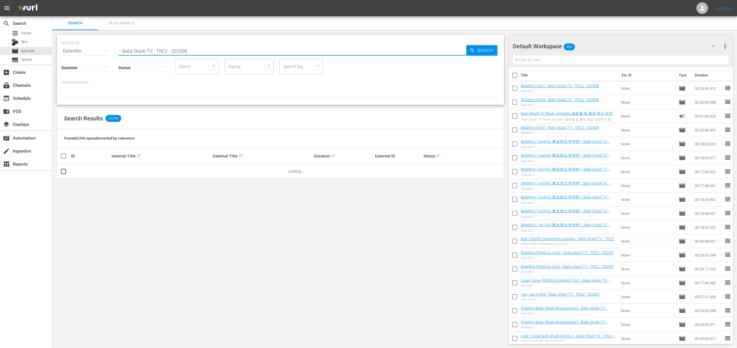
click at [424, 95] on div at bounding box center [280, 93] width 438 height 10
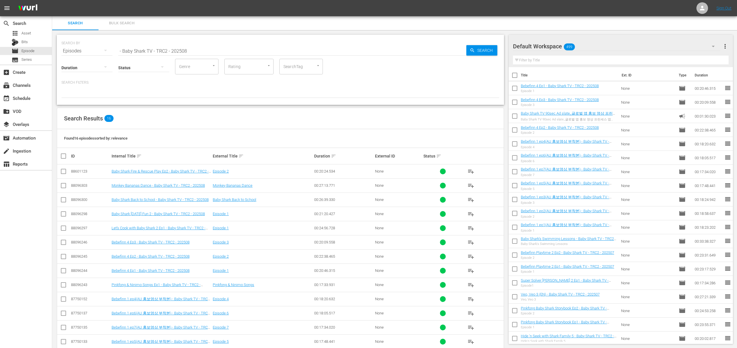
scroll to position [10, 0]
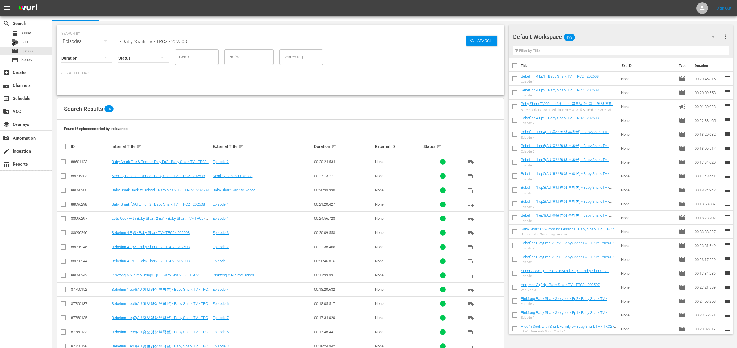
click at [554, 53] on input "text" at bounding box center [621, 50] width 216 height 9
paste input "- Baby Shark TV - TRC2 - 202508"
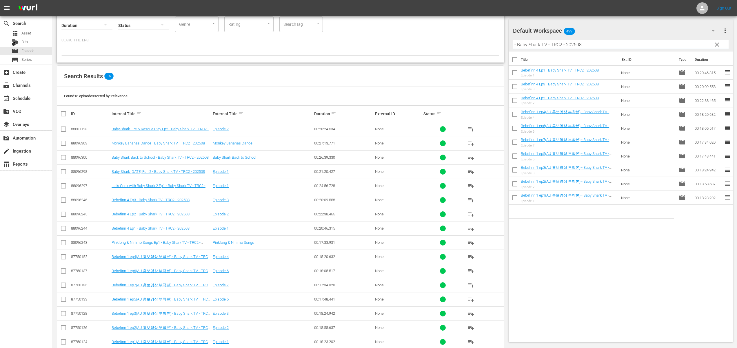
scroll to position [54, 0]
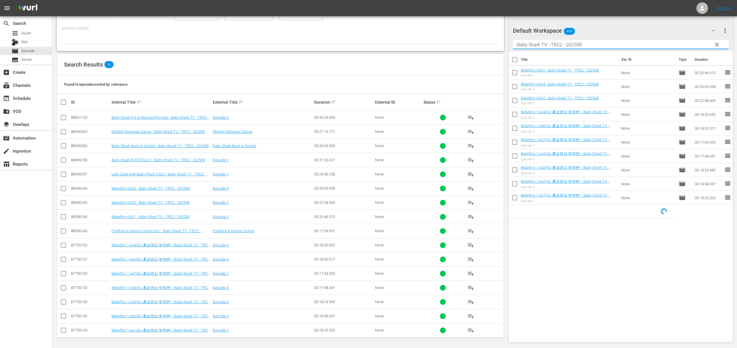
type input "- Baby Shark TV - TRC2 - 202508"
click at [64, 231] on input "checkbox" at bounding box center [63, 232] width 7 height 7
checkbox input "true"
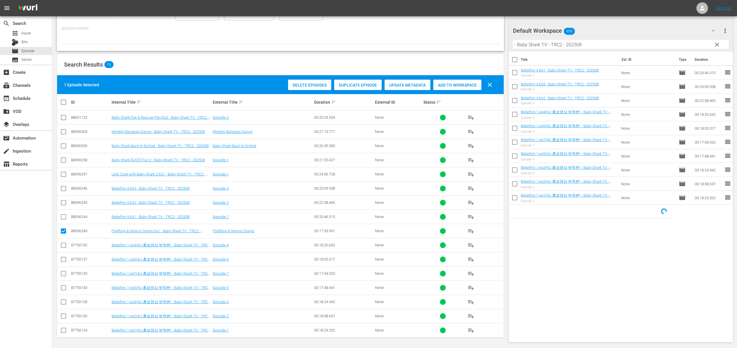
click at [62, 172] on input "checkbox" at bounding box center [63, 175] width 7 height 7
checkbox input "true"
click at [62, 162] on input "checkbox" at bounding box center [63, 161] width 7 height 7
checkbox input "true"
click at [63, 145] on input "checkbox" at bounding box center [63, 147] width 7 height 7
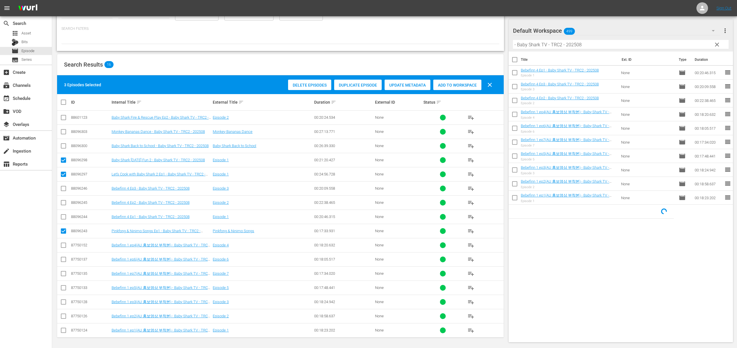
checkbox input "true"
click at [63, 132] on input "checkbox" at bounding box center [63, 133] width 7 height 7
checkbox input "true"
click at [63, 119] on input "checkbox" at bounding box center [63, 118] width 7 height 7
checkbox input "true"
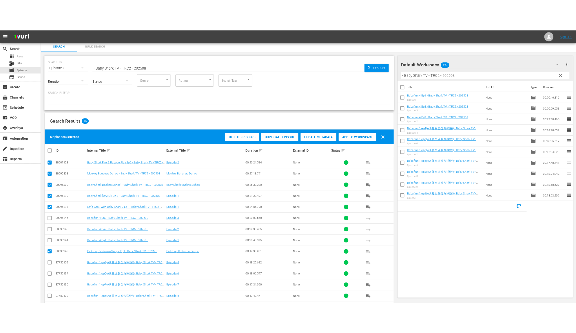
scroll to position [0, 0]
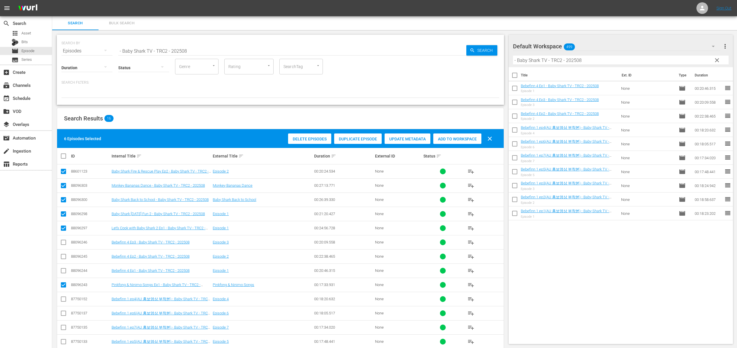
click at [426, 111] on div "Search Results 16" at bounding box center [280, 118] width 447 height 21
click at [234, 112] on div "Search Results 16" at bounding box center [280, 118] width 447 height 21
click at [225, 119] on div "Search Results 16" at bounding box center [280, 118] width 447 height 21
click at [471, 140] on span "Add to Workspace" at bounding box center [457, 139] width 48 height 5
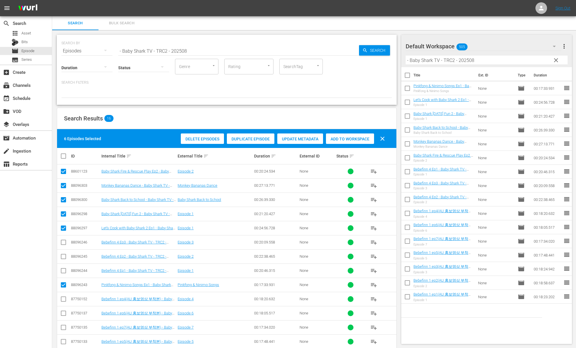
click at [508, 26] on div "Search Bulk Search" at bounding box center [314, 23] width 524 height 14
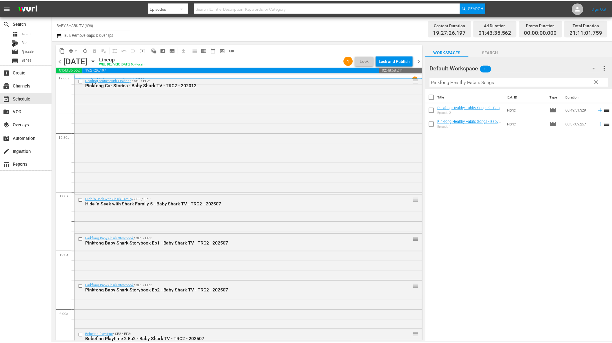
scroll to position [2413, 0]
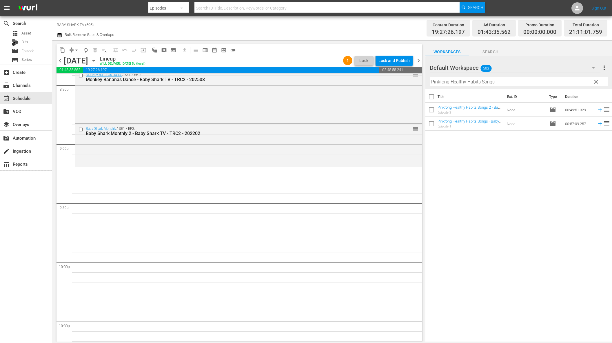
click at [489, 167] on div "Title Ext. ID Type Duration Pinkfong Healthy Habits Songs 2 - Baby Shark TV - T…" at bounding box center [519, 216] width 187 height 254
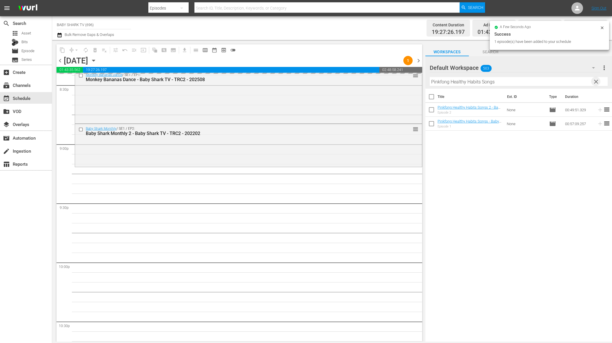
click at [551, 82] on span "clear" at bounding box center [596, 81] width 7 height 7
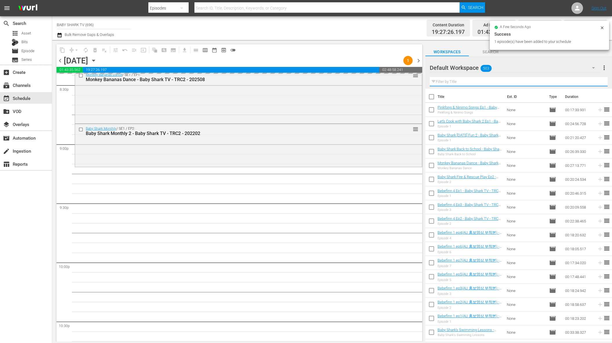
click at [551, 82] on input "text" at bounding box center [519, 81] width 178 height 9
paste input "Baby Shark's WHY Songs"
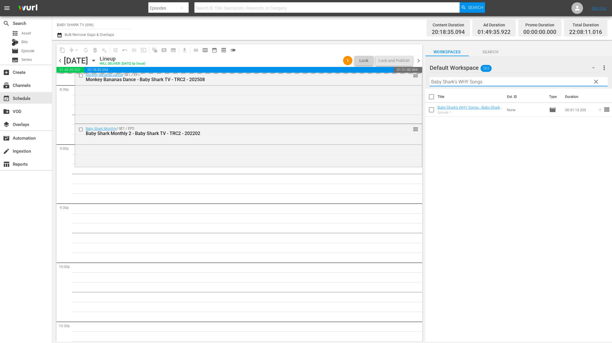
type input "Baby Shark's WHY Songs"
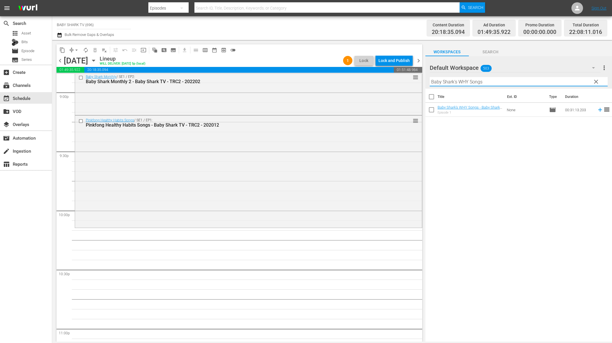
scroll to position [2475, 0]
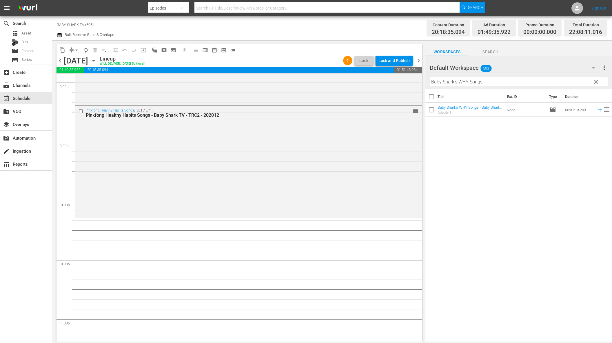
click at [520, 179] on div "Title Ext. ID Type Duration Baby Shark's WHY Songs - Baby Shark TV - TRC2 - 202…" at bounding box center [519, 216] width 187 height 254
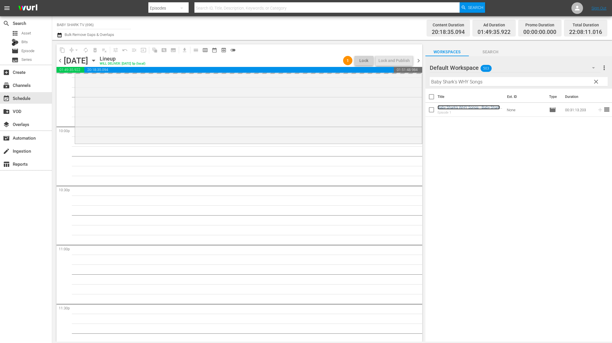
scroll to position [2558, 0]
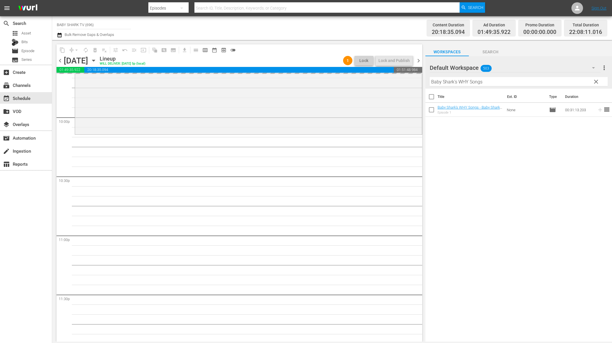
click at [551, 83] on span "clear" at bounding box center [596, 81] width 7 height 7
click at [551, 83] on input "Baby Shark's WHY Songs" at bounding box center [519, 81] width 178 height 9
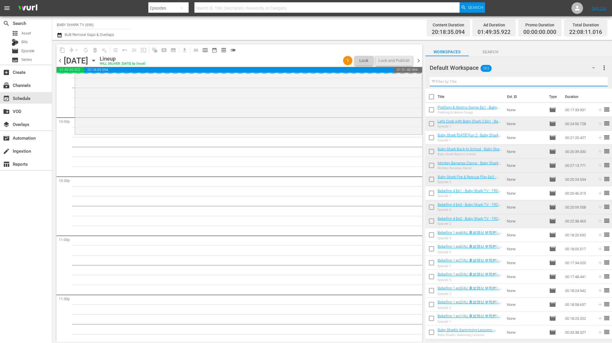
click at [551, 83] on input "text" at bounding box center [519, 81] width 178 height 9
paste input "Pinkfong Car Mechanic ep1"
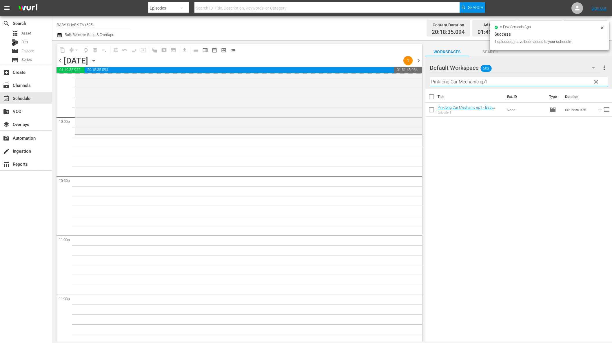
type input "Pinkfong Car Mechanic ep1"
click at [551, 54] on div "Workspaces Search" at bounding box center [519, 51] width 187 height 12
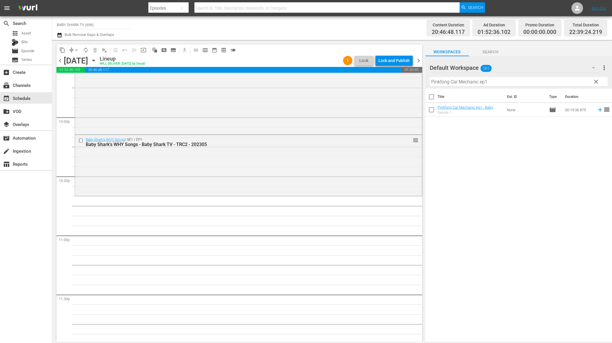
click at [495, 132] on div "Title Ext. ID Type Duration Pinkfong Car Mechanic ep1 - Baby Shark TV - TRC2 - …" at bounding box center [519, 216] width 187 height 254
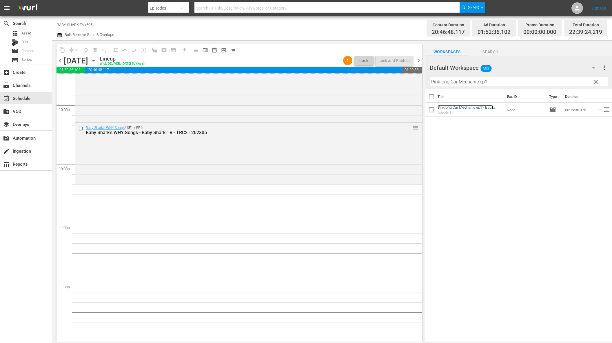
scroll to position [2570, 0]
click at [551, 87] on div "Filter by Title Pinkfong Car Mechanic ep1" at bounding box center [519, 82] width 178 height 14
click at [551, 85] on span "clear" at bounding box center [596, 81] width 7 height 7
click at [551, 84] on input "Pinkfong Car Mechanic ep1" at bounding box center [519, 81] width 178 height 9
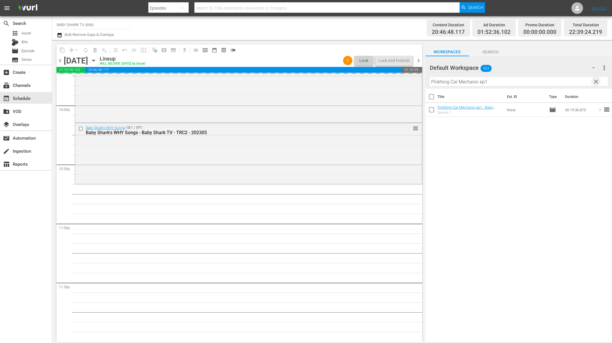
click at [551, 84] on input "Pinkfong Car Mechanic ep1" at bounding box center [519, 81] width 178 height 9
click at [551, 84] on input "text" at bounding box center [519, 81] width 178 height 9
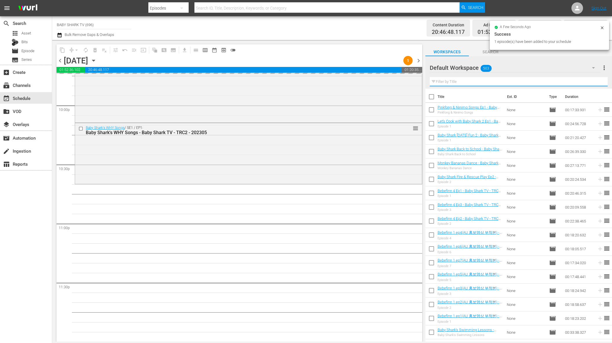
paste input "Baby Shark's Day at Home & School"
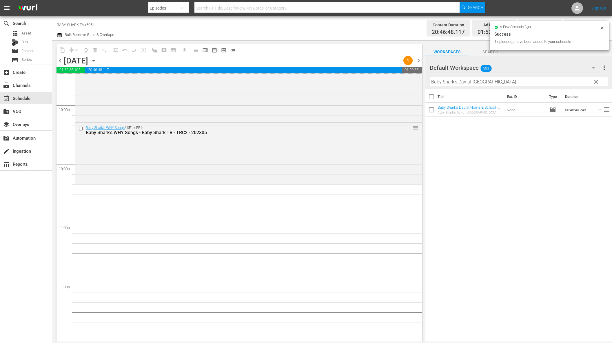
click at [551, 163] on div "Title Ext. ID Type Duration Baby Shark's Day at Home & School - Baby Shark TV -…" at bounding box center [519, 216] width 187 height 254
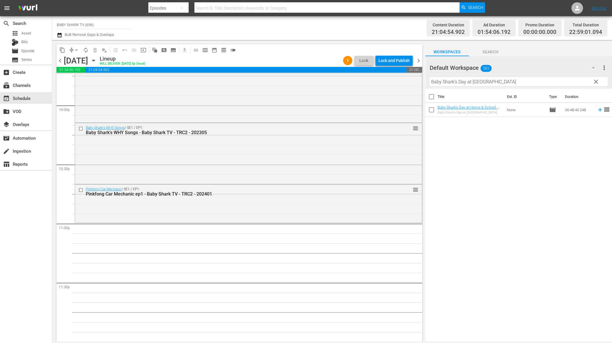
click at [512, 148] on div "Title Ext. ID Type Duration Baby Shark's Day at Home & School - Baby Shark TV -…" at bounding box center [519, 216] width 187 height 254
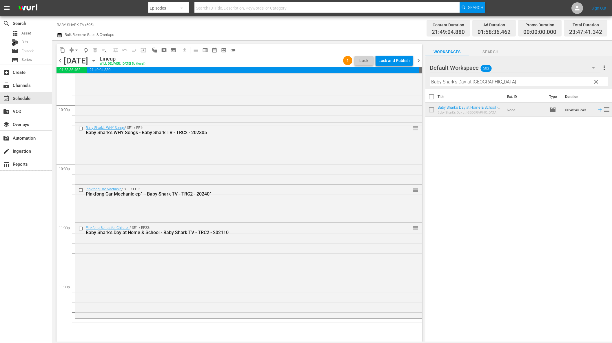
click at [225, 244] on div "Pinkfong Songs for Children / SE1 / EP23: Baby Shark's Day at Home & School - B…" at bounding box center [248, 270] width 347 height 94
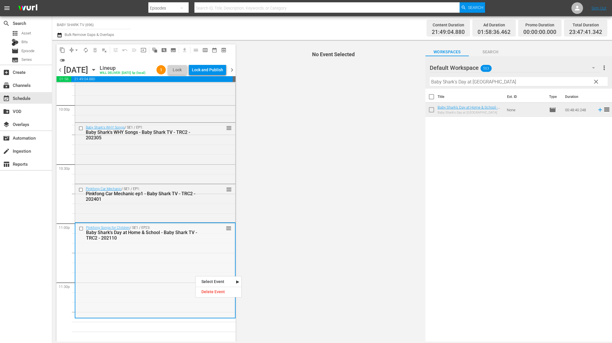
scroll to position [2589, 0]
click at [218, 295] on div "Delete Event" at bounding box center [219, 292] width 46 height 8
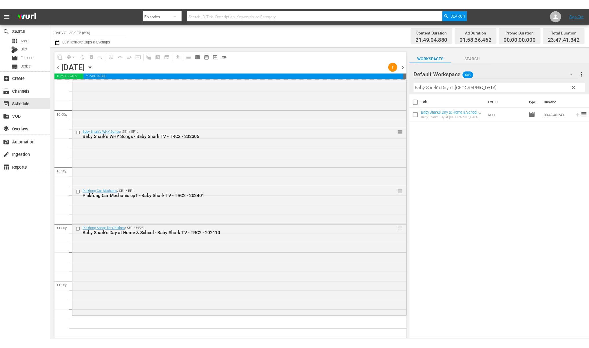
scroll to position [2570, 0]
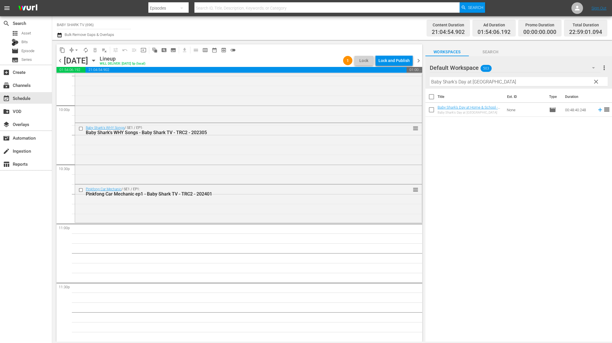
click at [546, 82] on input "Baby Shark's Day at Home & School" at bounding box center [519, 81] width 178 height 9
click at [546, 86] on input "Baby Shark's Day at Home & School" at bounding box center [519, 81] width 178 height 9
paste input "Pinkfong Police Game Ep1"
type input "Pinkfong Police Game Ep1"
click at [512, 161] on div "Title Ext. ID Type Duration Pinkfong Police Game Ep1 - Baby Shark TV - TRC2 - 2…" at bounding box center [519, 216] width 187 height 254
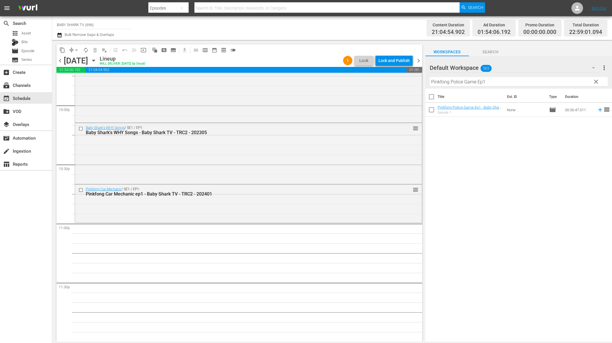
click at [482, 149] on div "Title Ext. ID Type Duration Pinkfong Police Game Ep1 - Baby Shark TV - TRC2 - 2…" at bounding box center [519, 216] width 187 height 254
click at [480, 133] on div "Title Ext. ID Type Duration Pinkfong Police Game Ep1 - Baby Shark TV - TRC2 - 2…" at bounding box center [519, 216] width 187 height 254
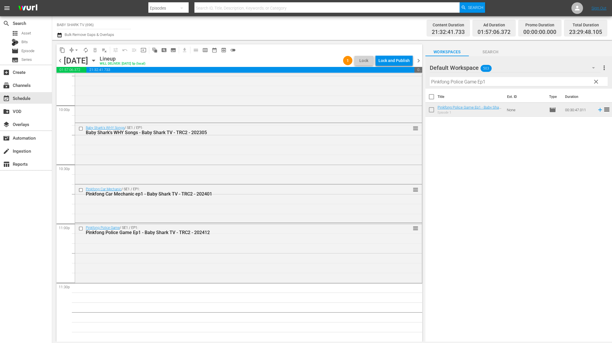
click at [469, 186] on div "Title Ext. ID Type Duration Pinkfong Police Game Ep1 - Baby Shark TV - TRC2 - 2…" at bounding box center [519, 216] width 187 height 254
click at [551, 80] on button "clear" at bounding box center [595, 81] width 9 height 9
click at [551, 80] on input "Pinkfong Police Game Ep1" at bounding box center [519, 81] width 178 height 9
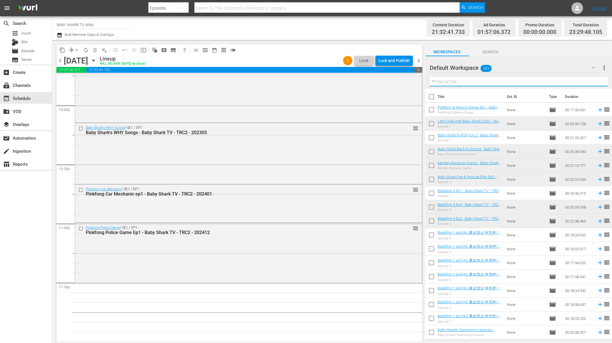
paste input "Fun Rhyming Songs"
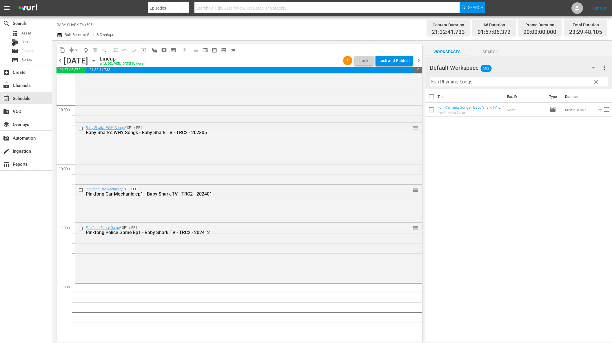
type input "Fun Rhyming Songs"
click at [551, 138] on div "Title Ext. ID Type Duration Fun Rhyming Songs - Baby Shark TV - TRC2 - 202201 F…" at bounding box center [519, 216] width 187 height 254
drag, startPoint x: 572, startPoint y: 134, endPoint x: 449, endPoint y: 115, distance: 124.1
click at [551, 136] on div "Title Ext. ID Type Duration Fun Rhyming Songs - Baby Shark TV - TRC2 - 202201 F…" at bounding box center [519, 216] width 187 height 254
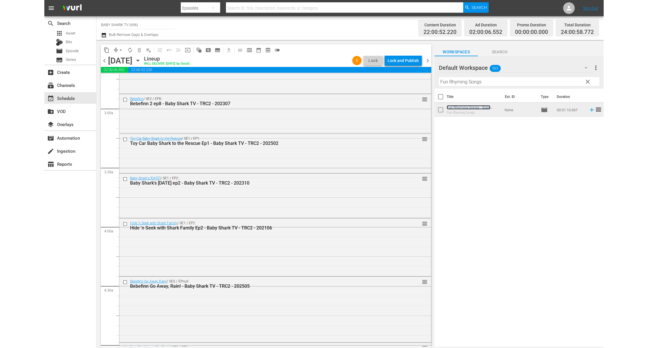
scroll to position [0, 0]
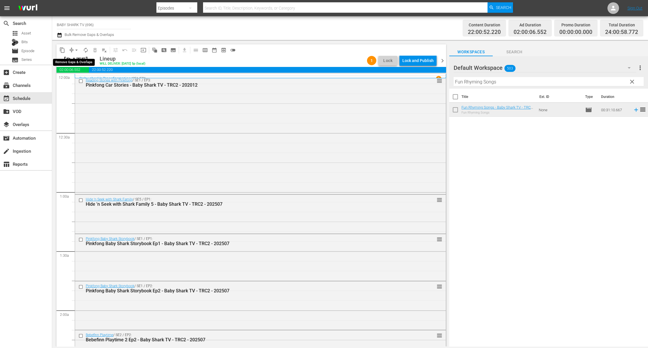
click at [78, 52] on span "arrow_drop_down" at bounding box center [77, 50] width 6 height 6
click at [75, 61] on li "Align to Midnight" at bounding box center [76, 62] width 61 height 10
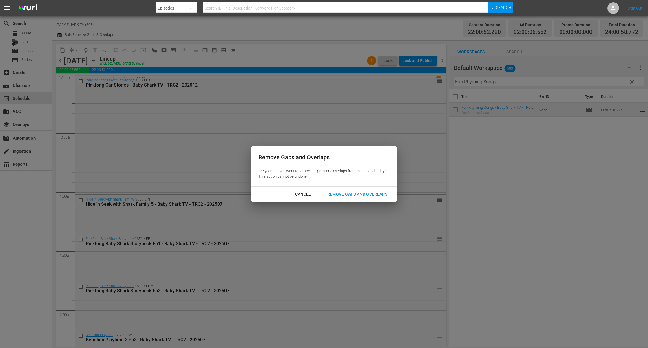
click at [374, 197] on div "Remove Gaps and Overlaps" at bounding box center [357, 194] width 69 height 7
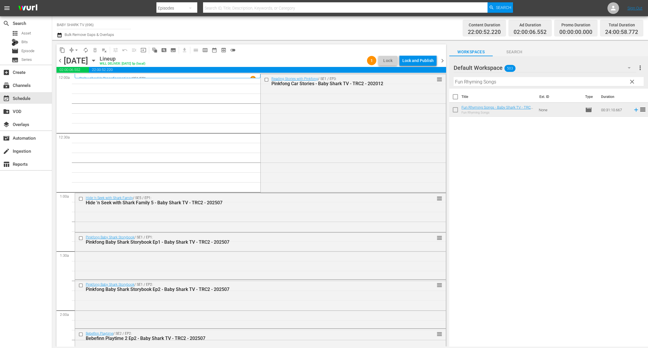
click at [318, 44] on div "content_copy compress arrow_drop_down autorenew_outlined delete_forever_outline…" at bounding box center [250, 193] width 396 height 307
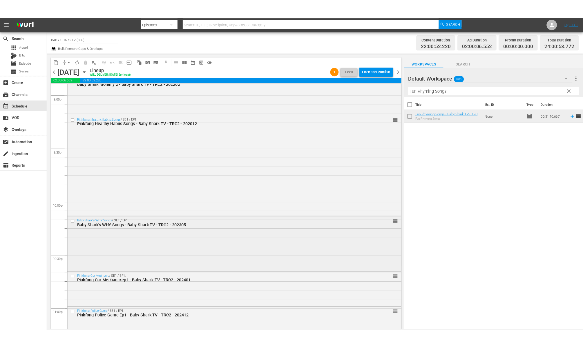
scroll to position [2567, 0]
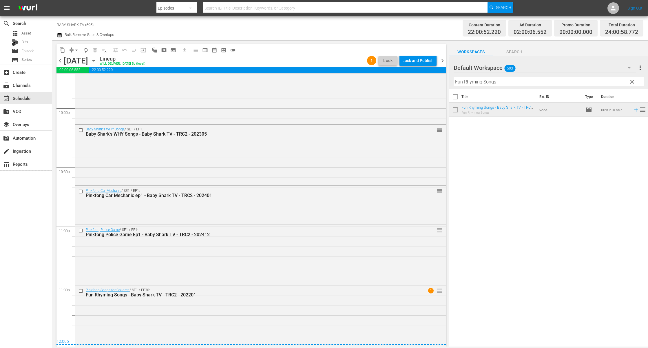
click at [417, 61] on div "Lock and Publish" at bounding box center [418, 60] width 31 height 10
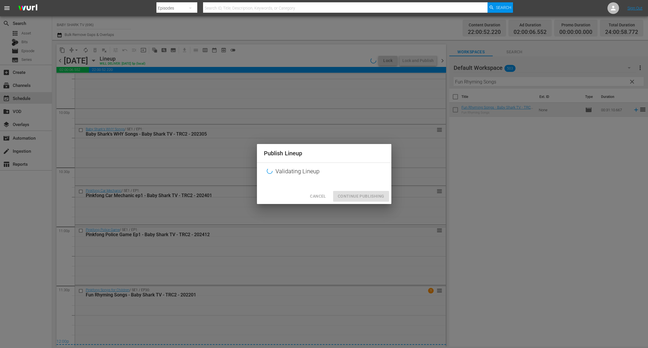
click at [337, 39] on div "Publish Lineup Validating Lineup Cancel Continue Publishing" at bounding box center [324, 174] width 648 height 348
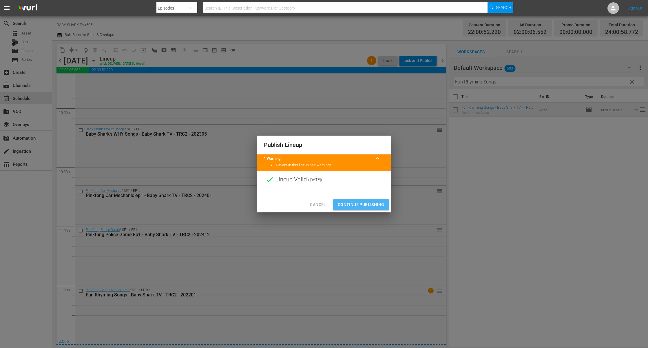
click at [380, 204] on span "Continue Publishing" at bounding box center [361, 204] width 47 height 7
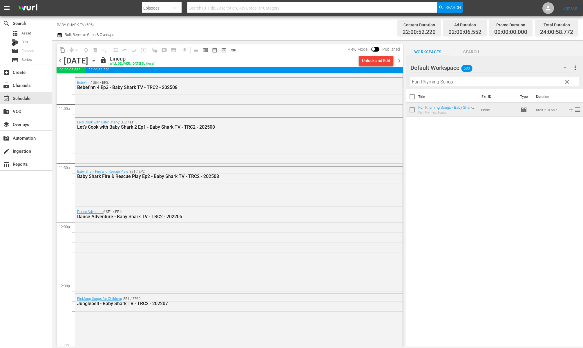
scroll to position [1124, 0]
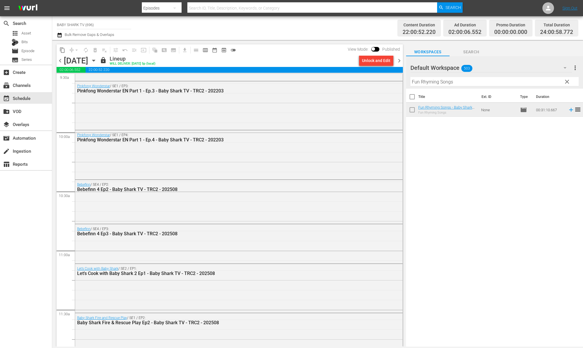
click at [97, 58] on icon "button" at bounding box center [93, 60] width 6 height 6
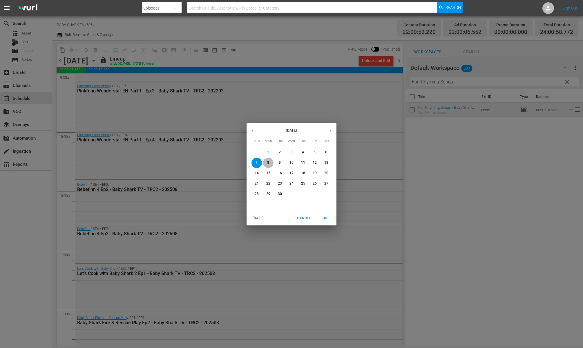
click at [268, 163] on p "8" at bounding box center [268, 162] width 2 height 5
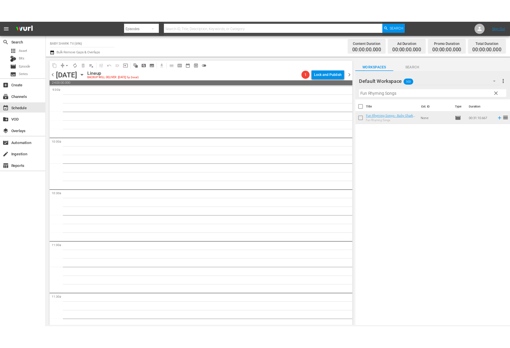
scroll to position [1114, 0]
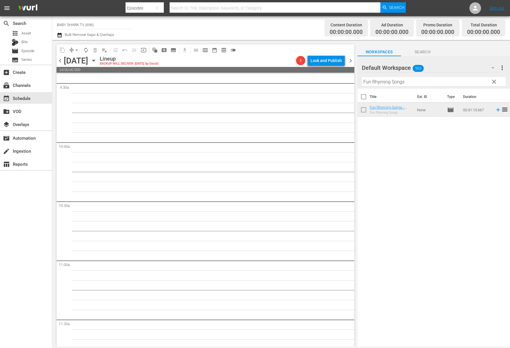
click at [97, 59] on icon "button" at bounding box center [93, 60] width 6 height 6
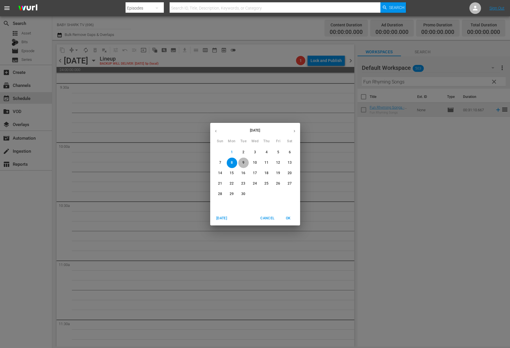
click at [245, 159] on button "9" at bounding box center [243, 163] width 10 height 10
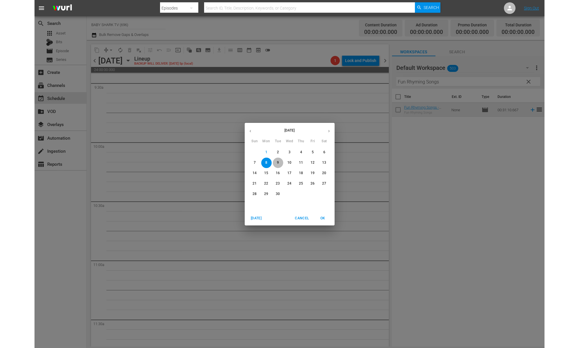
scroll to position [1124, 0]
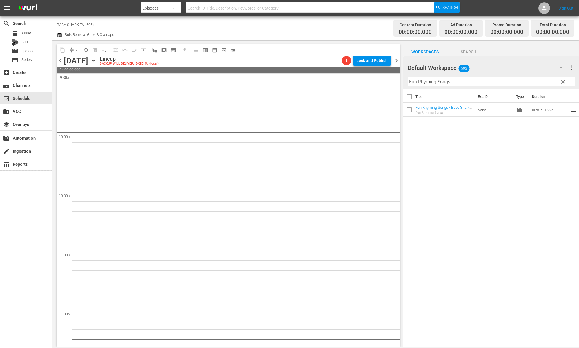
click at [98, 62] on div "Tuesday, September 9th September 9th" at bounding box center [81, 61] width 34 height 10
click at [97, 61] on icon "button" at bounding box center [93, 60] width 6 height 6
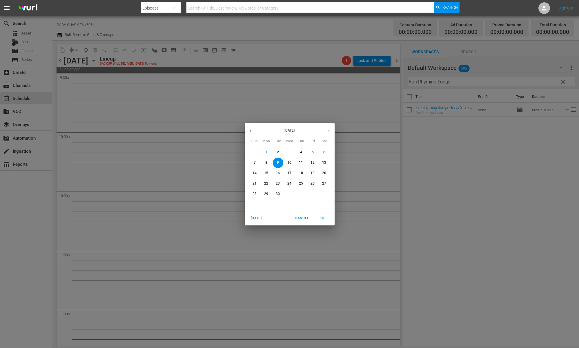
click at [290, 163] on p "10" at bounding box center [289, 162] width 4 height 5
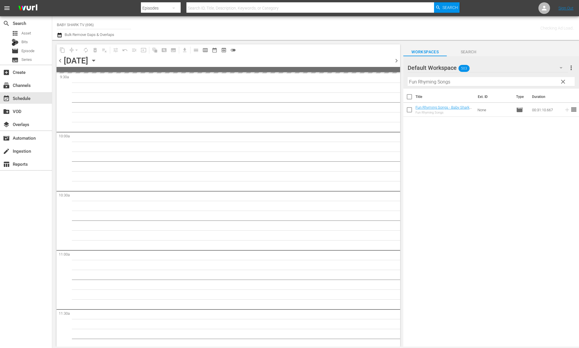
click at [551, 88] on div "Default Workspace 503 Default more_vert clear Filter by Title Fun Rhyming Songs" at bounding box center [491, 72] width 176 height 32
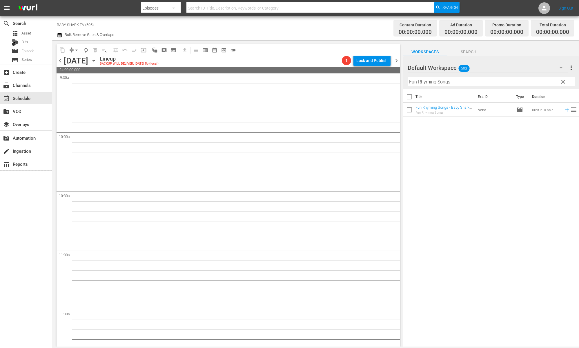
click at [97, 61] on icon "button" at bounding box center [93, 60] width 6 height 6
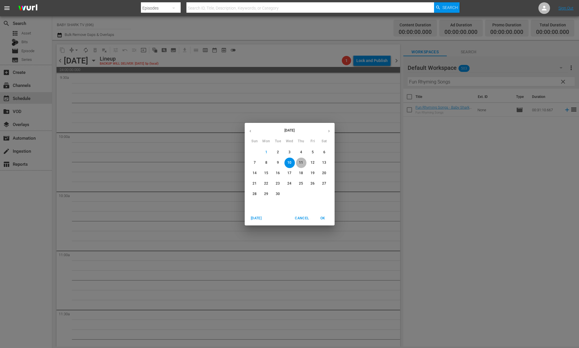
click at [302, 167] on button "11" at bounding box center [301, 163] width 10 height 10
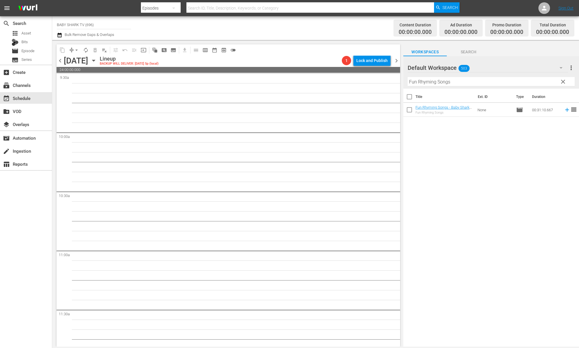
click at [97, 62] on icon "button" at bounding box center [93, 60] width 6 height 6
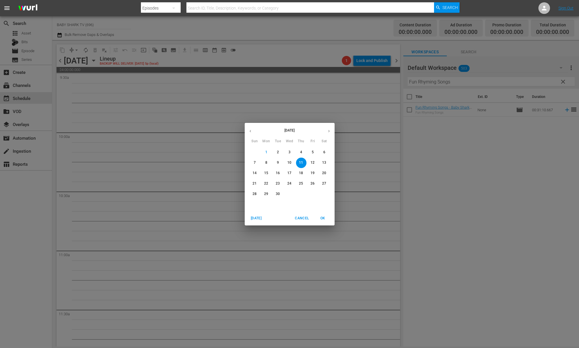
click at [314, 165] on button "12" at bounding box center [313, 163] width 10 height 10
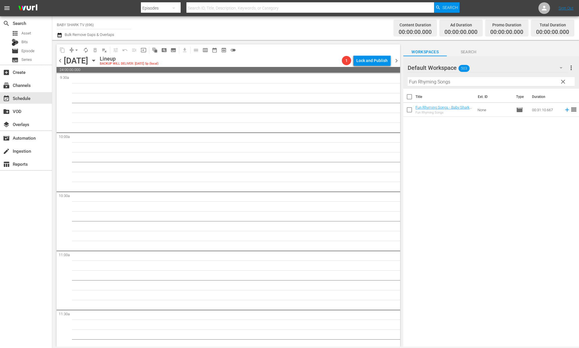
click at [98, 60] on div "[DATE] [DATE]" at bounding box center [81, 61] width 34 height 10
click at [95, 60] on icon "button" at bounding box center [93, 60] width 3 height 1
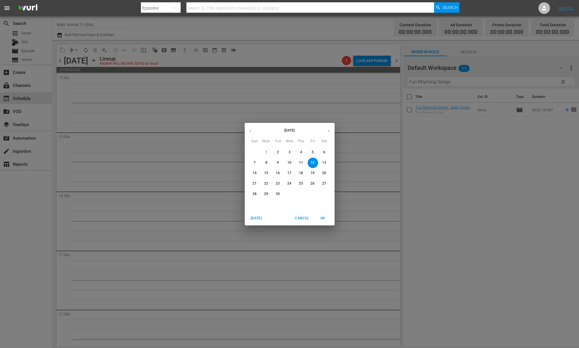
click at [321, 163] on span "13" at bounding box center [324, 162] width 10 height 5
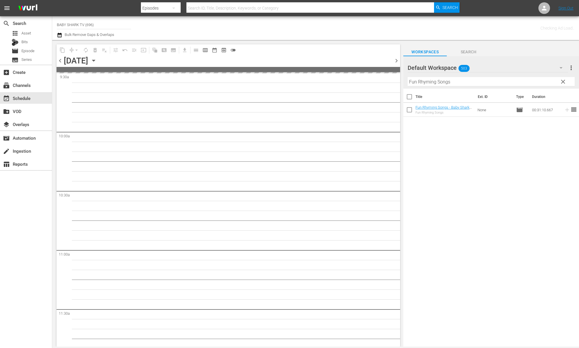
click at [205, 61] on div "chevron_left Saturday, September 13th September 13th chevron_right" at bounding box center [228, 61] width 343 height 11
click at [97, 59] on icon "button" at bounding box center [93, 60] width 6 height 6
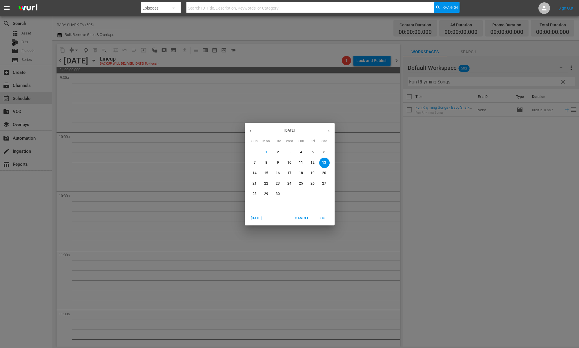
click at [273, 49] on div "[DATE] Sun Mon Tue Wed Thu Fri Sat 31 1 2 3 4 5 6 7 8 9 10 11 12 13 14 15 16 17…" at bounding box center [289, 174] width 579 height 348
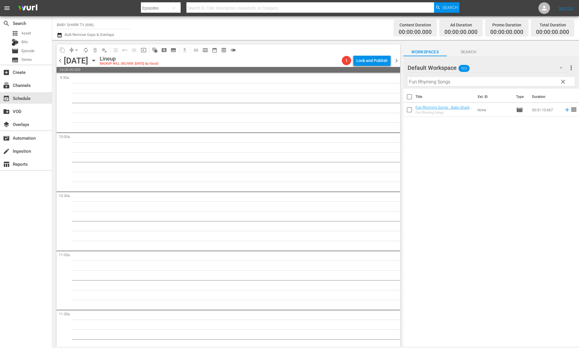
click at [97, 59] on icon "button" at bounding box center [93, 60] width 6 height 6
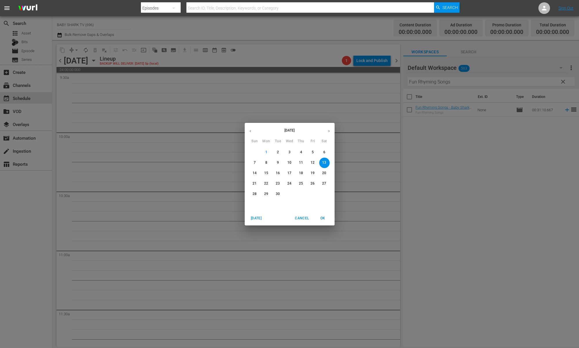
click at [253, 170] on button "14" at bounding box center [255, 173] width 10 height 10
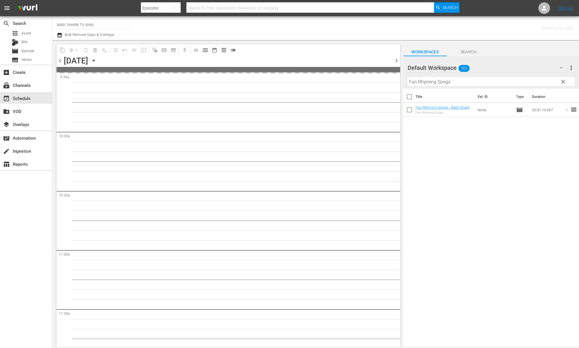
click at [301, 28] on div "Channel Title BABY SHARK TV (696) Bulk Remove Gaps & Overlaps" at bounding box center [198, 28] width 282 height 21
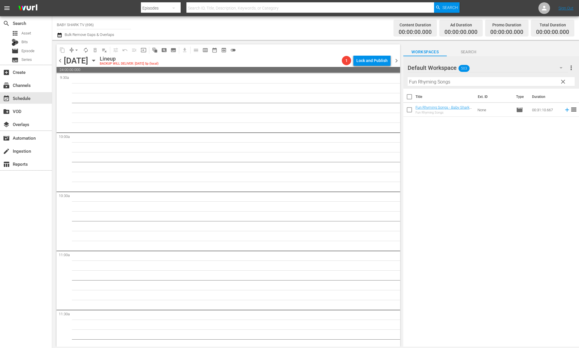
click at [241, 52] on div "content_copy compress arrow_drop_down autorenew_outlined delete_forever_outline…" at bounding box center [228, 49] width 343 height 11
click at [95, 61] on icon "button" at bounding box center [93, 60] width 3 height 1
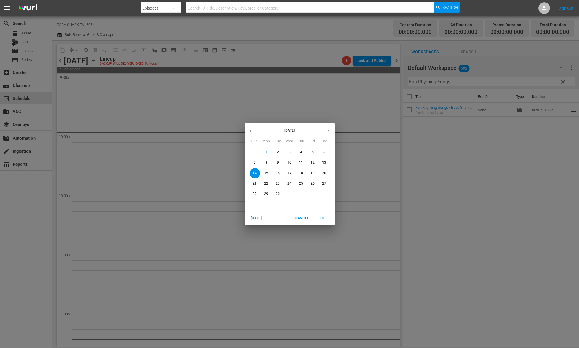
click at [261, 162] on span "8" at bounding box center [266, 162] width 10 height 5
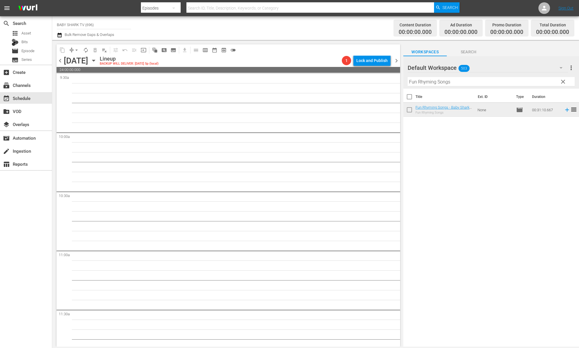
scroll to position [1114, 0]
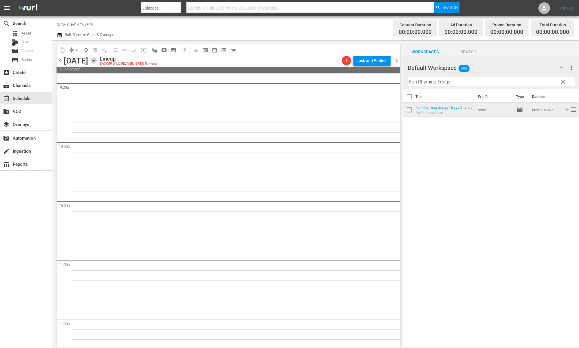
click at [97, 60] on icon "button" at bounding box center [93, 60] width 6 height 6
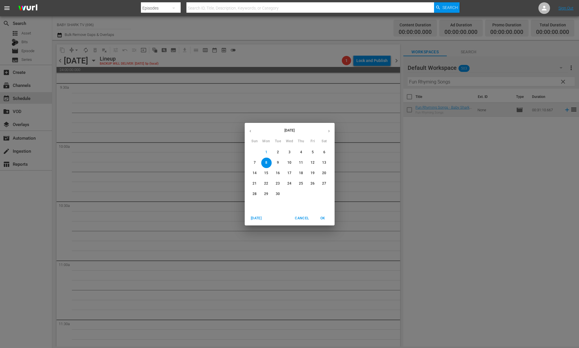
click at [291, 155] on span "3" at bounding box center [289, 152] width 10 height 5
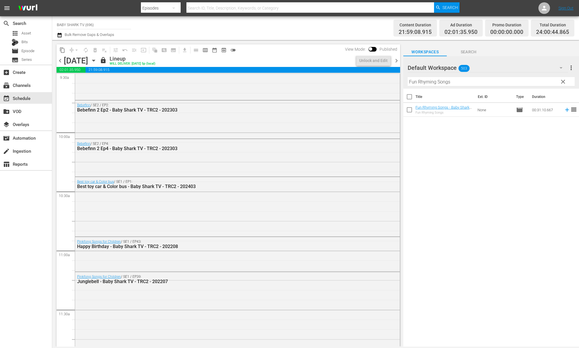
scroll to position [976, 0]
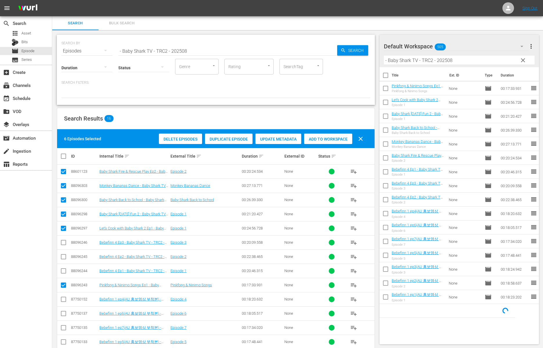
click at [314, 83] on p "Search Filters:" at bounding box center [215, 82] width 309 height 5
click at [238, 99] on div "SEARCH BY Search By Episodes Search ID, Title, Description, Keywords, or Catego…" at bounding box center [213, 70] width 313 height 70
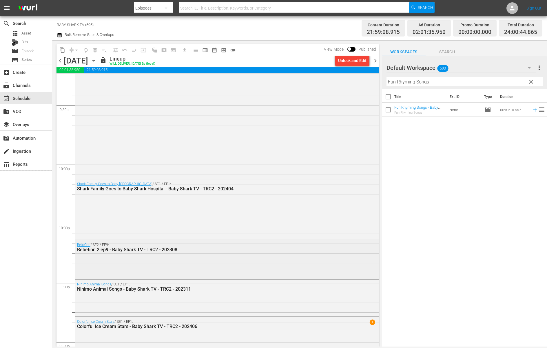
scroll to position [2567, 0]
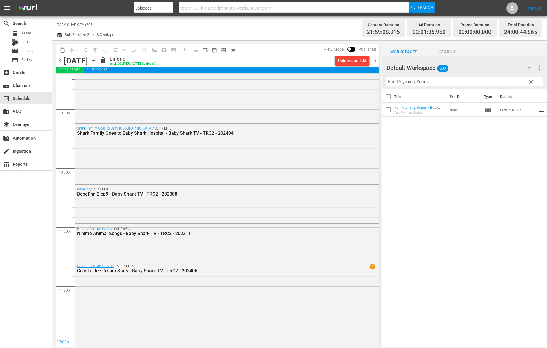
click at [97, 60] on icon "button" at bounding box center [93, 60] width 6 height 6
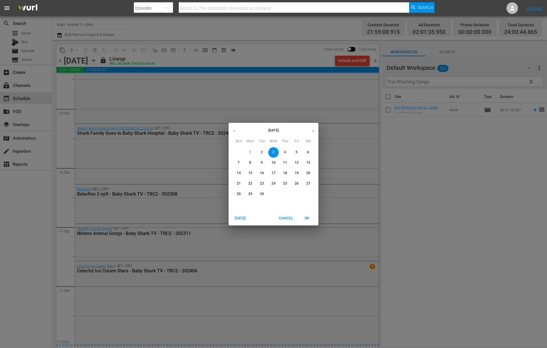
click at [283, 150] on span "4" at bounding box center [285, 152] width 10 height 5
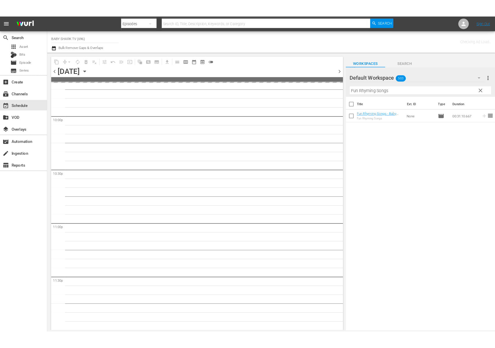
scroll to position [2565, 0]
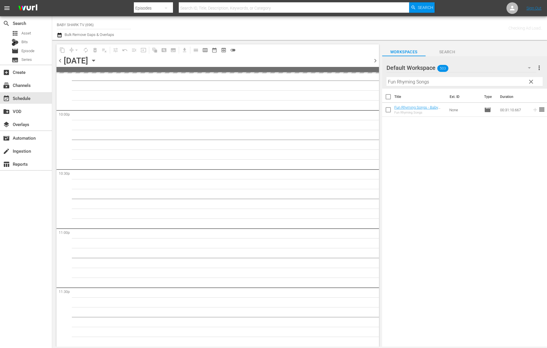
click at [455, 145] on div "Title Ext. ID Type Duration Fun Rhyming Songs - Baby Shark TV - TRC2 - 202201 F…" at bounding box center [464, 218] width 165 height 259
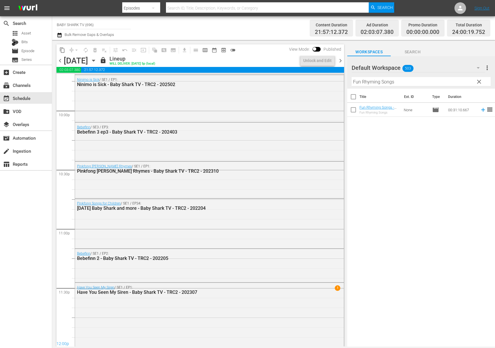
scroll to position [2566, 0]
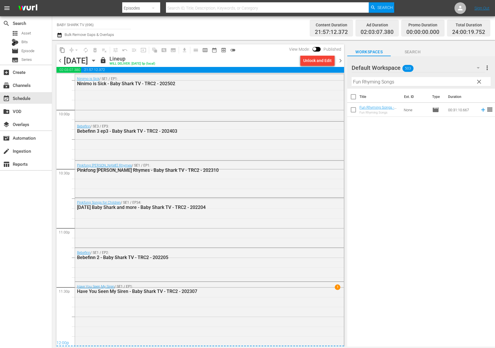
click at [97, 61] on icon "button" at bounding box center [93, 60] width 6 height 6
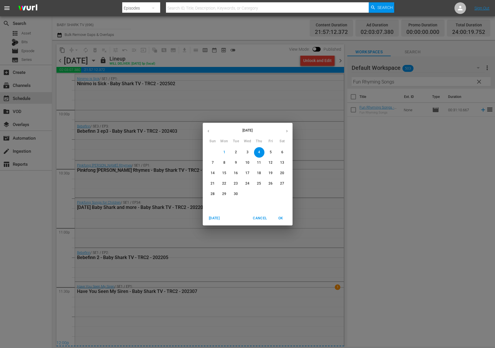
click at [237, 166] on button "9" at bounding box center [236, 163] width 10 height 10
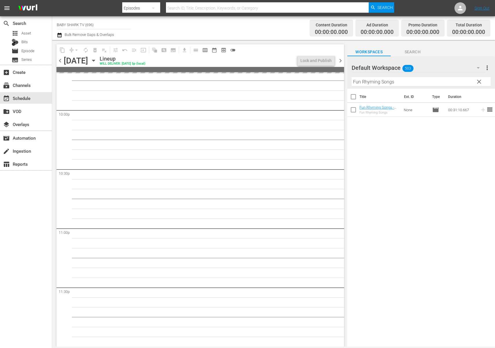
scroll to position [2565, 0]
click at [97, 61] on icon "button" at bounding box center [93, 60] width 6 height 6
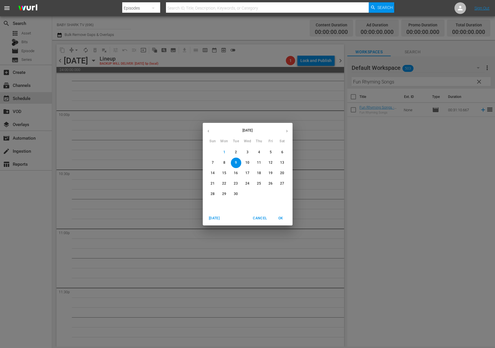
click at [274, 152] on span "5" at bounding box center [271, 152] width 10 height 5
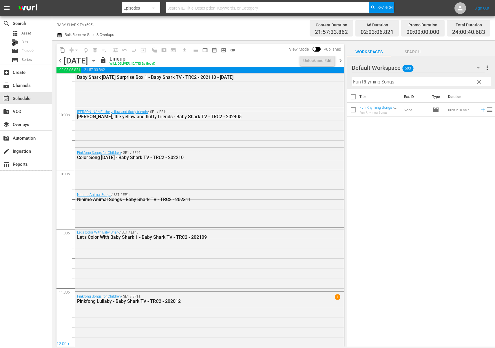
scroll to position [2567, 0]
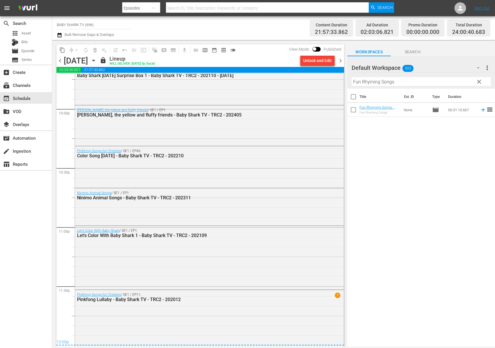
click at [278, 58] on div "lock Lineup WILL DELIVER: [DATE] 5p (local)" at bounding box center [199, 61] width 199 height 10
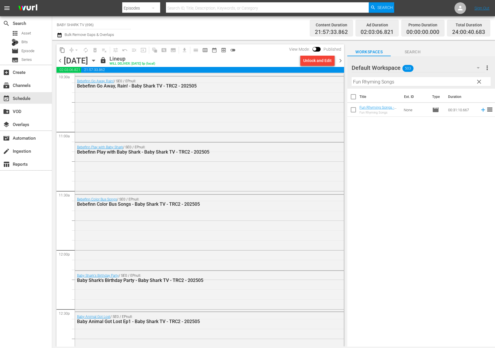
scroll to position [1006, 0]
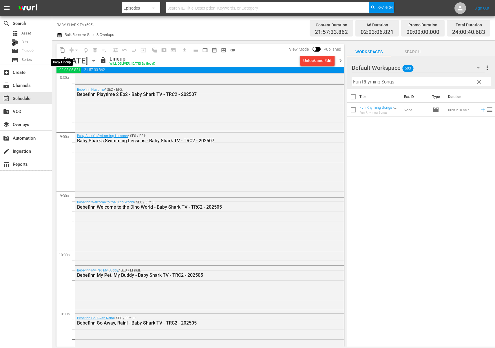
click at [64, 49] on span "content_copy" at bounding box center [62, 50] width 6 height 6
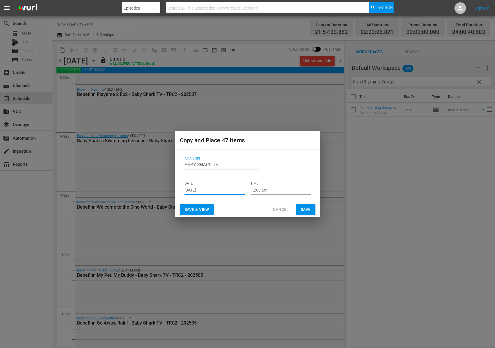
click at [214, 189] on input "[DATE]" at bounding box center [215, 190] width 60 height 9
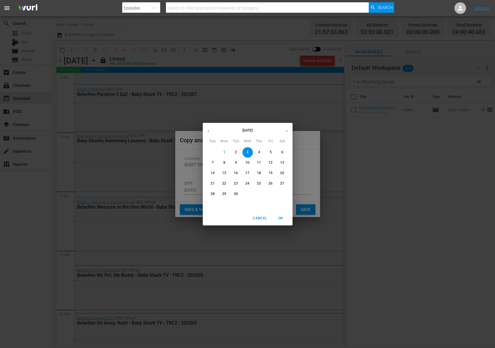
click at [234, 161] on span "9" at bounding box center [236, 162] width 10 height 5
type input "[DATE]"
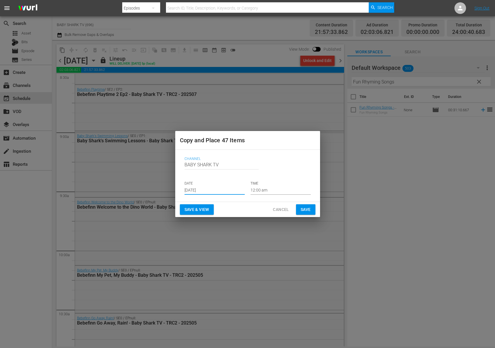
click at [232, 208] on div "Save & View Cancel Save" at bounding box center [247, 209] width 145 height 15
click at [313, 208] on button "Save" at bounding box center [305, 209] width 19 height 11
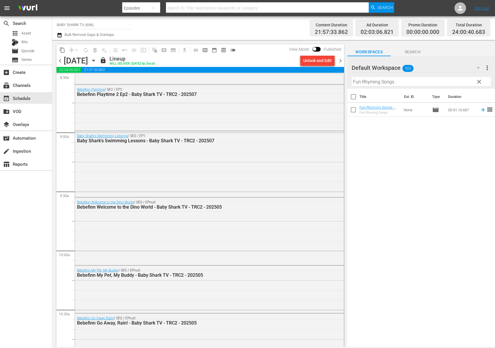
click at [97, 59] on icon "button" at bounding box center [93, 60] width 6 height 6
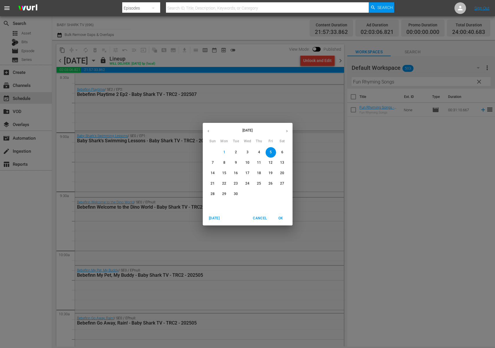
click at [239, 152] on span "2" at bounding box center [236, 152] width 10 height 5
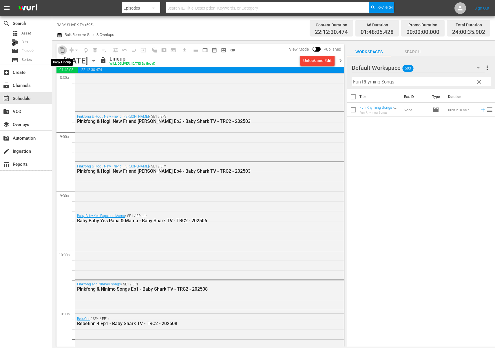
click at [62, 49] on span "content_copy" at bounding box center [62, 50] width 6 height 6
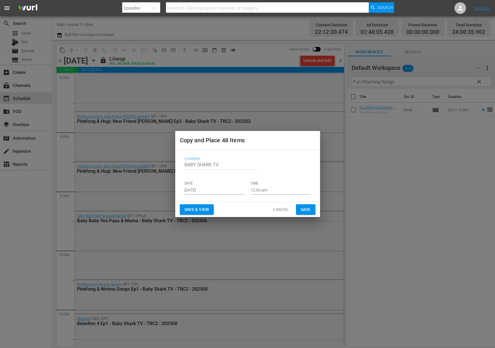
click at [217, 192] on input "[DATE]" at bounding box center [215, 190] width 60 height 9
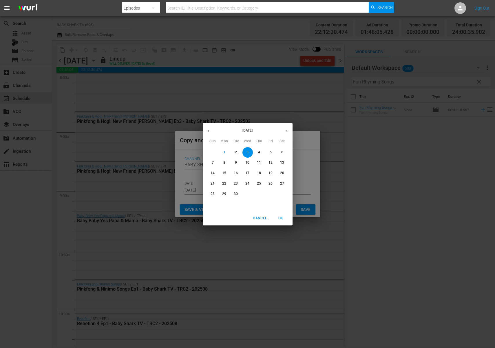
click at [248, 162] on p "10" at bounding box center [248, 162] width 4 height 5
type input "[DATE]"
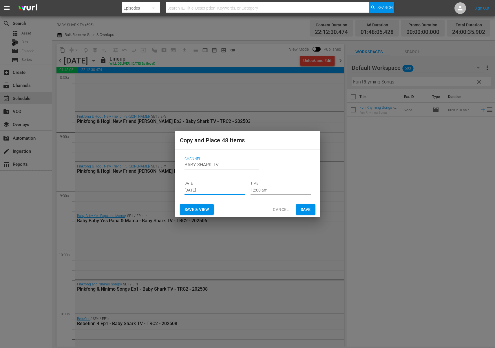
click at [236, 209] on div "Save & View Cancel Save" at bounding box center [247, 209] width 145 height 15
click at [309, 208] on span "Save" at bounding box center [306, 209] width 10 height 7
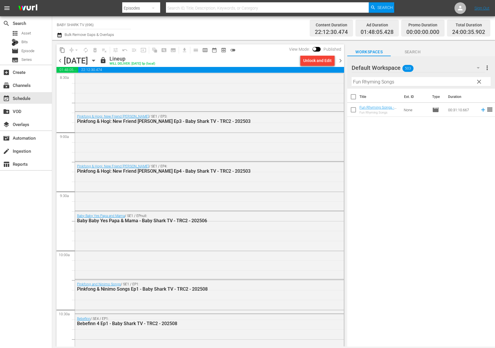
click at [97, 59] on icon "button" at bounding box center [93, 60] width 6 height 6
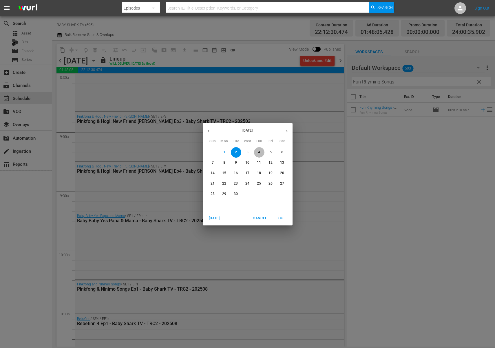
click at [262, 152] on span "4" at bounding box center [259, 152] width 10 height 5
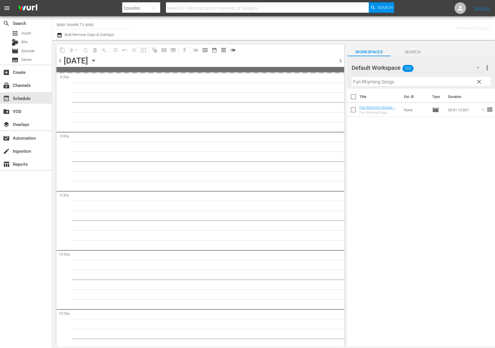
scroll to position [1134, 0]
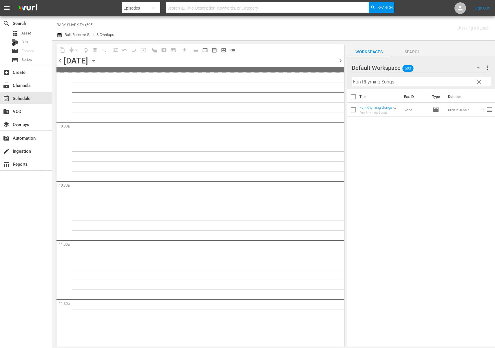
click at [203, 60] on div "chevron_left [DATE] [DATE] chevron_right" at bounding box center [201, 61] width 288 height 11
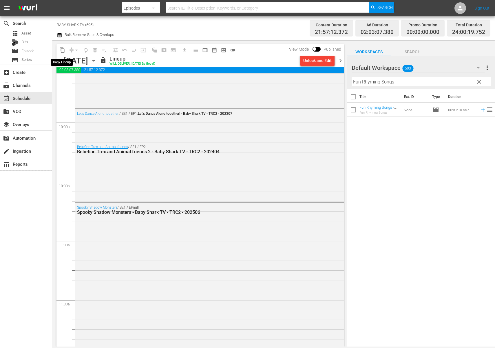
click at [65, 52] on span "content_copy" at bounding box center [62, 50] width 6 height 6
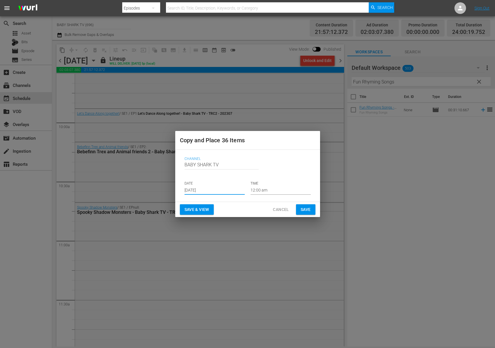
click at [225, 188] on input "[DATE]" at bounding box center [215, 190] width 60 height 9
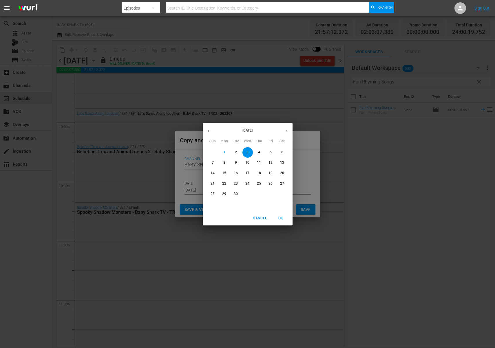
click at [257, 164] on p "11" at bounding box center [259, 162] width 4 height 5
type input "[DATE]"
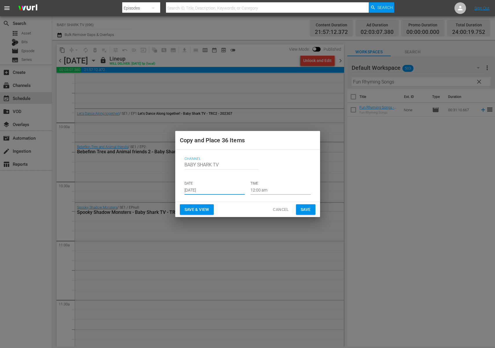
click at [250, 203] on div "Save & View Cancel Save" at bounding box center [247, 209] width 145 height 15
click at [301, 209] on span "Save" at bounding box center [306, 209] width 10 height 7
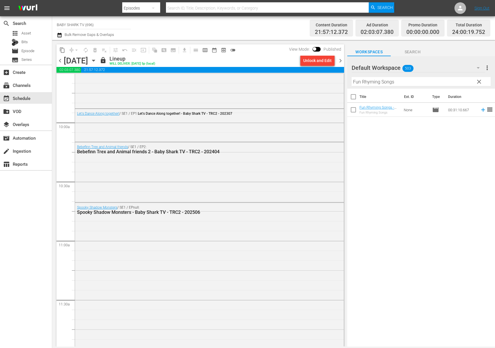
click at [427, 168] on div "Title Ext. ID Type Duration Fun Rhyming Songs - Baby Shark TV - TRC2 - 202201 F…" at bounding box center [422, 218] width 148 height 259
click at [402, 147] on div "Title Ext. ID Type Duration Fun Rhyming Songs - Baby Shark TV - TRC2 - 202201 F…" at bounding box center [422, 218] width 148 height 259
click at [259, 49] on div "content_copy compress arrow_drop_down autorenew_outlined delete_forever_outline…" at bounding box center [201, 49] width 288 height 11
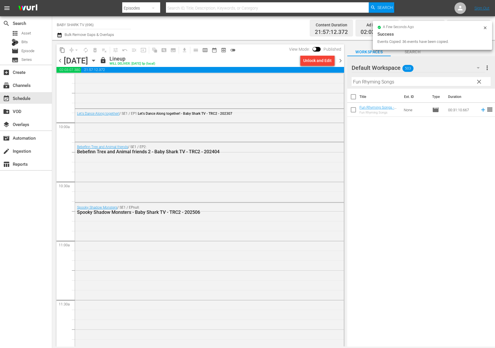
click at [97, 61] on icon "button" at bounding box center [93, 60] width 6 height 6
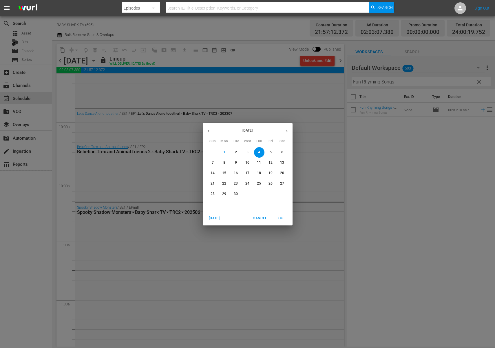
click at [212, 158] on button "7" at bounding box center [213, 163] width 10 height 10
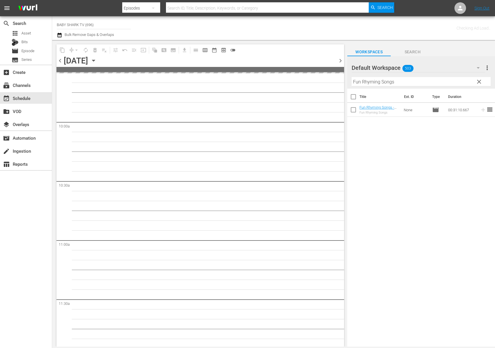
scroll to position [1233, 0]
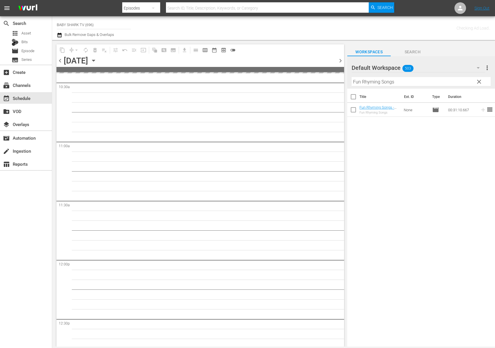
click at [445, 149] on div "Title Ext. ID Type Duration Fun Rhyming Songs - Baby Shark TV - TRC2 - 202201 F…" at bounding box center [422, 218] width 148 height 259
click at [486, 26] on icon at bounding box center [485, 28] width 5 height 5
click at [413, 150] on div "Title Ext. ID Type Duration Fun Rhyming Songs - Baby Shark TV - TRC2 - 202201 F…" at bounding box center [422, 218] width 148 height 259
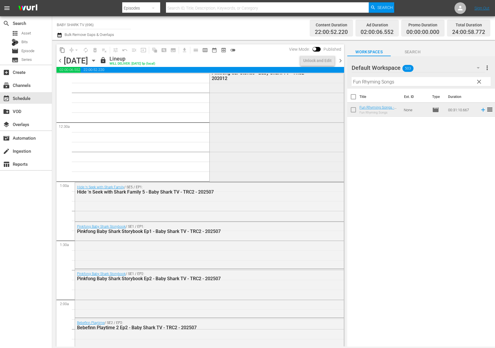
scroll to position [0, 0]
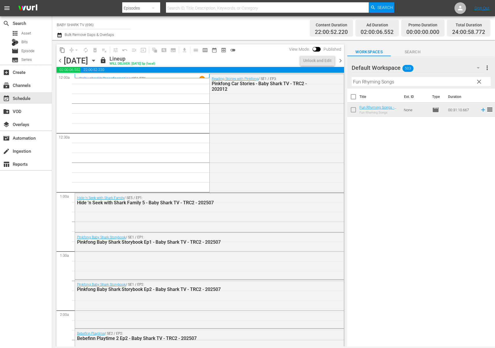
click at [261, 51] on div "content_copy compress arrow_drop_down autorenew_outlined delete_forever_outline…" at bounding box center [201, 49] width 288 height 11
click at [59, 50] on span "content_copy" at bounding box center [62, 50] width 6 height 6
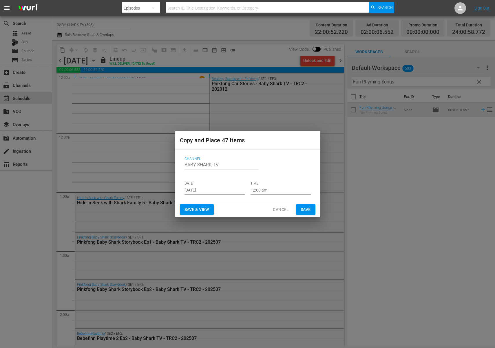
click at [207, 188] on input "[DATE]" at bounding box center [215, 190] width 60 height 9
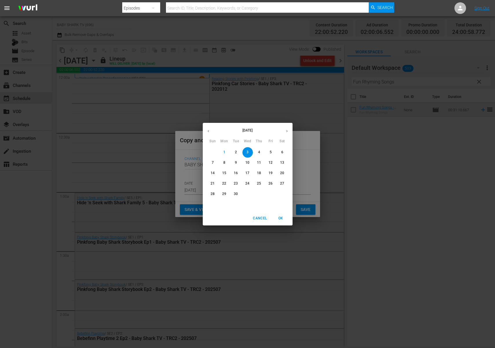
click at [268, 160] on span "12" at bounding box center [271, 162] width 10 height 5
type input "[DATE]"
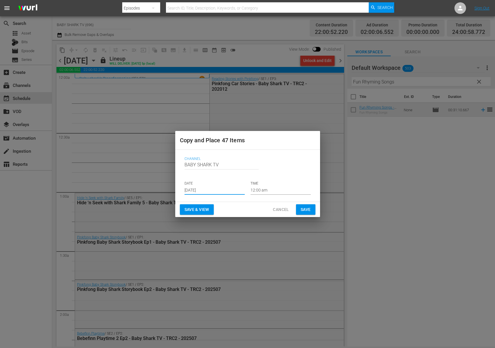
click at [237, 201] on div "Channel Channel Title BABY SHARK TV DATE [DATE] TIME 12:00 am" at bounding box center [247, 176] width 145 height 52
click at [307, 210] on span "Save" at bounding box center [306, 209] width 10 height 7
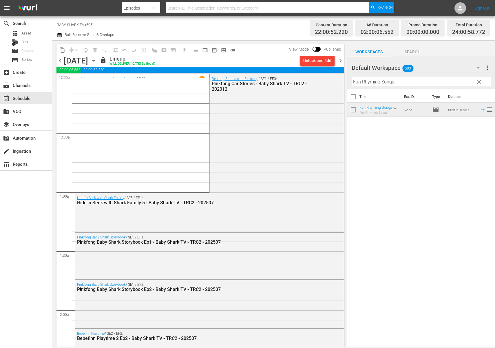
click at [409, 148] on div "Title Ext. ID Type Duration Fun Rhyming Songs - Baby Shark TV - TRC2 - 202201 F…" at bounding box center [422, 218] width 148 height 259
click at [261, 48] on div "content_copy compress arrow_drop_down autorenew_outlined delete_forever_outline…" at bounding box center [201, 49] width 288 height 11
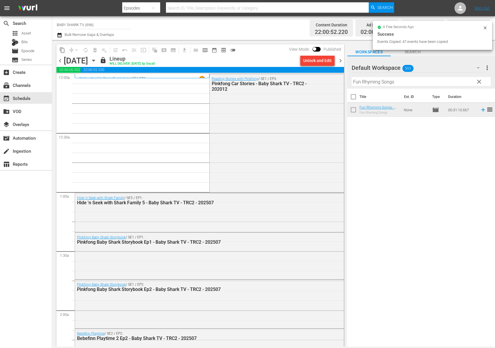
click at [97, 62] on icon "button" at bounding box center [93, 60] width 6 height 6
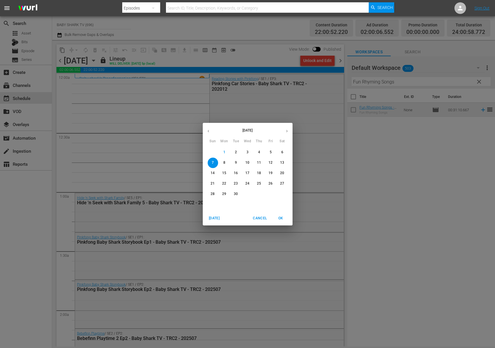
click at [226, 155] on button "1" at bounding box center [224, 152] width 10 height 10
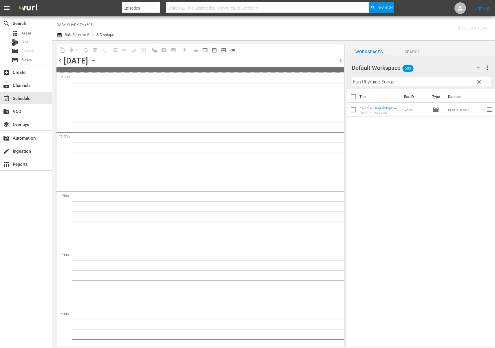
click at [282, 46] on div "content_copy compress arrow_drop_down autorenew_outlined delete_forever_outline…" at bounding box center [201, 49] width 288 height 11
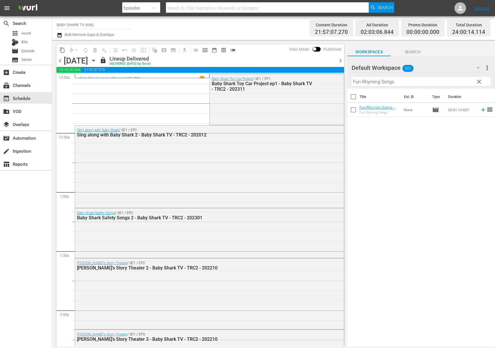
click at [257, 46] on div "content_copy compress arrow_drop_down autorenew_outlined delete_forever_outline…" at bounding box center [201, 49] width 288 height 11
click at [254, 60] on div "lock Lineup Delivered DELIVERED: [DATE] 5p (local)" at bounding box center [217, 61] width 235 height 10
click at [59, 52] on span "content_copy" at bounding box center [62, 50] width 6 height 6
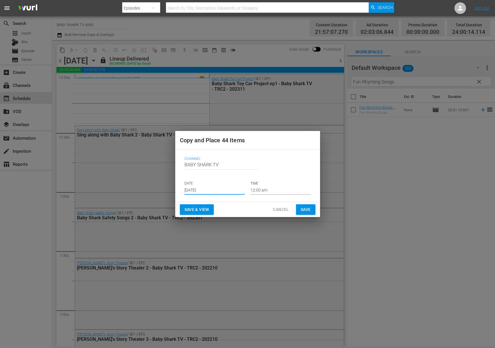
click at [217, 189] on input "[DATE]" at bounding box center [215, 190] width 60 height 9
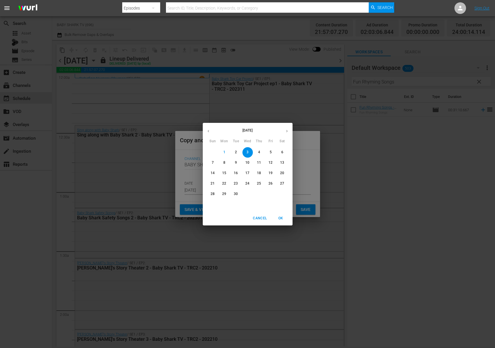
click at [286, 162] on span "13" at bounding box center [282, 162] width 10 height 5
type input "[DATE]"
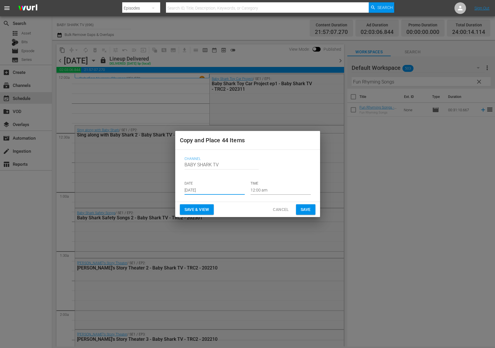
click at [250, 212] on div "Save & View Cancel Save" at bounding box center [247, 209] width 145 height 15
click at [306, 207] on span "Save" at bounding box center [306, 209] width 10 height 7
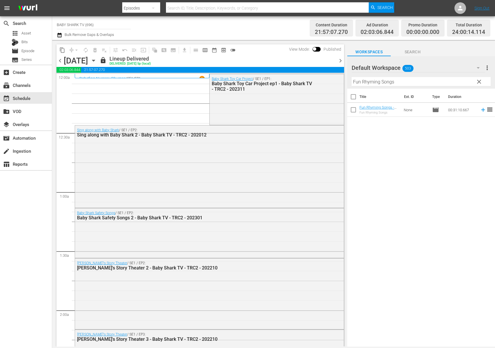
click at [97, 59] on icon "button" at bounding box center [93, 60] width 6 height 6
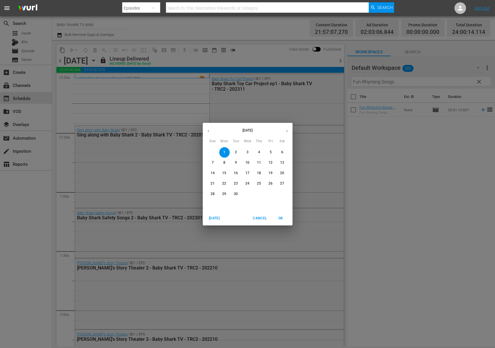
click at [284, 150] on span "6" at bounding box center [282, 152] width 10 height 5
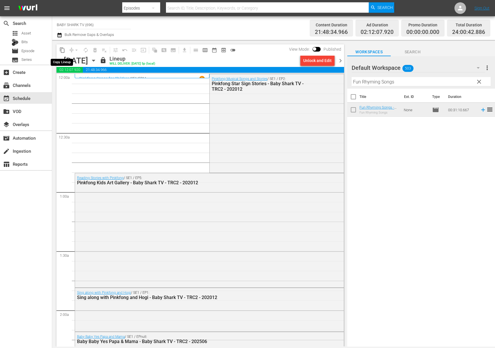
click at [60, 50] on span "content_copy" at bounding box center [62, 50] width 6 height 6
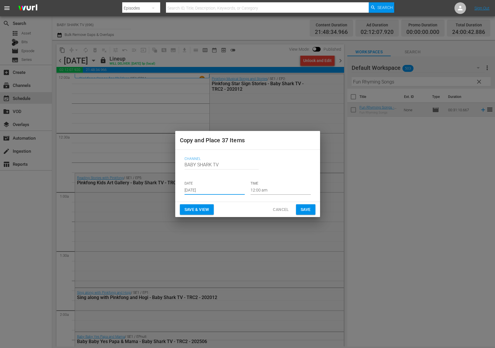
click at [229, 188] on input "[DATE]" at bounding box center [215, 190] width 60 height 9
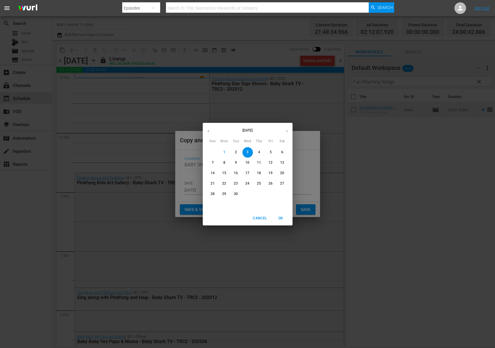
click at [212, 172] on p "14" at bounding box center [213, 173] width 4 height 5
type input "[DATE]"
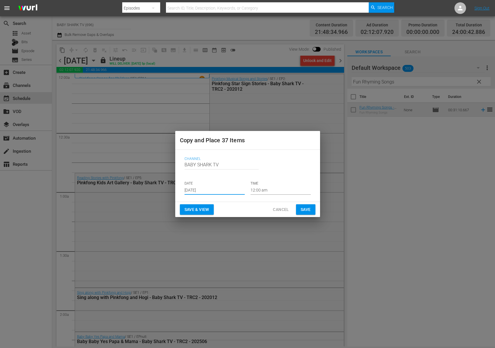
click at [249, 208] on div "Save & View Cancel Save" at bounding box center [247, 209] width 145 height 15
click at [302, 209] on span "Save" at bounding box center [306, 209] width 10 height 7
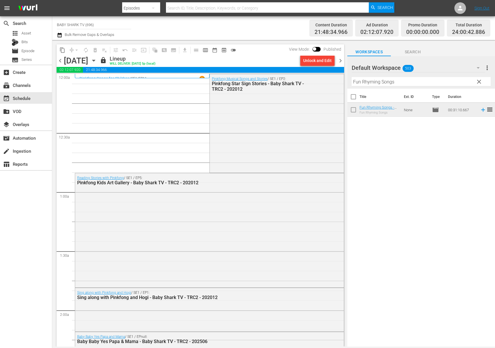
click at [97, 61] on icon "button" at bounding box center [93, 60] width 6 height 6
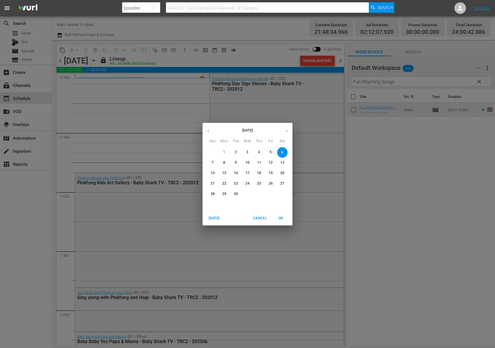
click at [226, 165] on span "8" at bounding box center [224, 162] width 10 height 5
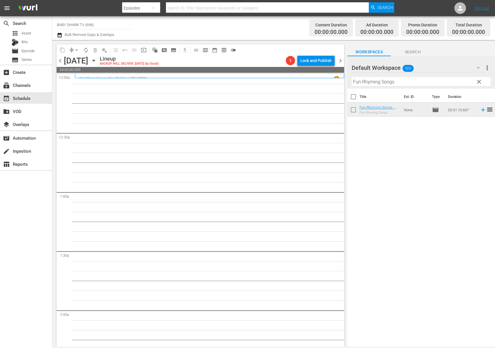
click at [97, 61] on icon "button" at bounding box center [93, 60] width 6 height 6
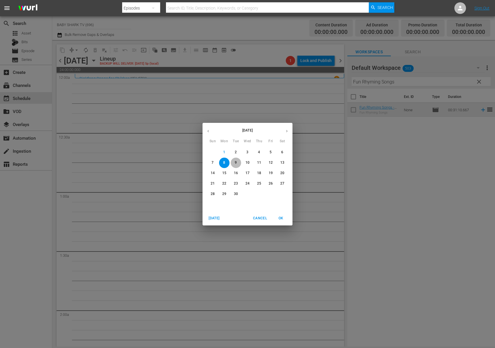
click at [238, 160] on button "9" at bounding box center [235, 163] width 10 height 10
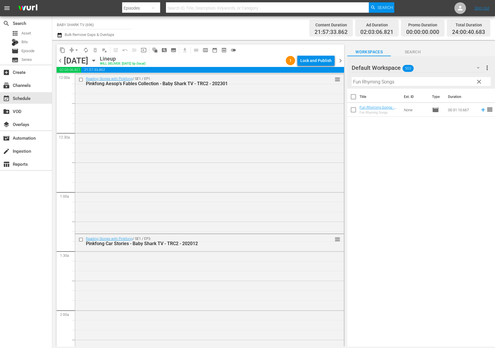
click at [97, 58] on icon "button" at bounding box center [93, 60] width 6 height 6
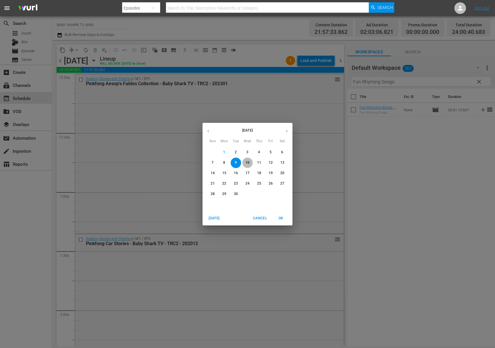
click at [249, 160] on p "10" at bounding box center [247, 162] width 4 height 5
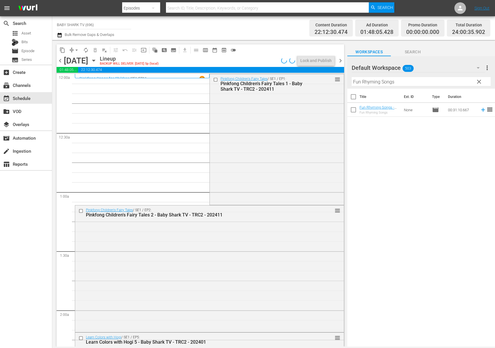
click at [97, 61] on icon "button" at bounding box center [93, 60] width 6 height 6
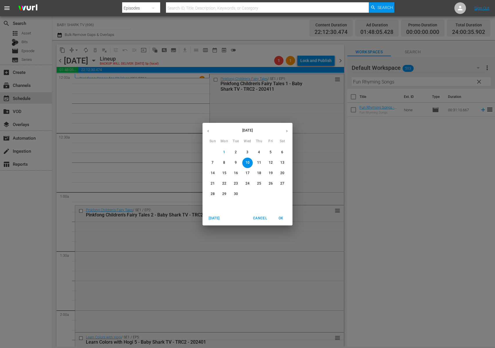
click at [256, 161] on span "11" at bounding box center [259, 162] width 10 height 5
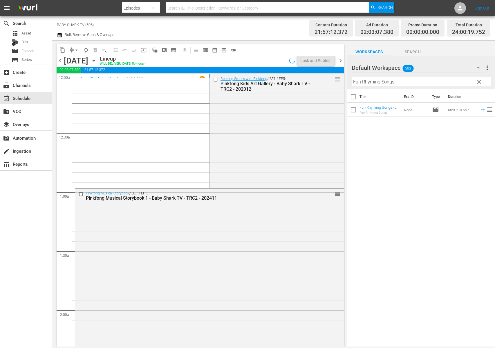
click at [236, 62] on div "Lineup WILL DELIVER: [DATE] 5p (local)" at bounding box center [193, 61] width 187 height 10
click at [97, 61] on icon "button" at bounding box center [93, 60] width 6 height 6
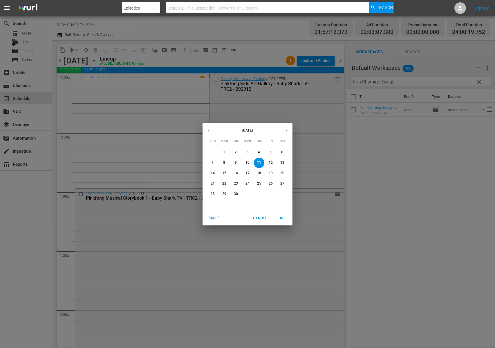
click at [269, 166] on button "12" at bounding box center [270, 163] width 10 height 10
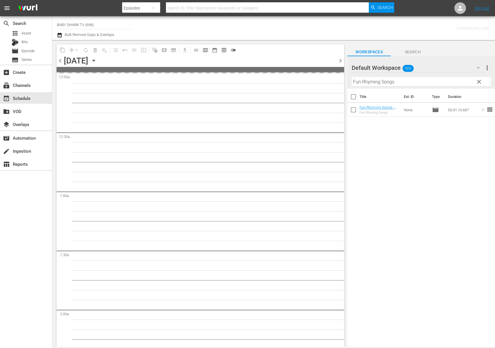
click at [425, 144] on div "Title Ext. ID Type Duration Fun Rhyming Songs - Baby Shark TV - TRC2 - 202201 F…" at bounding box center [421, 218] width 148 height 259
click at [277, 49] on div "content_copy compress arrow_drop_down autorenew_outlined delete_forever_outline…" at bounding box center [200, 49] width 287 height 11
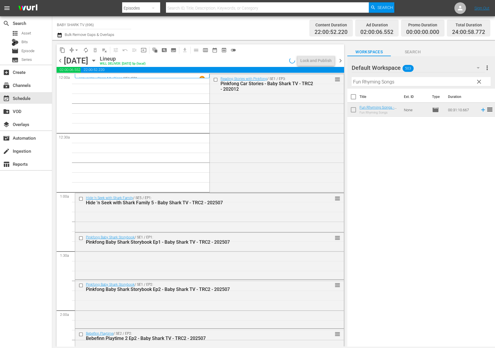
click at [97, 62] on icon "button" at bounding box center [93, 60] width 6 height 6
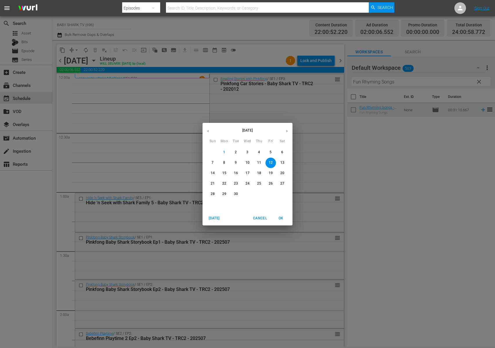
click at [282, 163] on p "13" at bounding box center [282, 162] width 4 height 5
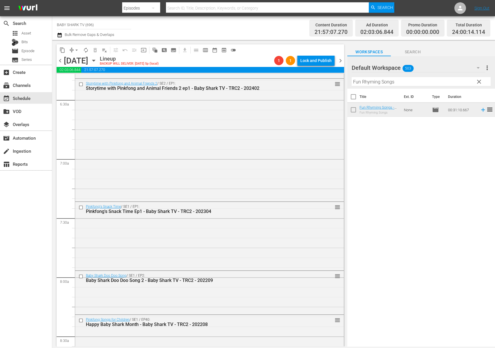
scroll to position [610, 0]
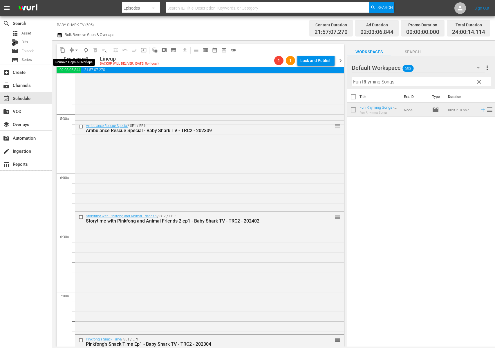
click at [76, 51] on span "arrow_drop_down" at bounding box center [77, 50] width 6 height 6
click at [84, 60] on li "Align to Midnight" at bounding box center [76, 62] width 61 height 10
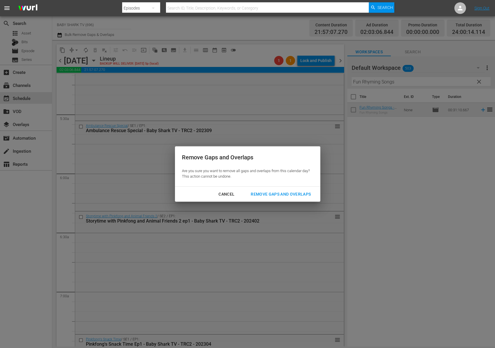
click at [273, 196] on div "Remove Gaps and Overlaps" at bounding box center [280, 194] width 69 height 7
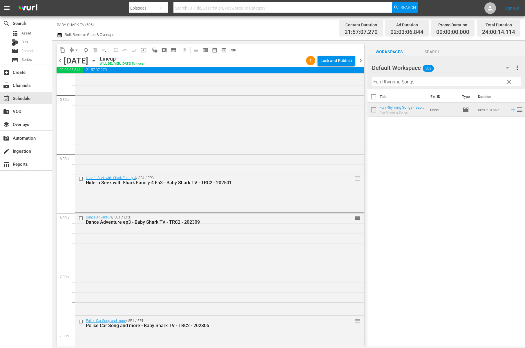
scroll to position [1963, 0]
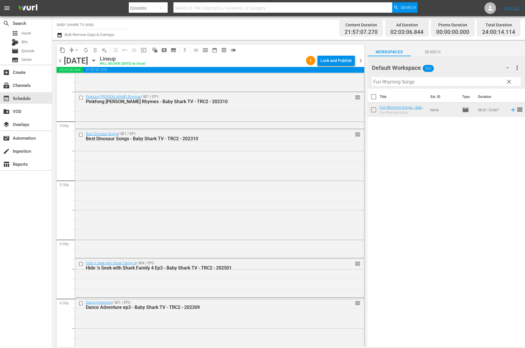
click at [265, 59] on div "Lineup WILL DELIVER: [DATE] 5p (local)" at bounding box center [202, 61] width 204 height 10
click at [97, 61] on icon "button" at bounding box center [93, 60] width 6 height 6
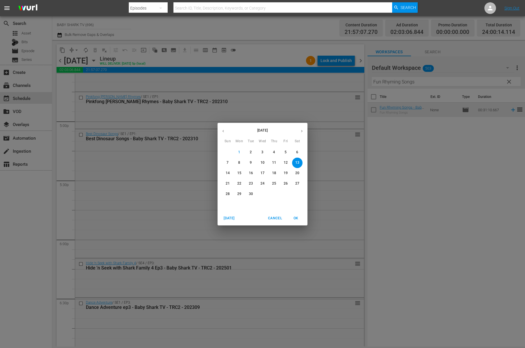
click at [227, 171] on p "14" at bounding box center [228, 173] width 4 height 5
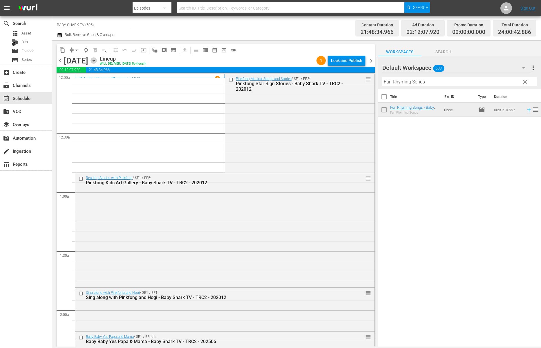
click at [95, 60] on icon "button" at bounding box center [93, 60] width 3 height 1
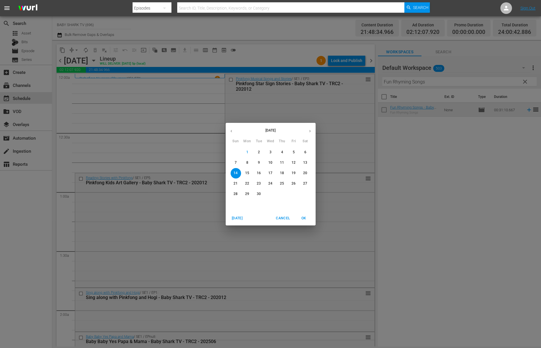
click at [271, 152] on p "3" at bounding box center [270, 152] width 2 height 5
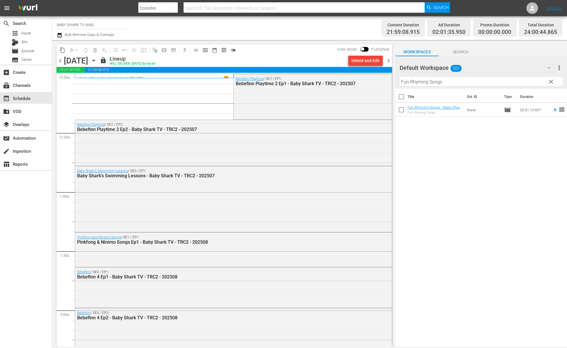
click at [251, 60] on div "lock Lineup WILL DELIVER: [DATE] 5p (local)" at bounding box center [223, 61] width 246 height 10
click at [98, 60] on div "[DATE] [DATE]" at bounding box center [81, 61] width 34 height 10
click at [97, 59] on icon "button" at bounding box center [93, 60] width 6 height 6
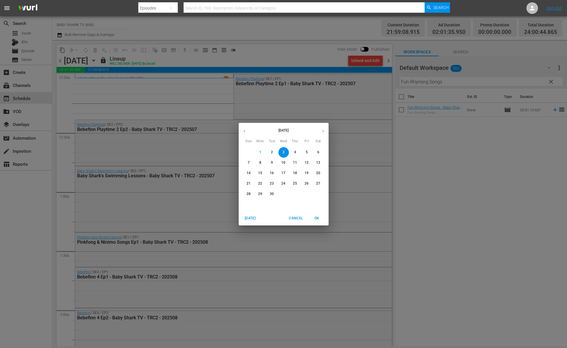
click at [276, 156] on div "2" at bounding box center [272, 152] width 12 height 10
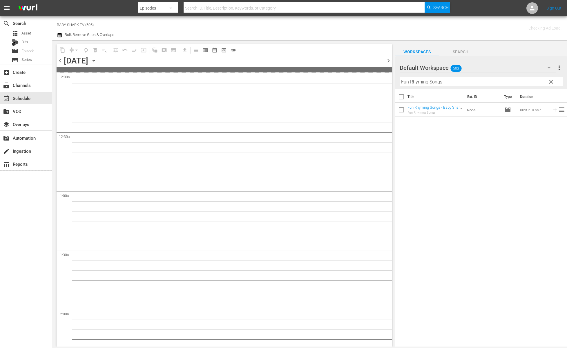
click at [275, 155] on button "2" at bounding box center [272, 152] width 10 height 10
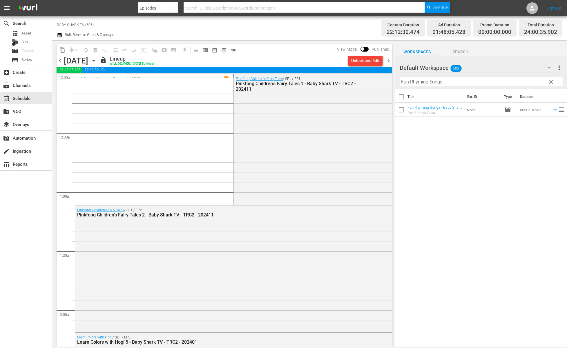
click at [95, 60] on icon "button" at bounding box center [93, 60] width 3 height 1
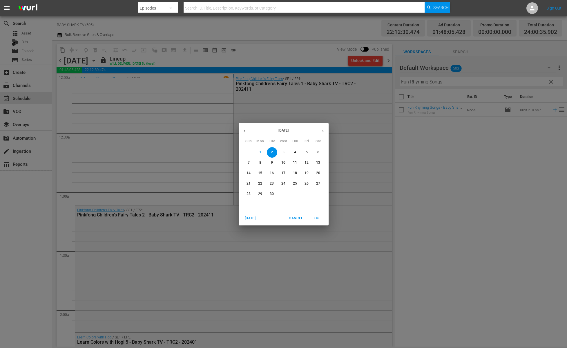
click at [259, 154] on p "1" at bounding box center [260, 152] width 2 height 5
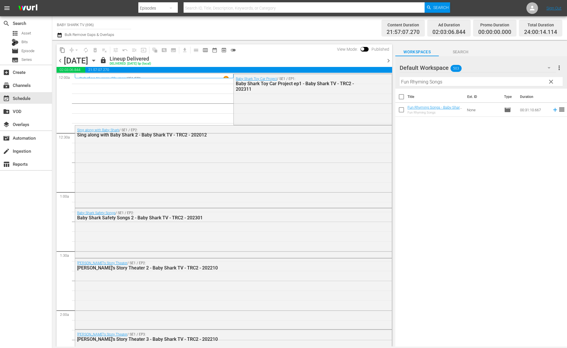
click at [245, 58] on div "lock Lineup Delivered DELIVERED: [DATE] 5p (local)" at bounding box center [241, 61] width 283 height 10
click at [97, 60] on icon "button" at bounding box center [93, 60] width 6 height 6
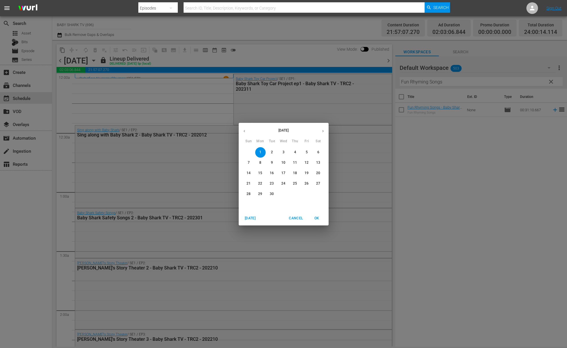
click at [279, 42] on div "[DATE] Sun Mon Tue Wed Thu Fri Sat 31 1 2 3 4 5 6 7 8 9 10 11 12 13 14 15 16 17…" at bounding box center [283, 174] width 567 height 348
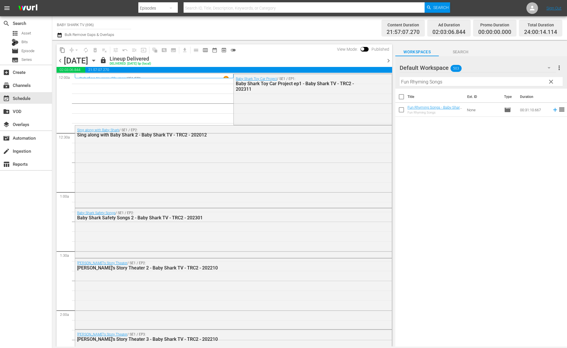
click at [97, 61] on icon "button" at bounding box center [93, 60] width 6 height 6
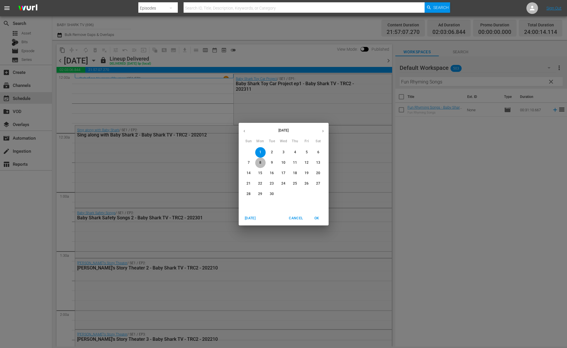
click at [261, 162] on span "8" at bounding box center [260, 162] width 10 height 5
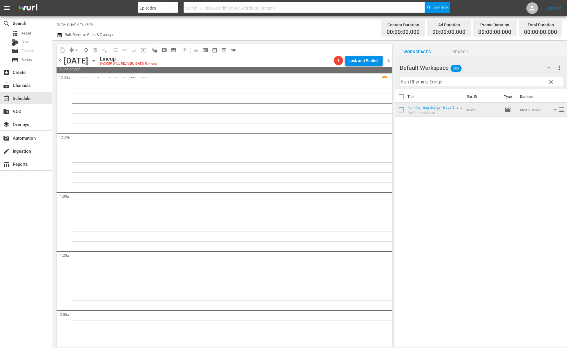
click at [97, 58] on icon "button" at bounding box center [93, 60] width 6 height 6
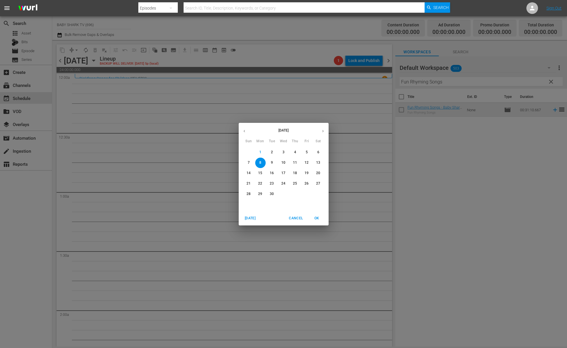
click at [278, 152] on div "3" at bounding box center [284, 152] width 12 height 10
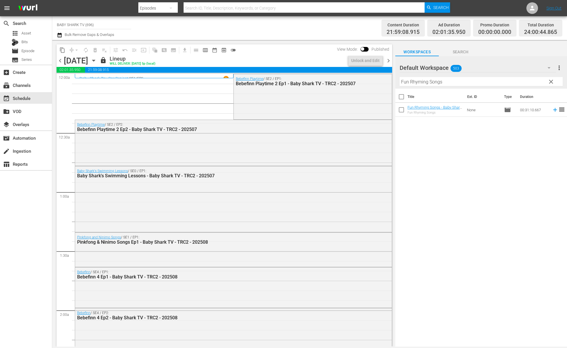
click at [328, 51] on div "content_copy compress arrow_drop_down autorenew_outlined delete_forever_outline…" at bounding box center [224, 49] width 335 height 11
click at [61, 49] on span "content_copy" at bounding box center [62, 50] width 6 height 6
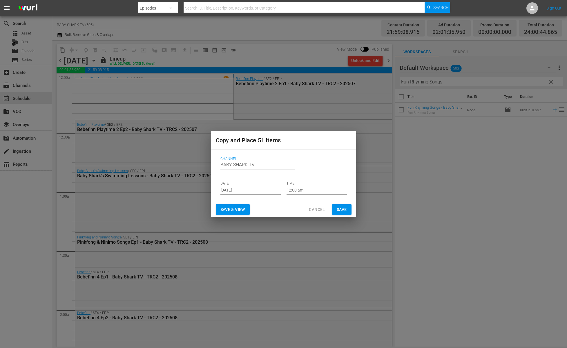
click at [263, 193] on input "[DATE]" at bounding box center [250, 190] width 60 height 9
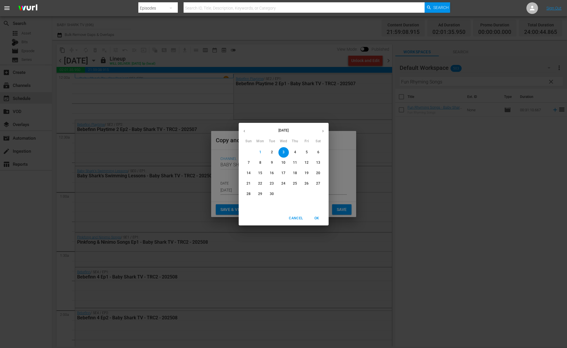
click at [261, 162] on p "8" at bounding box center [260, 162] width 2 height 5
type input "[DATE]"
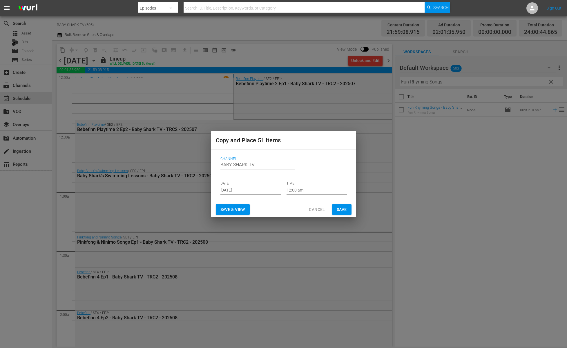
click at [275, 204] on div "Save & View Cancel Save" at bounding box center [283, 209] width 145 height 15
click at [341, 206] on span "Save" at bounding box center [342, 209] width 10 height 7
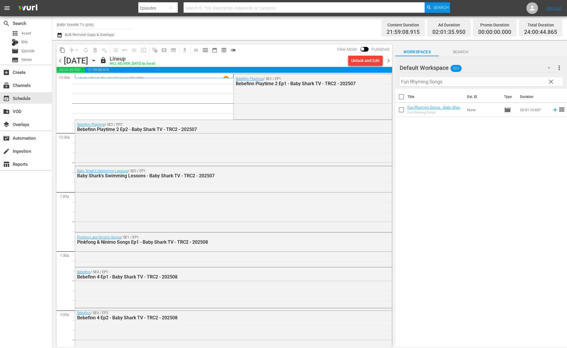
click at [258, 56] on div "lock Lineup WILL DELIVER: [DATE] 5p (local)" at bounding box center [223, 61] width 246 height 10
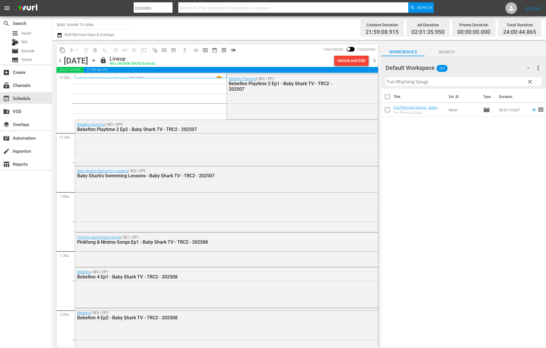
click at [266, 49] on div "content_copy compress arrow_drop_down autorenew_outlined delete_forever_outline…" at bounding box center [217, 49] width 321 height 11
click at [97, 62] on icon "button" at bounding box center [93, 60] width 6 height 6
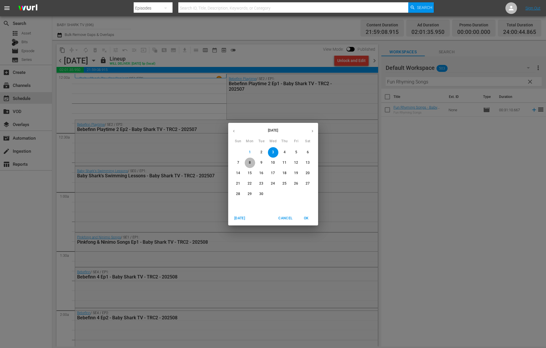
click at [251, 163] on span "8" at bounding box center [250, 162] width 10 height 5
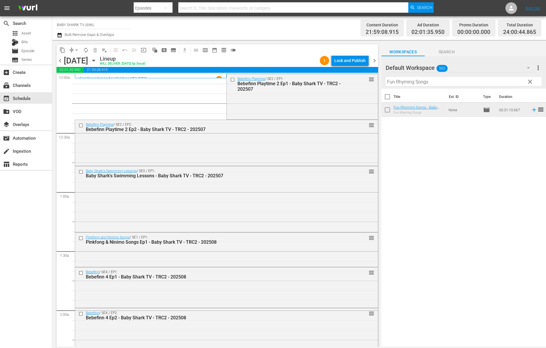
click at [277, 57] on div "Lineup WILL DELIVER: [DATE] 5p (local)" at bounding box center [209, 61] width 218 height 10
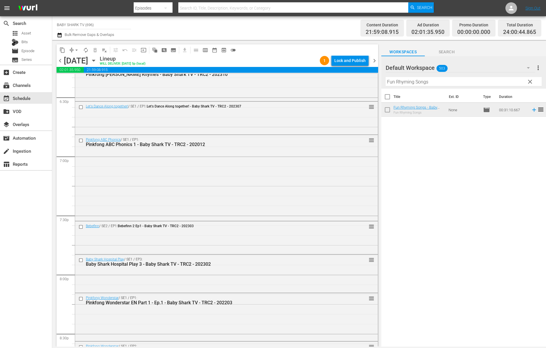
scroll to position [2205, 0]
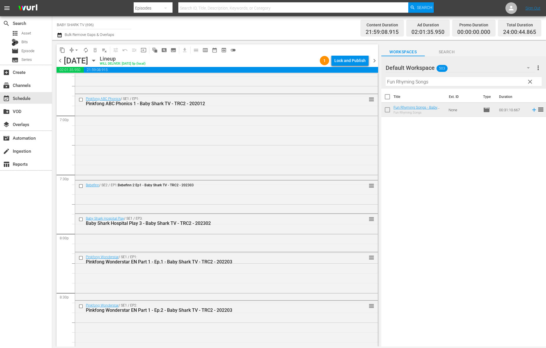
click at [290, 48] on div "content_copy compress arrow_drop_down autorenew_outlined delete_forever_outline…" at bounding box center [217, 49] width 321 height 11
click at [76, 51] on span "arrow_drop_down" at bounding box center [77, 50] width 6 height 6
click at [79, 63] on li "Align to Midnight" at bounding box center [76, 62] width 61 height 10
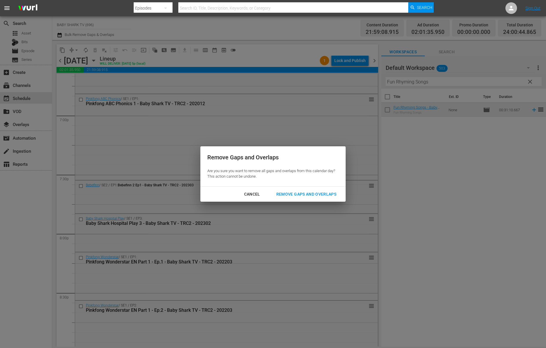
drag, startPoint x: 307, startPoint y: 194, endPoint x: 303, endPoint y: 185, distance: 9.6
click at [307, 194] on div "Remove Gaps and Overlaps" at bounding box center [306, 194] width 69 height 7
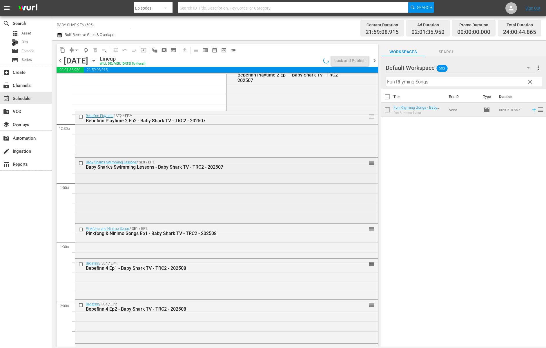
scroll to position [0, 0]
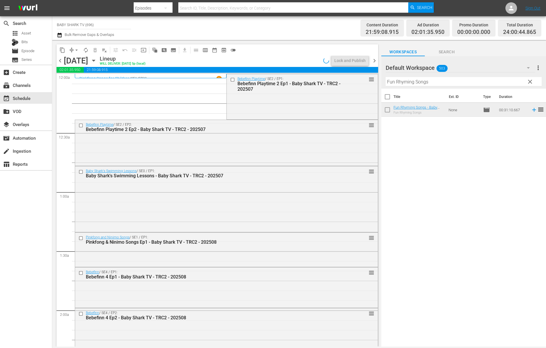
click at [282, 50] on div "content_copy compress arrow_drop_down autorenew_outlined delete_forever_outline…" at bounding box center [217, 49] width 321 height 11
click at [268, 59] on div "Lineup WILL DELIVER: [DATE] 5p (local)" at bounding box center [209, 61] width 218 height 10
click at [355, 59] on div "Lock and Publish" at bounding box center [349, 60] width 31 height 10
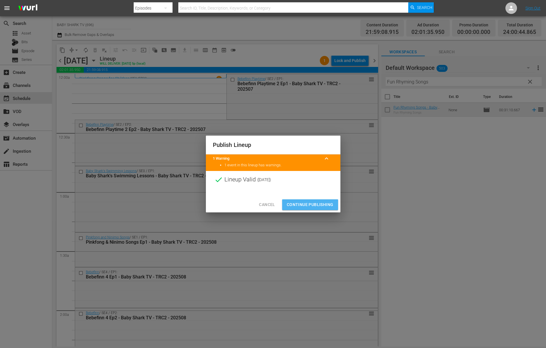
click at [312, 204] on span "Continue Publishing" at bounding box center [310, 204] width 47 height 7
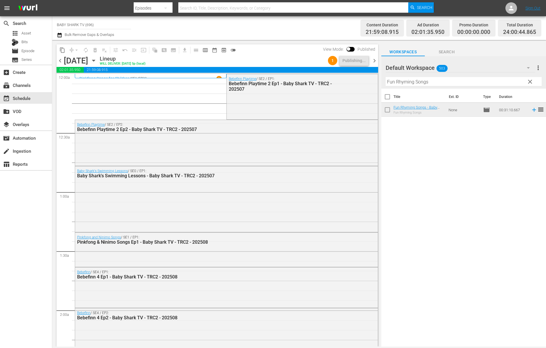
click at [283, 56] on div "Lineup WILL DELIVER: [DATE] 5p (local)" at bounding box center [213, 61] width 226 height 10
click at [97, 60] on icon "button" at bounding box center [93, 60] width 6 height 6
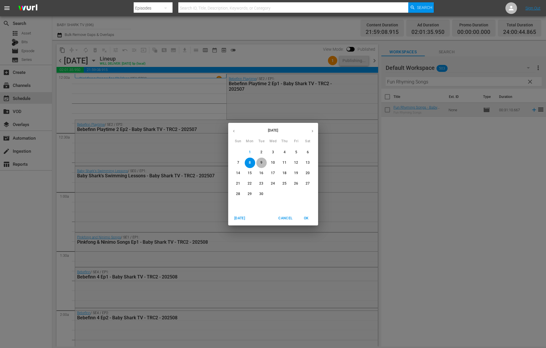
click at [263, 164] on span "9" at bounding box center [261, 162] width 10 height 5
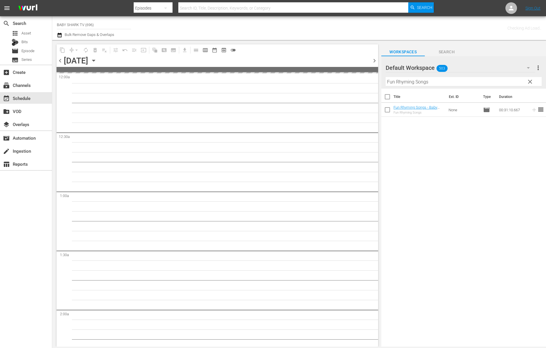
click at [341, 43] on div "content_copy compress arrow_drop_down autorenew_outlined delete_forever_outline…" at bounding box center [215, 193] width 327 height 307
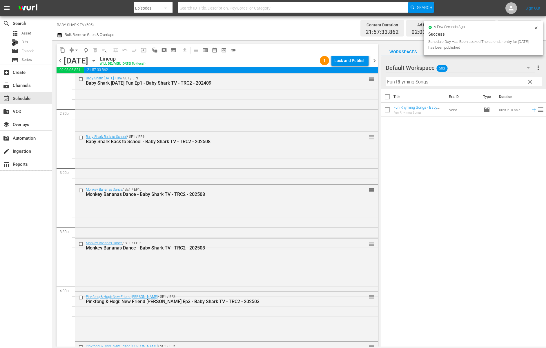
scroll to position [1970, 0]
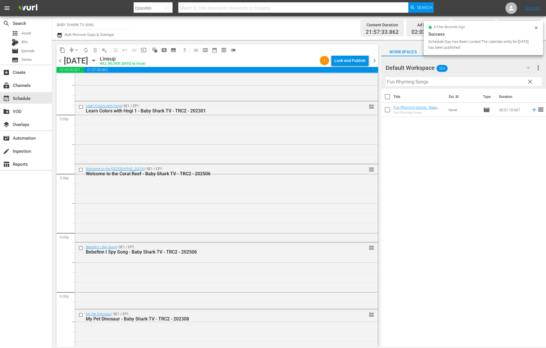
click at [536, 26] on icon at bounding box center [536, 28] width 5 height 5
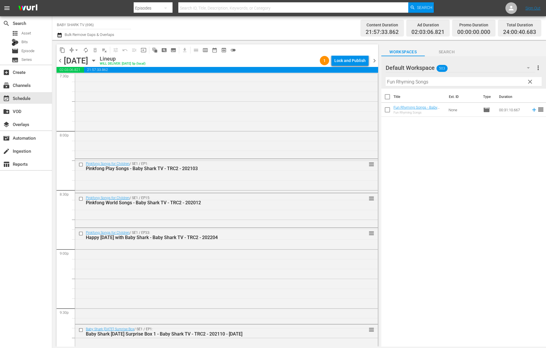
scroll to position [2271, 0]
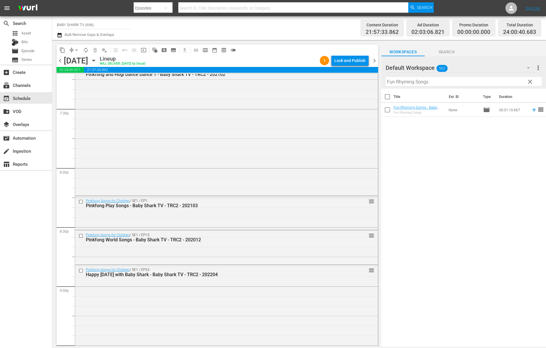
click at [408, 164] on div "Title Ext. ID Type Duration Fun Rhyming Songs - Baby Shark TV - TRC2 - 202201 F…" at bounding box center [463, 218] width 165 height 259
click at [79, 50] on span "arrow_drop_down" at bounding box center [77, 50] width 6 height 6
click at [89, 64] on li "Align to Midnight" at bounding box center [76, 62] width 61 height 10
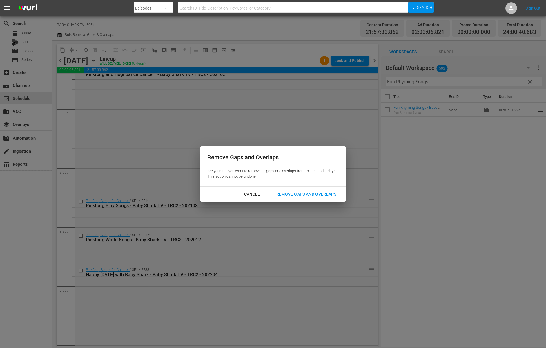
click at [299, 191] on div "Remove Gaps and Overlaps" at bounding box center [306, 194] width 69 height 7
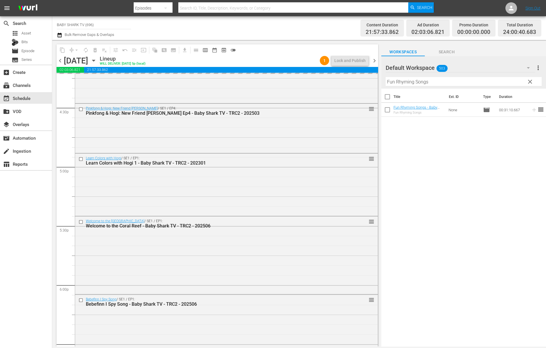
scroll to position [1790, 0]
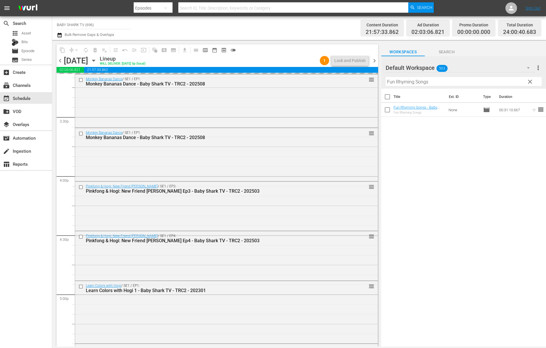
drag, startPoint x: 380, startPoint y: 166, endPoint x: 406, endPoint y: 160, distance: 27.3
click at [380, 166] on div "content_copy compress arrow_drop_down autorenew_outlined delete_forever_outline…" at bounding box center [216, 193] width 329 height 307
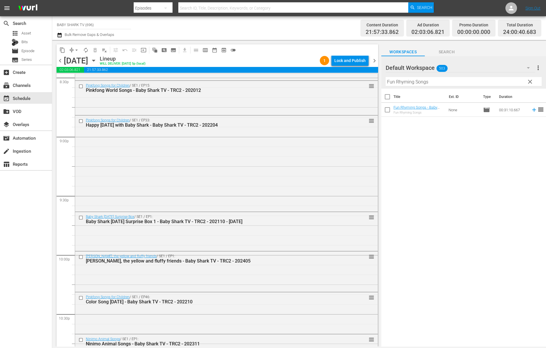
scroll to position [2567, 0]
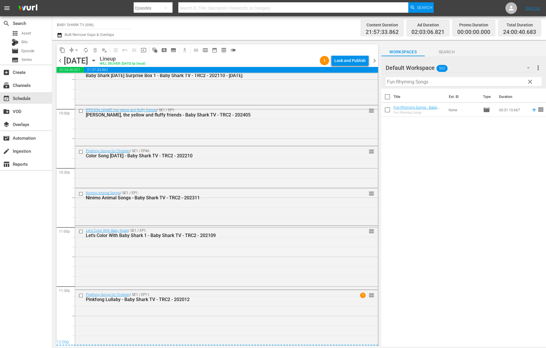
click at [306, 35] on div "Channel Title BABY SHARK TV (696) Bulk Remove Gaps & Overlaps" at bounding box center [189, 28] width 264 height 21
click at [349, 57] on div "Lock and Publish" at bounding box center [349, 60] width 31 height 10
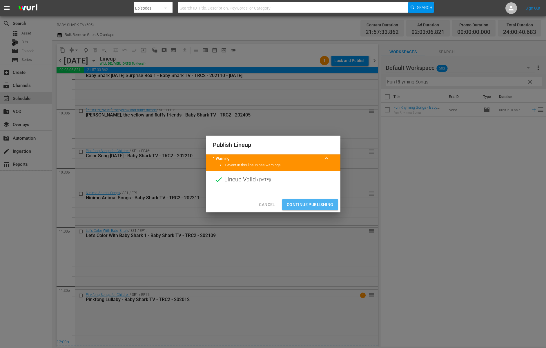
click at [316, 202] on span "Continue Publishing" at bounding box center [310, 204] width 47 height 7
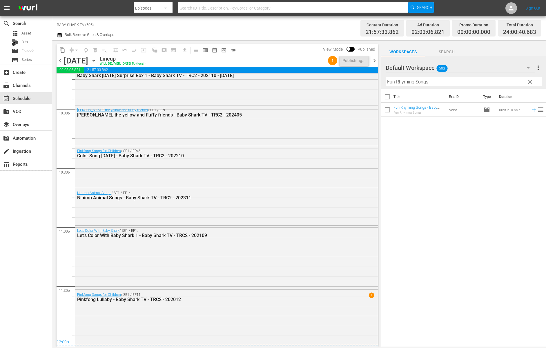
click at [393, 214] on div "Title Ext. ID Type Duration Fun Rhyming Songs - Baby Shark TV - TRC2 - 202201 F…" at bounding box center [463, 218] width 165 height 259
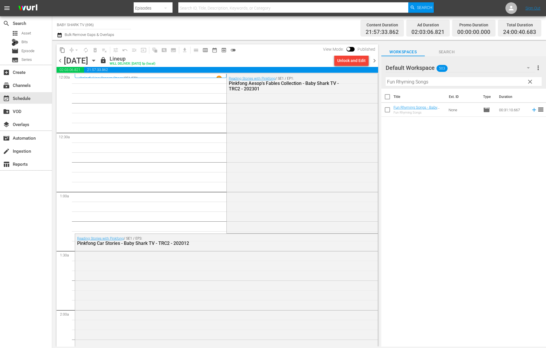
scroll to position [0, 0]
click at [260, 53] on div "content_copy compress arrow_drop_down autorenew_outlined delete_forever_outline…" at bounding box center [217, 49] width 321 height 11
click at [97, 59] on icon "button" at bounding box center [93, 60] width 6 height 6
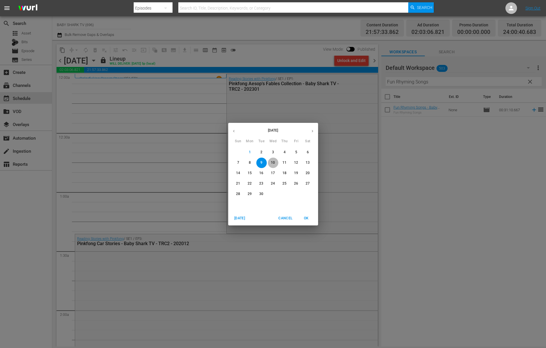
click at [270, 164] on span "10" at bounding box center [273, 162] width 10 height 5
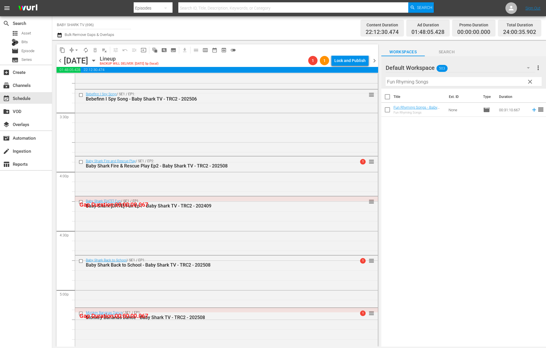
scroll to position [2202, 0]
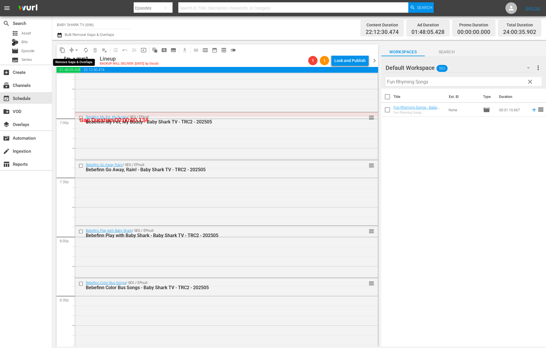
click at [77, 49] on span "arrow_drop_down" at bounding box center [77, 50] width 6 height 6
click at [82, 65] on li "Align to Midnight" at bounding box center [76, 62] width 61 height 10
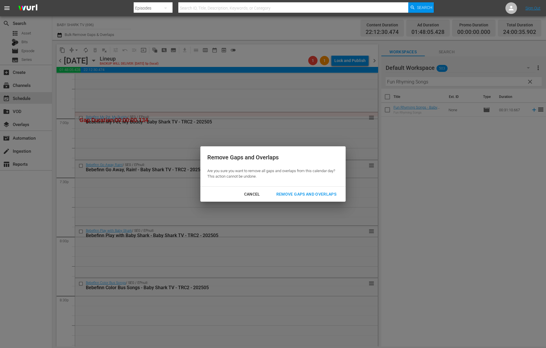
click at [311, 194] on div "Remove Gaps and Overlaps" at bounding box center [306, 194] width 69 height 7
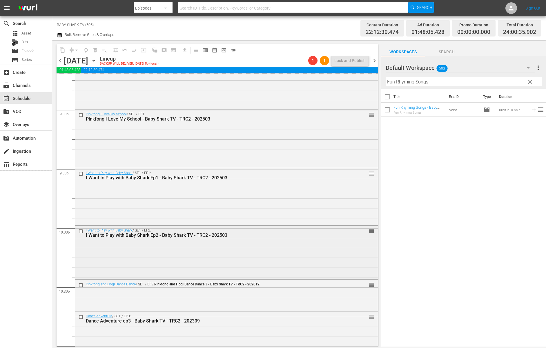
scroll to position [2567, 0]
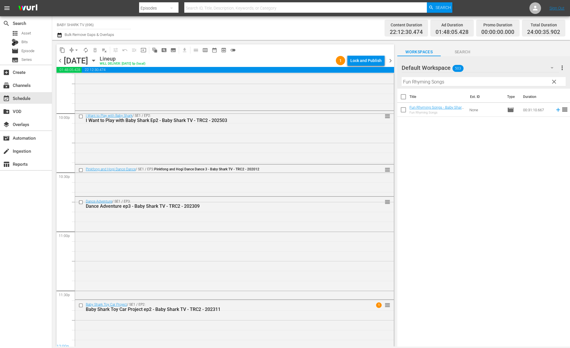
scroll to position [2567, 0]
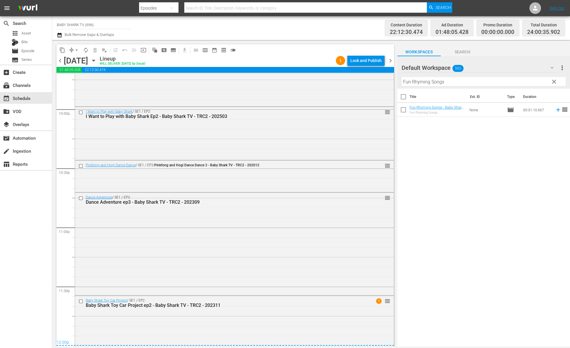
drag, startPoint x: 292, startPoint y: 56, endPoint x: 306, endPoint y: 54, distance: 14.5
click at [292, 56] on div "Lineup WILL DELIVER: [DATE] 5p (local)" at bounding box center [217, 61] width 234 height 10
click at [354, 60] on div "Lock and Publish" at bounding box center [365, 60] width 31 height 10
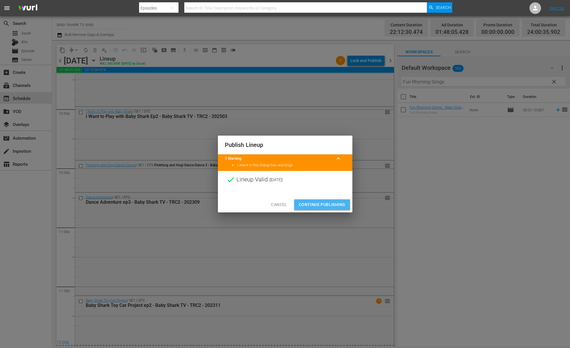
click at [318, 201] on button "Continue Publishing" at bounding box center [322, 204] width 56 height 11
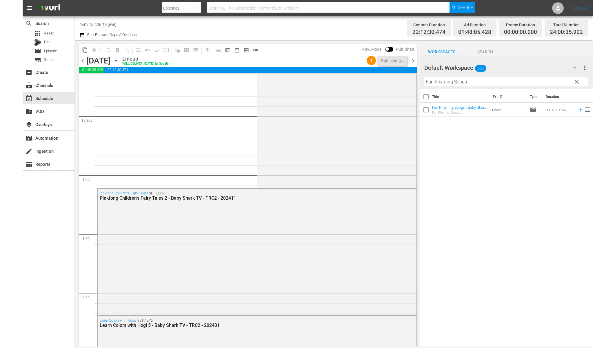
scroll to position [0, 0]
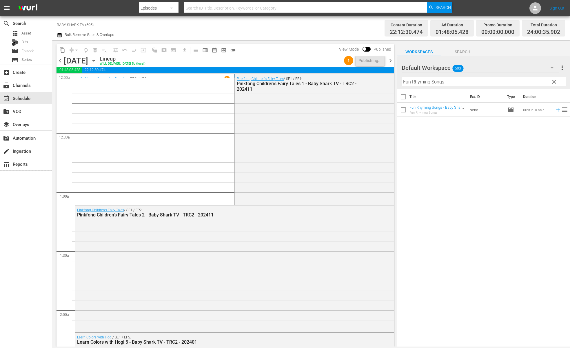
click at [291, 50] on div "content_copy compress arrow_drop_down autorenew_outlined delete_forever_outline…" at bounding box center [226, 49] width 338 height 11
click at [310, 48] on div "content_copy compress arrow_drop_down autorenew_outlined delete_forever_outline…" at bounding box center [226, 49] width 338 height 11
click at [277, 48] on div "content_copy compress arrow_drop_down autorenew_outlined delete_forever_outline…" at bounding box center [226, 49] width 338 height 11
click at [97, 59] on icon "button" at bounding box center [93, 60] width 6 height 6
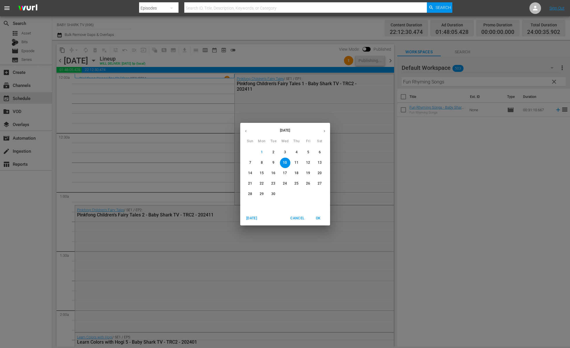
click at [295, 164] on p "11" at bounding box center [297, 162] width 4 height 5
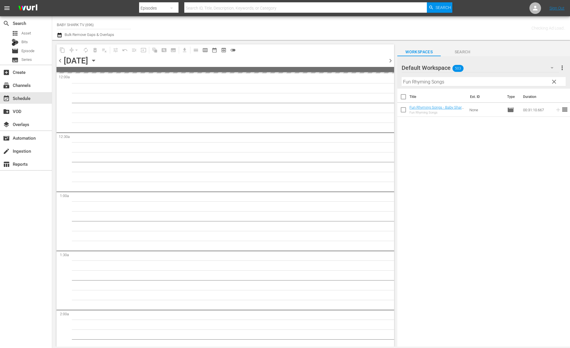
click at [463, 142] on div "Title Ext. ID Type Duration Fun Rhyming Songs - Baby Shark TV - TRC2 - 202201 F…" at bounding box center [483, 218] width 173 height 259
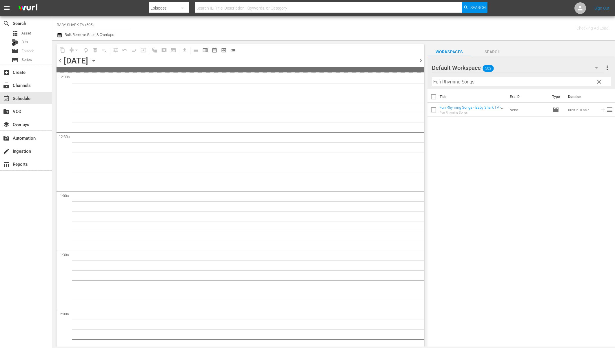
click at [509, 142] on div "Title Ext. ID Type Duration Fun Rhyming Songs - Baby Shark TV - TRC2 - 202201 F…" at bounding box center [522, 218] width 188 height 259
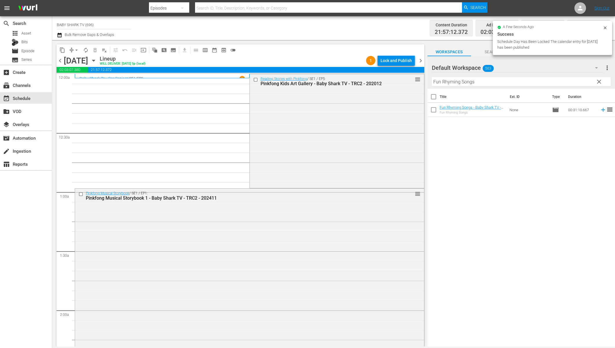
click at [546, 27] on icon at bounding box center [605, 27] width 3 height 3
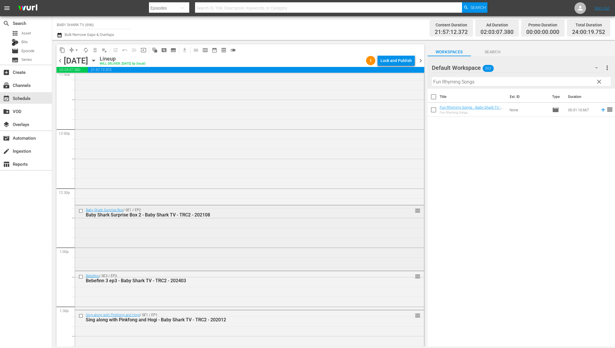
scroll to position [1523, 0]
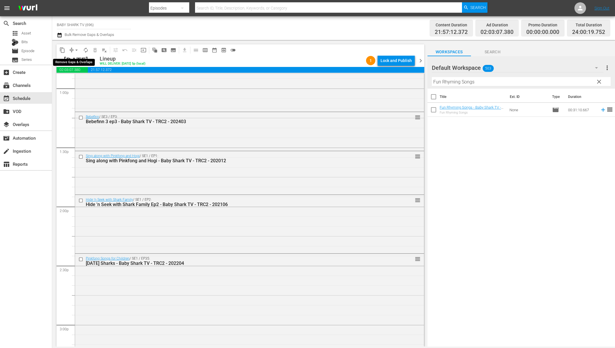
click at [76, 50] on span "arrow_drop_down" at bounding box center [77, 50] width 6 height 6
click at [72, 59] on li "Align to Midnight" at bounding box center [76, 62] width 61 height 10
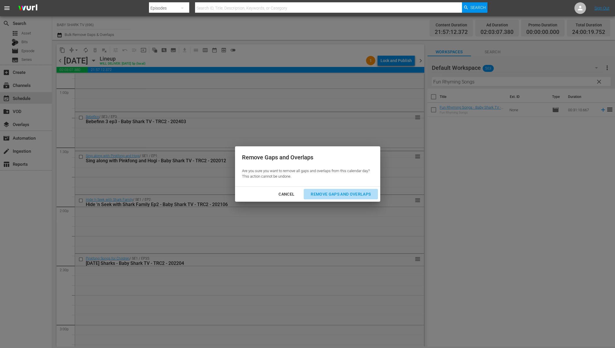
click at [361, 190] on button "Remove Gaps and Overlaps" at bounding box center [341, 194] width 74 height 11
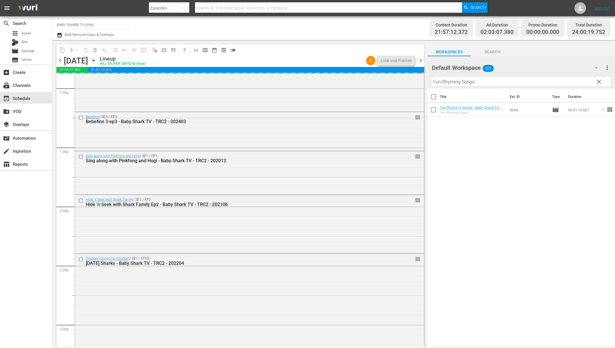
click at [480, 174] on div "Title Ext. ID Type Duration Fun Rhyming Songs - Baby Shark TV - TRC2 - 202201 F…" at bounding box center [522, 218] width 188 height 259
click at [482, 183] on div "Title Ext. ID Type Duration Fun Rhyming Songs - Baby Shark TV - TRC2 - 202201 F…" at bounding box center [522, 218] width 188 height 259
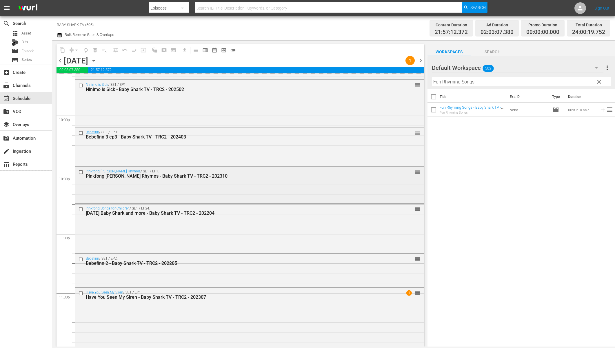
scroll to position [2566, 0]
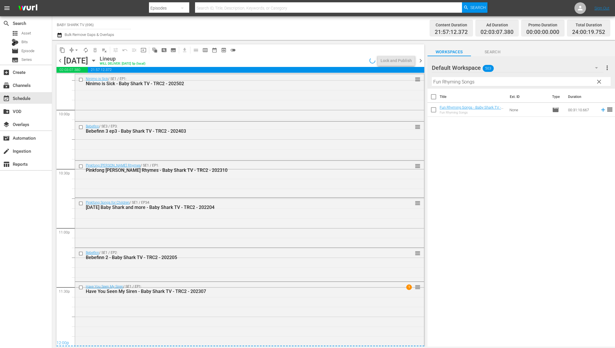
click at [541, 139] on div "Title Ext. ID Type Duration Fun Rhyming Songs - Baby Shark TV - TRC2 - 202201 F…" at bounding box center [522, 218] width 188 height 259
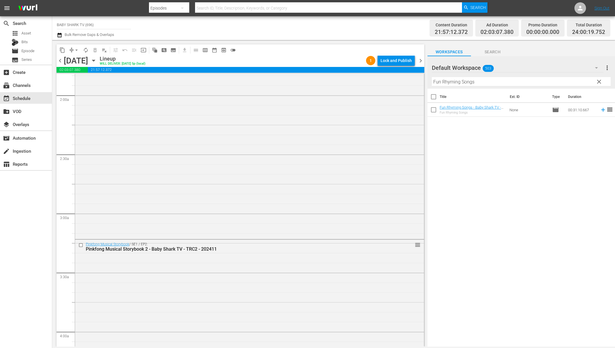
scroll to position [215, 0]
click at [304, 32] on div "Channel Title BABY SHARK TV (696) Bulk Remove Gaps & Overlaps" at bounding box center [208, 28] width 302 height 21
click at [385, 56] on div "Lock and Publish" at bounding box center [396, 60] width 31 height 10
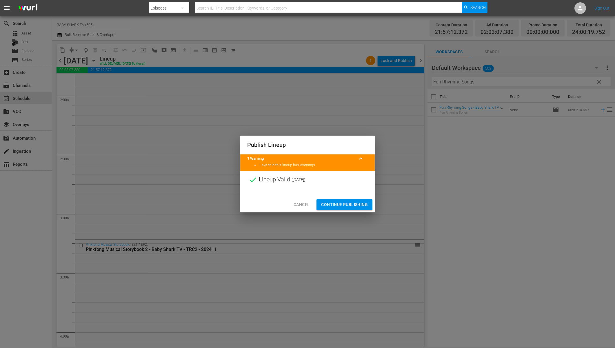
click at [337, 201] on span "Continue Publishing" at bounding box center [344, 204] width 47 height 7
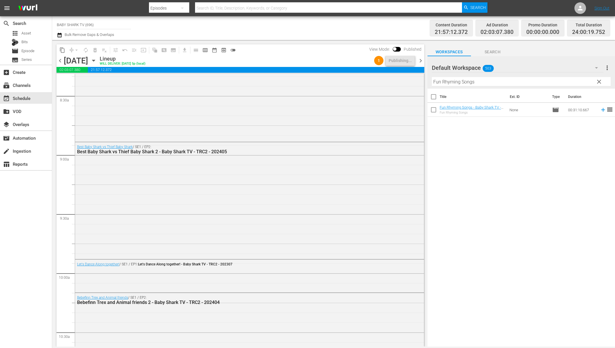
scroll to position [1135, 0]
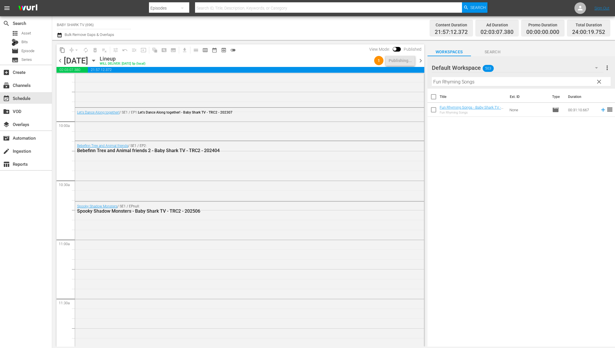
click at [253, 58] on div "Lineup WILL DELIVER: [DATE] 5p (local)" at bounding box center [236, 61] width 272 height 10
click at [95, 61] on icon "button" at bounding box center [93, 60] width 3 height 1
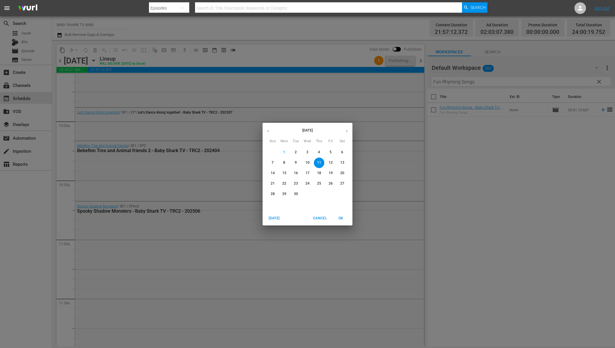
click at [492, 199] on div "[DATE] Sun Mon Tue Wed Thu Fri Sat 31 1 2 3 4 5 6 7 8 9 10 11 12 13 14 15 16 17…" at bounding box center [307, 174] width 615 height 348
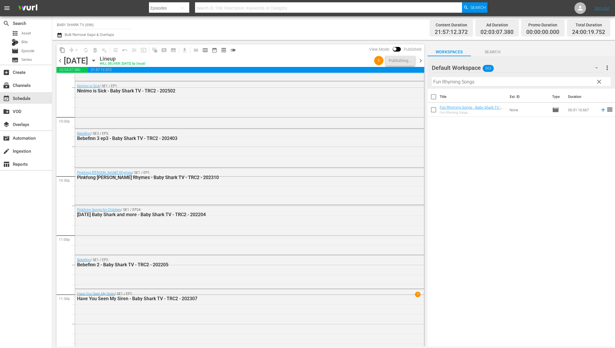
scroll to position [2566, 0]
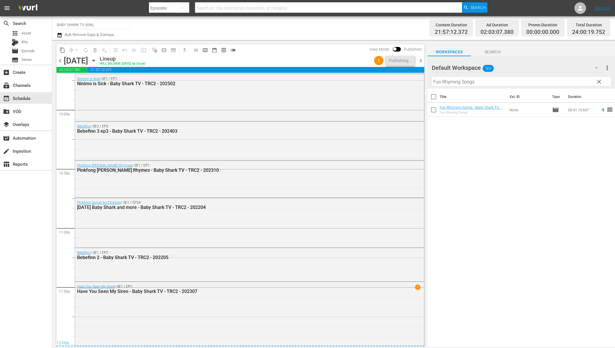
click at [323, 47] on div "content_copy compress arrow_drop_down autorenew_outlined delete_forever_outline…" at bounding box center [241, 49] width 368 height 11
click at [95, 60] on icon "button" at bounding box center [93, 60] width 3 height 1
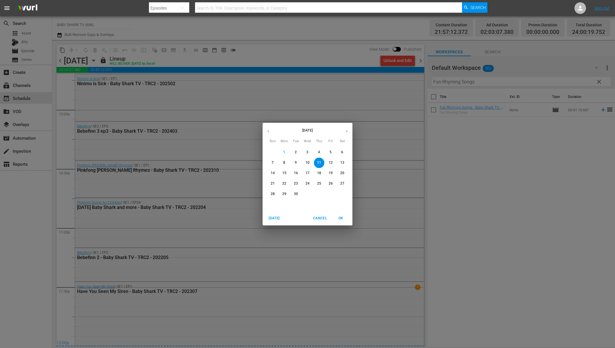
click at [332, 159] on button "12" at bounding box center [331, 163] width 10 height 10
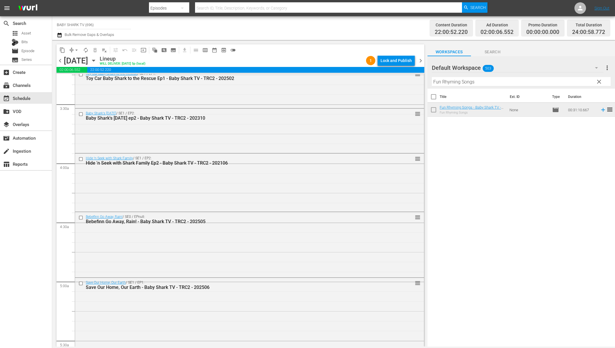
scroll to position [175, 0]
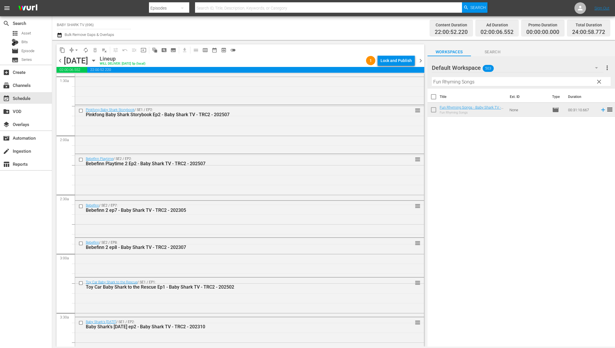
click at [301, 39] on div "Channel Title BABY SHARK TV (696) Bulk Remove Gaps & Overlaps Content Duration …" at bounding box center [333, 28] width 563 height 24
click at [77, 51] on span "arrow_drop_down" at bounding box center [77, 50] width 6 height 6
click at [80, 64] on li "Align to Midnight" at bounding box center [76, 62] width 61 height 10
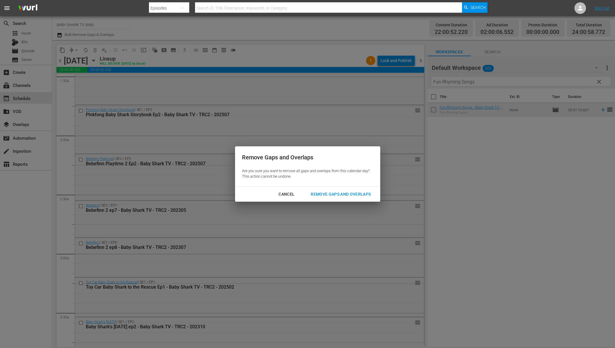
click at [367, 194] on div "Remove Gaps and Overlaps" at bounding box center [340, 194] width 69 height 7
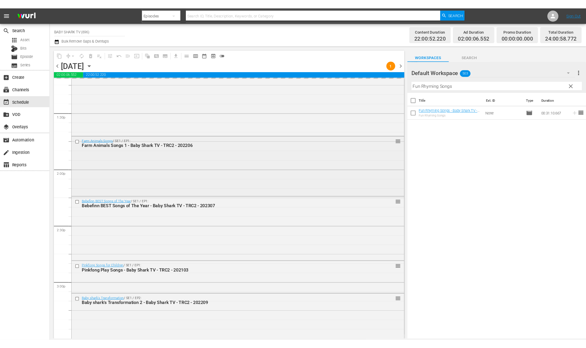
scroll to position [1622, 0]
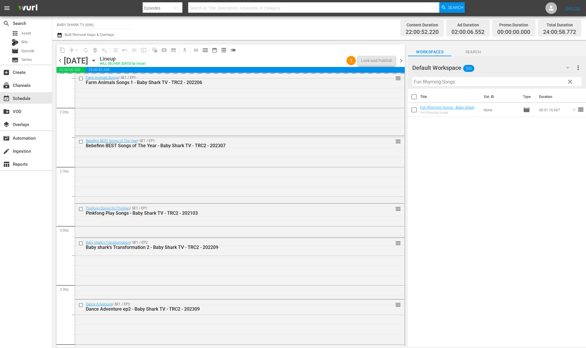
click at [522, 170] on div "Title Ext. ID Type Duration Fun Rhyming Songs - Baby Shark TV - TRC2 - 202201 F…" at bounding box center [497, 218] width 178 height 259
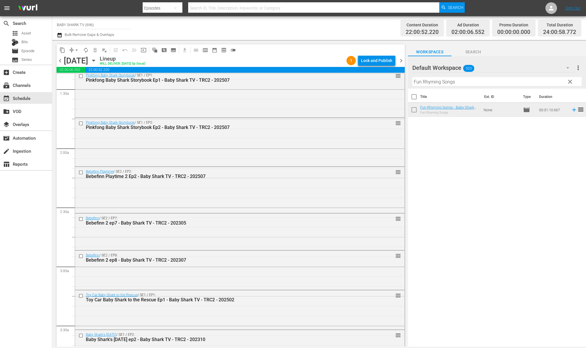
scroll to position [0, 0]
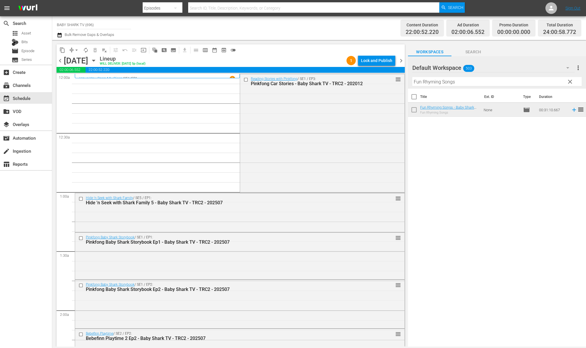
click at [350, 43] on div "content_copy compress arrow_drop_down autorenew_outlined delete_forever_outline…" at bounding box center [229, 193] width 354 height 307
click at [378, 65] on div "Lock and Publish" at bounding box center [376, 60] width 31 height 10
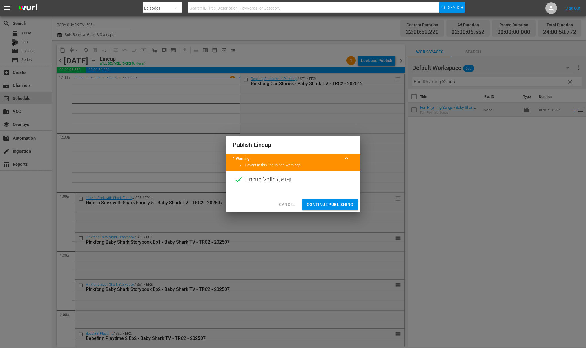
click at [330, 201] on span "Continue Publishing" at bounding box center [330, 204] width 47 height 7
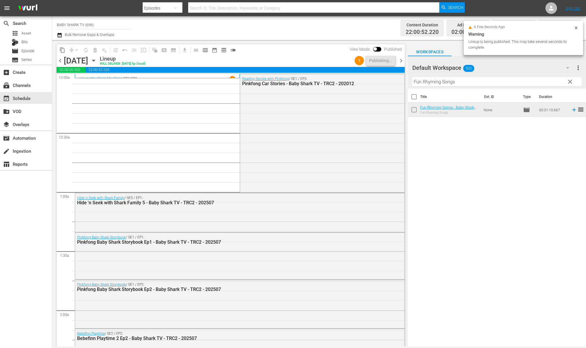
click at [323, 56] on div "Lineup WILL DELIVER: [DATE] 5p (local)" at bounding box center [226, 61] width 252 height 10
click at [98, 60] on div "[DATE] [DATE]" at bounding box center [81, 61] width 34 height 10
click at [97, 60] on icon "button" at bounding box center [93, 60] width 6 height 6
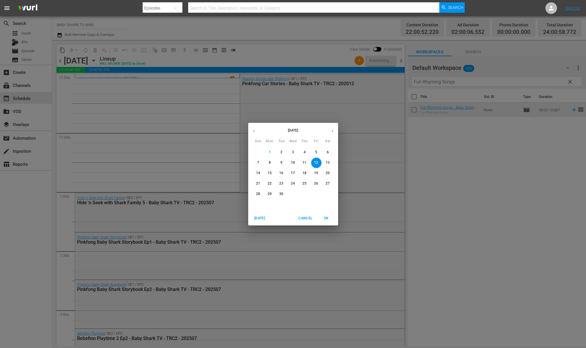
click at [352, 59] on div "[DATE] Sun Mon Tue Wed Thu Fri Sat 31 1 2 3 4 5 6 7 8 9 10 11 12 13 14 15 16 17…" at bounding box center [293, 174] width 586 height 348
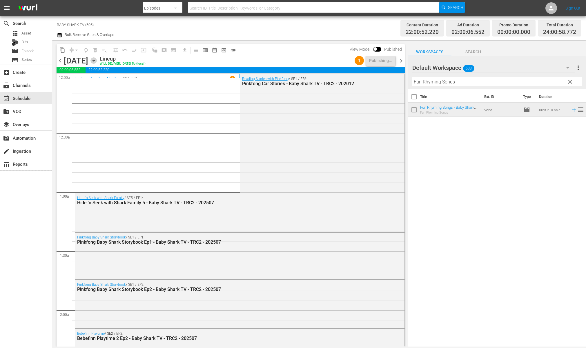
click at [97, 60] on icon "button" at bounding box center [93, 60] width 6 height 6
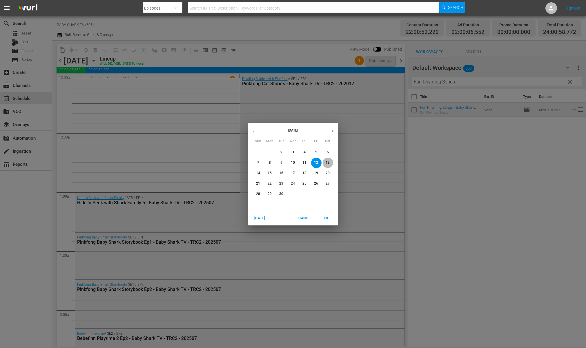
click at [331, 162] on span "13" at bounding box center [328, 162] width 10 height 5
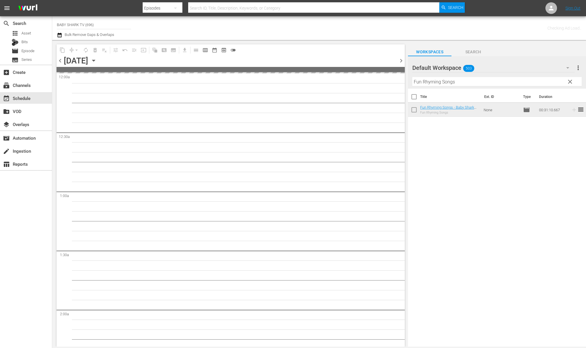
click at [427, 167] on div "Title Ext. ID Type Duration Fun Rhyming Songs - Baby Shark TV - TRC2 - 202201 F…" at bounding box center [497, 218] width 178 height 259
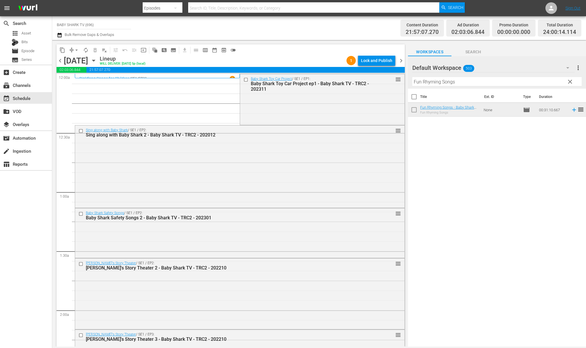
click at [305, 59] on div "Lineup WILL DELIVER: [DATE] 5p (local)" at bounding box center [222, 61] width 244 height 10
click at [371, 61] on div "Lock and Publish" at bounding box center [376, 60] width 31 height 10
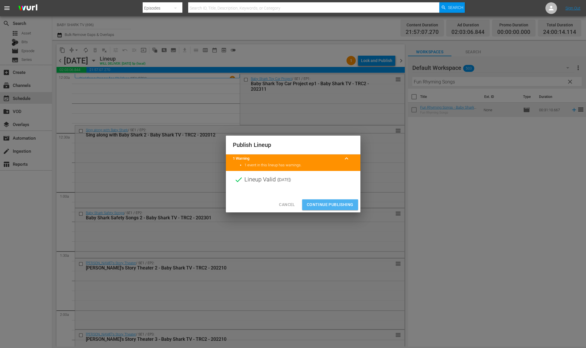
click at [319, 201] on span "Continue Publishing" at bounding box center [330, 204] width 47 height 7
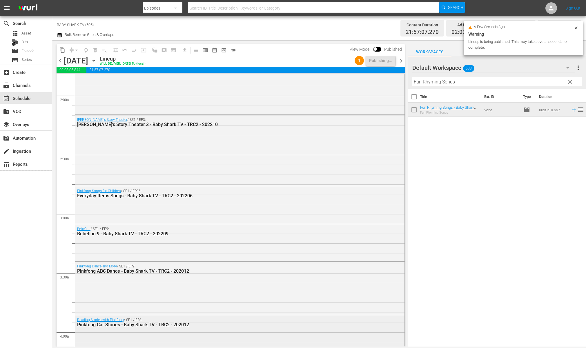
scroll to position [386, 0]
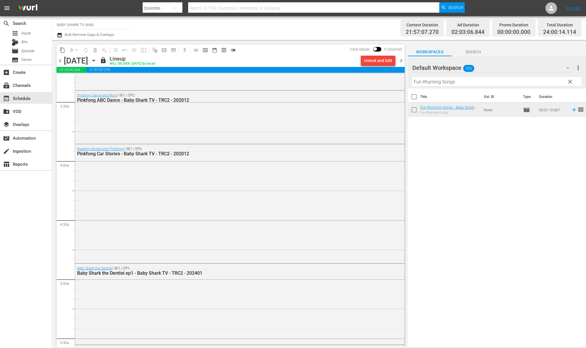
click at [97, 59] on icon "button" at bounding box center [93, 60] width 6 height 6
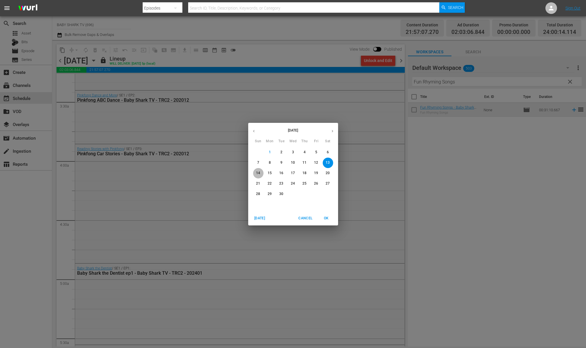
click at [258, 175] on p "14" at bounding box center [258, 173] width 4 height 5
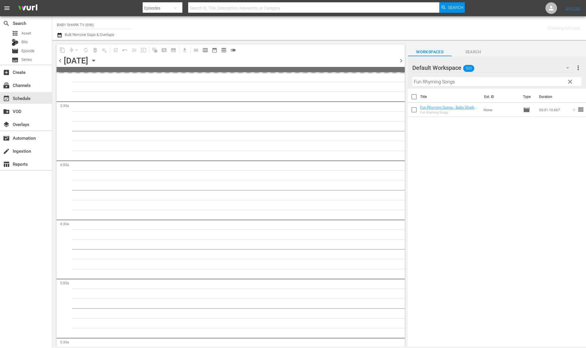
scroll to position [425, 0]
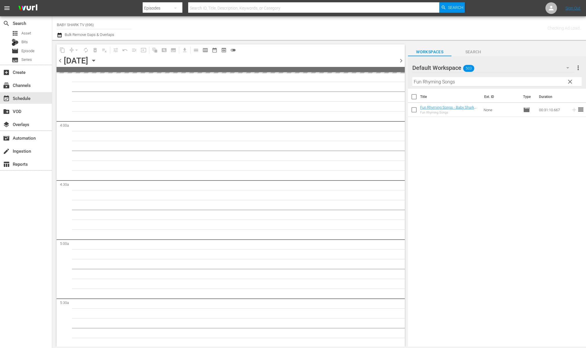
click at [478, 162] on div "Title Ext. ID Type Duration Fun Rhyming Songs - Baby Shark TV - TRC2 - 202201 F…" at bounding box center [497, 218] width 178 height 259
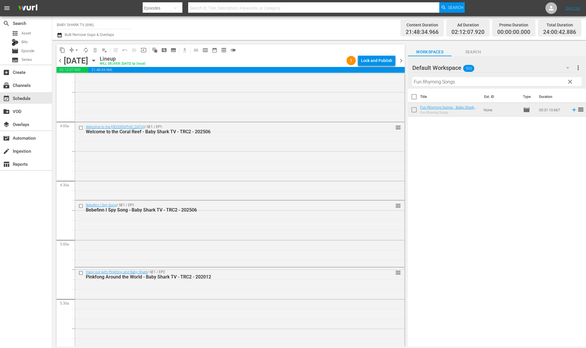
click at [457, 146] on div "Title Ext. ID Type Duration Fun Rhyming Songs - Baby Shark TV - TRC2 - 202201 F…" at bounding box center [497, 218] width 178 height 259
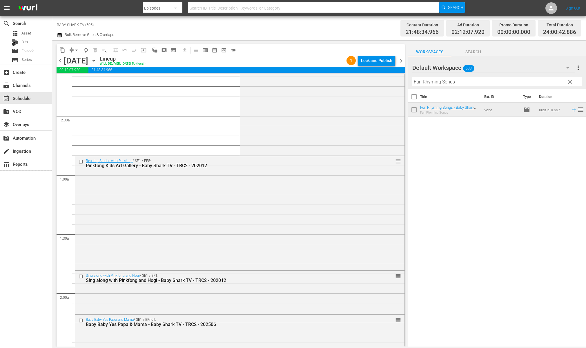
scroll to position [0, 0]
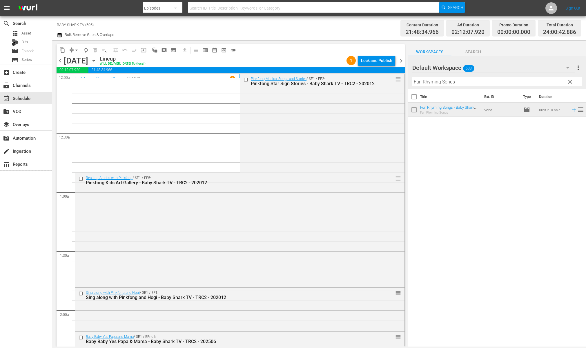
click at [311, 54] on div "content_copy compress arrow_drop_down autorenew_outlined delete_forever_outline…" at bounding box center [231, 49] width 348 height 11
click at [371, 61] on div "Lock and Publish" at bounding box center [376, 60] width 31 height 10
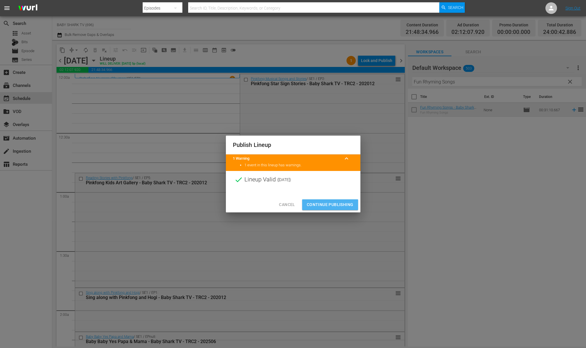
click at [337, 207] on span "Continue Publishing" at bounding box center [330, 204] width 47 height 7
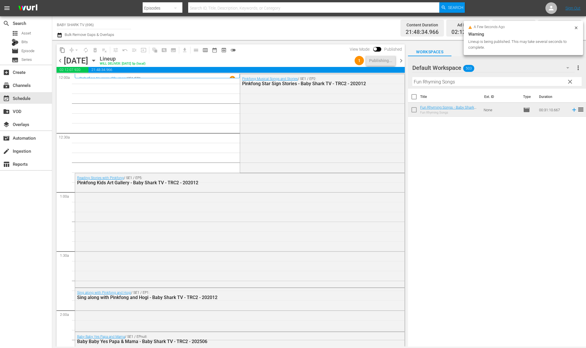
drag, startPoint x: 453, startPoint y: 161, endPoint x: 531, endPoint y: 11, distance: 168.9
click at [454, 161] on div "Title Ext. ID Type Duration Fun Rhyming Songs - Baby Shark TV - TRC2 - 202201 F…" at bounding box center [497, 218] width 178 height 259
click at [541, 212] on div "Title Ext. ID Type Duration Fun Rhyming Songs - Baby Shark TV - TRC2 - 202201 F…" at bounding box center [497, 218] width 178 height 259
click at [452, 178] on div "Title Ext. ID Type Duration Fun Rhyming Songs - Baby Shark TV - TRC2 - 202201 F…" at bounding box center [497, 218] width 178 height 259
click at [270, 67] on span "21:48:34.966" at bounding box center [246, 70] width 316 height 6
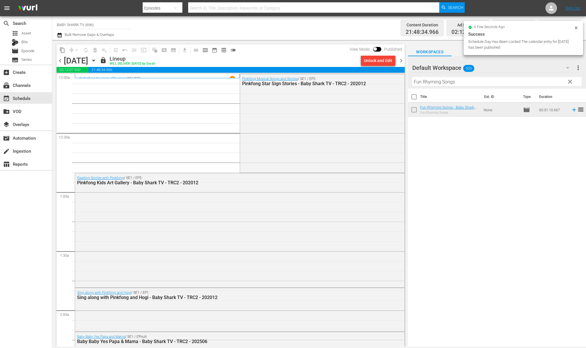
click at [319, 37] on div "Channel Title BABY SHARK TV (696) Bulk Remove Gaps & Overlaps" at bounding box center [200, 28] width 286 height 21
click at [88, 59] on div "[DATE]" at bounding box center [76, 61] width 24 height 10
click at [97, 61] on icon "button" at bounding box center [93, 60] width 6 height 6
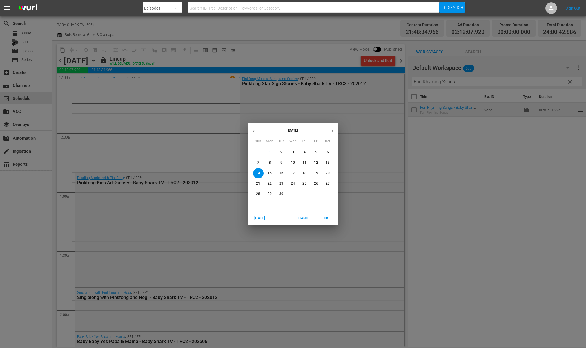
click at [328, 160] on p "13" at bounding box center [328, 162] width 4 height 5
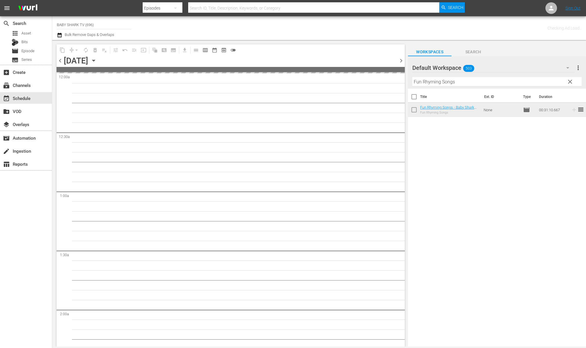
click at [459, 178] on div "[DATE] Sun Mon Tue Wed Thu Fri Sat 31 1 2 3 4 5 6 7 8 9 10 11 12 13 14 15 16 17…" at bounding box center [293, 174] width 586 height 348
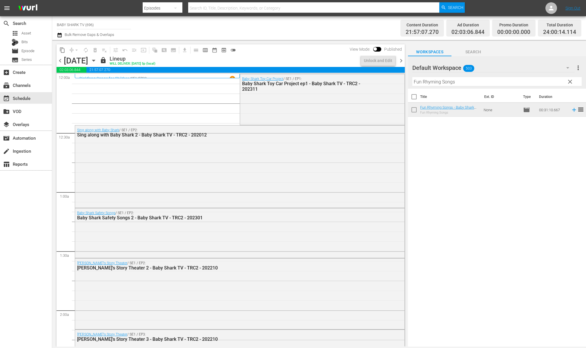
click at [97, 61] on icon "button" at bounding box center [93, 60] width 6 height 6
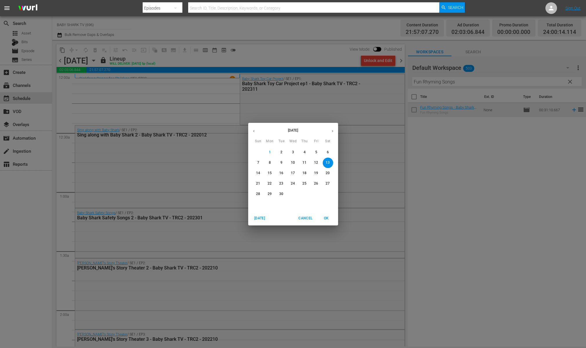
click at [313, 164] on span "12" at bounding box center [316, 162] width 10 height 5
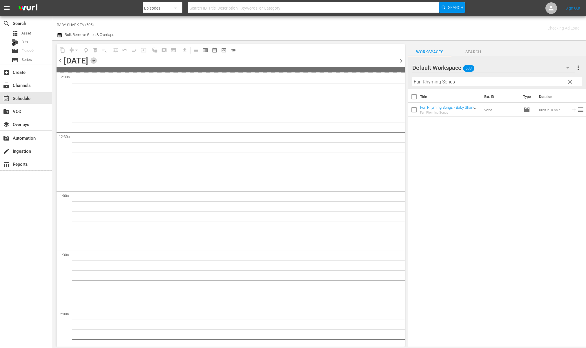
click at [97, 62] on icon "button" at bounding box center [93, 60] width 6 height 6
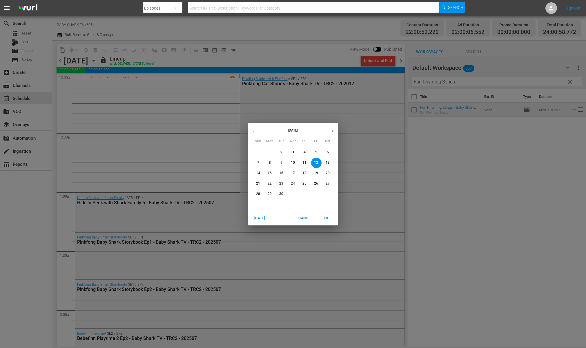
click at [330, 217] on span "OK" at bounding box center [326, 218] width 14 height 6
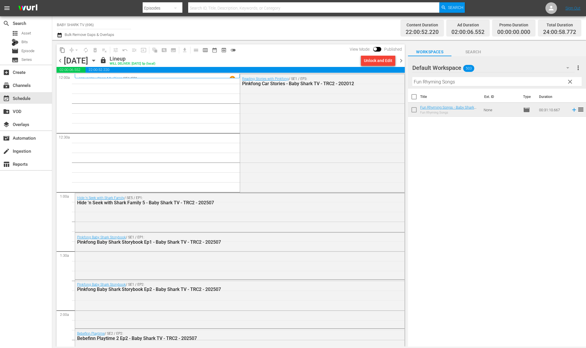
click at [435, 203] on div "[DATE] Sun Mon Tue Wed Thu Fri Sat 31 1 2 3 4 5 6 7 8 9 10 11 12 13 14 15 16 17…" at bounding box center [293, 174] width 586 height 348
drag, startPoint x: 280, startPoint y: 48, endPoint x: 145, endPoint y: 42, distance: 134.9
click at [280, 48] on div "content_copy compress arrow_drop_down autorenew_outlined delete_forever_outline…" at bounding box center [231, 49] width 348 height 11
click at [158, 63] on div "chevron_left [DATE] [DATE] lock Lineup WILL DELIVER: [DATE] 5p (local) Unlock a…" at bounding box center [231, 61] width 348 height 11
click at [98, 61] on div "[DATE] [DATE]" at bounding box center [81, 61] width 34 height 10
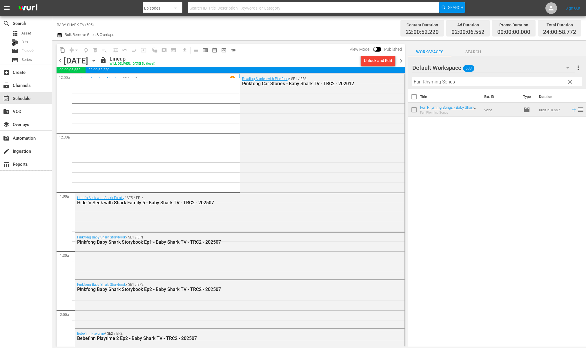
click at [97, 61] on icon "button" at bounding box center [93, 60] width 6 height 6
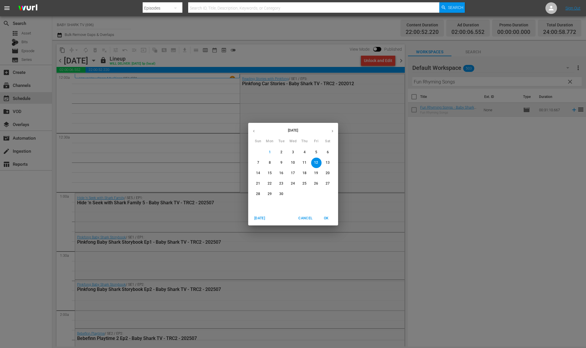
click at [260, 173] on span "14" at bounding box center [258, 173] width 10 height 5
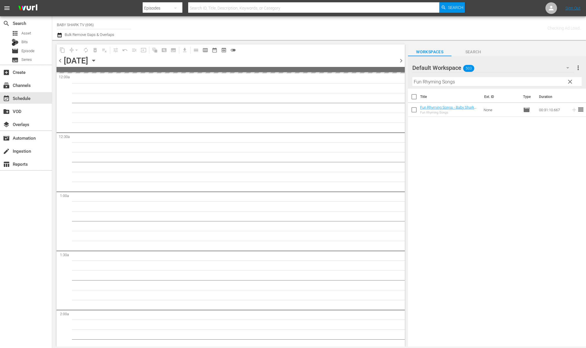
click at [480, 188] on div "Title Ext. ID Type Duration Fun Rhyming Songs - Baby Shark TV - TRC2 - 202201 F…" at bounding box center [497, 218] width 178 height 259
